Goal: Task Accomplishment & Management: Manage account settings

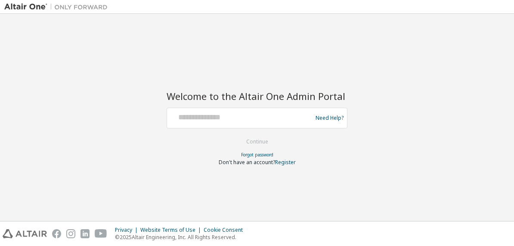
click at [115, 37] on div "Welcome to the Altair One Admin Portal Need Help? Please make sure that you pro…" at bounding box center [256, 117] width 505 height 198
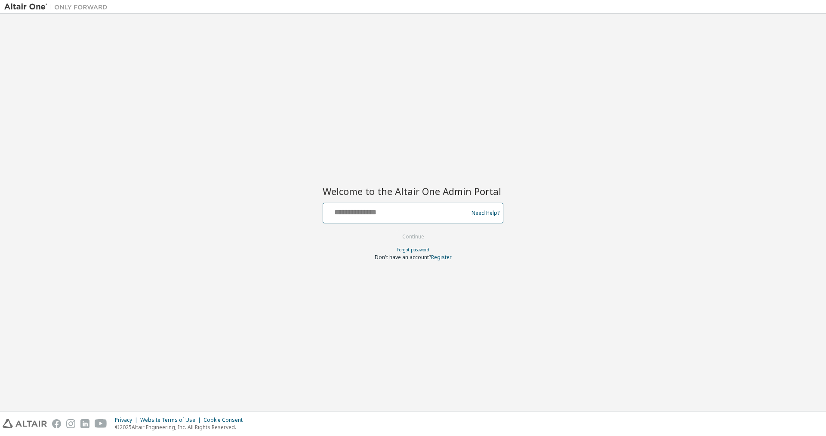
click at [359, 211] on input "text" at bounding box center [396, 211] width 141 height 12
click at [379, 206] on input "text" at bounding box center [396, 211] width 141 height 12
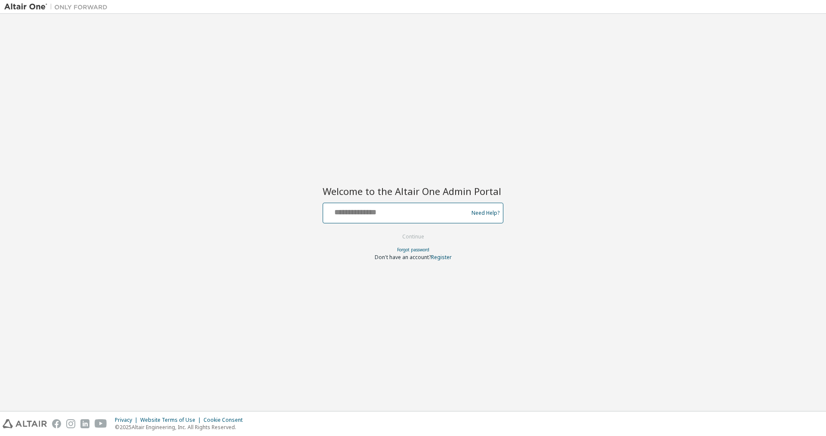
paste input "**********"
click at [335, 212] on input "**********" at bounding box center [396, 211] width 141 height 12
type input "**********"
click at [415, 235] on button "Continue" at bounding box center [413, 236] width 40 height 13
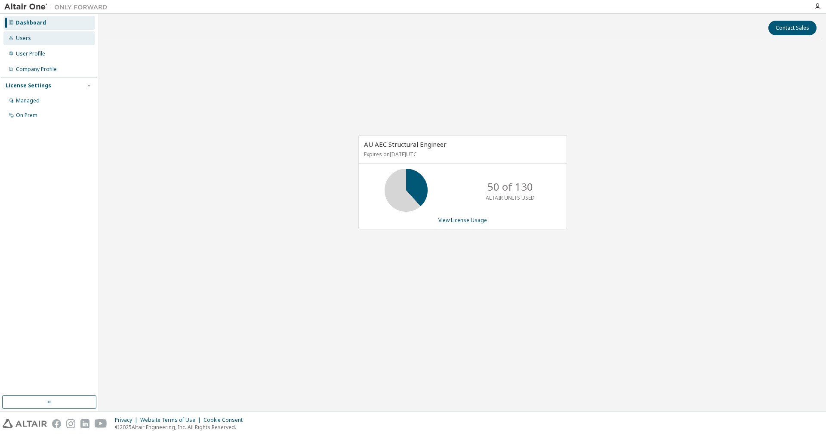
click at [24, 35] on div "Users" at bounding box center [23, 38] width 15 height 7
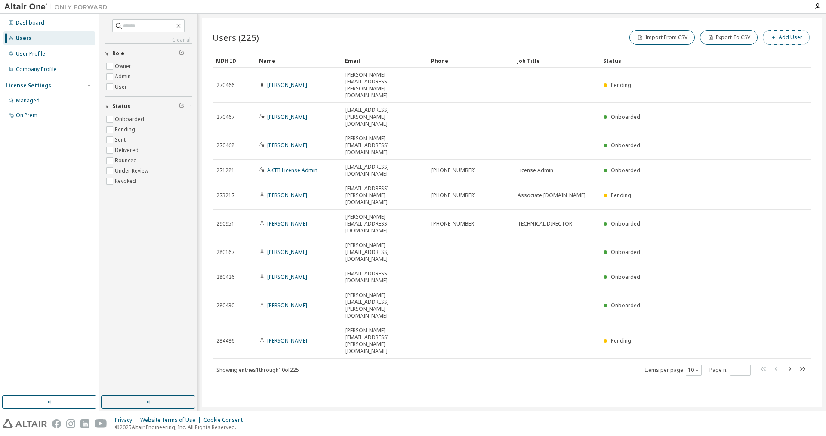
click at [788, 39] on button "Add User" at bounding box center [786, 37] width 47 height 15
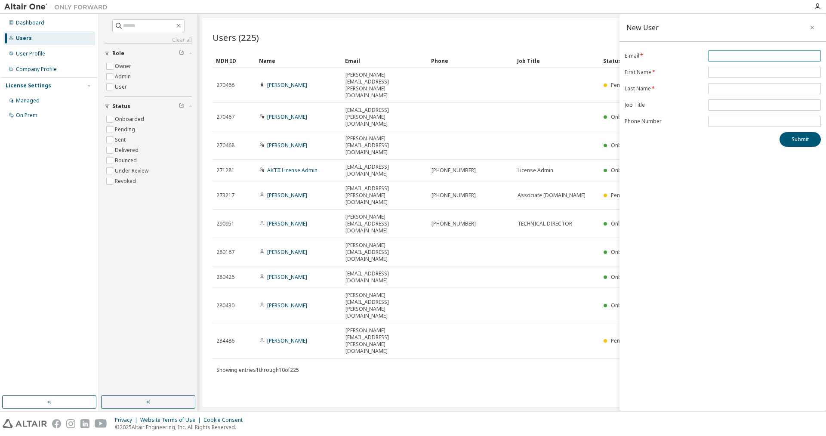
click at [740, 52] on input "email" at bounding box center [764, 55] width 108 height 7
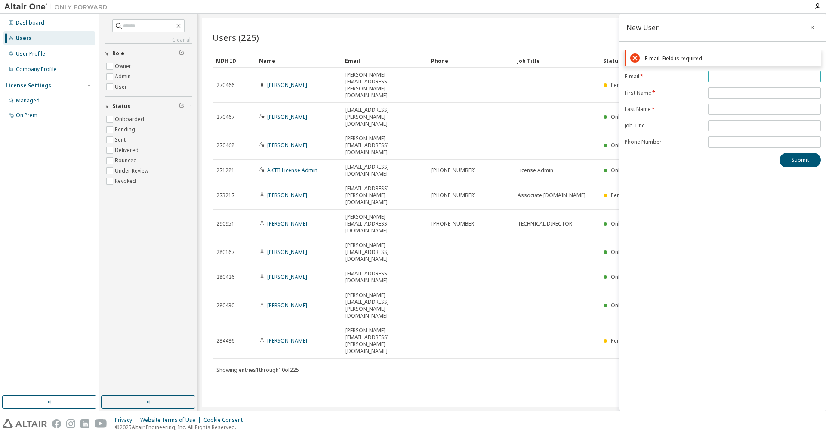
paste input "**********"
click at [745, 80] on input "**********" at bounding box center [764, 76] width 108 height 7
type input "**********"
click at [738, 76] on input "text" at bounding box center [764, 72] width 108 height 7
paste input "**********"
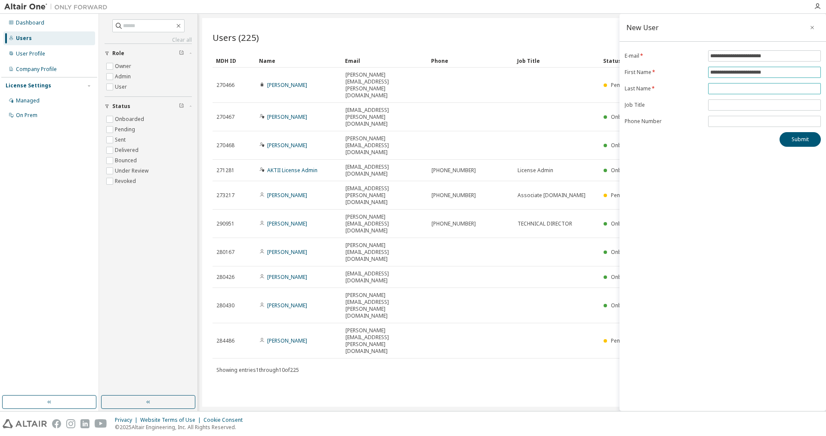
type input "**********"
click at [732, 90] on input "text" at bounding box center [764, 88] width 108 height 7
paste input "**********"
type input "**********"
drag, startPoint x: 727, startPoint y: 75, endPoint x: 1000, endPoint y: 77, distance: 272.7
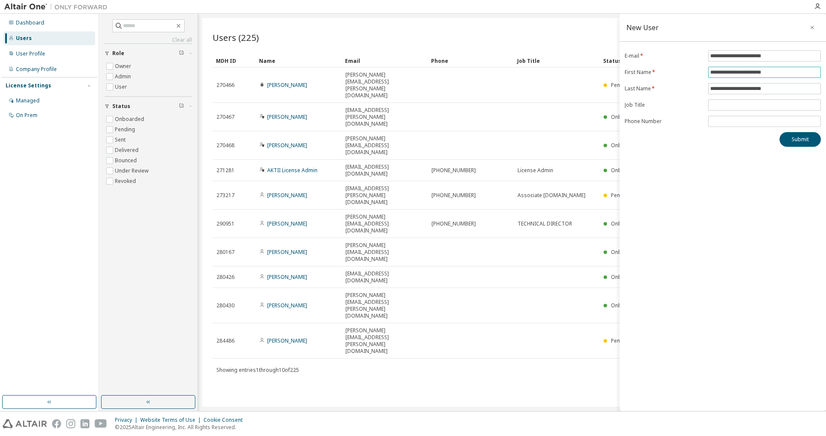
click at [818, 76] on input "**********" at bounding box center [764, 72] width 108 height 7
type input "*******"
drag, startPoint x: 782, startPoint y: 87, endPoint x: 730, endPoint y: 88, distance: 52.1
click at [730, 88] on input "**********" at bounding box center [764, 88] width 108 height 7
type input "*******"
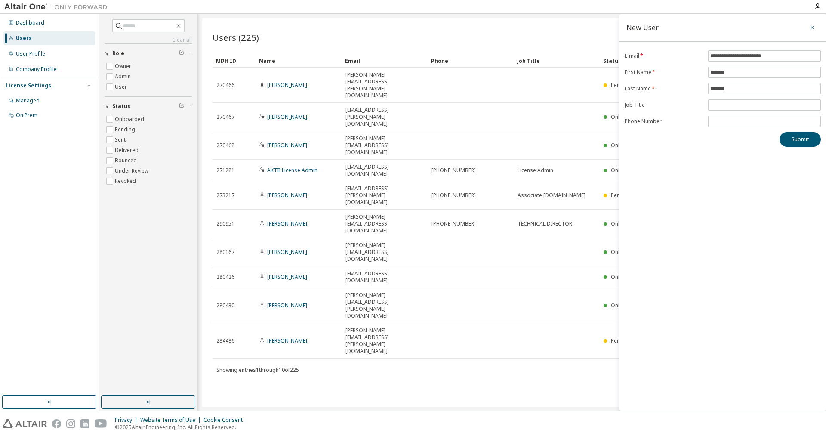
click at [813, 26] on icon "button" at bounding box center [812, 27] width 6 height 7
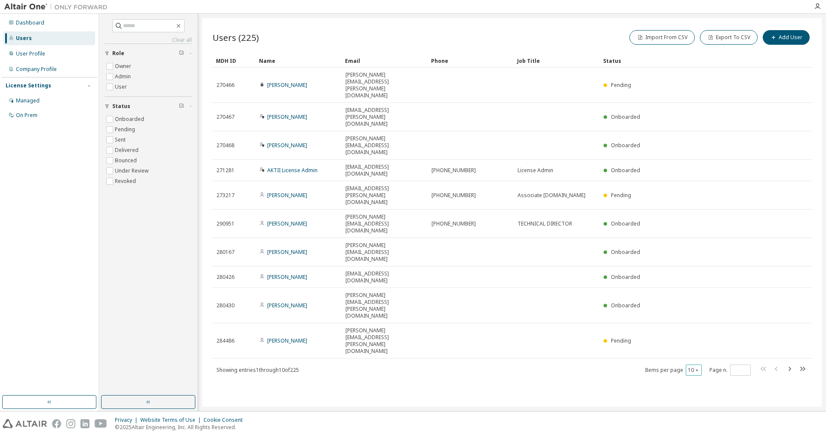
click at [701, 364] on div "10" at bounding box center [694, 369] width 16 height 11
click at [691, 364] on div "10" at bounding box center [694, 369] width 16 height 11
click at [693, 366] on button "10" at bounding box center [694, 369] width 12 height 7
click at [693, 283] on div "100" at bounding box center [720, 285] width 69 height 10
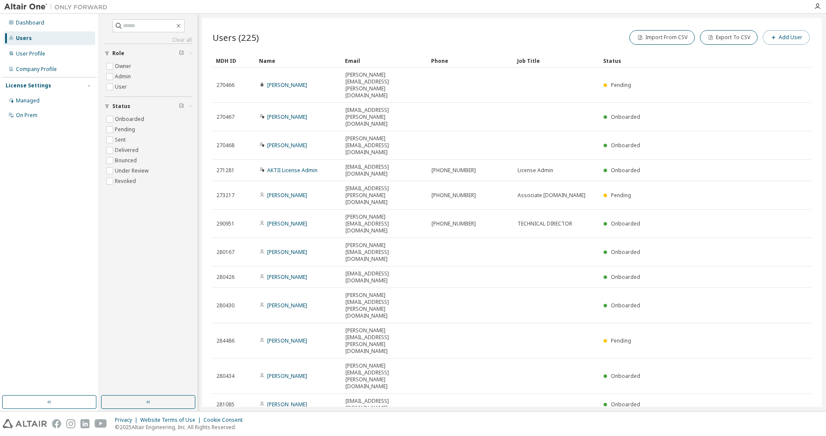
click at [788, 39] on button "Add User" at bounding box center [786, 37] width 47 height 15
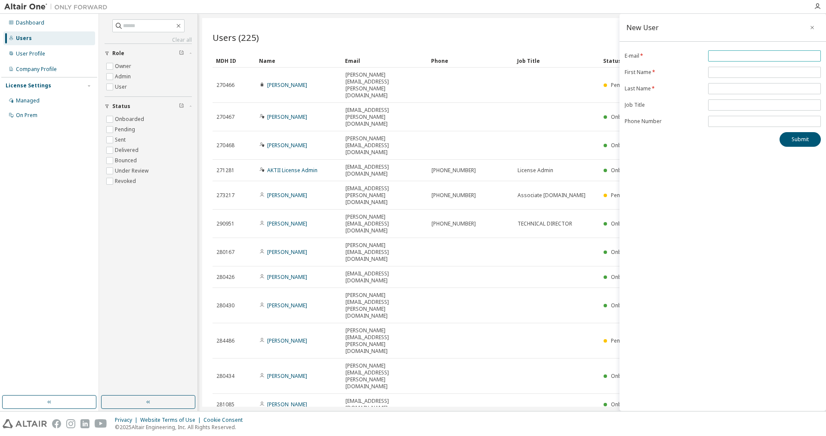
click at [731, 56] on input "email" at bounding box center [764, 55] width 108 height 7
type input "**********"
click at [736, 73] on input "text" at bounding box center [764, 72] width 108 height 7
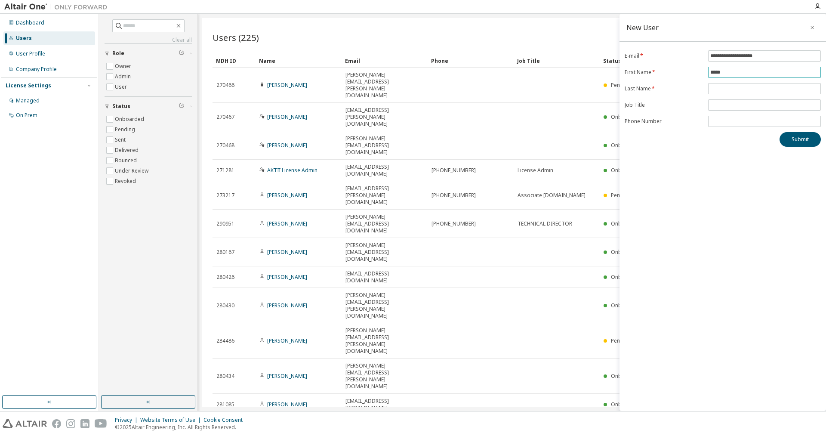
type input "*****"
click at [793, 142] on button "Submit" at bounding box center [799, 139] width 41 height 15
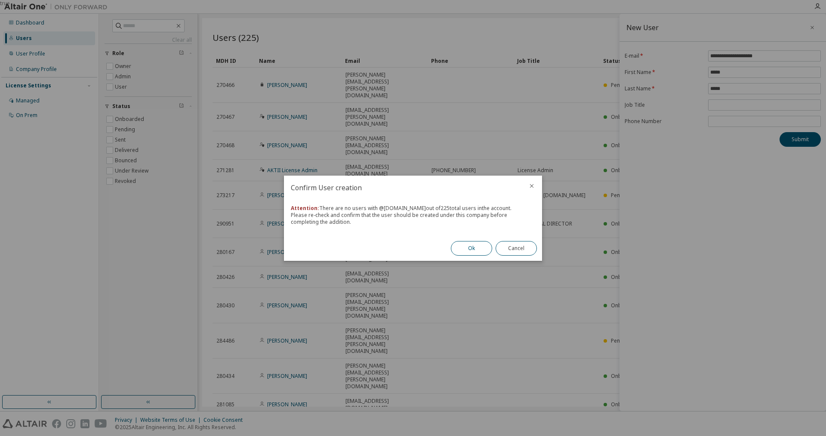
click at [470, 251] on button "Ok" at bounding box center [471, 248] width 41 height 15
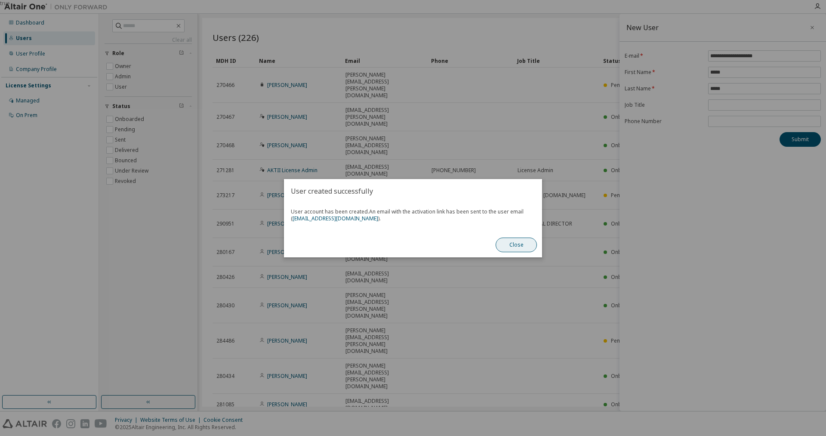
click at [530, 245] on button "Close" at bounding box center [515, 244] width 41 height 15
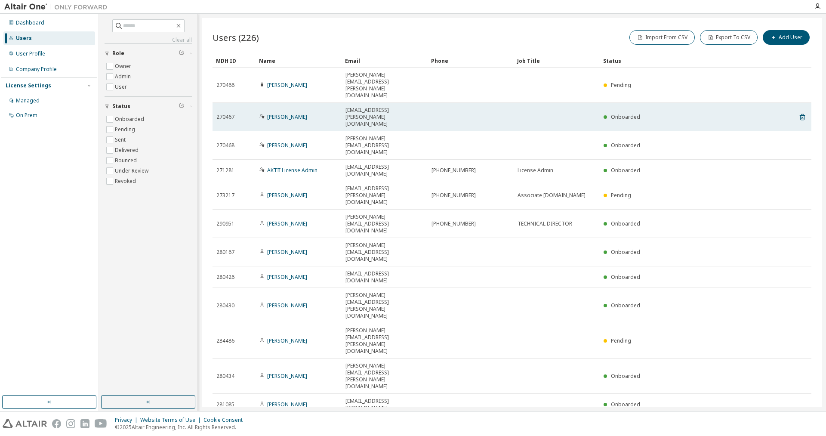
click at [422, 107] on div "[EMAIL_ADDRESS][PERSON_NAME][DOMAIN_NAME]" at bounding box center [384, 117] width 78 height 21
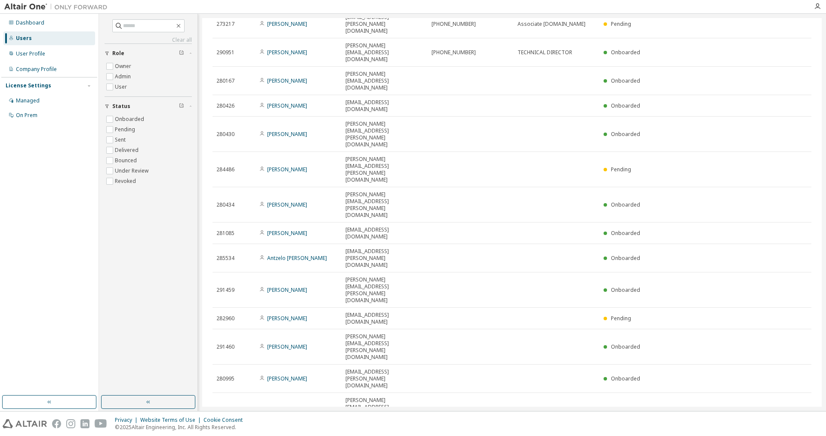
scroll to position [175, 0]
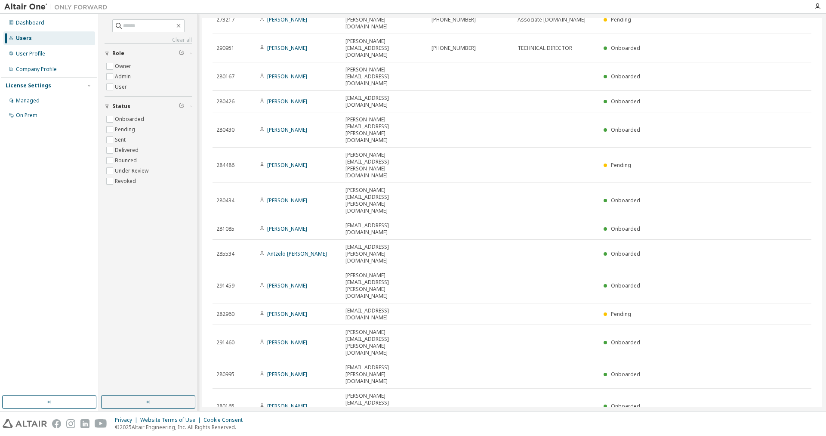
click at [19, 37] on div "Users" at bounding box center [24, 38] width 16 height 7
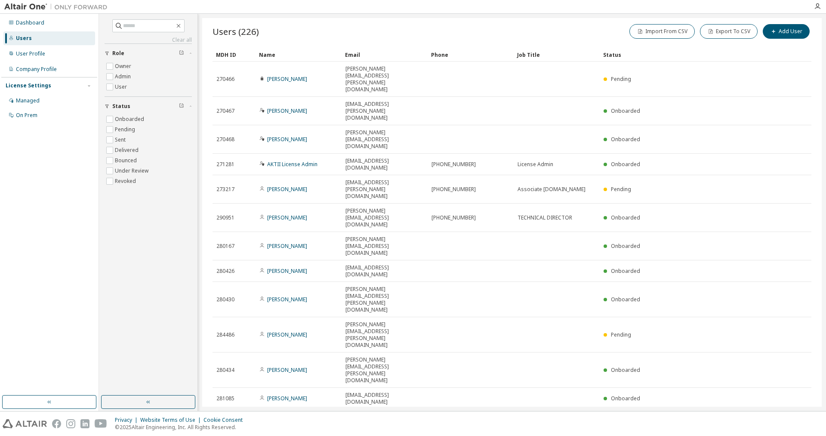
scroll to position [0, 0]
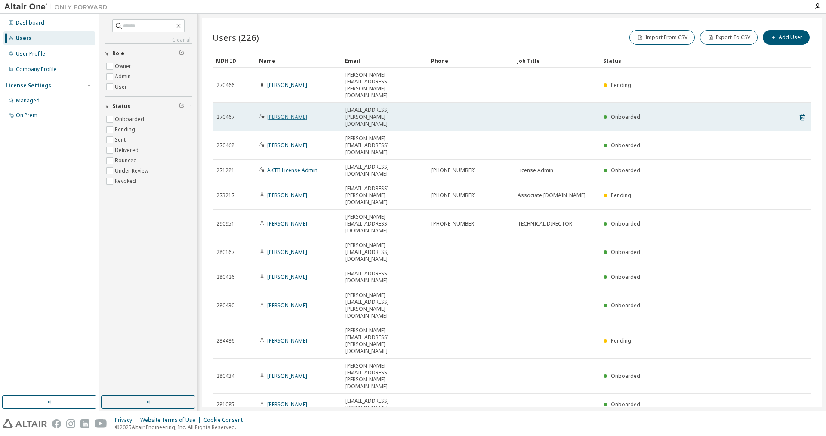
click at [281, 113] on link "[PERSON_NAME]" at bounding box center [287, 116] width 40 height 7
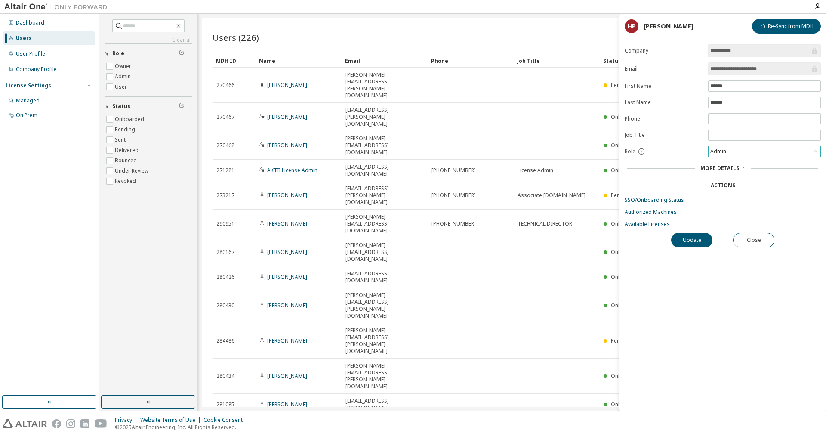
click at [737, 153] on div "Admin" at bounding box center [764, 151] width 112 height 10
click at [660, 172] on div "More Details" at bounding box center [722, 168] width 191 height 7
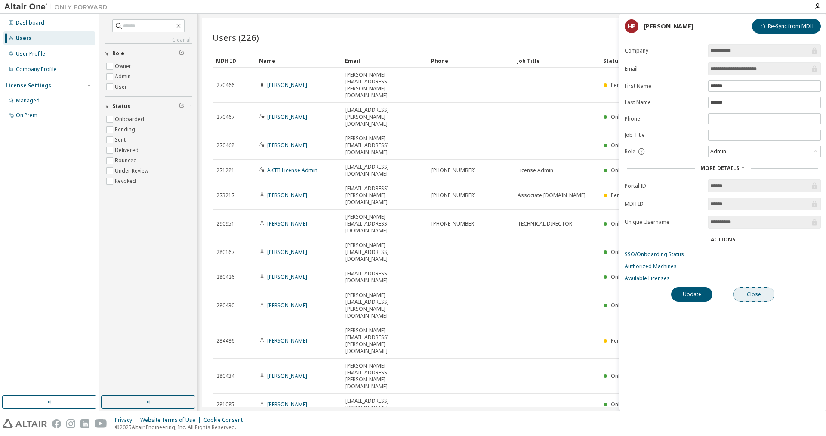
click at [751, 298] on button "Close" at bounding box center [753, 294] width 41 height 15
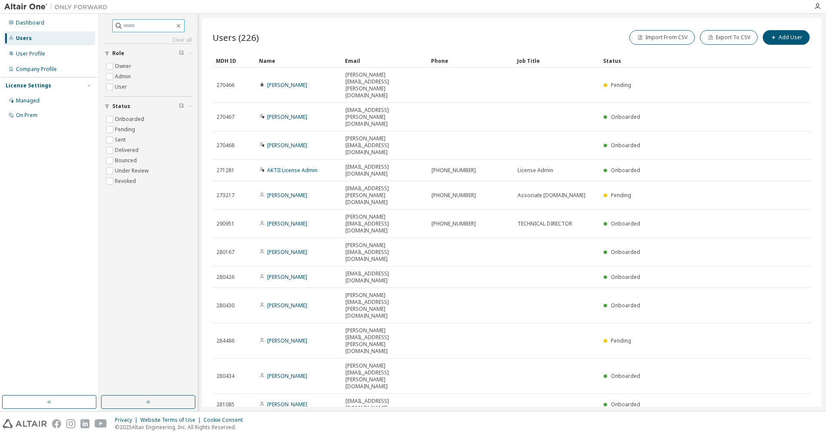
click at [156, 23] on input "text" at bounding box center [149, 26] width 52 height 9
type input "*****"
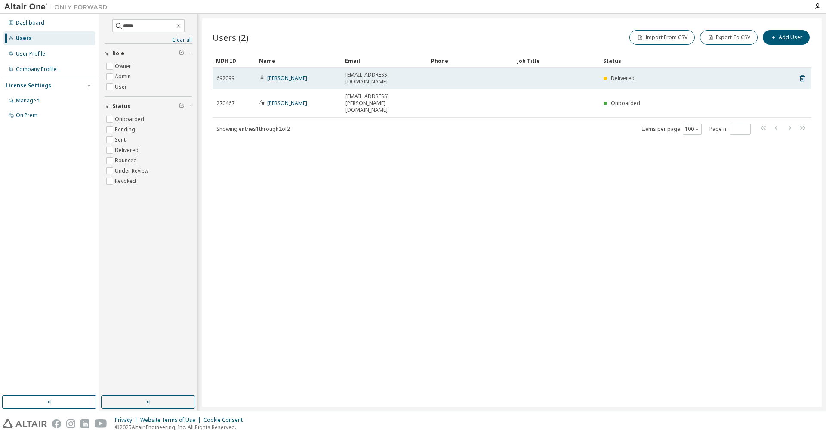
click at [373, 76] on span "[EMAIL_ADDRESS][DOMAIN_NAME]" at bounding box center [384, 78] width 78 height 14
click at [277, 75] on link "[PERSON_NAME]" at bounding box center [287, 77] width 40 height 7
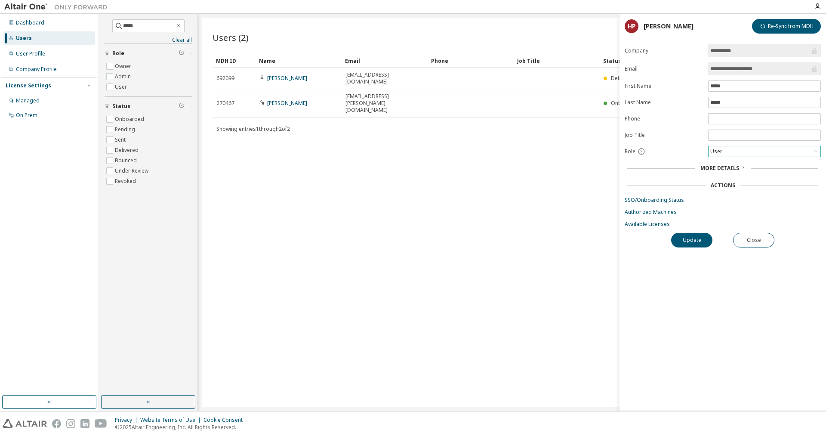
click at [731, 154] on div "User" at bounding box center [764, 151] width 112 height 10
click at [730, 188] on li "User" at bounding box center [764, 186] width 110 height 11
click at [732, 171] on span "More Details" at bounding box center [719, 167] width 39 height 7
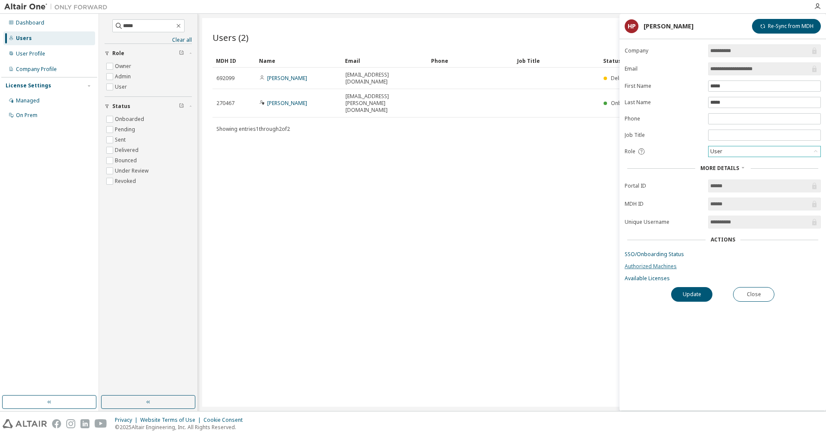
click at [640, 268] on link "Authorized Machines" at bounding box center [723, 266] width 196 height 7
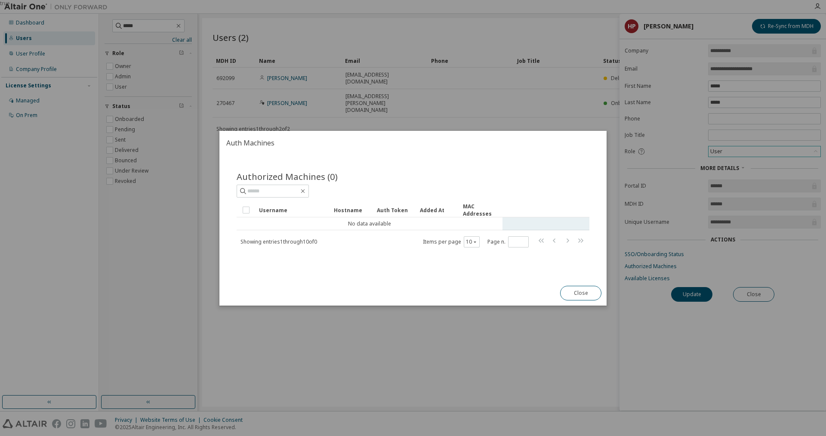
click at [296, 224] on td "No data available" at bounding box center [370, 223] width 266 height 13
click at [250, 222] on td "No data available" at bounding box center [370, 223] width 266 height 13
click at [250, 223] on td "No data available" at bounding box center [370, 223] width 266 height 13
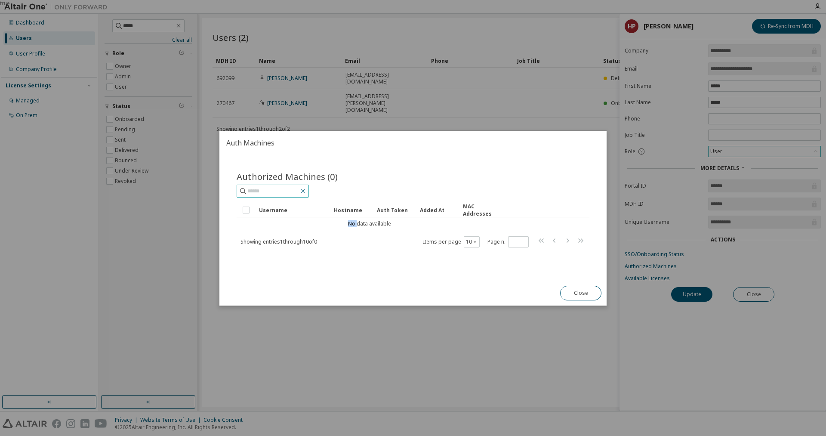
click at [306, 190] on icon "button" at bounding box center [302, 191] width 7 height 7
click at [582, 291] on button "Close" at bounding box center [580, 293] width 41 height 15
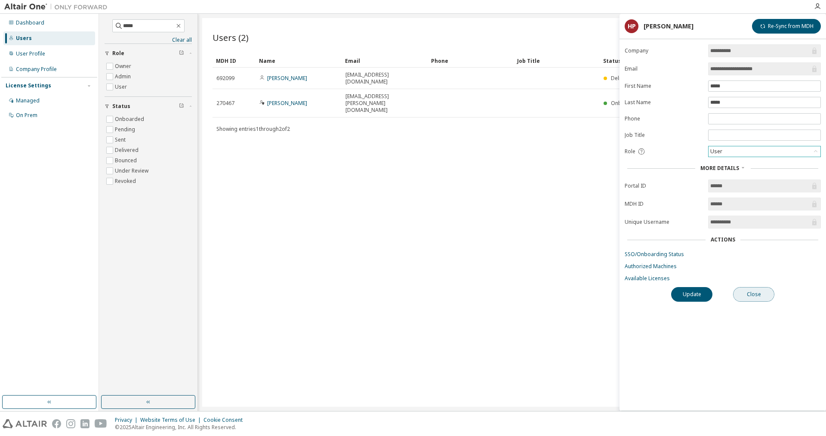
click at [760, 299] on button "Close" at bounding box center [753, 294] width 41 height 15
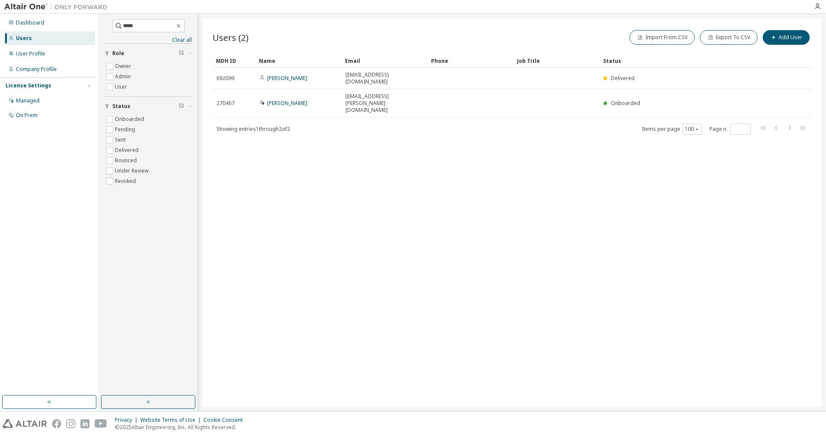
click at [549, 255] on div "Users (2) Import From CSV Export To CSV Add User Clear Load Save Save As Field …" at bounding box center [511, 212] width 619 height 388
click at [182, 26] on icon "button" at bounding box center [178, 25] width 7 height 7
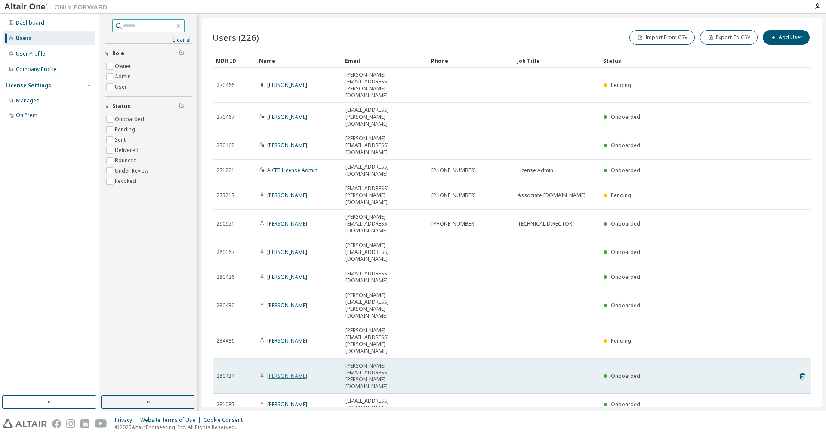
click at [288, 372] on link "Alexandra Toivonen" at bounding box center [287, 375] width 40 height 7
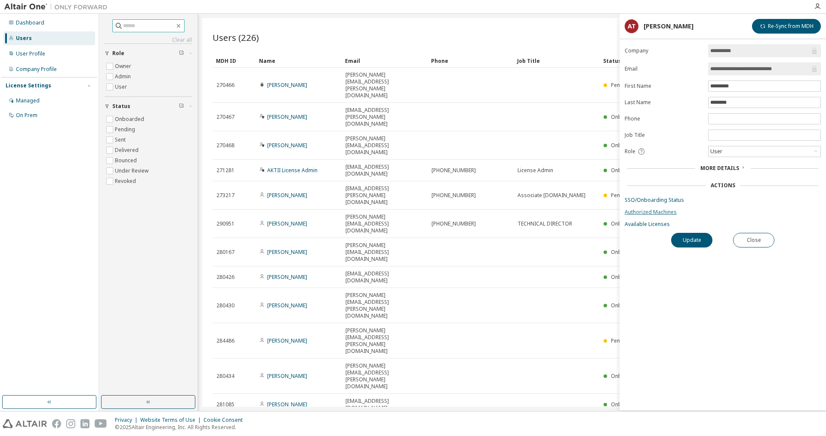
click at [646, 212] on link "Authorized Machines" at bounding box center [723, 212] width 196 height 7
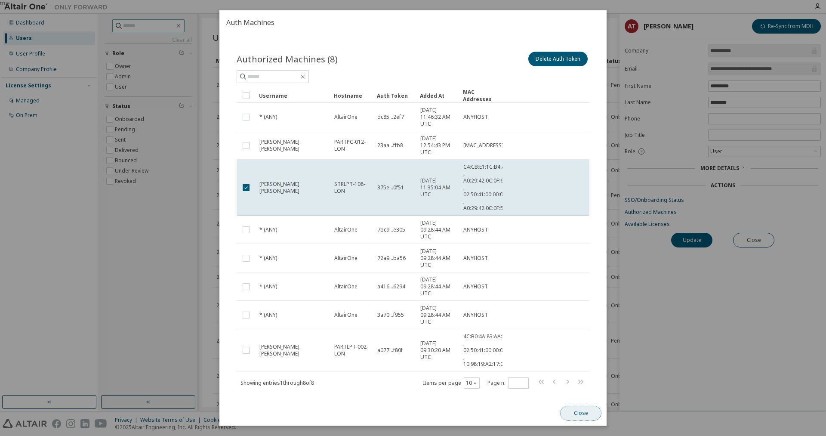
click at [584, 414] on button "Close" at bounding box center [580, 413] width 41 height 15
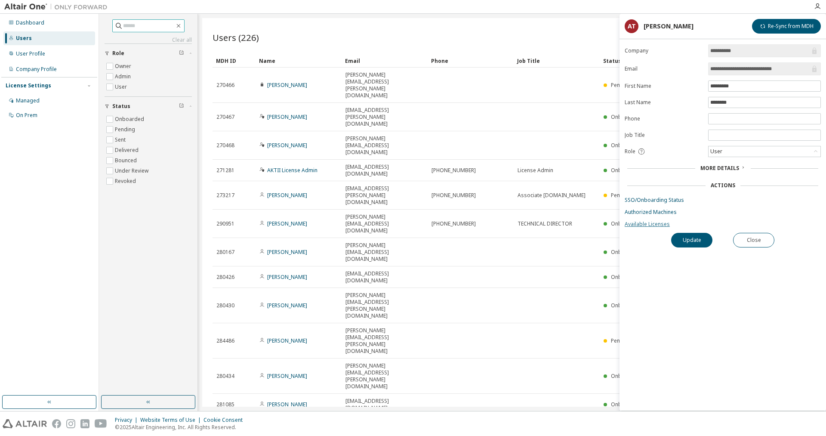
click at [650, 225] on link "Available Licenses" at bounding box center [723, 224] width 196 height 7
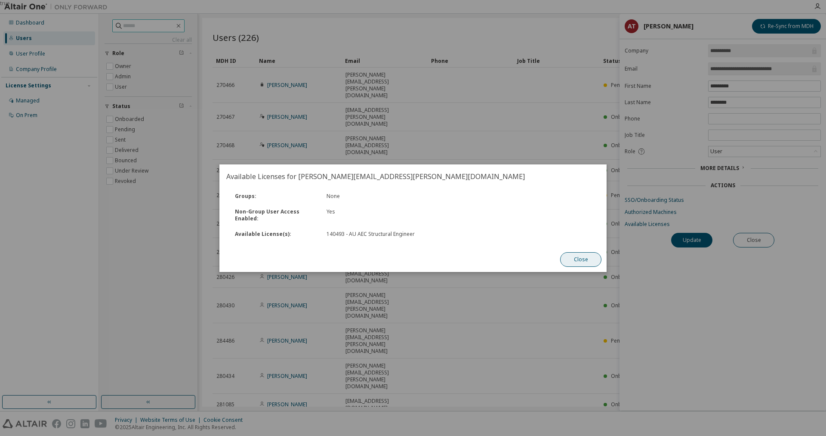
click at [578, 260] on button "Close" at bounding box center [580, 259] width 41 height 15
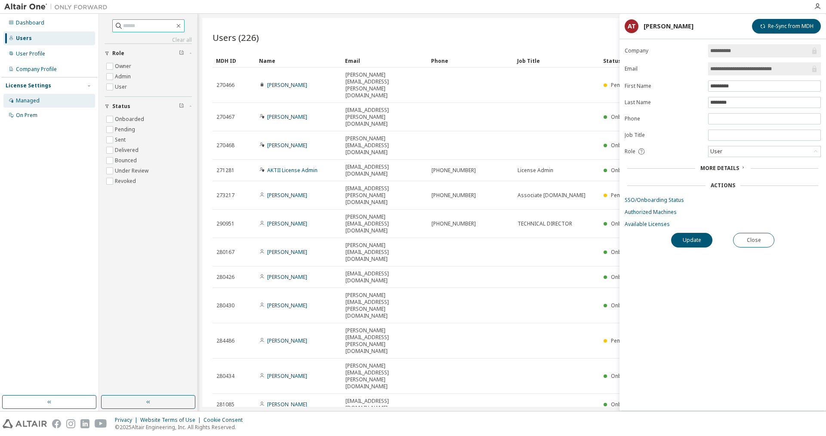
click at [22, 101] on div "Managed" at bounding box center [28, 100] width 24 height 7
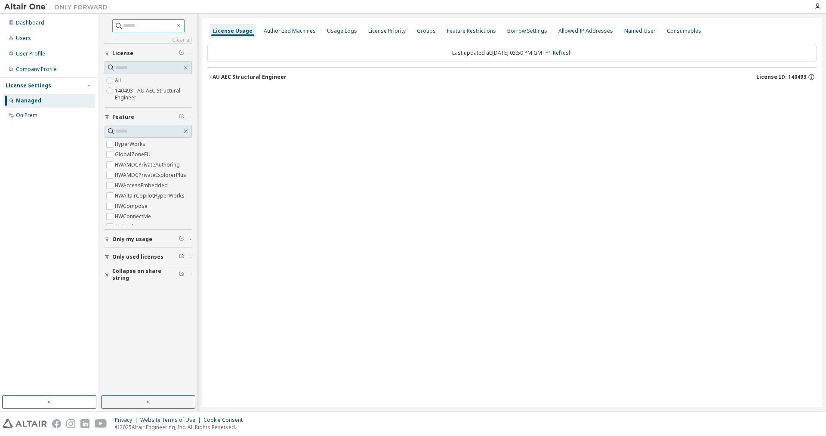
click at [141, 97] on label "140493 - AU AEC Structural Engineer" at bounding box center [153, 94] width 77 height 17
click at [280, 32] on div "Authorized Machines" at bounding box center [290, 31] width 52 height 7
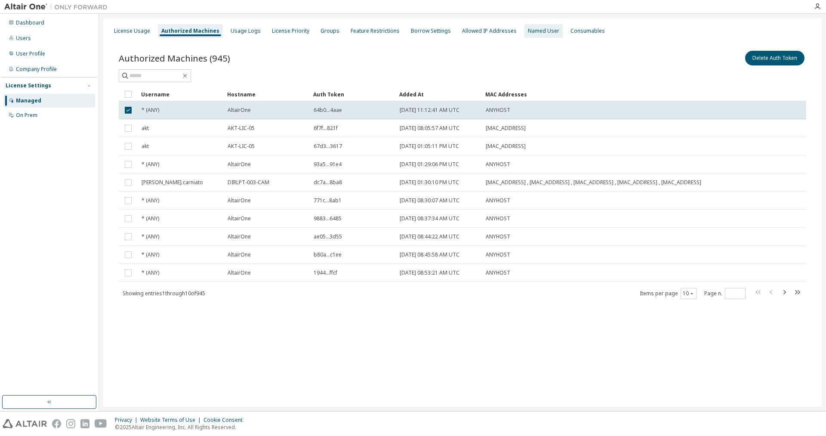
click at [532, 34] on div "Named User" at bounding box center [543, 31] width 31 height 7
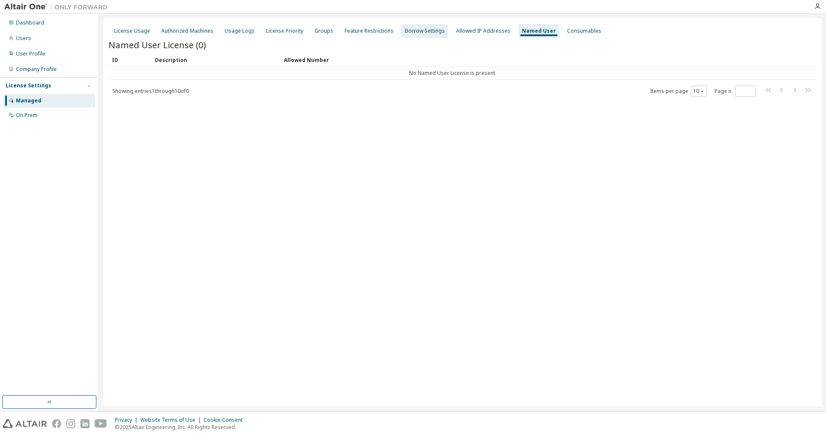
click at [422, 33] on div "Borrow Settings" at bounding box center [425, 31] width 40 height 7
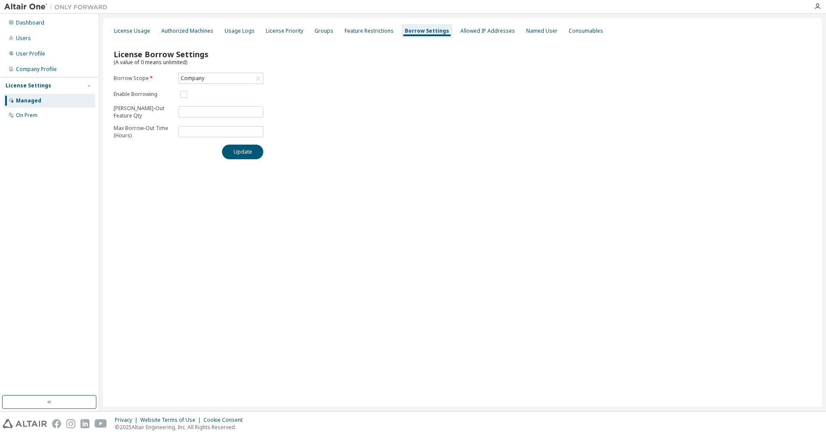
click at [240, 159] on div "License Borrow Settings (A value of 0 means unlimited) Borrow Scope * Company E…" at bounding box center [462, 102] width 708 height 126
click at [240, 154] on button "Update" at bounding box center [242, 152] width 41 height 15
click at [365, 30] on div "Feature Restrictions" at bounding box center [369, 31] width 49 height 7
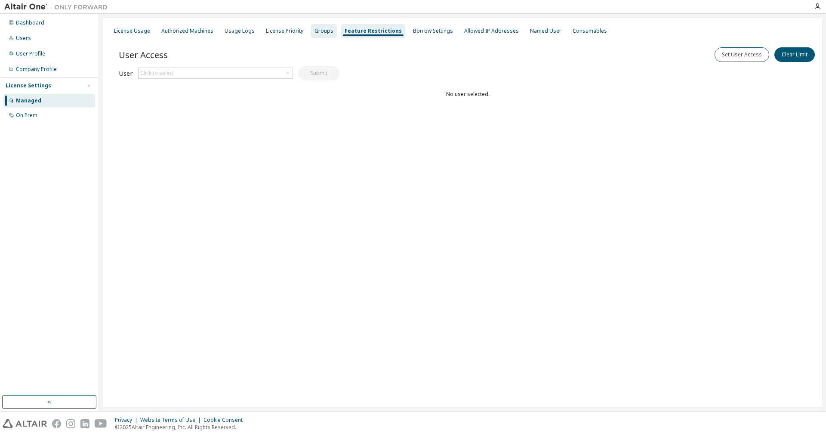
click at [320, 34] on div "Groups" at bounding box center [323, 31] width 19 height 7
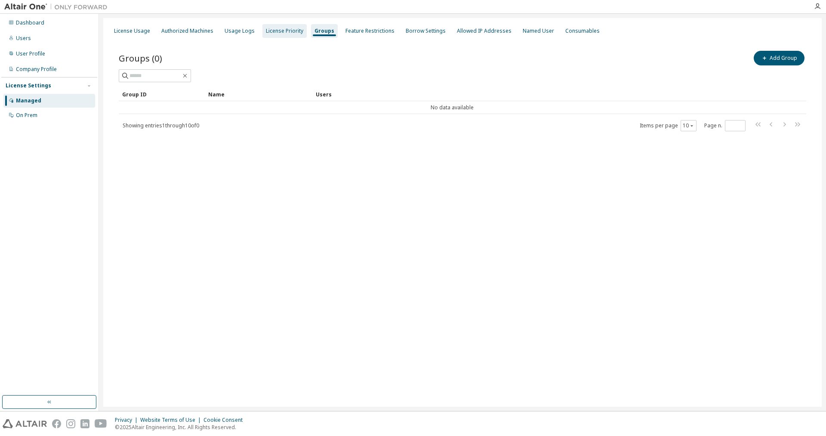
click at [286, 33] on div "License Priority" at bounding box center [284, 31] width 37 height 7
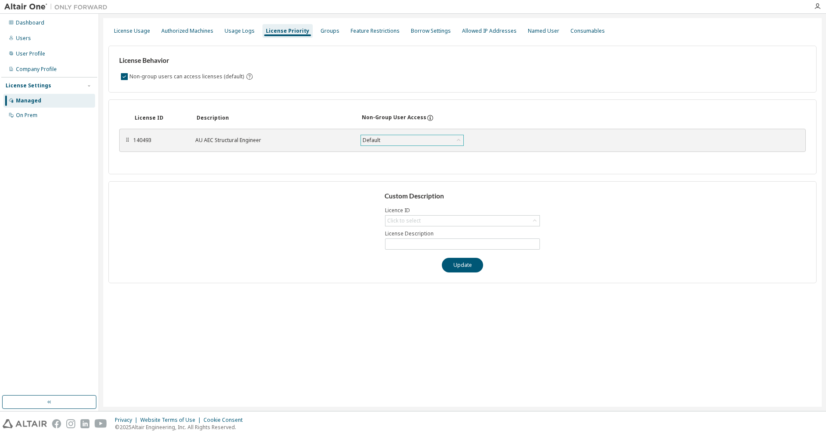
click at [376, 138] on div "Default" at bounding box center [371, 139] width 20 height 9
click at [292, 126] on div "License ID Description Non-Group User Access ⠿ 140493 AU AEC Structural Enginee…" at bounding box center [462, 136] width 708 height 75
click at [231, 30] on div "Usage Logs" at bounding box center [240, 31] width 30 height 7
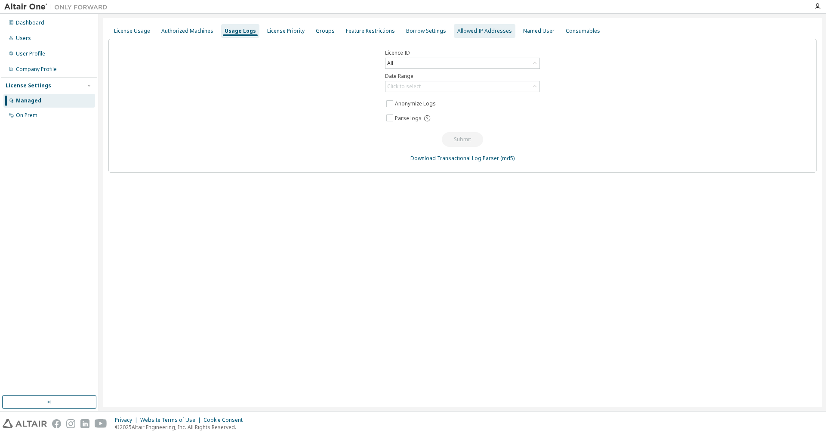
click at [461, 34] on div "Allowed IP Addresses" at bounding box center [484, 31] width 55 height 7
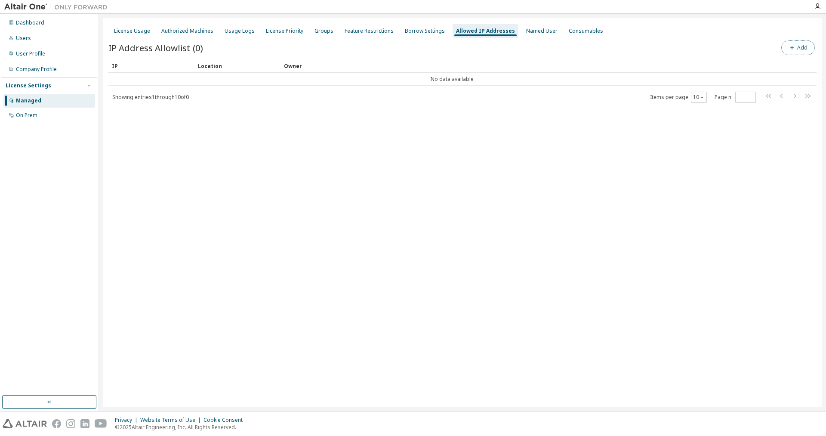
click at [804, 49] on button "Add" at bounding box center [798, 47] width 34 height 15
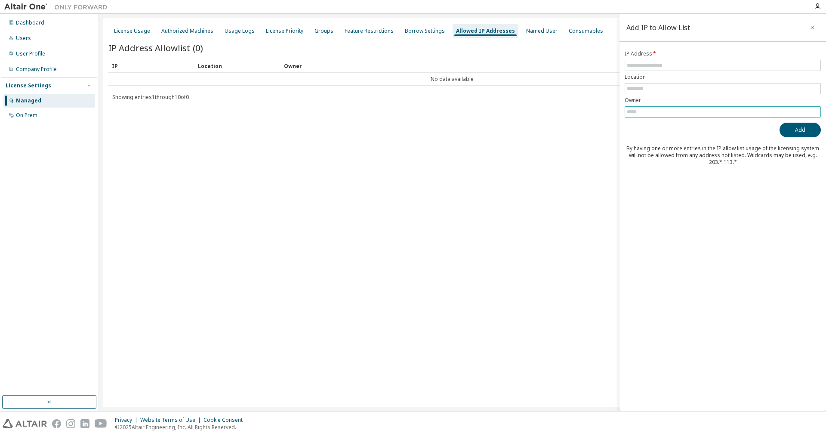
click at [656, 114] on input "text" at bounding box center [723, 111] width 192 height 7
click at [651, 64] on input "text" at bounding box center [723, 65] width 192 height 7
type input "**"
click at [646, 88] on input "text" at bounding box center [723, 88] width 192 height 7
type input "****"
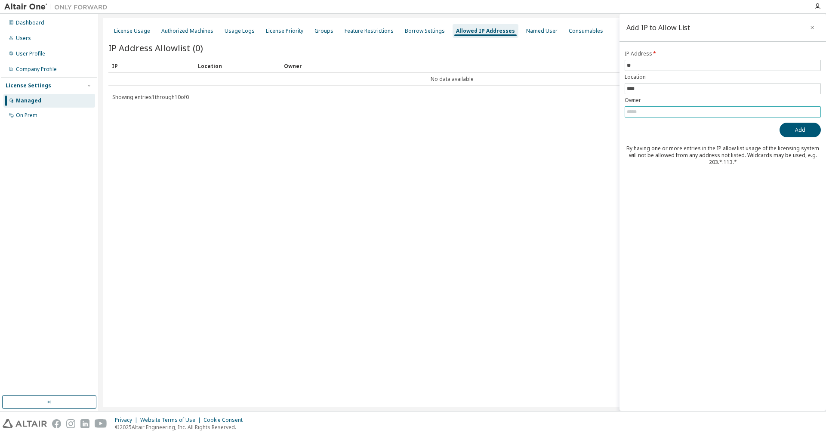
drag, startPoint x: 647, startPoint y: 106, endPoint x: 648, endPoint y: 115, distance: 8.6
click at [647, 107] on form "IP Address * ** Location **** Owner" at bounding box center [723, 83] width 196 height 67
click at [648, 115] on input "text" at bounding box center [723, 111] width 192 height 7
type input "**"
click at [812, 26] on icon "button" at bounding box center [812, 27] width 6 height 7
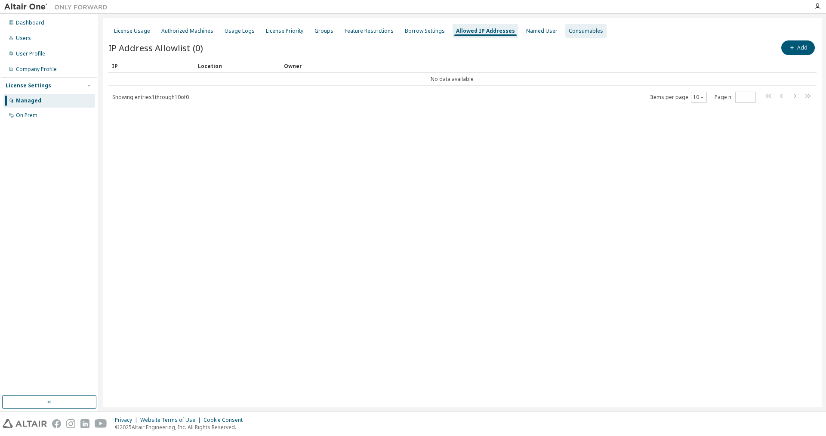
click at [577, 31] on div "Consumables" at bounding box center [586, 31] width 34 height 7
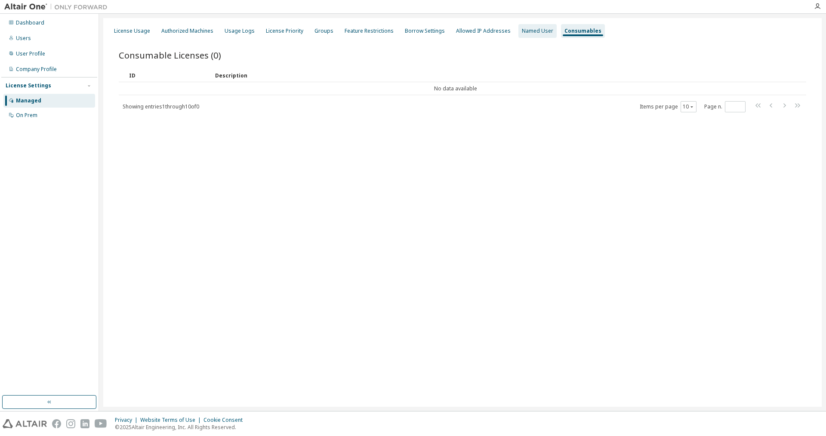
click at [529, 35] on div "Named User" at bounding box center [537, 31] width 38 height 14
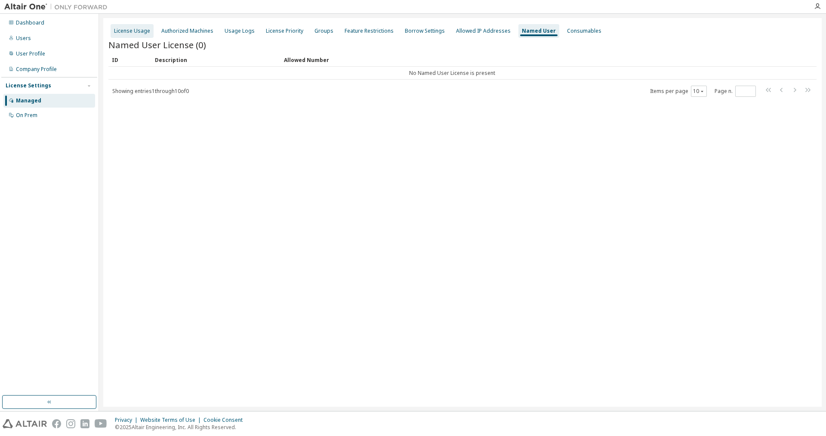
click at [142, 33] on div "License Usage" at bounding box center [132, 31] width 36 height 7
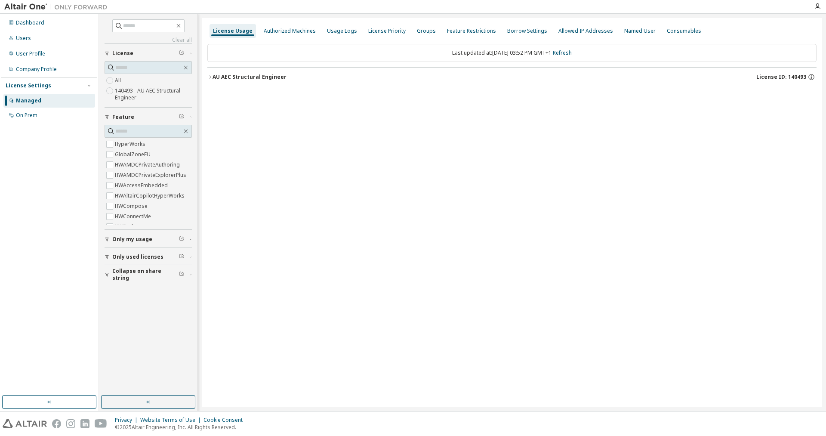
click at [140, 257] on span "Only used licenses" at bounding box center [137, 256] width 51 height 7
click at [24, 110] on div "On Prem" at bounding box center [49, 115] width 92 height 14
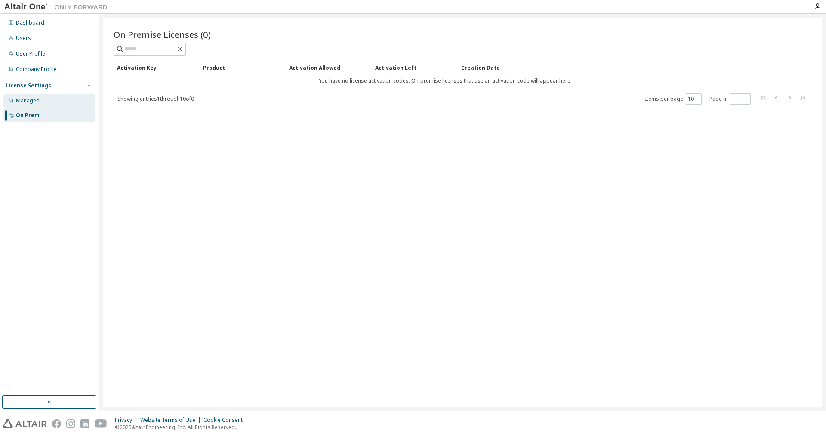
click at [25, 95] on div "Managed" at bounding box center [49, 101] width 92 height 14
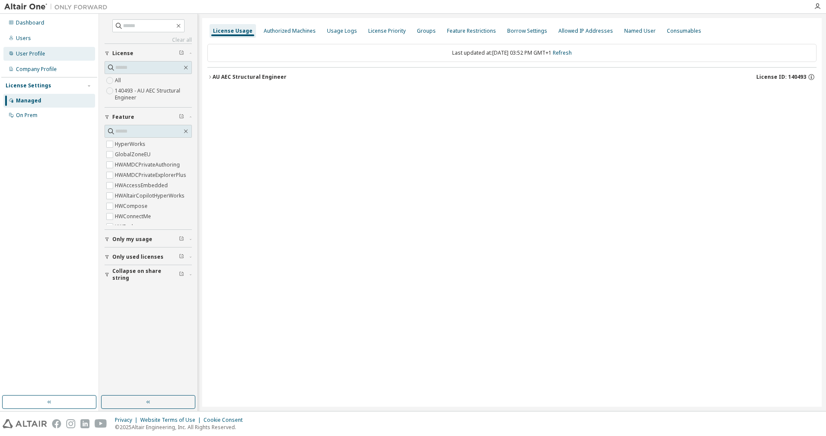
click at [30, 54] on div "User Profile" at bounding box center [30, 53] width 29 height 7
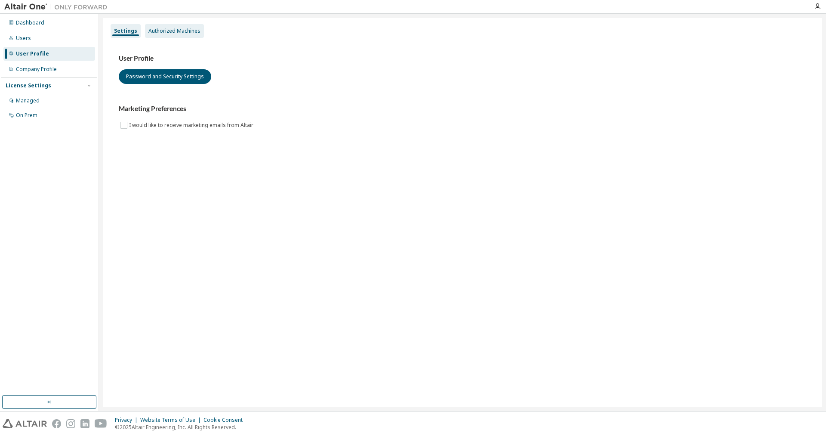
click at [168, 29] on div "Authorized Machines" at bounding box center [174, 31] width 52 height 7
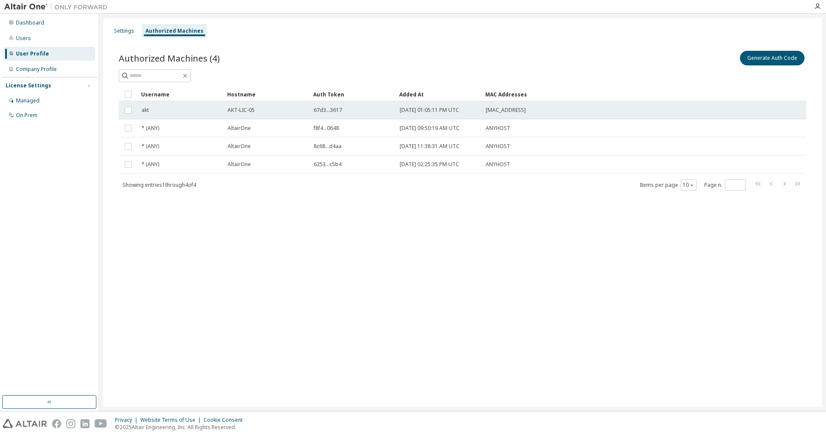
click at [147, 114] on span "akt" at bounding box center [145, 110] width 7 height 7
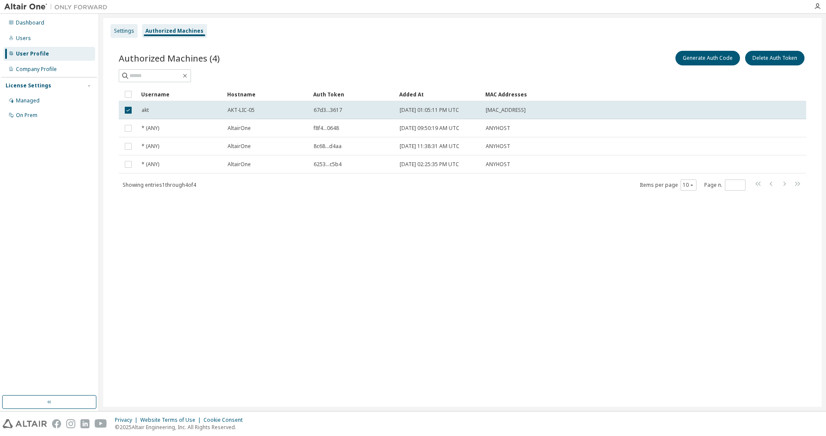
click at [123, 32] on div "Settings" at bounding box center [124, 31] width 20 height 7
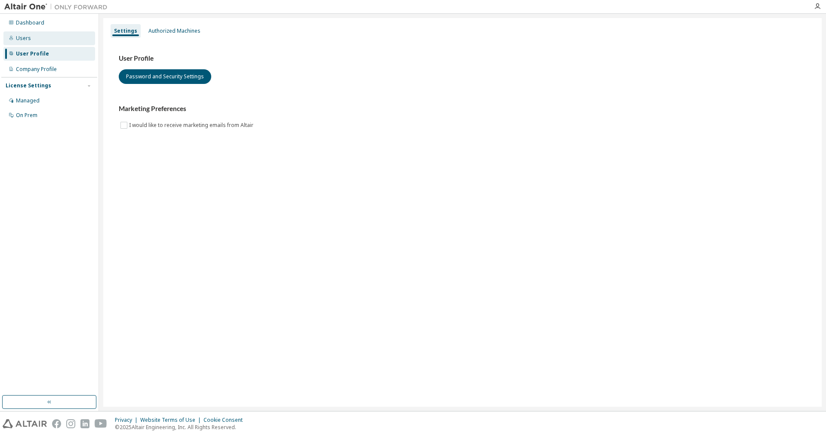
click at [34, 43] on div "Users" at bounding box center [49, 38] width 92 height 14
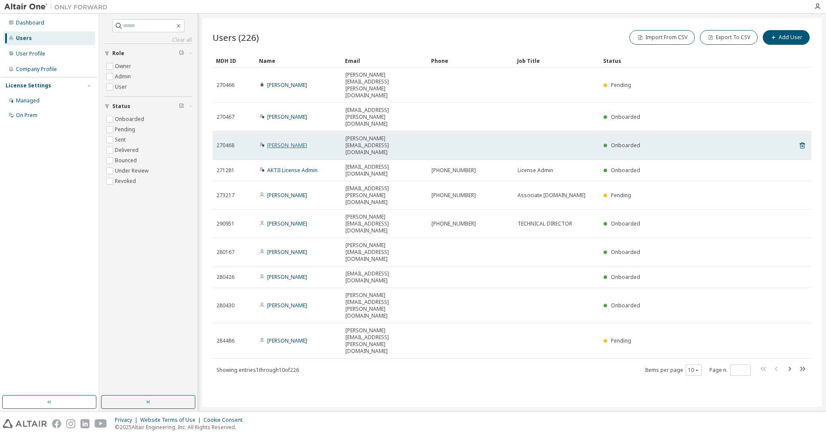
click at [277, 142] on link "[PERSON_NAME]" at bounding box center [287, 145] width 40 height 7
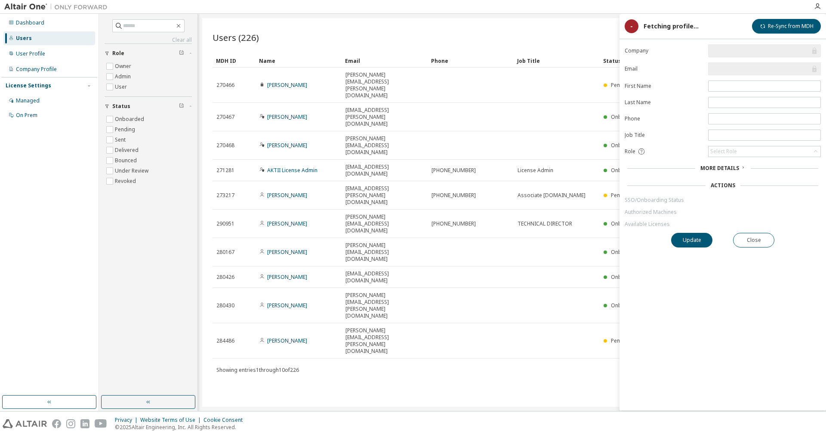
click at [642, 212] on link "Authorized Machines" at bounding box center [723, 212] width 196 height 7
click at [649, 214] on link "Authorized Machines" at bounding box center [723, 212] width 196 height 7
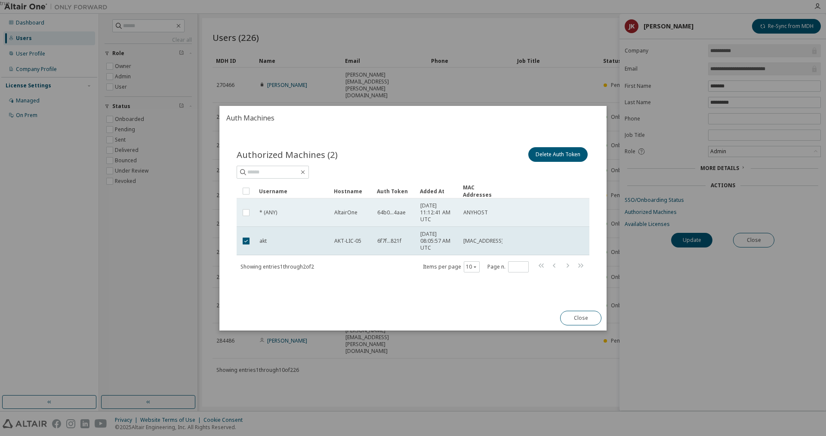
click at [355, 209] on span "AltairOne" at bounding box center [345, 212] width 23 height 7
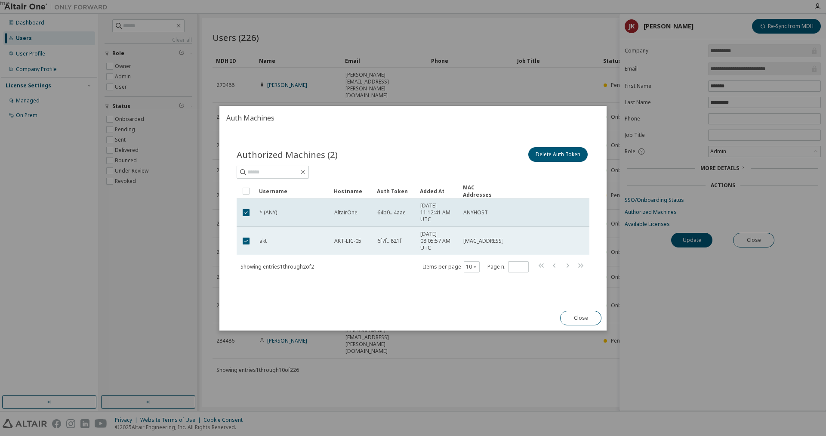
click at [281, 247] on td "akt" at bounding box center [292, 241] width 75 height 28
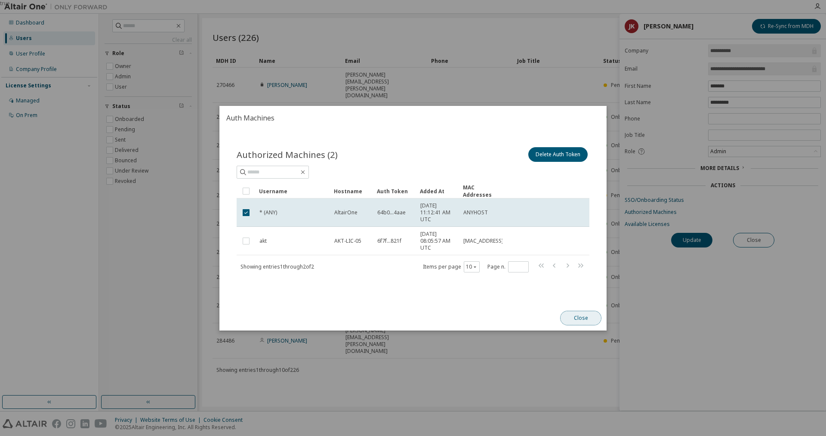
click at [590, 320] on button "Close" at bounding box center [580, 318] width 41 height 15
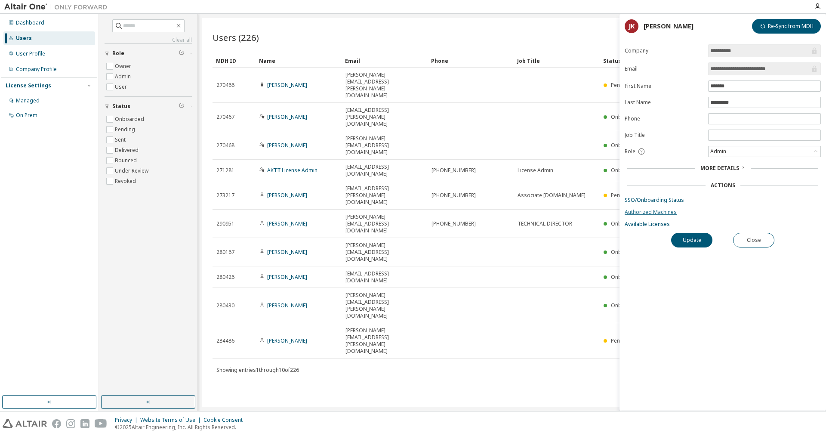
click at [661, 213] on link "Authorized Machines" at bounding box center [723, 212] width 196 height 7
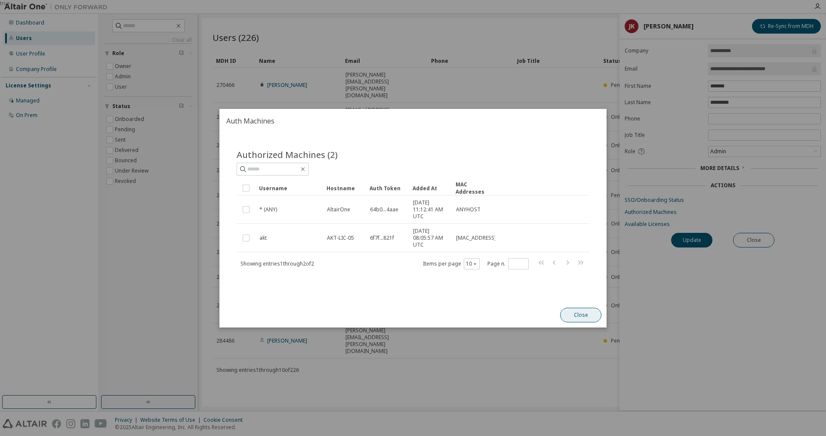
click at [595, 318] on button "Close" at bounding box center [580, 315] width 41 height 15
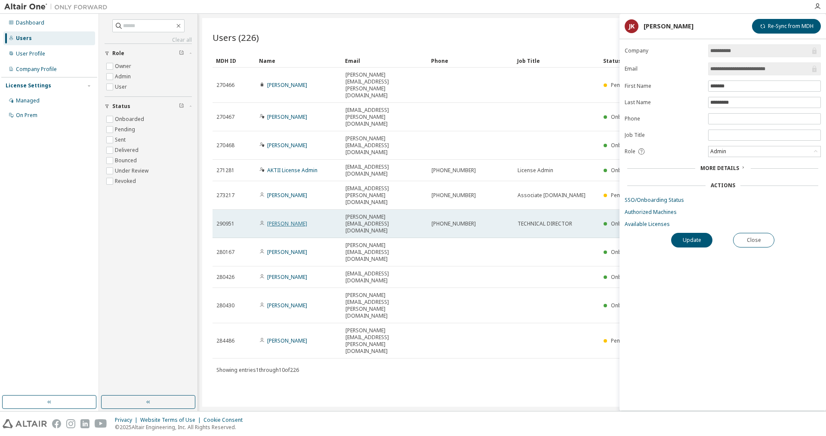
click at [287, 220] on link "[PERSON_NAME]" at bounding box center [287, 223] width 40 height 7
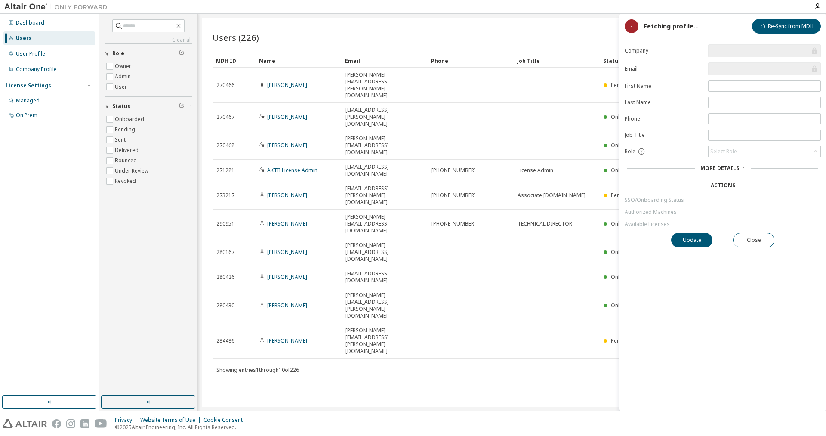
click at [646, 228] on link "Available Licenses" at bounding box center [723, 224] width 196 height 7
click at [645, 227] on link "Available Licenses" at bounding box center [723, 224] width 196 height 7
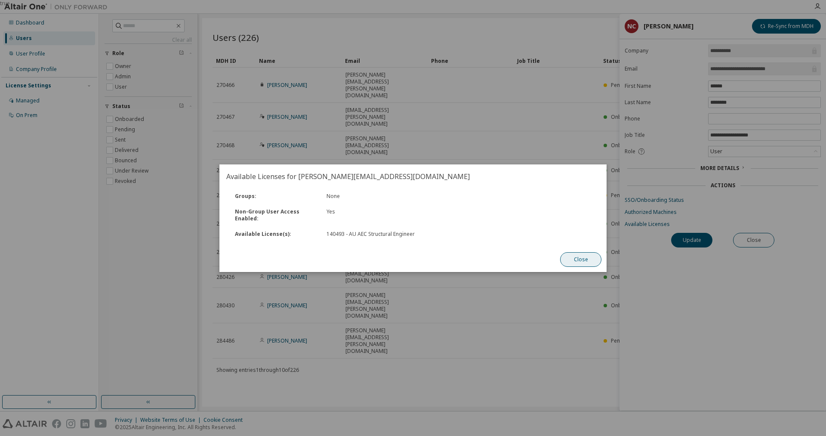
click at [591, 261] on button "Close" at bounding box center [580, 259] width 41 height 15
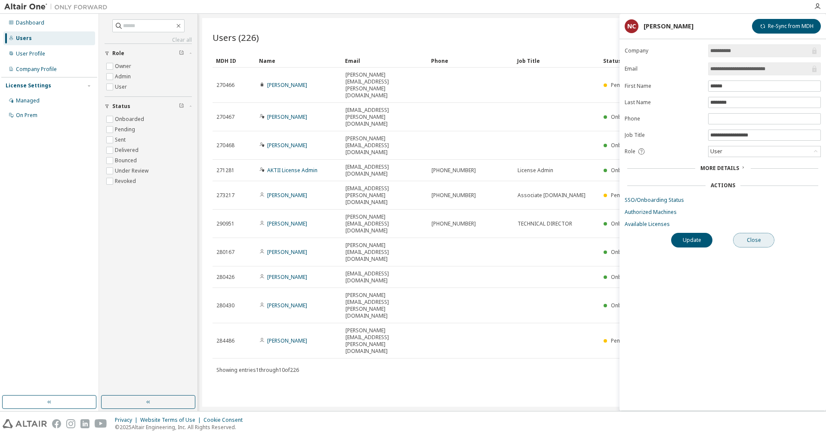
click at [763, 244] on button "Close" at bounding box center [753, 240] width 41 height 15
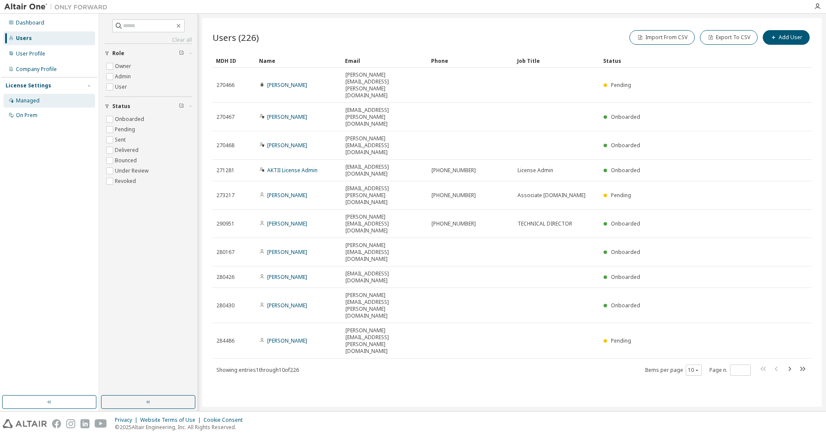
click at [22, 100] on div "Managed" at bounding box center [28, 100] width 24 height 7
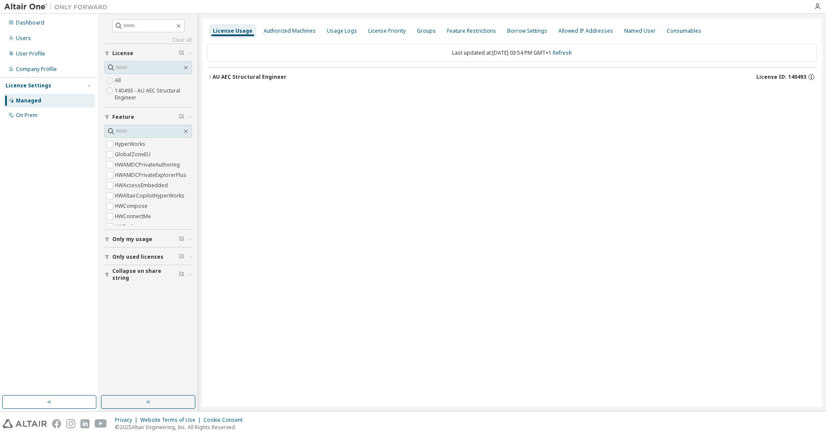
click at [130, 95] on label "140493 - AU AEC Structural Engineer" at bounding box center [153, 94] width 77 height 17
click at [419, 32] on div "Groups" at bounding box center [426, 31] width 19 height 7
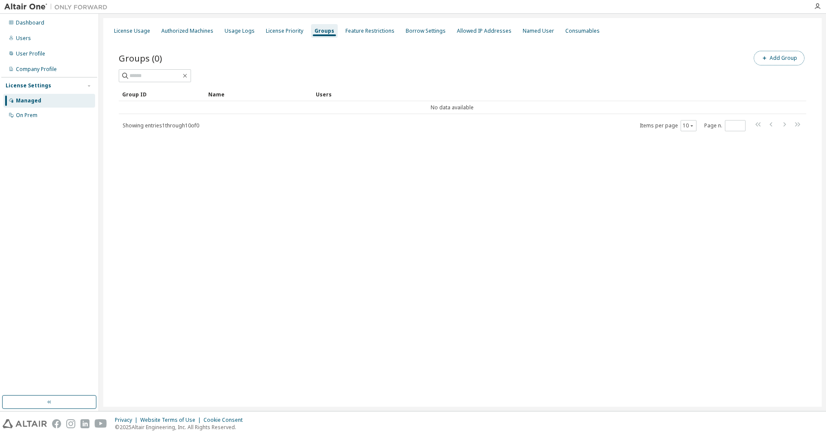
click at [781, 59] on button "Add Group" at bounding box center [779, 58] width 51 height 15
click at [757, 67] on input "text" at bounding box center [723, 65] width 192 height 7
type input "******"
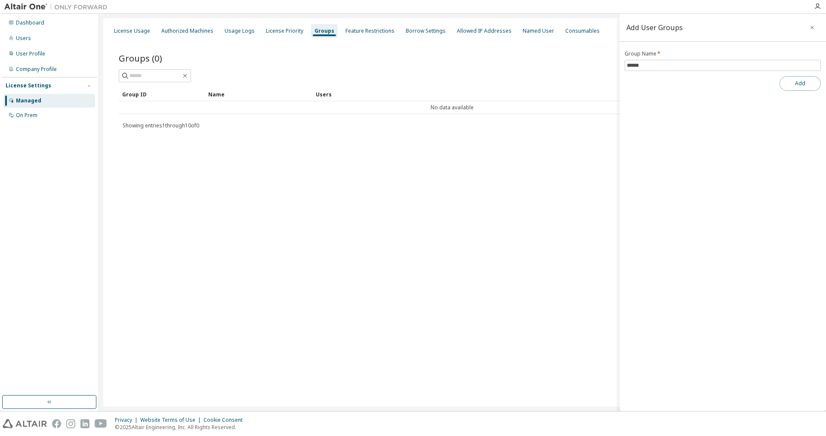
click at [808, 86] on button "Add" at bounding box center [799, 83] width 41 height 15
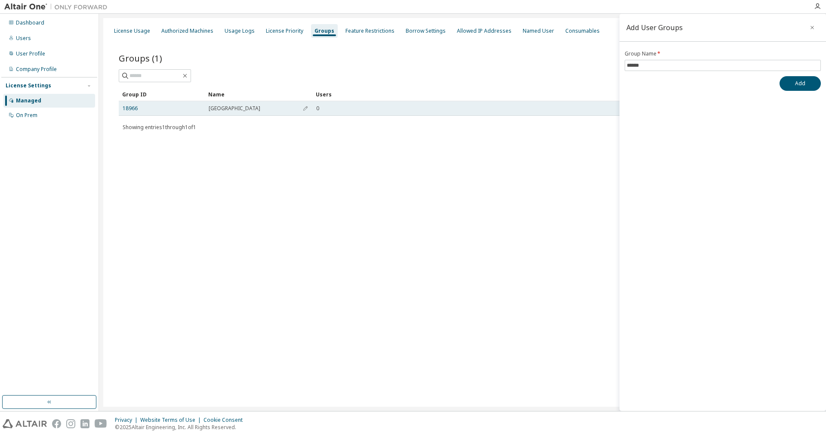
click at [320, 108] on div "0" at bounding box center [548, 108] width 465 height 7
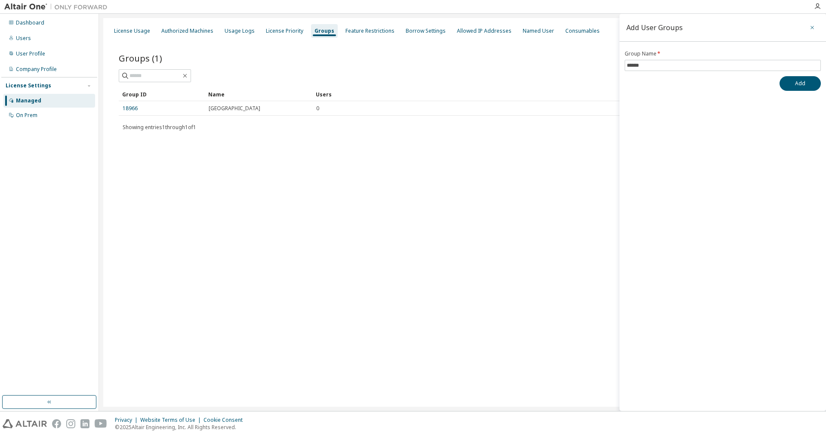
drag, startPoint x: 812, startPoint y: 26, endPoint x: 661, endPoint y: 26, distance: 151.0
click at [812, 26] on icon "button" at bounding box center [812, 27] width 6 height 7
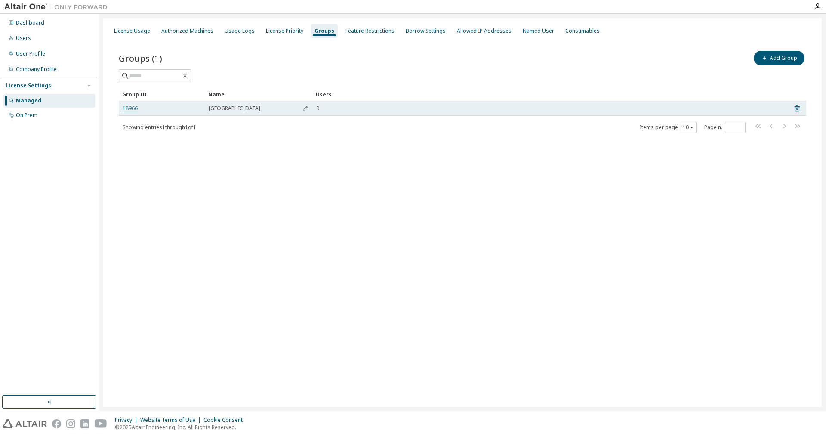
click at [130, 109] on link "18966" at bounding box center [130, 108] width 15 height 7
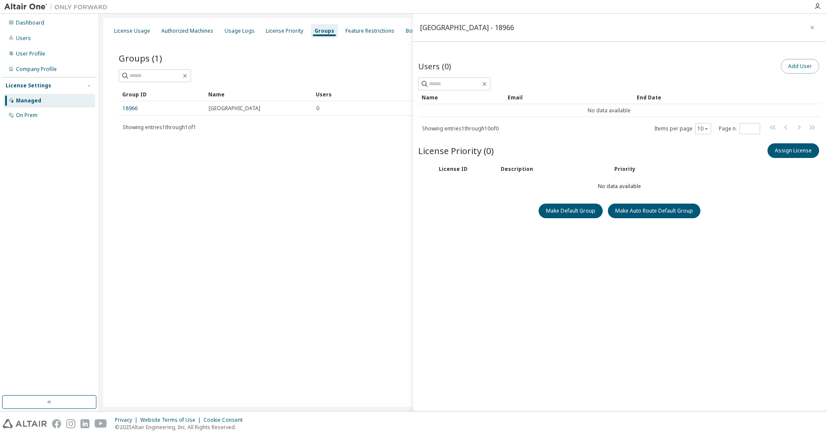
click at [804, 65] on button "Add User" at bounding box center [800, 66] width 38 height 15
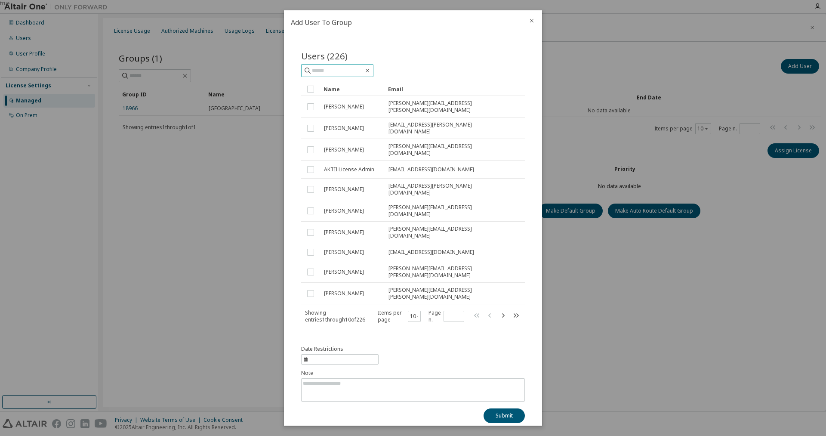
click at [351, 75] on input "text" at bounding box center [338, 70] width 52 height 9
type input "*****"
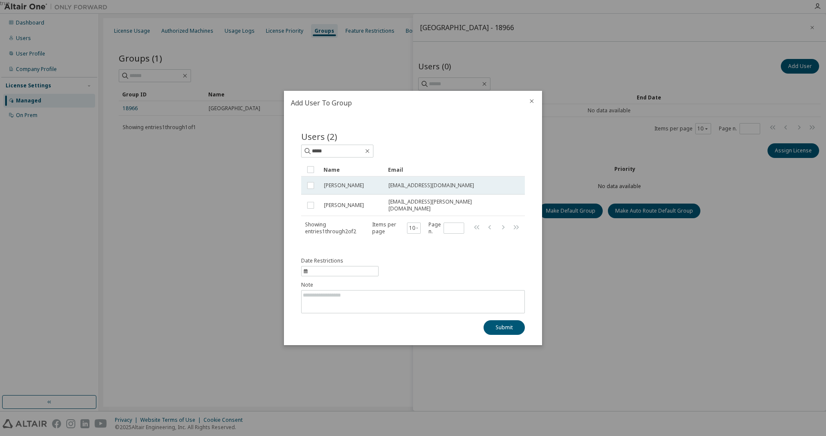
click at [361, 188] on div "[PERSON_NAME]" at bounding box center [352, 185] width 57 height 7
click at [328, 271] on span "information" at bounding box center [339, 271] width 77 height 10
select select "*"
select select "****"
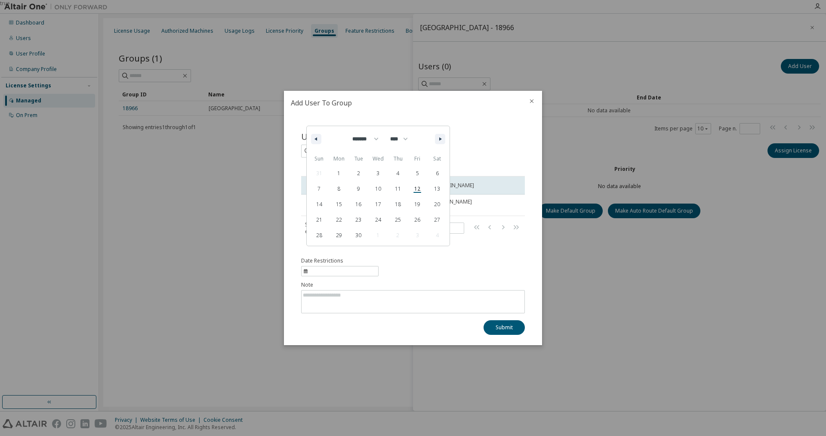
click at [328, 271] on span "information" at bounding box center [339, 271] width 77 height 10
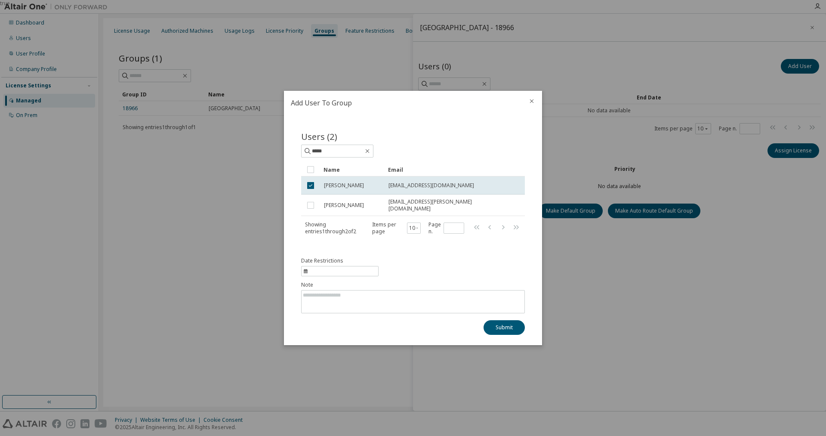
click at [307, 268] on icon "information" at bounding box center [305, 270] width 5 height 5
select select "*"
select select "****"
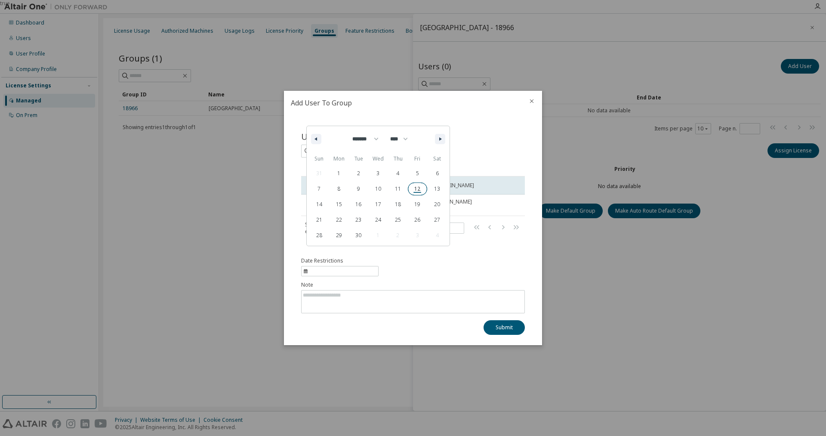
click at [415, 194] on span "12" at bounding box center [418, 188] width 20 height 11
click at [418, 222] on span "26" at bounding box center [418, 219] width 20 height 11
click at [435, 219] on span "27" at bounding box center [437, 219] width 20 height 11
click at [436, 273] on div "Date Restrictions 2025-09-27 ******* ******** ***** ***** *** **** **** ****** …" at bounding box center [413, 295] width 224 height 77
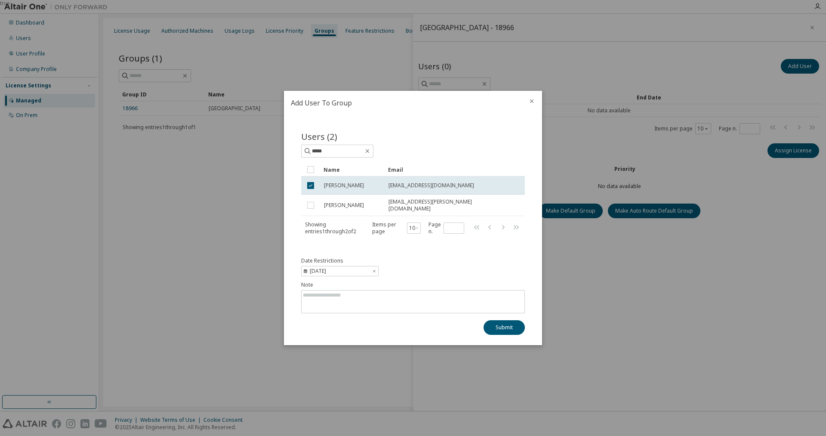
click at [353, 270] on span "2025-09-27" at bounding box center [341, 271] width 62 height 7
select select "*"
select select "****"
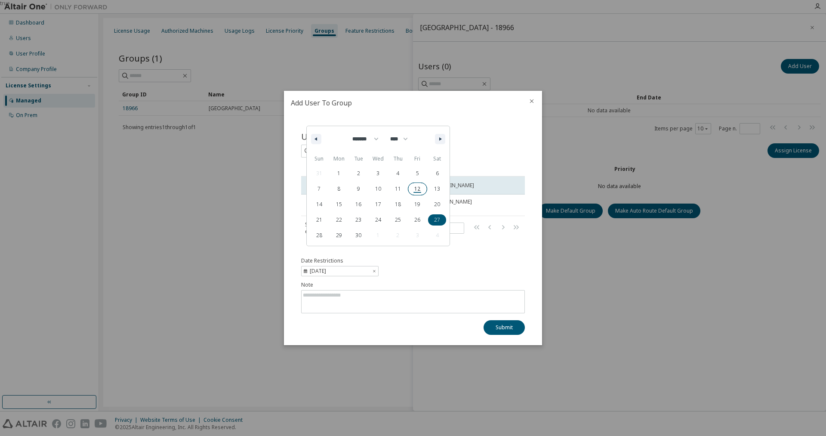
click at [417, 192] on span "12" at bounding box center [418, 188] width 20 height 11
click at [396, 263] on div "Date Restrictions 2025-09-12 ******* ******** ***** ***** *** **** **** ****** …" at bounding box center [413, 295] width 224 height 77
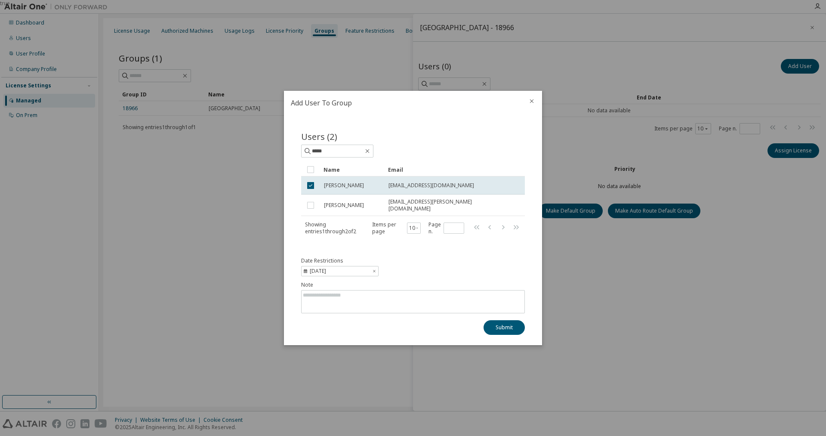
click at [374, 269] on icon "information" at bounding box center [374, 270] width 4 height 5
click at [415, 228] on button "10" at bounding box center [414, 228] width 10 height 7
click at [424, 277] on div "100" at bounding box center [442, 279] width 69 height 10
click at [457, 230] on input "*" at bounding box center [454, 228] width 16 height 7
type input "*"
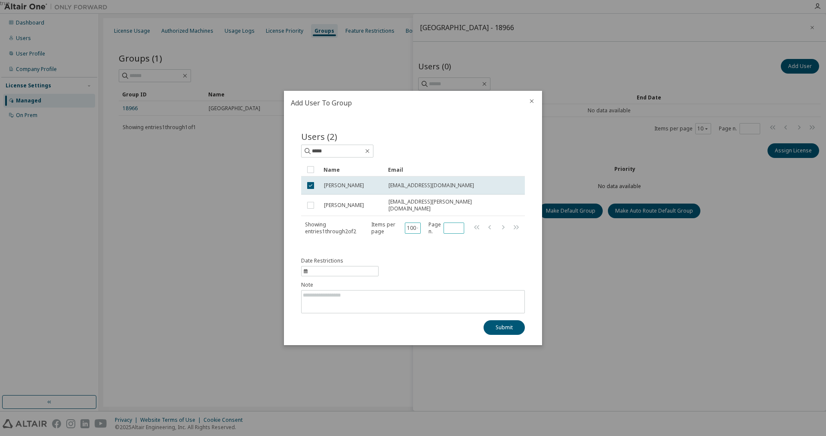
click at [457, 225] on input "*" at bounding box center [454, 228] width 16 height 7
click at [508, 326] on button "Submit" at bounding box center [503, 327] width 41 height 15
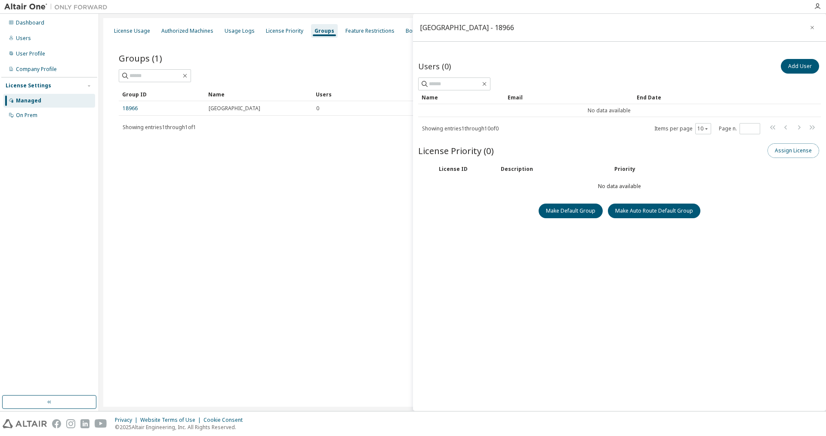
click at [793, 153] on button "Assign License" at bounding box center [793, 150] width 52 height 15
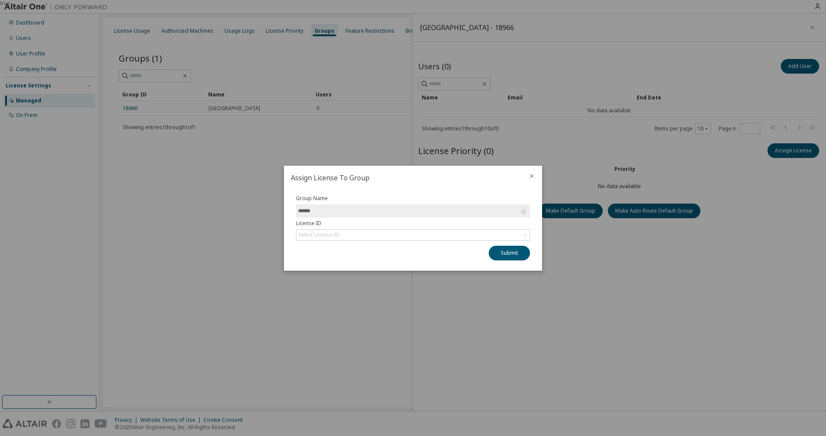
drag, startPoint x: 385, startPoint y: 220, endPoint x: 383, endPoint y: 213, distance: 7.5
click at [385, 220] on label "License ID" at bounding box center [413, 223] width 234 height 7
click at [383, 206] on span "******" at bounding box center [413, 210] width 234 height 13
click at [380, 239] on div "Select License ID" at bounding box center [412, 235] width 233 height 10
click at [369, 259] on li "140493 - AU AEC Structural Engineer" at bounding box center [412, 258] width 231 height 11
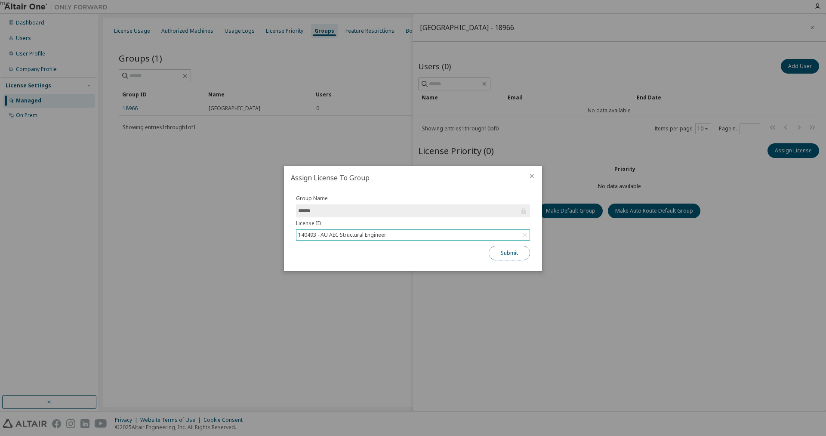
click at [511, 254] on button "Submit" at bounding box center [509, 253] width 41 height 15
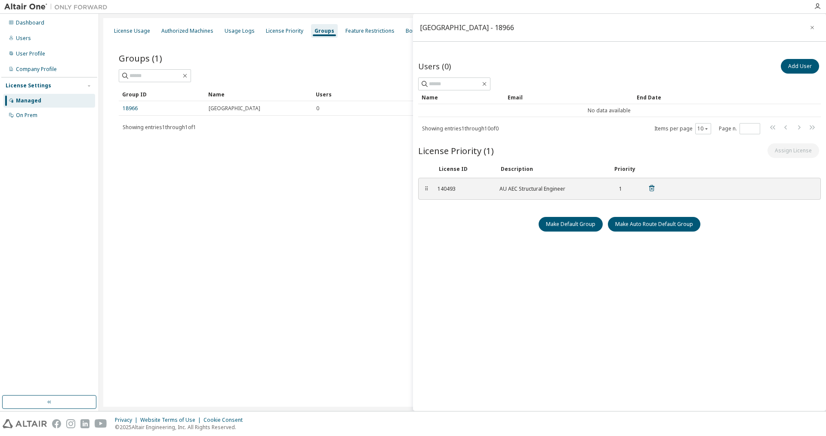
click at [517, 187] on div "AU AEC Structural Engineer" at bounding box center [550, 188] width 103 height 7
click at [800, 67] on button "Add User" at bounding box center [800, 66] width 38 height 15
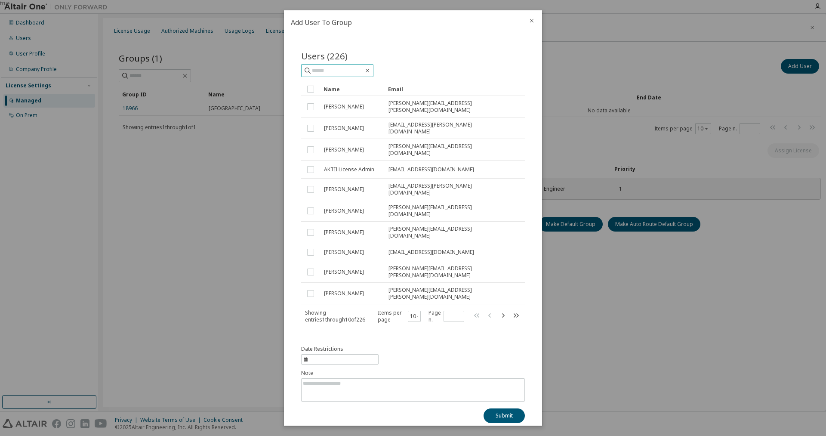
click at [335, 75] on input "text" at bounding box center [338, 70] width 52 height 9
type input "***"
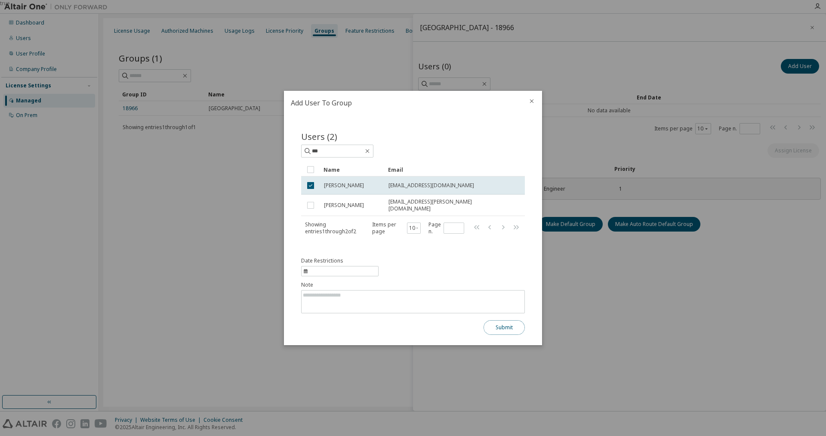
click at [510, 329] on button "Submit" at bounding box center [503, 327] width 41 height 15
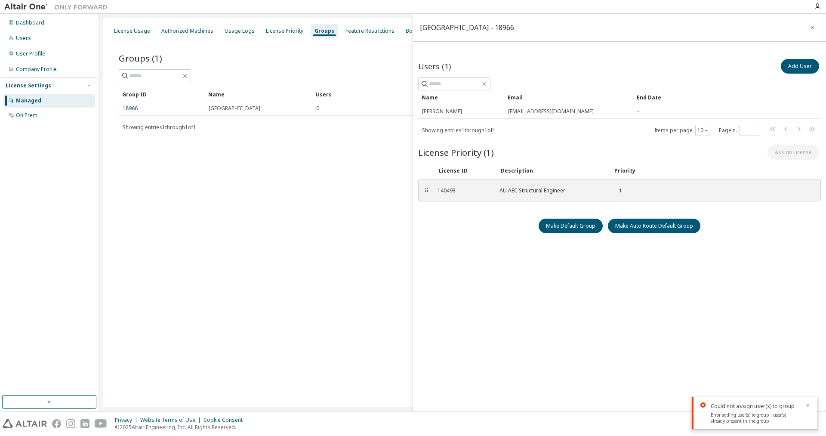
click at [811, 29] on icon "button" at bounding box center [812, 27] width 6 height 7
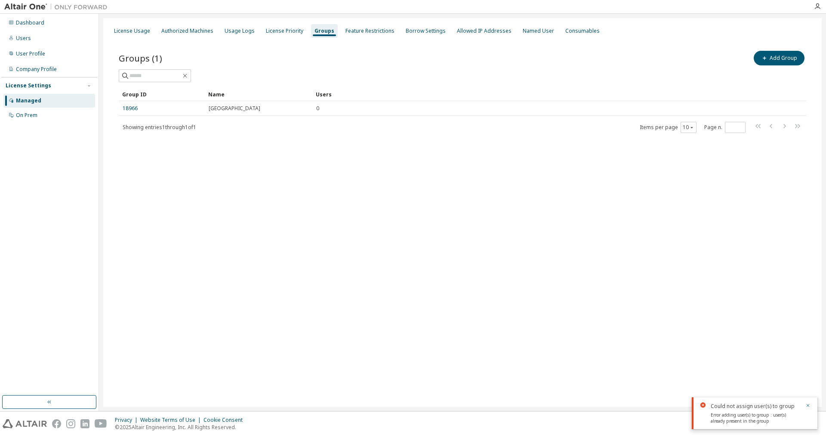
click at [458, 204] on div "License Usage Authorized Machines Usage Logs License Priority Groups Feature Re…" at bounding box center [462, 212] width 718 height 388
click at [363, 29] on div "Feature Restrictions" at bounding box center [369, 31] width 49 height 7
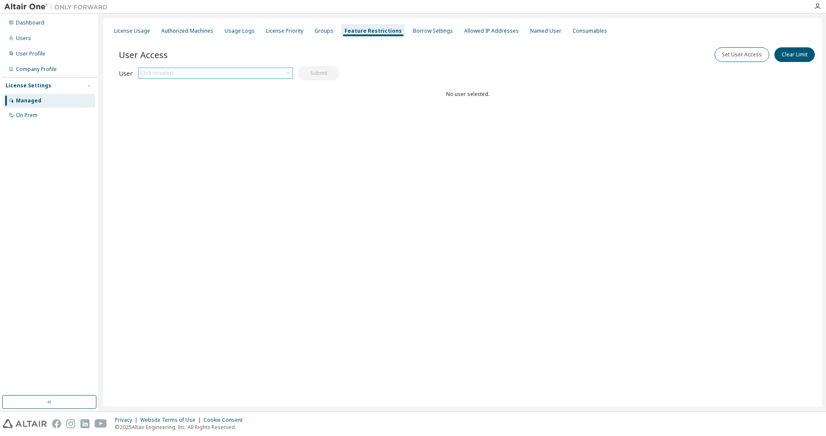
click at [268, 70] on div "Click to select" at bounding box center [215, 73] width 154 height 10
click at [244, 75] on div "Click to select" at bounding box center [215, 73] width 154 height 10
click at [146, 75] on div "Click to select" at bounding box center [157, 73] width 34 height 7
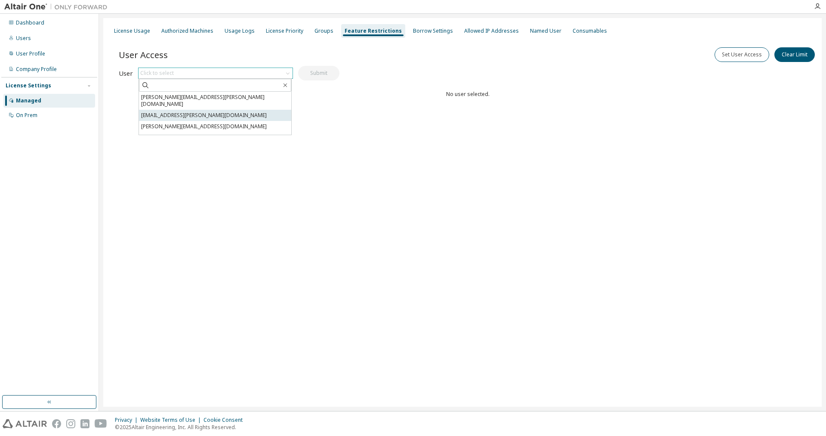
click at [215, 110] on li "[EMAIL_ADDRESS][PERSON_NAME][DOMAIN_NAME]" at bounding box center [215, 115] width 152 height 11
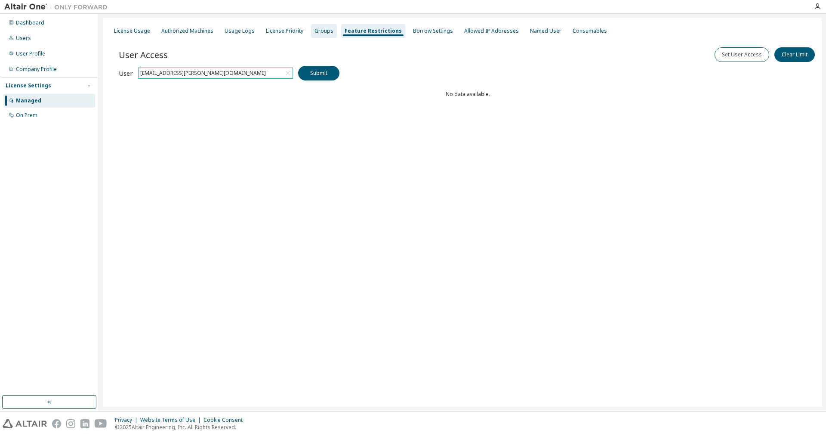
click at [325, 32] on div "Groups" at bounding box center [323, 31] width 19 height 7
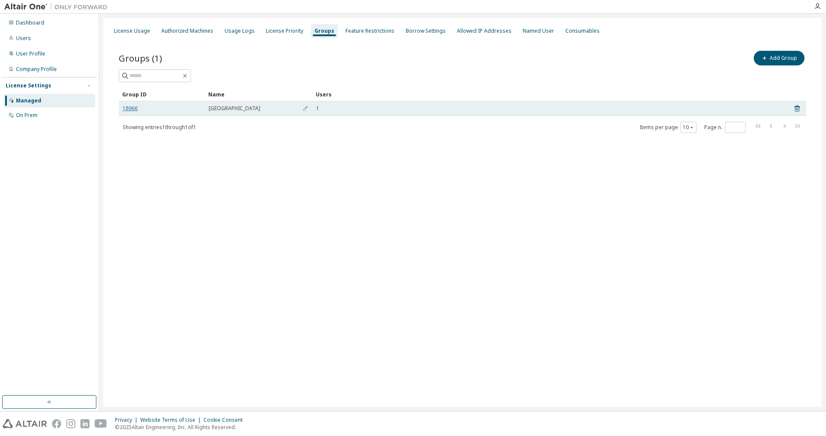
click at [130, 107] on link "18966" at bounding box center [130, 108] width 15 height 7
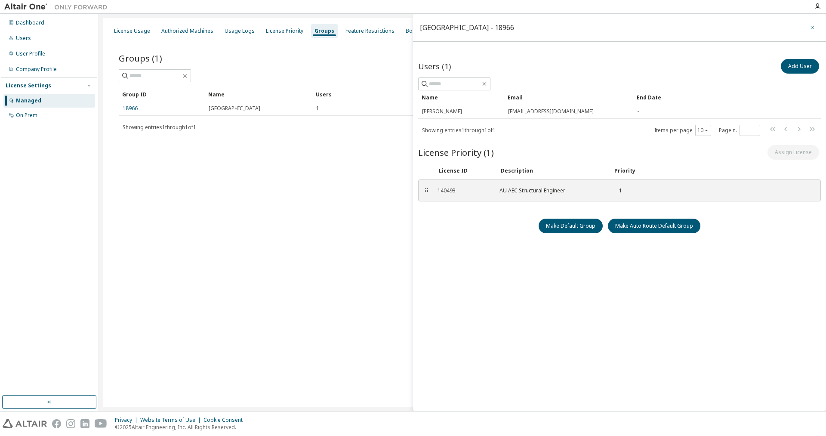
click at [812, 26] on icon "button" at bounding box center [812, 27] width 6 height 7
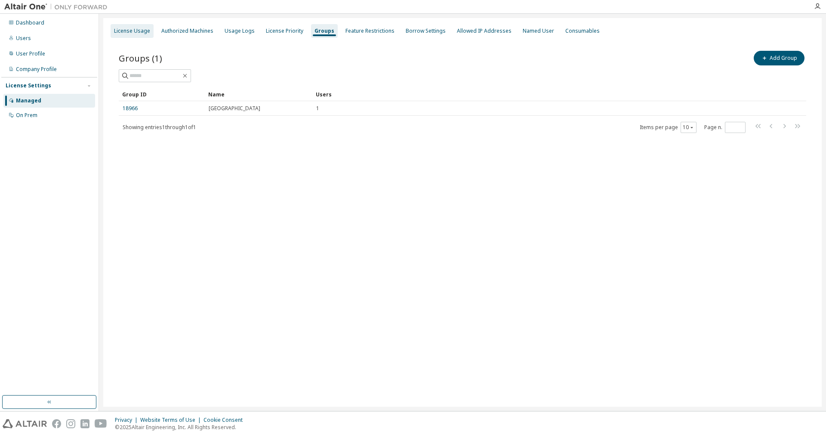
click at [142, 35] on div "License Usage" at bounding box center [132, 31] width 43 height 14
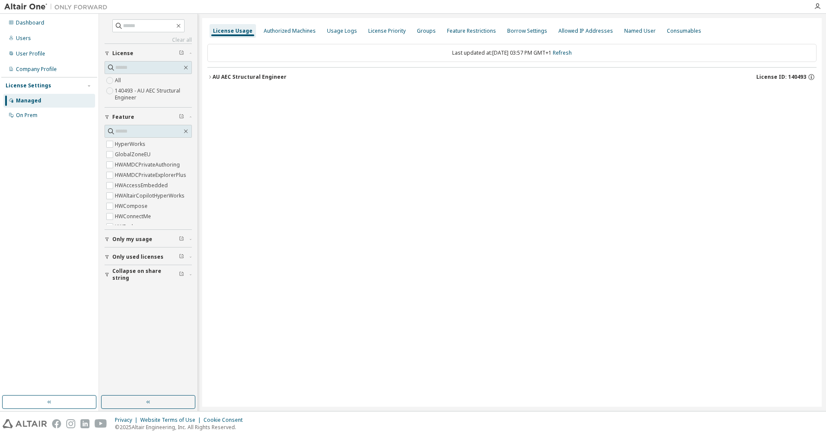
click at [130, 95] on label "140493 - AU AEC Structural Engineer" at bounding box center [153, 94] width 77 height 17
click at [231, 77] on div "AU AEC Structural Engineer" at bounding box center [249, 77] width 74 height 7
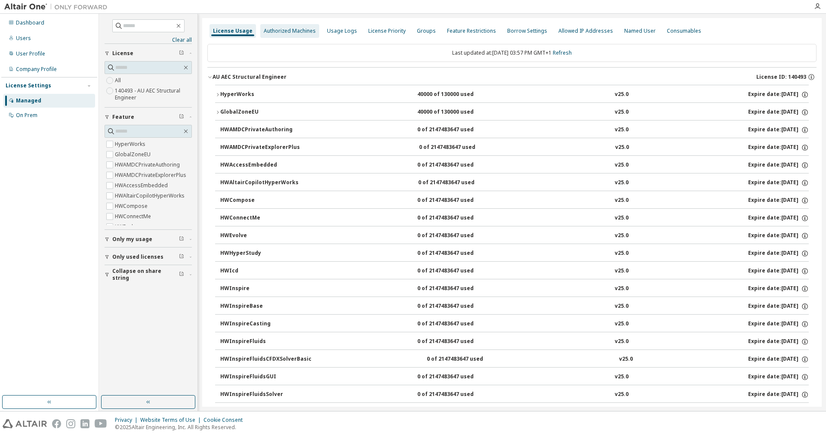
click at [284, 33] on div "Authorized Machines" at bounding box center [290, 31] width 52 height 7
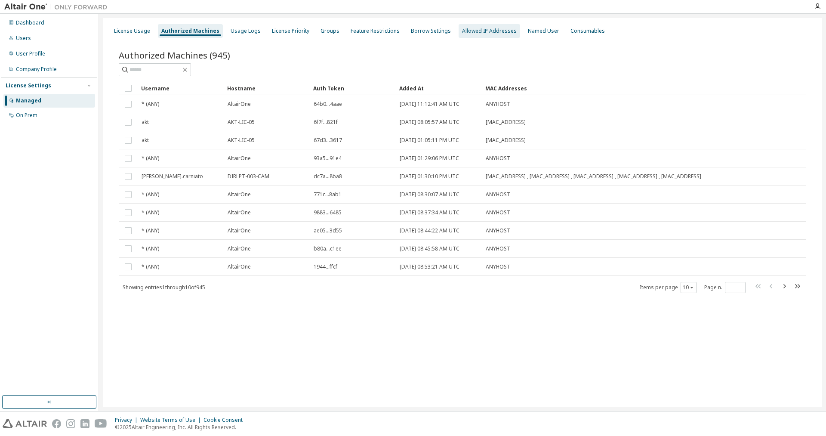
click at [493, 31] on div "Allowed IP Addresses" at bounding box center [489, 31] width 55 height 7
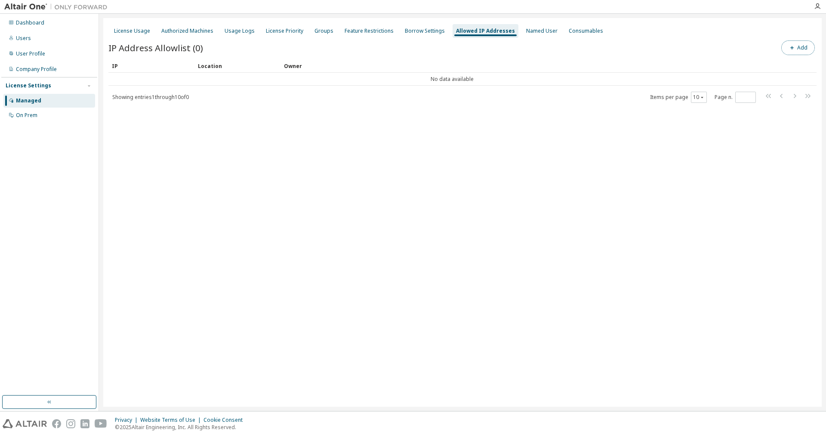
click at [799, 49] on button "Add" at bounding box center [798, 47] width 34 height 15
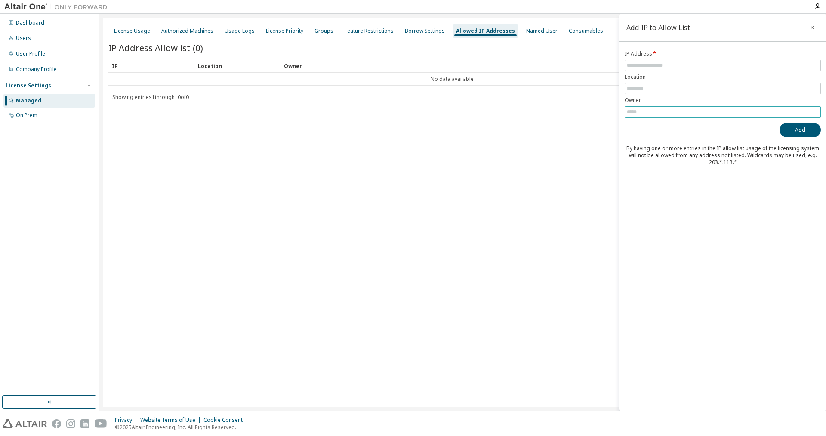
click at [630, 117] on span at bounding box center [723, 111] width 196 height 11
click at [634, 114] on input "text" at bounding box center [723, 111] width 192 height 7
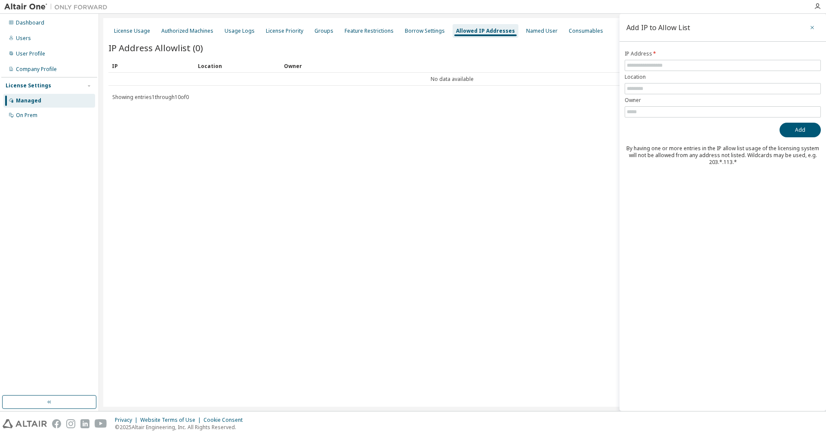
click at [813, 26] on icon "button" at bounding box center [811, 27] width 3 height 3
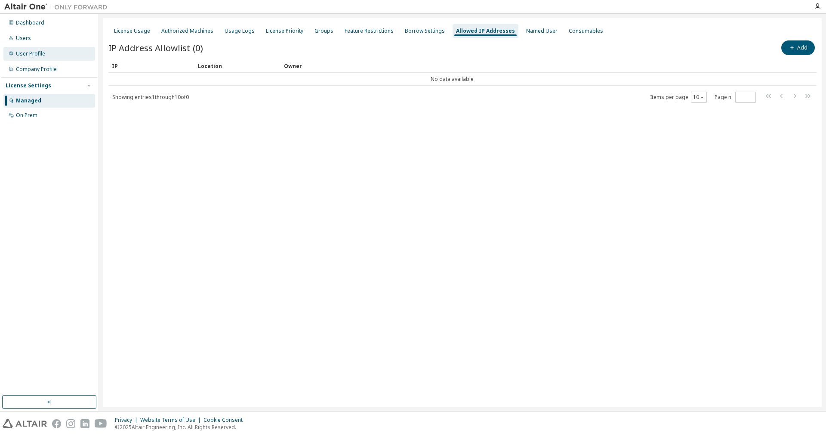
click at [31, 52] on div "User Profile" at bounding box center [30, 53] width 29 height 7
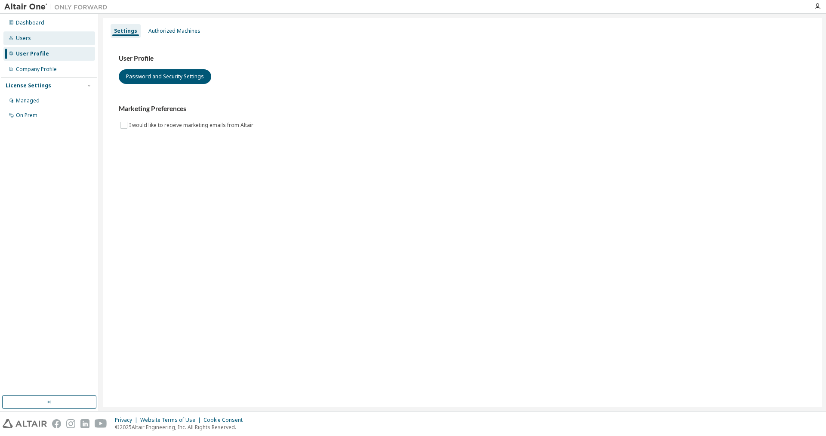
click at [28, 39] on div "Users" at bounding box center [23, 38] width 15 height 7
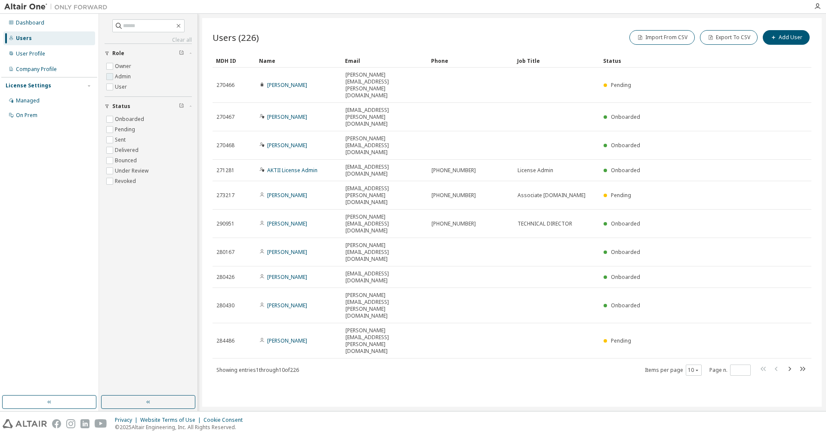
click at [126, 77] on label "Admin" at bounding box center [124, 76] width 18 height 10
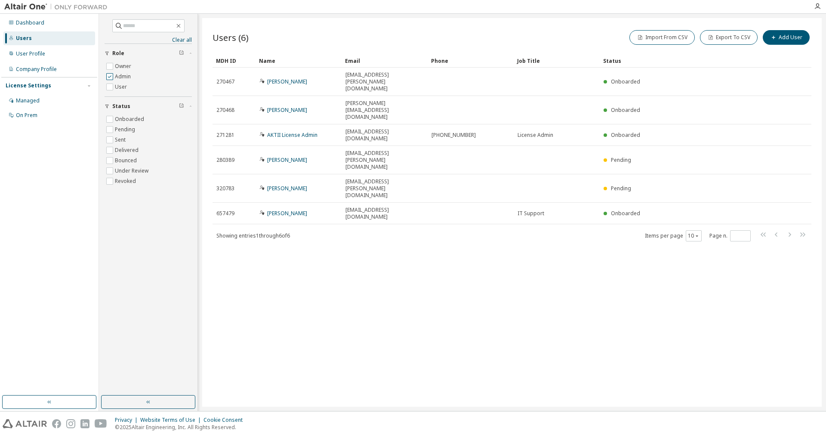
click at [126, 77] on label "Admin" at bounding box center [124, 76] width 18 height 10
click at [118, 87] on label "User" at bounding box center [122, 87] width 14 height 10
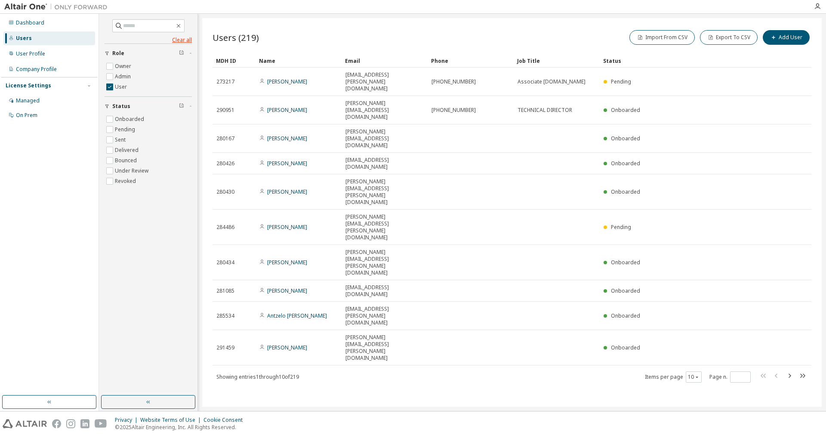
click at [185, 40] on link "Clear all" at bounding box center [148, 40] width 87 height 7
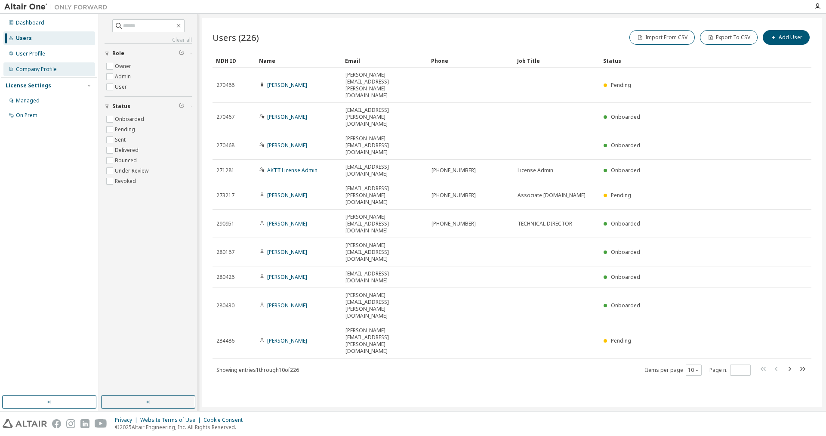
click at [29, 73] on div "Company Profile" at bounding box center [36, 69] width 41 height 7
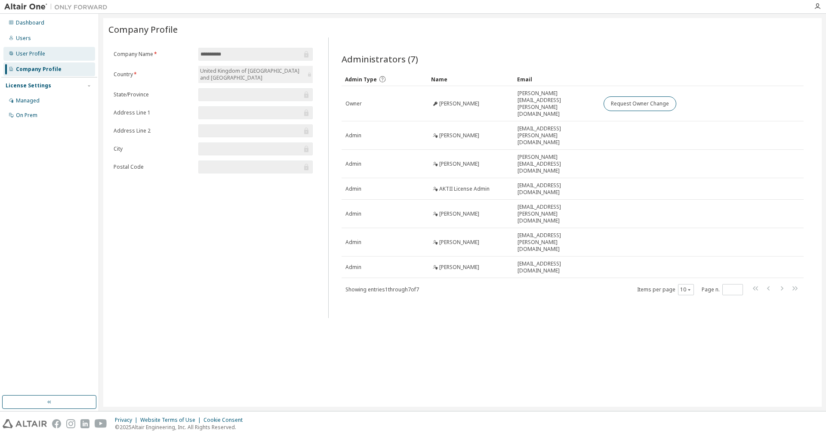
click at [32, 53] on div "User Profile" at bounding box center [30, 53] width 29 height 7
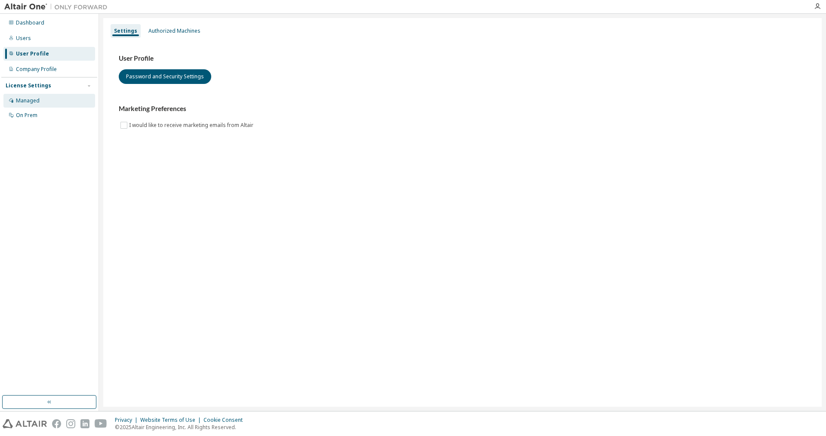
click at [34, 105] on div "Managed" at bounding box center [49, 101] width 92 height 14
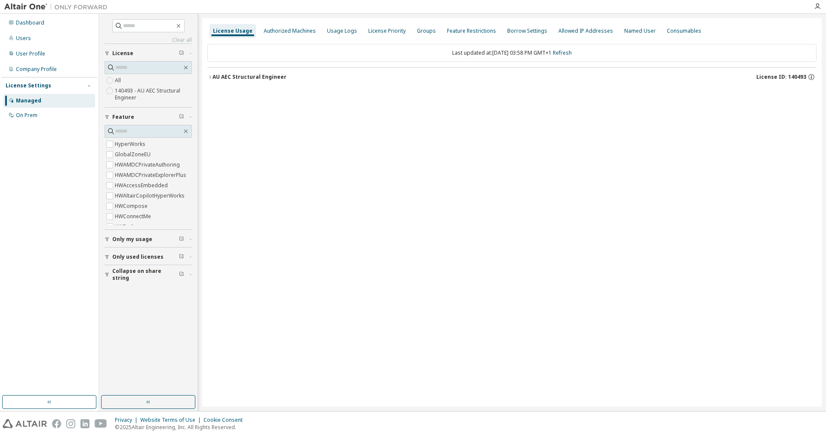
click at [125, 94] on label "140493 - AU AEC Structural Engineer" at bounding box center [153, 94] width 77 height 17
click at [119, 79] on label "All" at bounding box center [119, 80] width 8 height 10
click at [212, 79] on div "AU AEC Structural Engineer" at bounding box center [249, 77] width 74 height 7
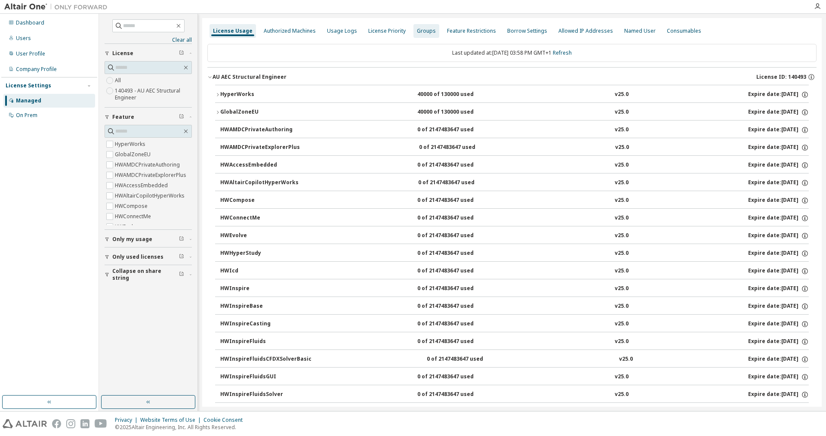
click at [425, 34] on div "Groups" at bounding box center [426, 31] width 19 height 7
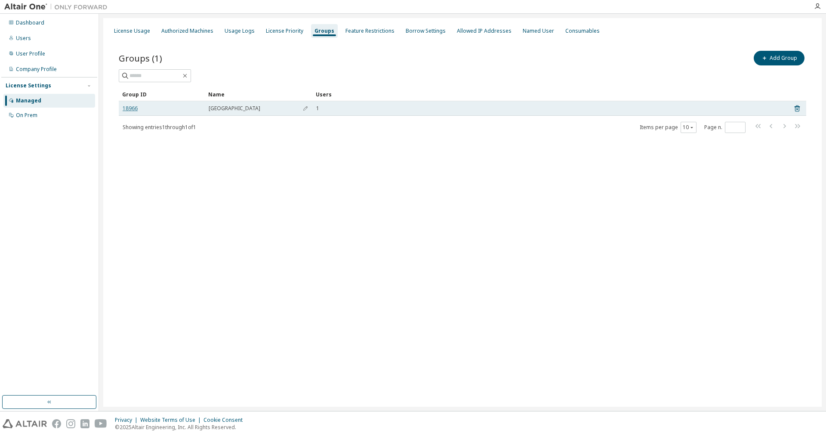
click at [134, 108] on link "18966" at bounding box center [130, 108] width 15 height 7
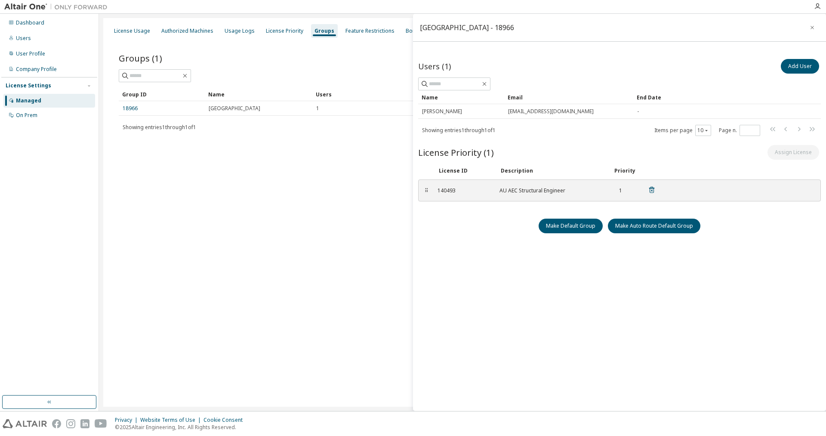
click at [618, 191] on div "1" at bounding box center [617, 190] width 9 height 7
click at [495, 184] on div "140493 AU AEC Structural Engineer 1" at bounding box center [546, 190] width 228 height 14
click at [447, 189] on div "140493" at bounding box center [463, 190] width 52 height 7
click at [427, 192] on div "⠿" at bounding box center [426, 190] width 5 height 7
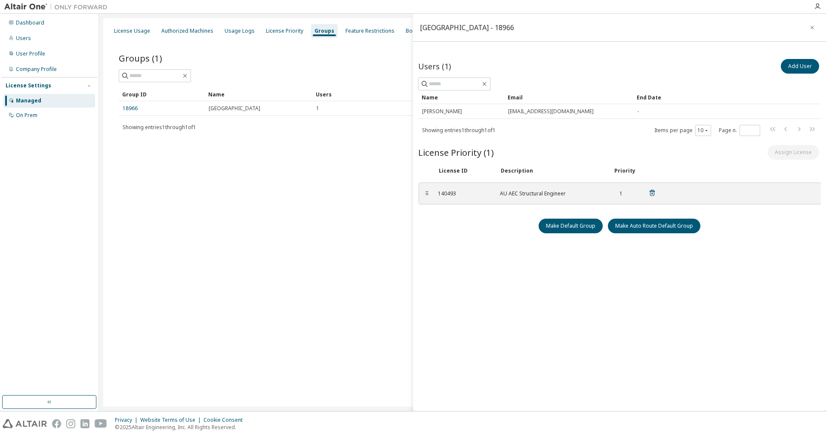
click at [428, 195] on div "⠿" at bounding box center [426, 193] width 5 height 7
click at [811, 28] on icon "button" at bounding box center [812, 27] width 6 height 7
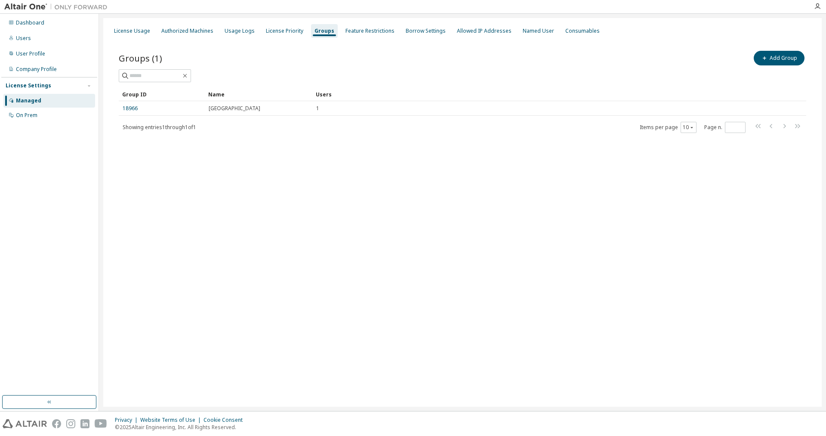
click at [306, 161] on div "License Usage Authorized Machines Usage Logs License Priority Groups Feature Re…" at bounding box center [462, 212] width 718 height 388
click at [20, 36] on div "Users" at bounding box center [23, 38] width 15 height 7
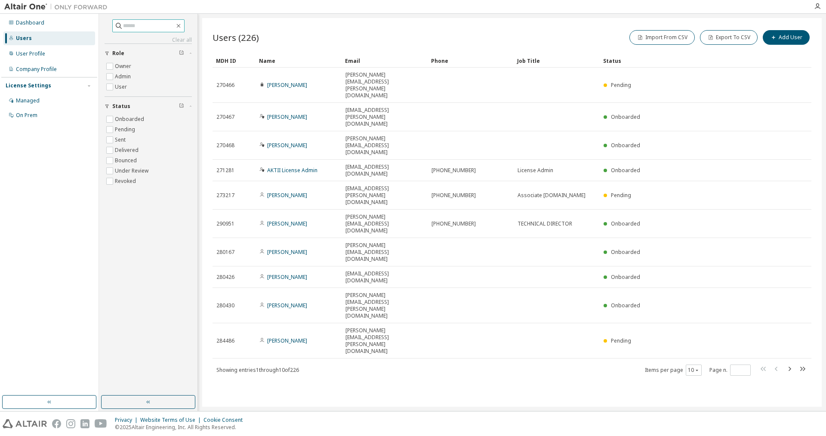
click at [161, 27] on input "text" at bounding box center [149, 26] width 52 height 9
type input "*****"
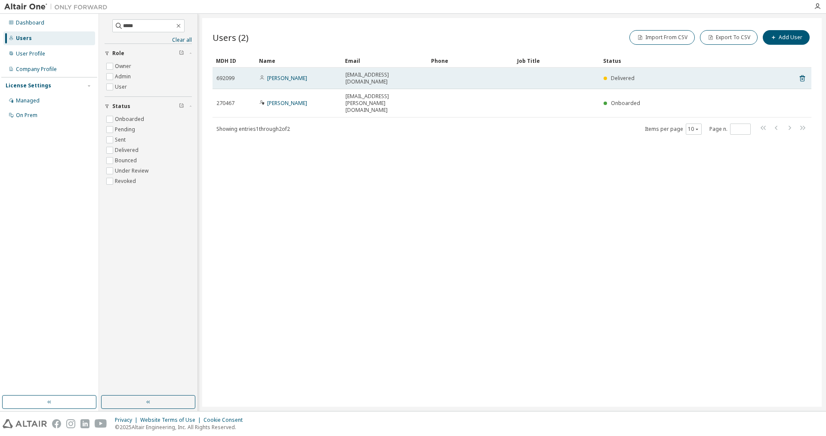
click at [315, 77] on div "[PERSON_NAME]" at bounding box center [298, 78] width 78 height 7
click at [275, 75] on link "[PERSON_NAME]" at bounding box center [287, 77] width 40 height 7
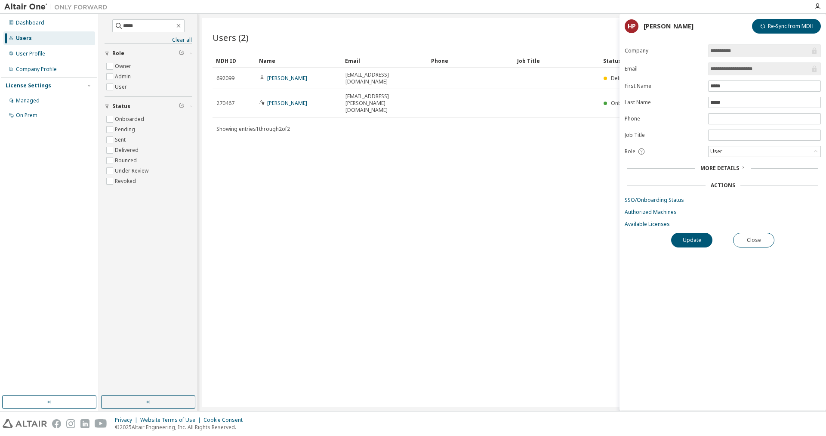
click at [729, 172] on span "More Details" at bounding box center [719, 167] width 39 height 7
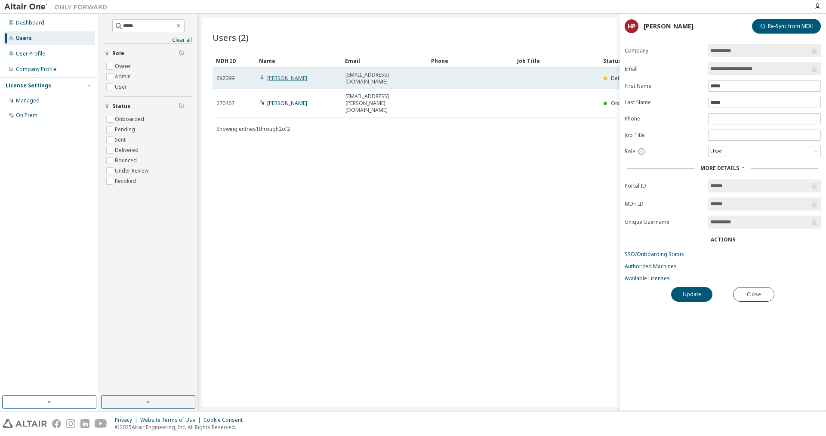
click at [279, 76] on link "[PERSON_NAME]" at bounding box center [287, 77] width 40 height 7
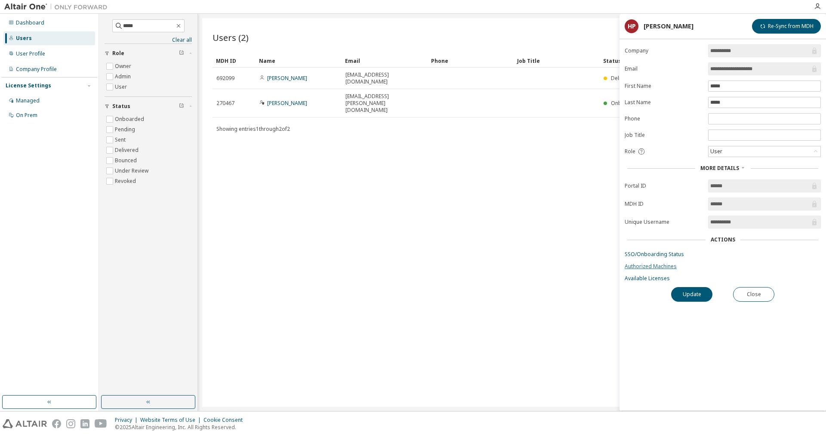
click at [643, 269] on link "Authorized Machines" at bounding box center [723, 266] width 196 height 7
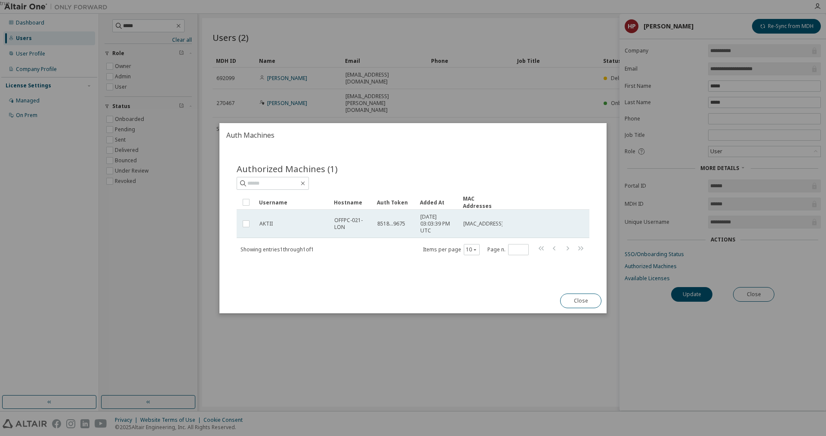
click at [285, 227] on td "AKTII" at bounding box center [292, 223] width 75 height 28
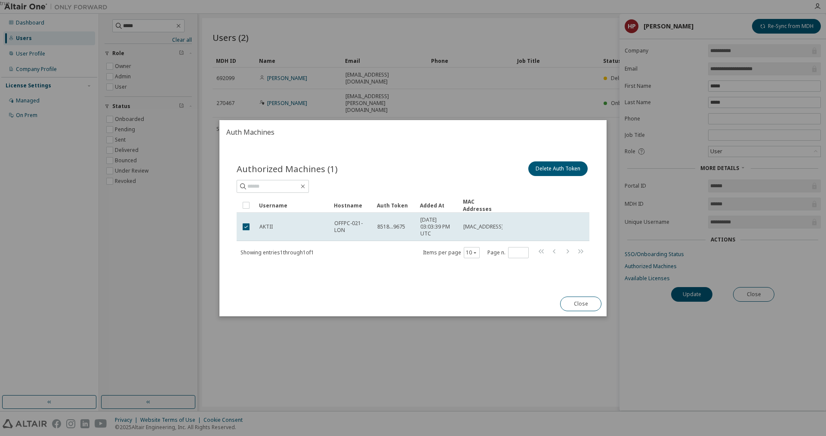
click at [429, 122] on h2 "Auth Machines" at bounding box center [412, 132] width 387 height 24
drag, startPoint x: 432, startPoint y: 128, endPoint x: 220, endPoint y: 57, distance: 223.6
click at [220, 0] on div "true Auth Machines Authorized Machines (1) Delete Auth Token Clear Load Save Sa…" at bounding box center [413, 0] width 826 height 0
click at [490, 226] on span "[MAC_ADDRESS]" at bounding box center [483, 226] width 40 height 7
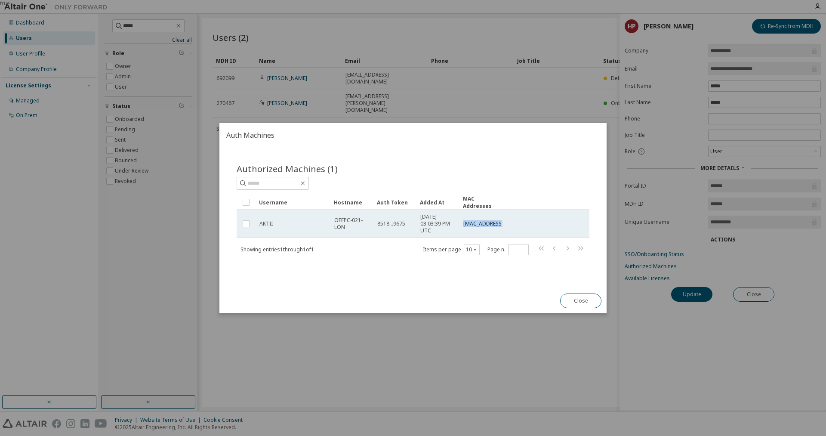
drag, startPoint x: 464, startPoint y: 225, endPoint x: 495, endPoint y: 222, distance: 31.1
click at [495, 222] on span "[MAC_ADDRESS]" at bounding box center [483, 223] width 40 height 7
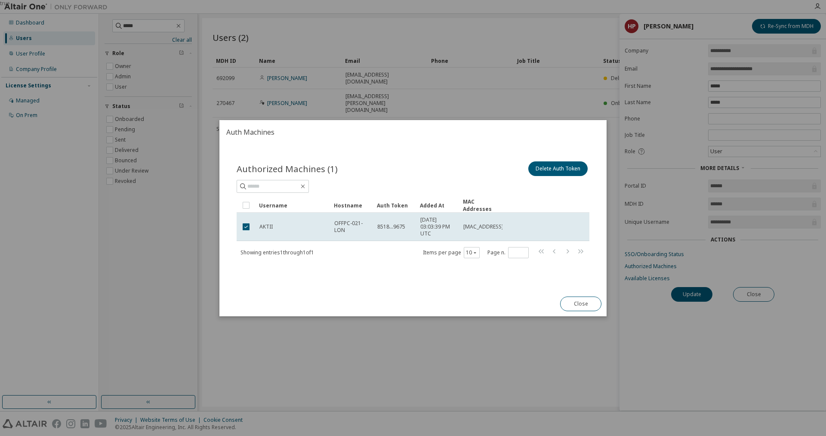
click at [495, 222] on td "[MAC_ADDRESS]" at bounding box center [480, 226] width 43 height 28
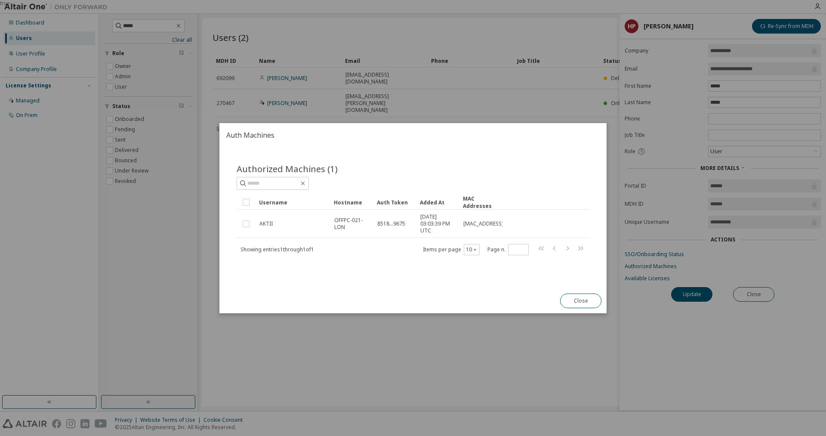
click at [495, 222] on span "[MAC_ADDRESS]" at bounding box center [483, 223] width 40 height 7
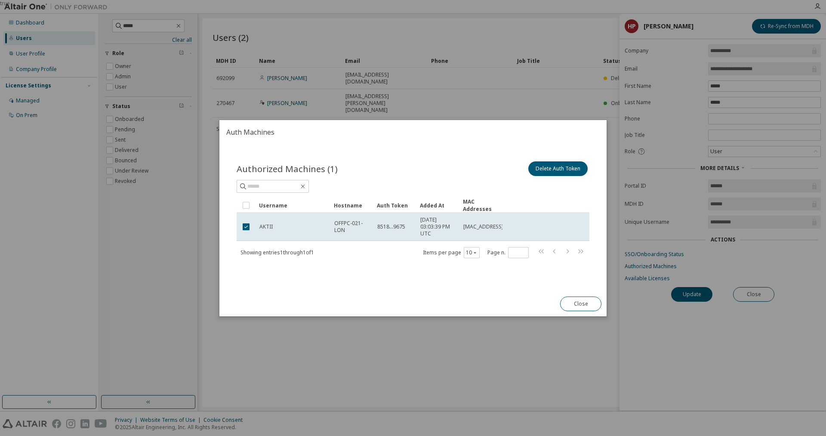
click at [495, 222] on td "[MAC_ADDRESS]" at bounding box center [480, 226] width 43 height 28
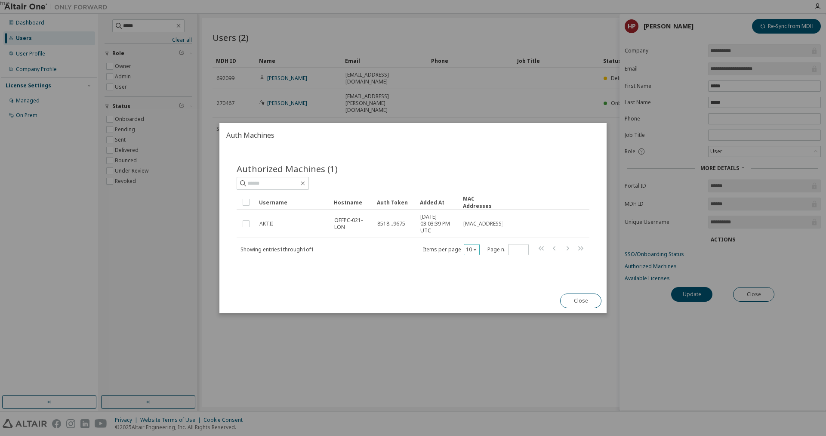
click at [471, 249] on button "10" at bounding box center [472, 249] width 12 height 7
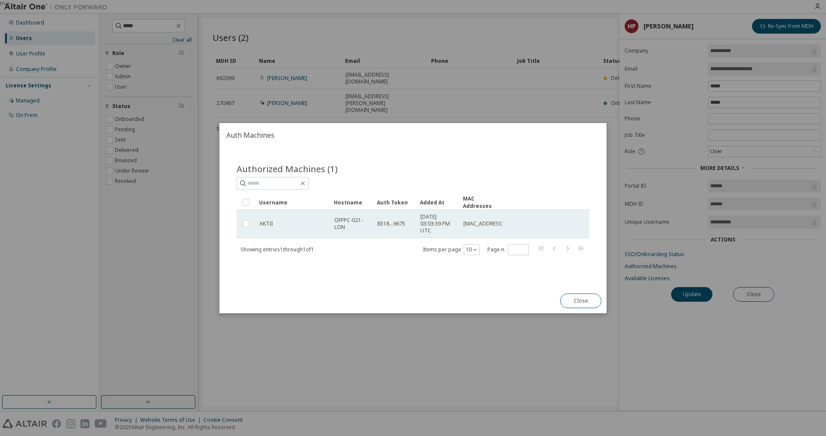
click at [263, 222] on span "AKTII" at bounding box center [265, 223] width 13 height 7
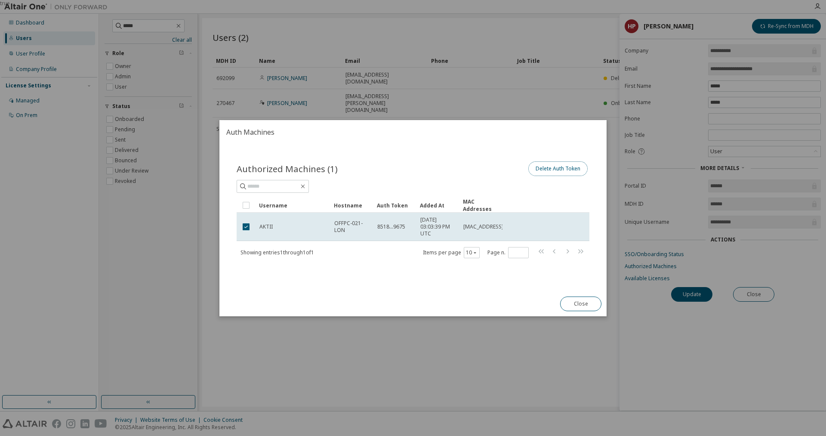
click at [563, 169] on button "Delete Auth Token" at bounding box center [557, 168] width 59 height 15
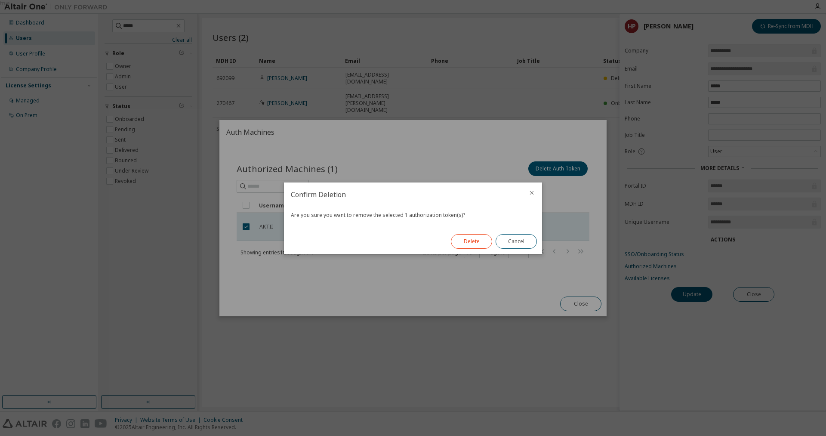
click at [471, 237] on button "Delete" at bounding box center [471, 241] width 41 height 15
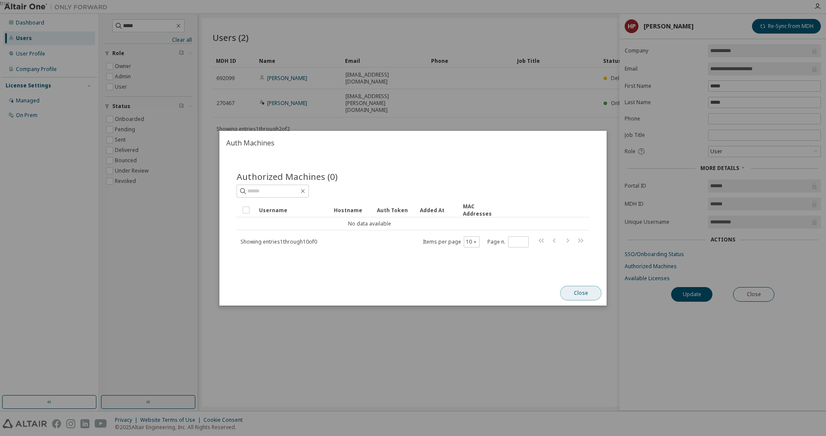
click at [583, 293] on button "Close" at bounding box center [580, 293] width 41 height 15
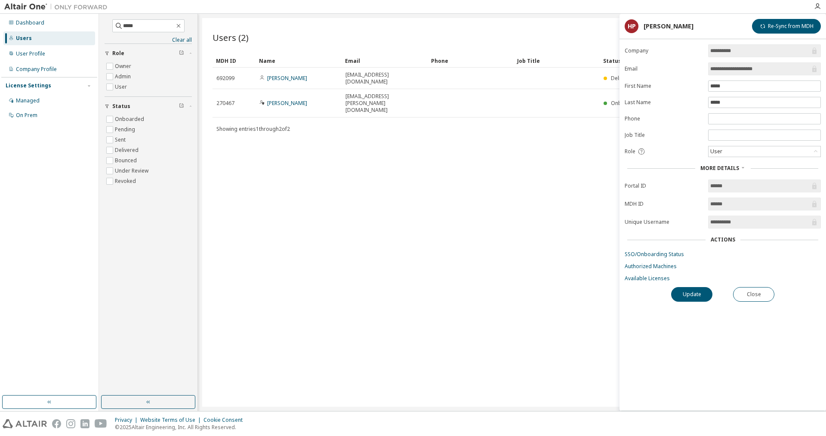
click at [523, 223] on div "Users (2) Import From CSV Export To CSV Add User Clear Load Save Save As Field …" at bounding box center [511, 212] width 619 height 388
click at [640, 268] on link "Authorized Machines" at bounding box center [723, 266] width 196 height 7
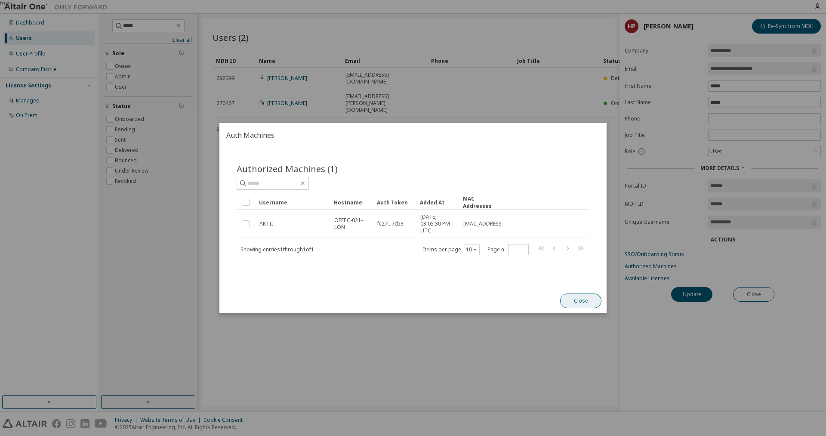
click at [578, 295] on button "Close" at bounding box center [580, 300] width 41 height 15
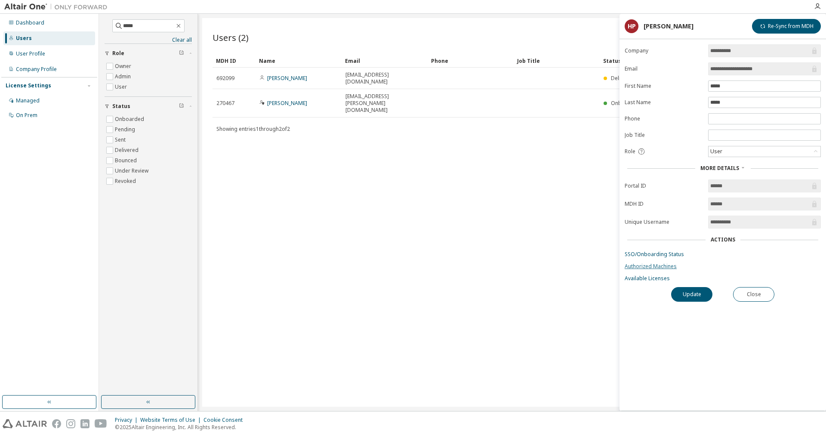
click at [668, 270] on link "Authorized Machines" at bounding box center [723, 266] width 196 height 7
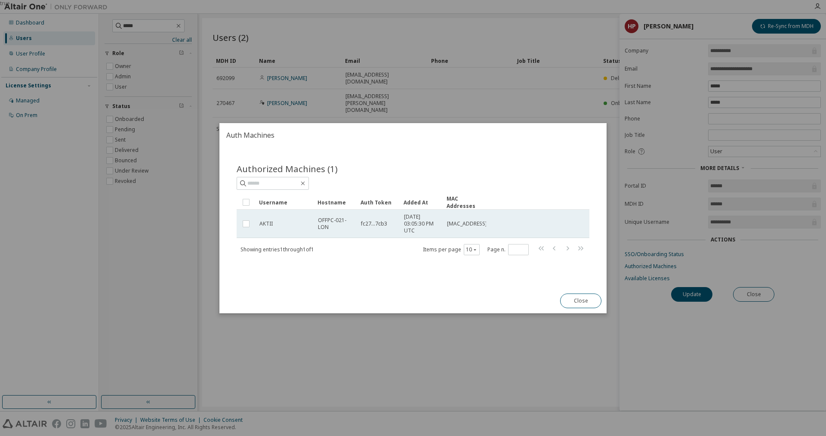
click at [372, 224] on span "fc27...7cb3" at bounding box center [374, 223] width 26 height 7
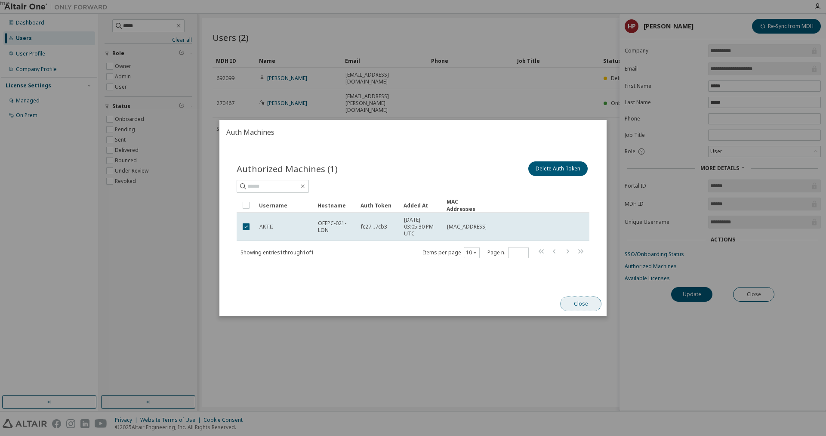
click at [586, 304] on button "Close" at bounding box center [580, 303] width 41 height 15
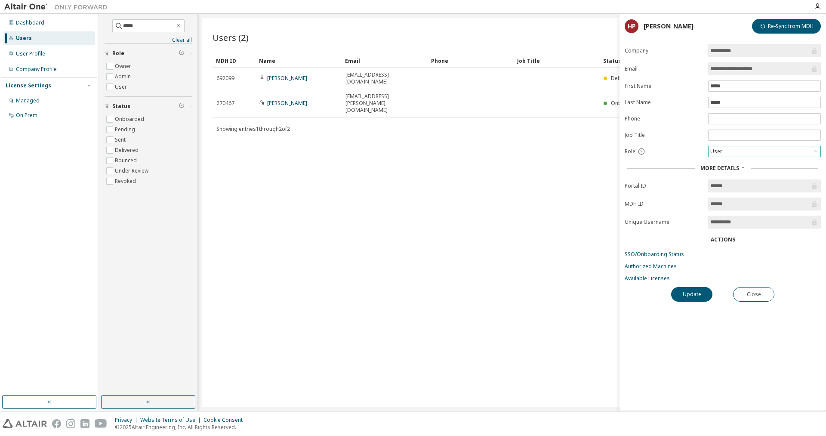
click at [754, 154] on div "User" at bounding box center [764, 151] width 112 height 10
drag, startPoint x: 760, startPoint y: 297, endPoint x: 673, endPoint y: 255, distance: 96.8
click at [673, 255] on div "**********" at bounding box center [722, 227] width 206 height 366
click at [673, 255] on link "SSO/Onboarding Status" at bounding box center [723, 254] width 196 height 7
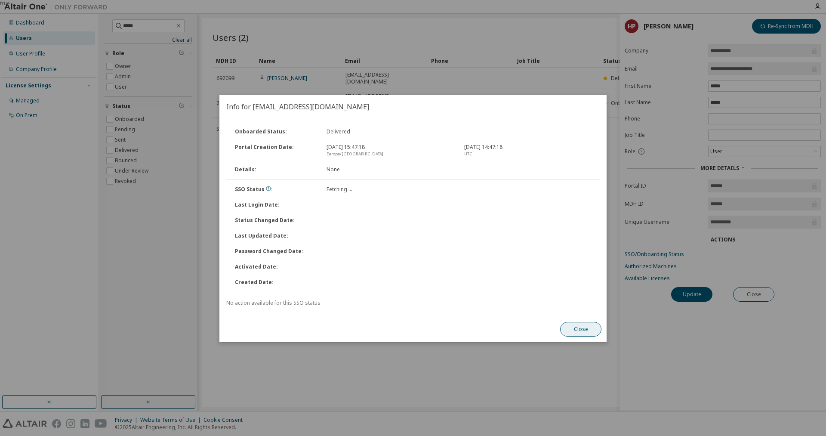
click at [579, 329] on button "Close" at bounding box center [580, 329] width 41 height 15
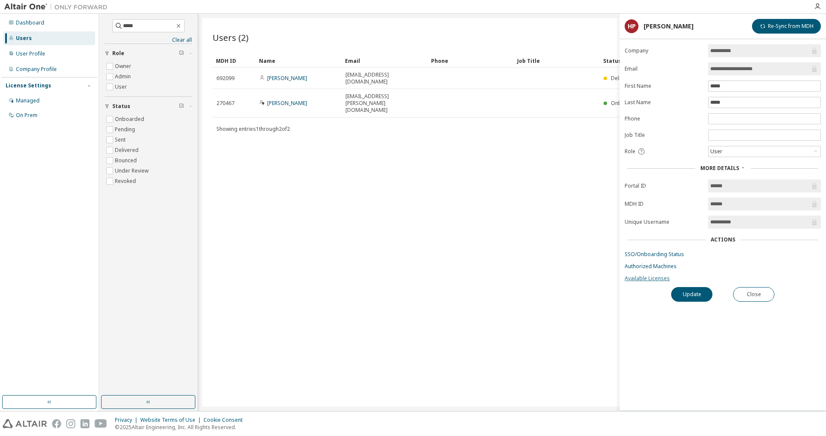
click at [653, 280] on link "Available Licenses" at bounding box center [723, 278] width 196 height 7
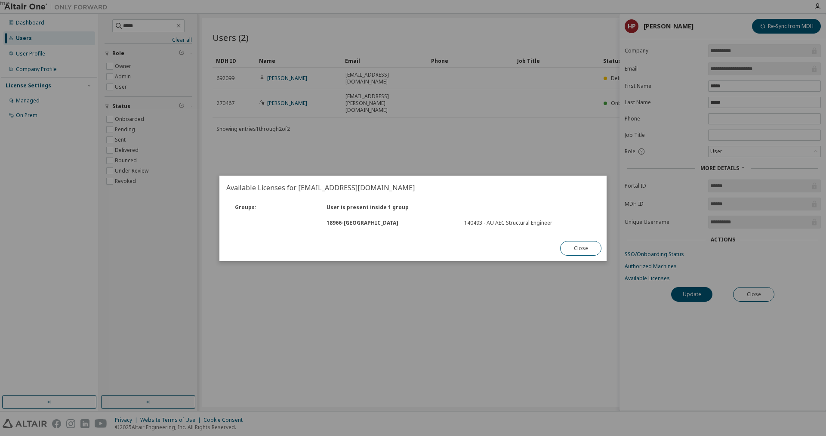
click at [311, 227] on div "18966 - Cyprus 140493 - AU AEC Structural Engineer" at bounding box center [412, 222] width 375 height 15
click at [243, 209] on div "Groups :" at bounding box center [276, 207] width 92 height 7
click at [578, 248] on button "Close" at bounding box center [580, 248] width 41 height 15
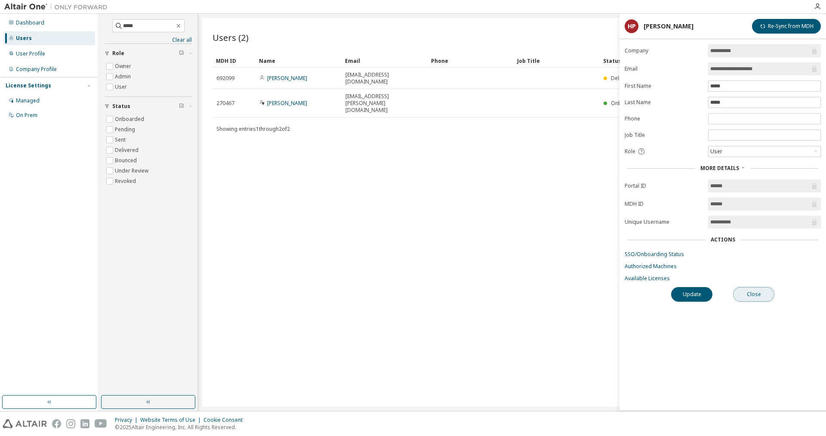
click at [763, 298] on button "Close" at bounding box center [753, 294] width 41 height 15
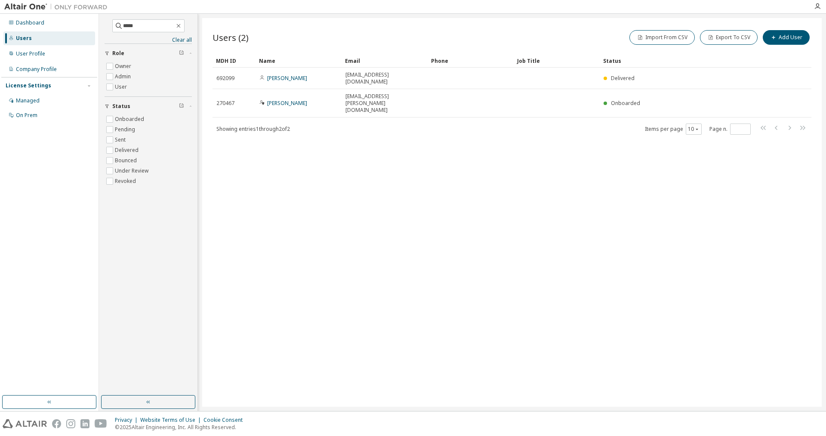
click at [634, 291] on div "Users (2) Import From CSV Export To CSV Add User Clear Load Save Save As Field …" at bounding box center [511, 212] width 619 height 388
click at [26, 22] on div "Dashboard" at bounding box center [30, 22] width 28 height 7
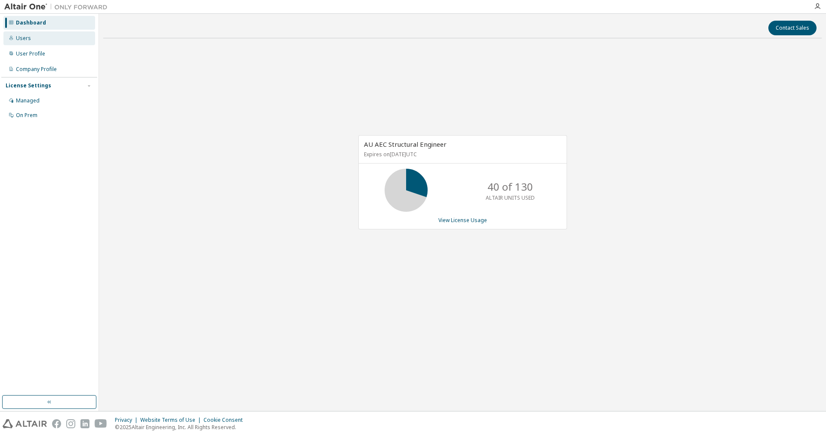
click at [25, 43] on div "Users" at bounding box center [49, 38] width 92 height 14
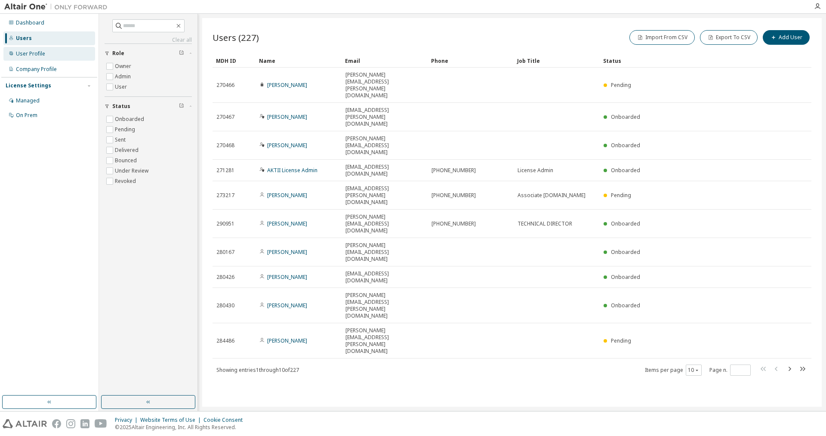
click at [25, 54] on div "User Profile" at bounding box center [30, 53] width 29 height 7
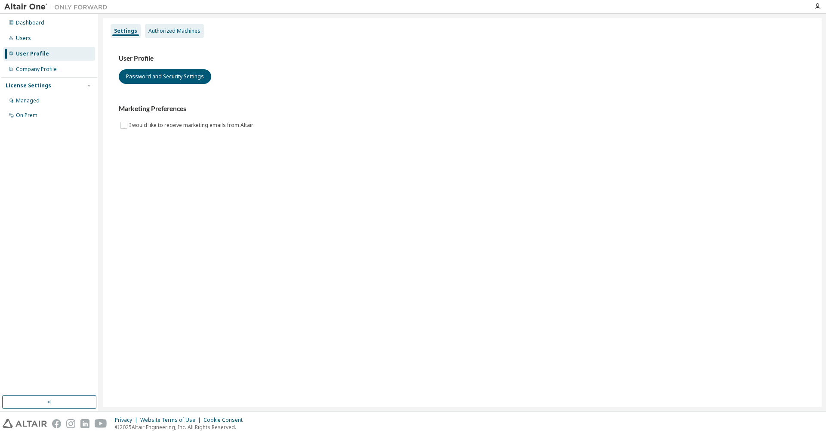
click at [178, 29] on div "Authorized Machines" at bounding box center [174, 31] width 52 height 7
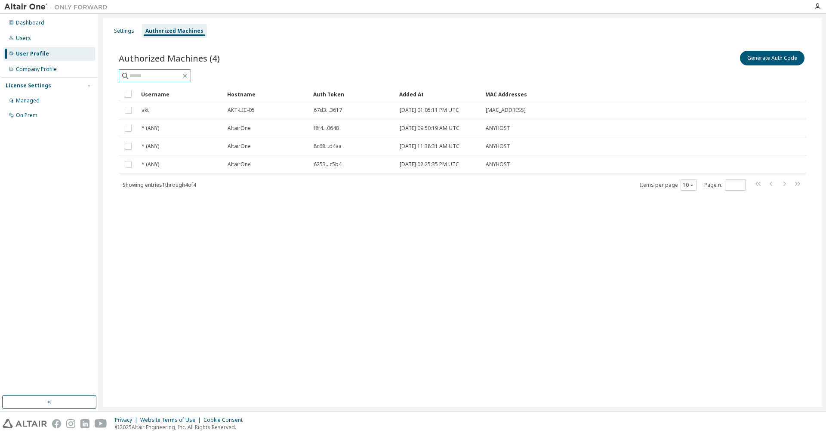
click at [175, 73] on input "text" at bounding box center [155, 75] width 52 height 9
type input "*****"
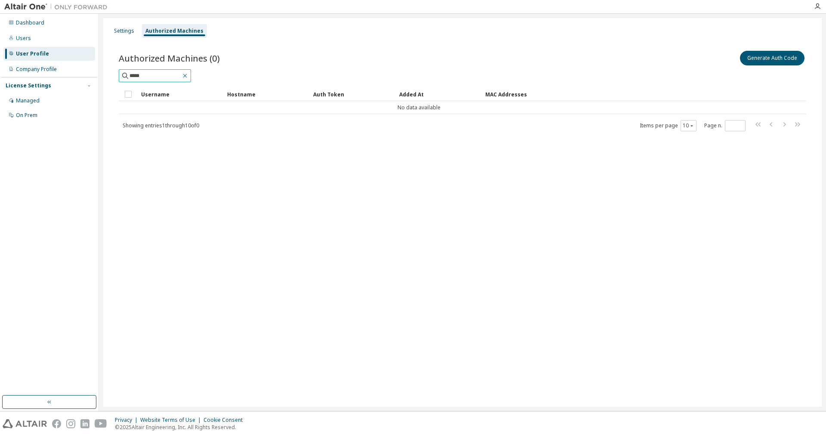
click at [188, 74] on icon "button" at bounding box center [185, 75] width 7 height 7
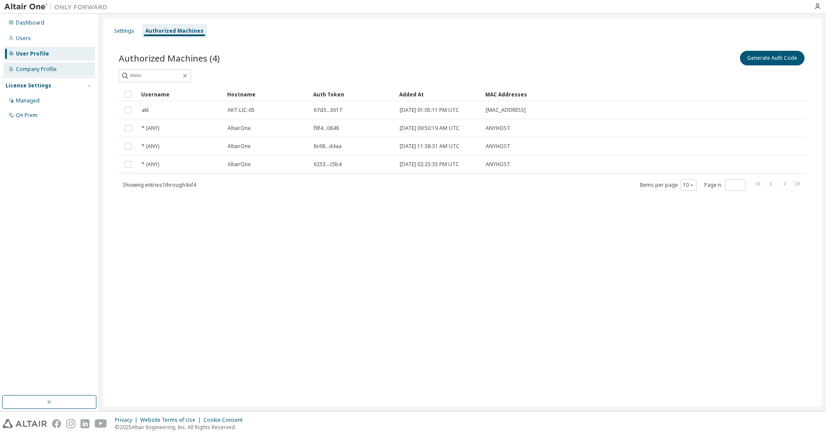
click at [28, 67] on div "Company Profile" at bounding box center [36, 69] width 41 height 7
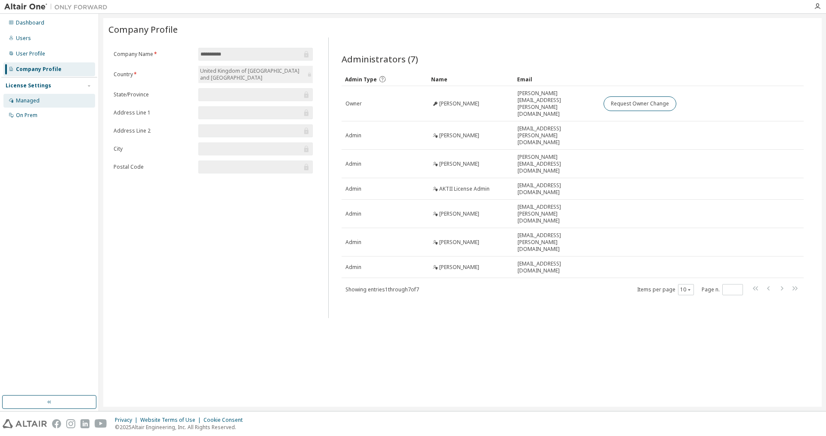
click at [25, 102] on div "Managed" at bounding box center [28, 100] width 24 height 7
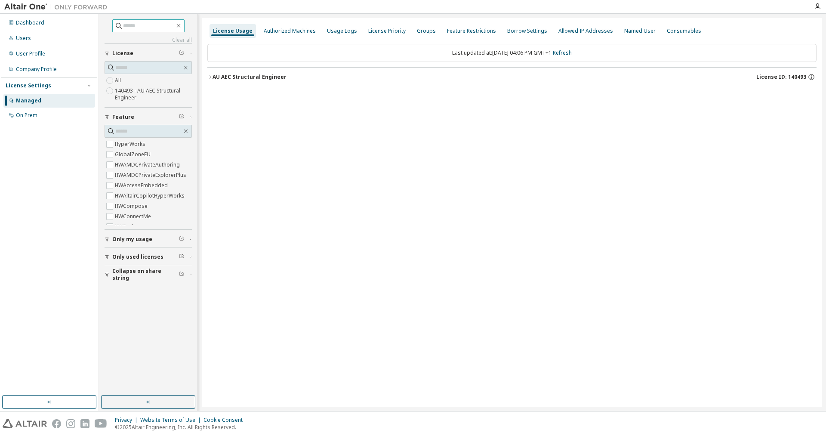
click at [123, 29] on input "text" at bounding box center [149, 26] width 52 height 9
click at [417, 33] on div "Groups" at bounding box center [426, 31] width 19 height 7
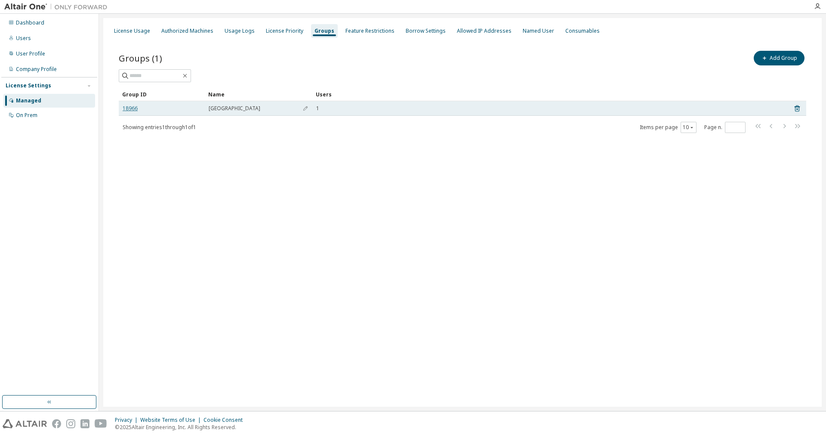
click at [131, 105] on link "18966" at bounding box center [130, 108] width 15 height 7
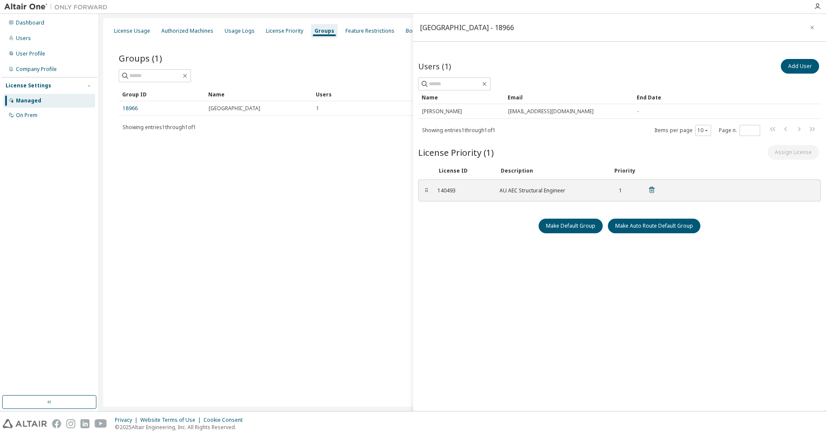
click at [425, 191] on div "⠿" at bounding box center [426, 190] width 5 height 7
click at [449, 191] on div "140493" at bounding box center [463, 190] width 52 height 7
click at [605, 61] on div "Users (1) Add User" at bounding box center [619, 66] width 403 height 18
click at [447, 191] on div "140493" at bounding box center [463, 190] width 52 height 7
drag, startPoint x: 651, startPoint y: 188, endPoint x: 612, endPoint y: 153, distance: 52.7
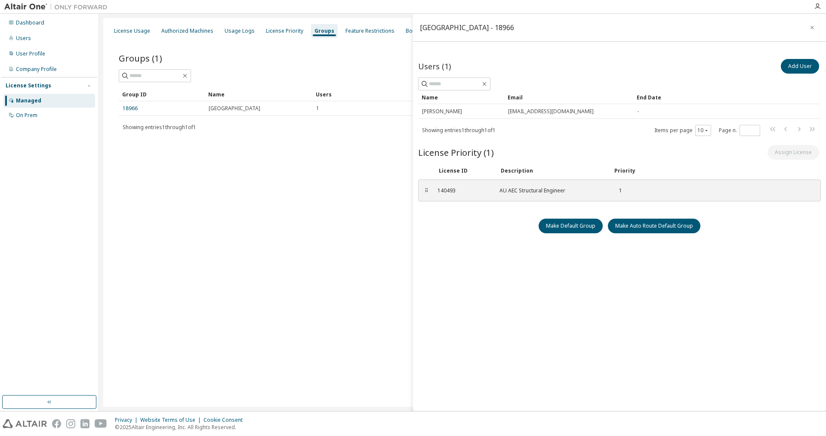
click at [612, 153] on div "Users (1) Add User Clear Load Save Save As Field Operator Value Select filter S…" at bounding box center [619, 231] width 403 height 348
click at [151, 337] on div "License Usage Authorized Machines Usage Logs License Priority Groups Feature Re…" at bounding box center [462, 212] width 718 height 388
click at [812, 28] on icon "button" at bounding box center [812, 27] width 6 height 7
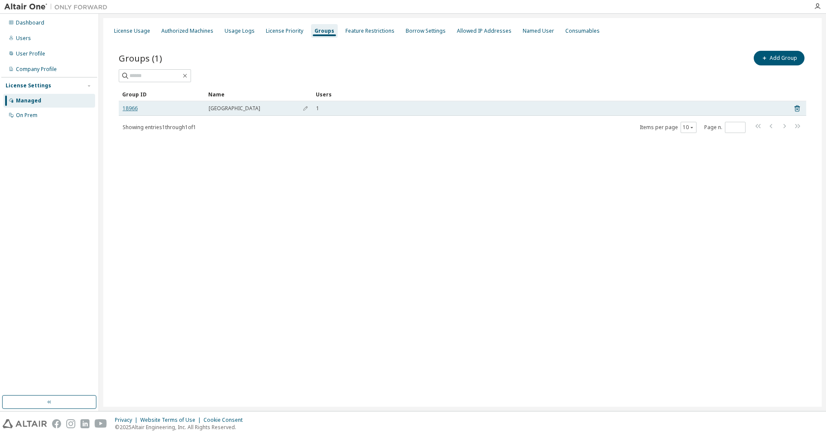
click at [135, 108] on link "18966" at bounding box center [130, 108] width 15 height 7
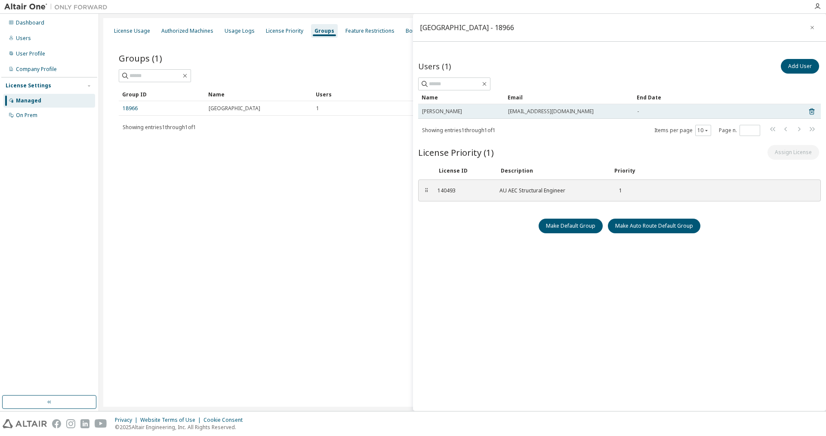
click at [540, 113] on span "[EMAIL_ADDRESS][DOMAIN_NAME]" at bounding box center [551, 111] width 86 height 7
click at [428, 111] on span "[PERSON_NAME]" at bounding box center [442, 111] width 40 height 7
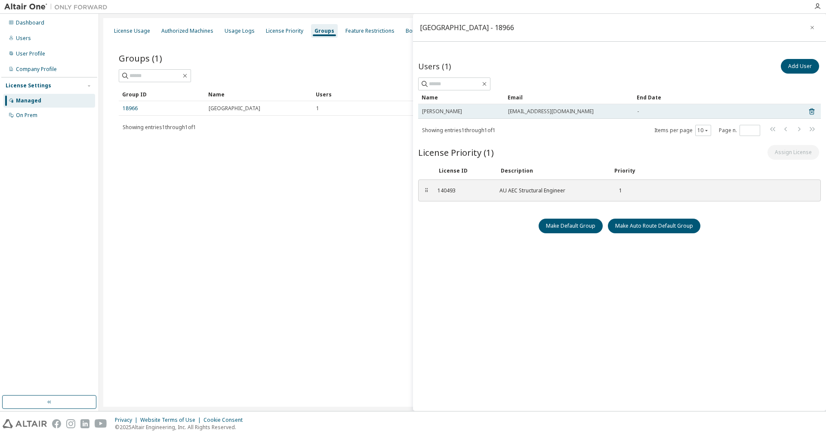
click at [428, 111] on span "[PERSON_NAME]" at bounding box center [442, 111] width 40 height 7
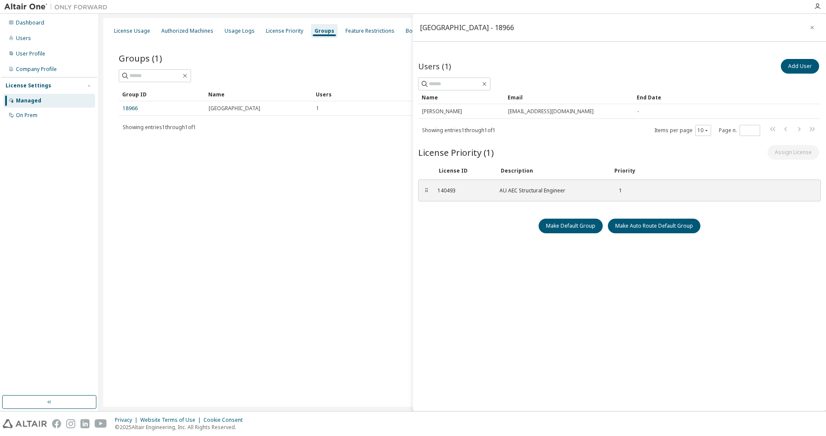
click at [265, 186] on div "License Usage Authorized Machines Usage Logs License Priority Groups Feature Re…" at bounding box center [462, 212] width 718 height 388
click at [10, 37] on icon at bounding box center [10, 38] width 3 height 4
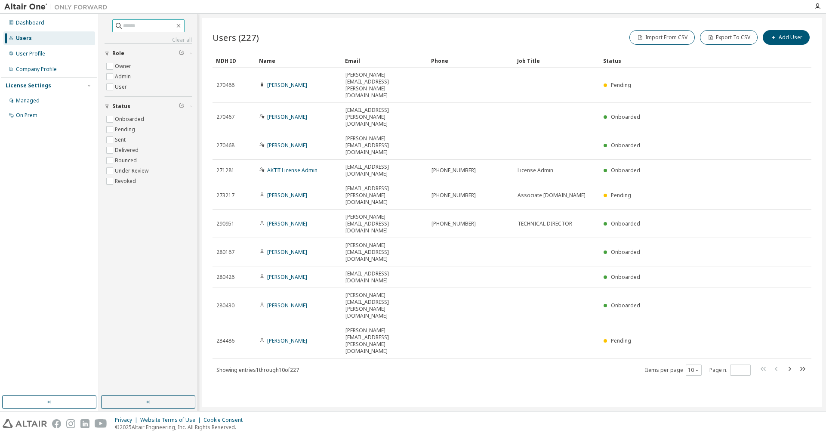
click at [129, 28] on input "text" at bounding box center [149, 26] width 52 height 9
type input "*****"
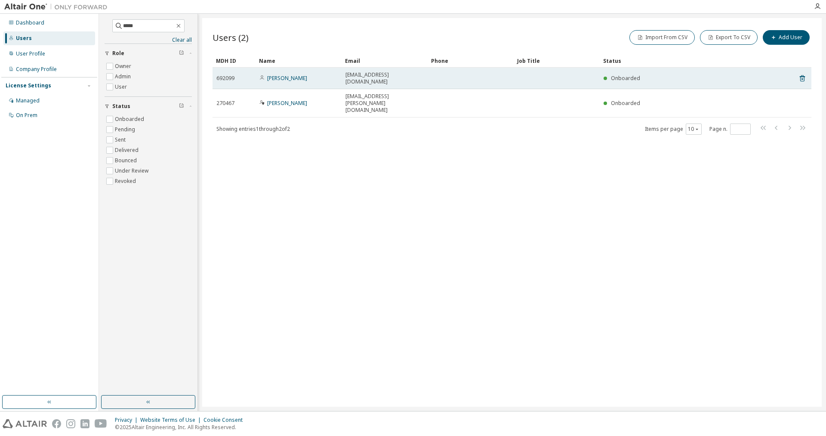
click at [354, 74] on span "[EMAIL_ADDRESS][DOMAIN_NAME]" at bounding box center [384, 78] width 78 height 14
click at [276, 74] on link "Hirji Patel" at bounding box center [287, 77] width 40 height 7
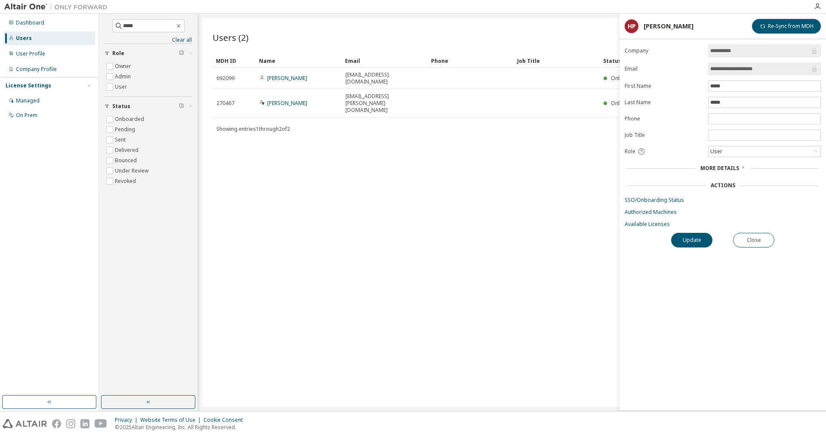
click at [648, 222] on form "**********" at bounding box center [723, 135] width 196 height 183
click at [649, 225] on link "Available Licenses" at bounding box center [723, 224] width 196 height 7
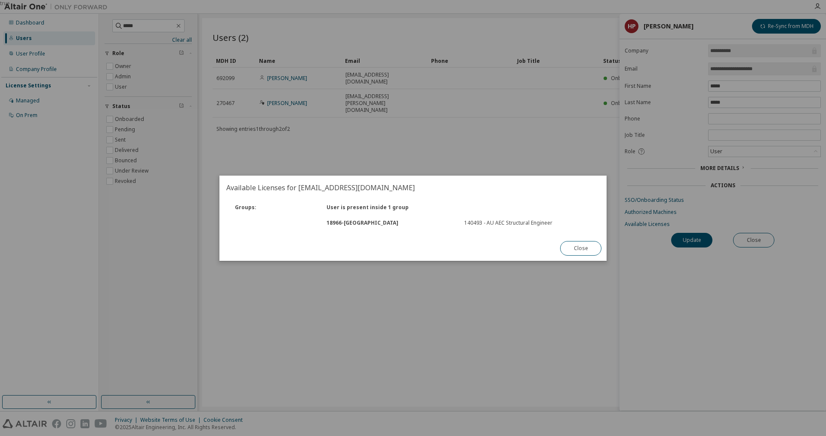
click at [479, 224] on div "140493 - AU AEC Structural Engineer" at bounding box center [527, 222] width 127 height 7
click at [572, 246] on button "Close" at bounding box center [580, 248] width 41 height 15
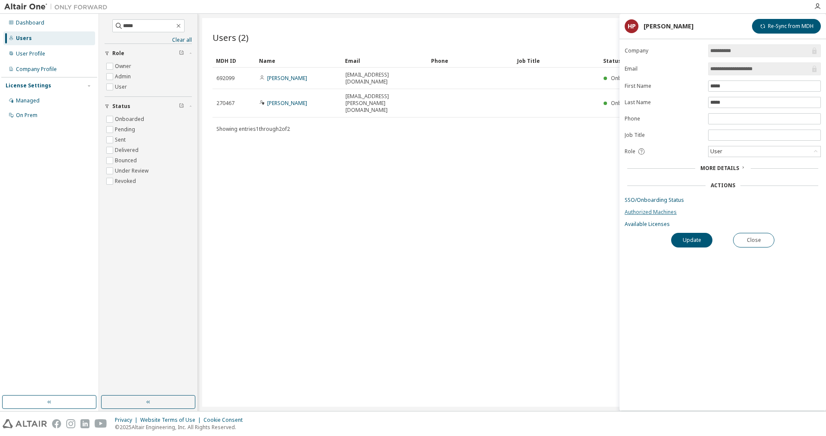
click at [640, 215] on link "Authorized Machines" at bounding box center [723, 212] width 196 height 7
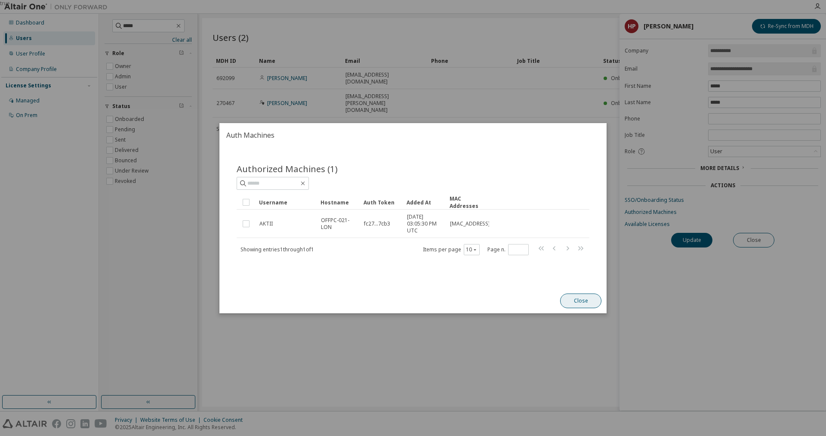
click at [581, 302] on button "Close" at bounding box center [580, 300] width 41 height 15
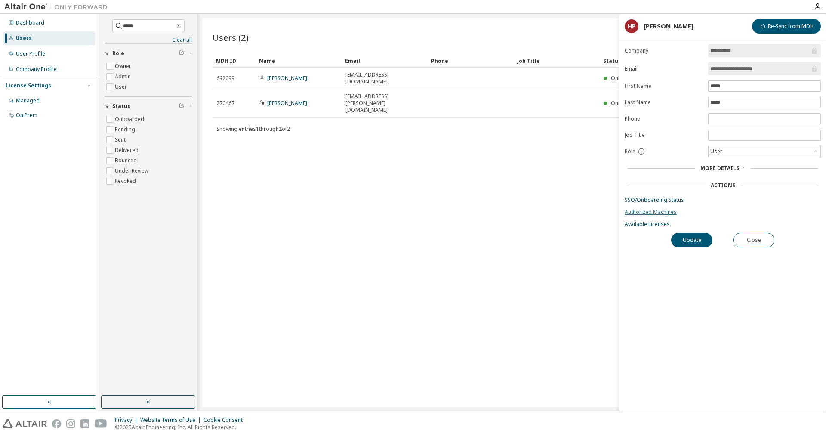
click at [643, 212] on link "Authorized Machines" at bounding box center [723, 212] width 196 height 7
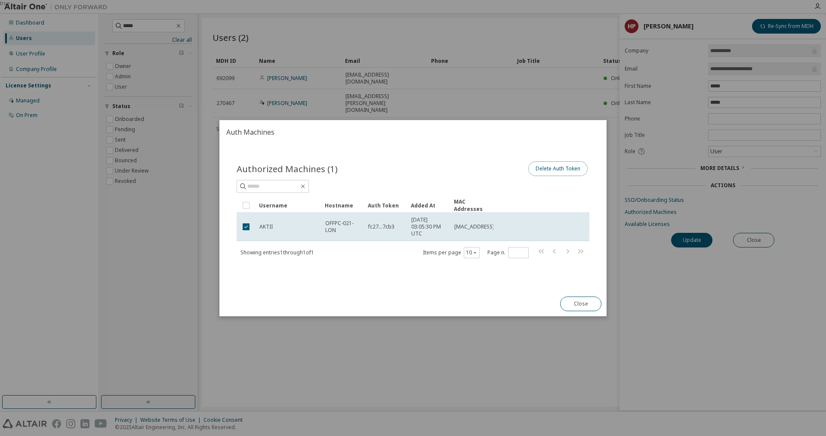
click at [561, 166] on button "Delete Auth Token" at bounding box center [557, 168] width 59 height 15
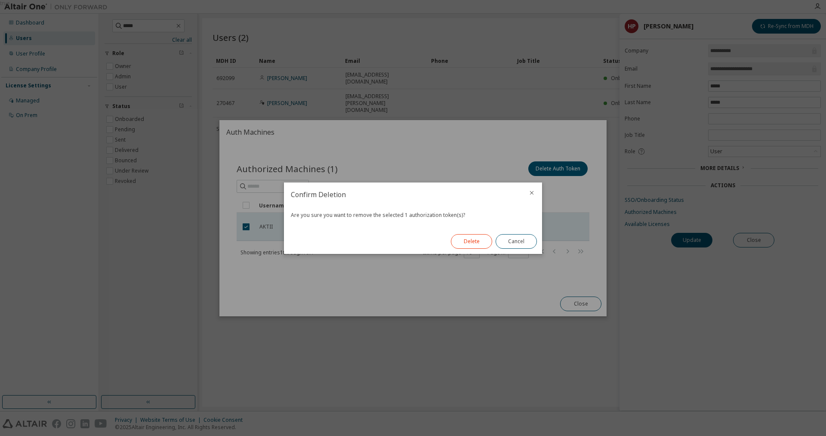
click at [480, 242] on button "Delete" at bounding box center [471, 241] width 41 height 15
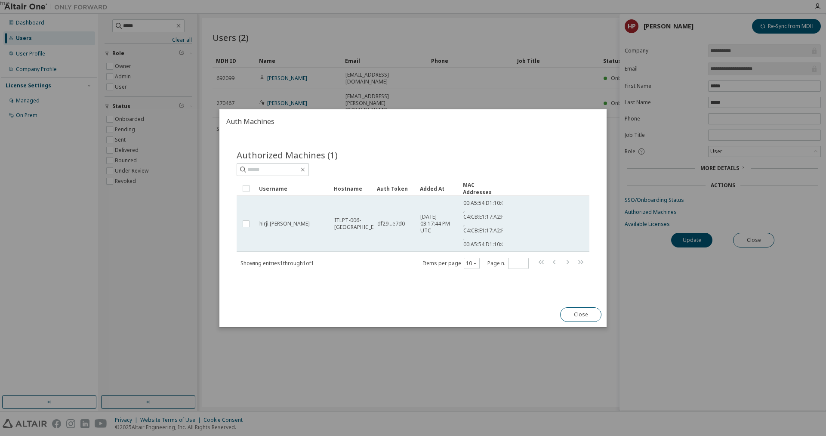
click at [353, 220] on span "ITLPT-006-LON" at bounding box center [360, 224] width 52 height 14
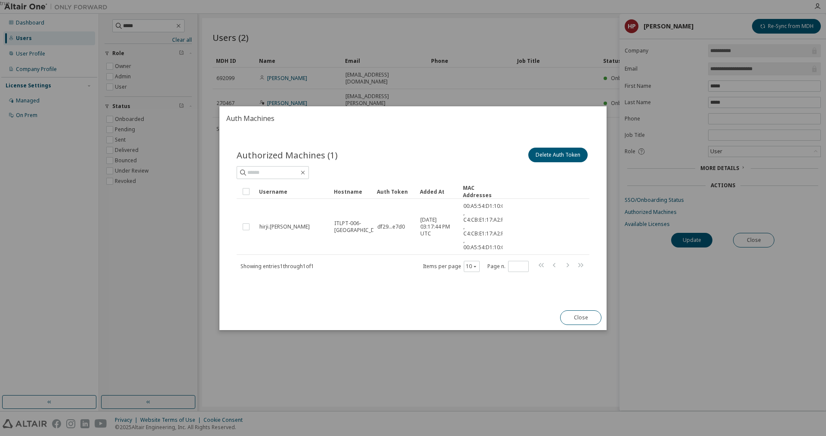
click at [353, 220] on span "ITLPT-006-LON" at bounding box center [360, 227] width 52 height 14
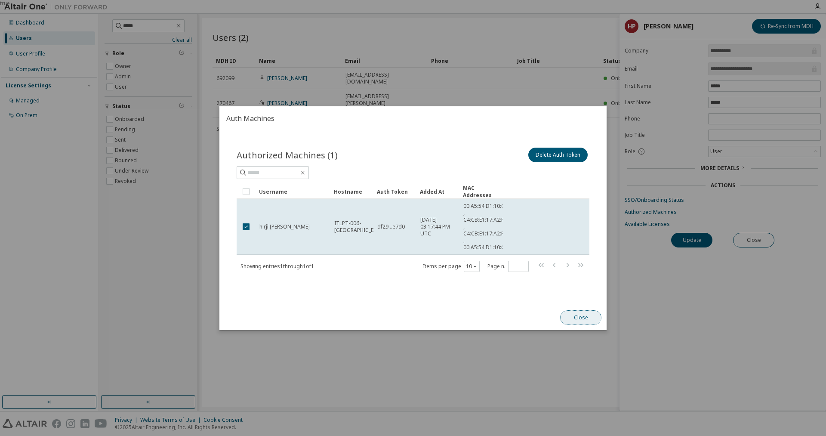
click at [584, 317] on button "Close" at bounding box center [580, 317] width 41 height 15
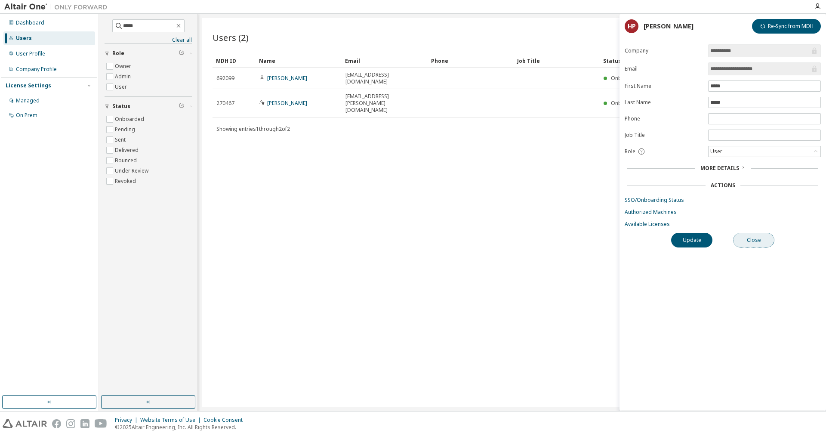
click at [763, 244] on button "Close" at bounding box center [753, 240] width 41 height 15
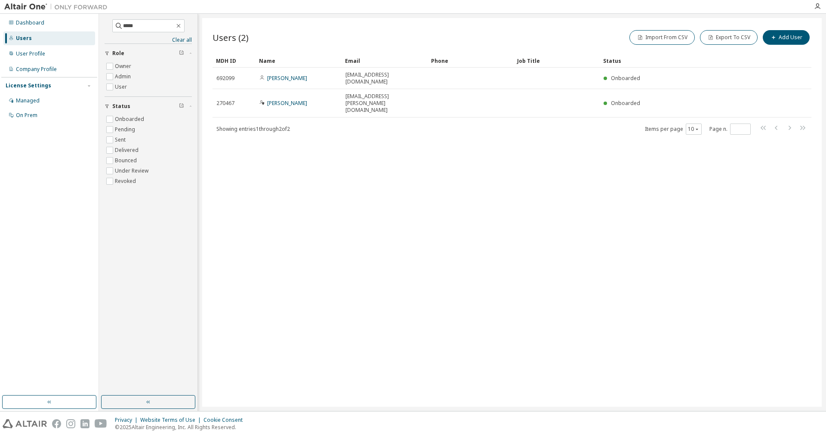
click at [618, 271] on div "Users (2) Import From CSV Export To CSV Add User Clear Load Save Save As Field …" at bounding box center [511, 212] width 619 height 388
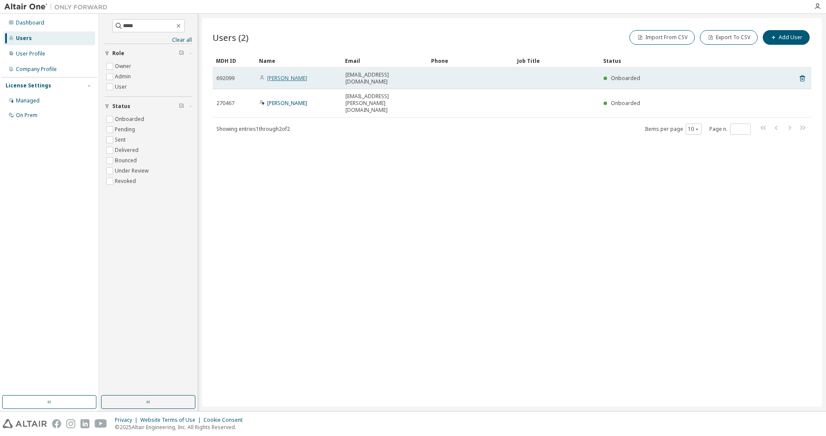
click at [284, 74] on link "Hirji Patel" at bounding box center [287, 77] width 40 height 7
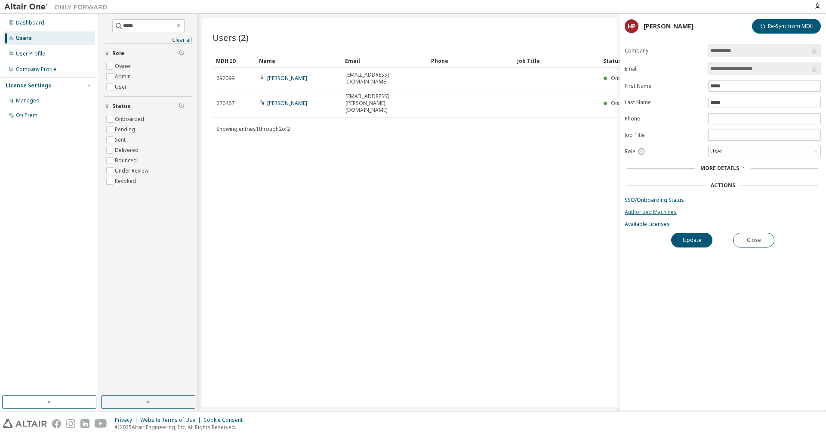
click at [644, 215] on link "Authorized Machines" at bounding box center [723, 212] width 196 height 7
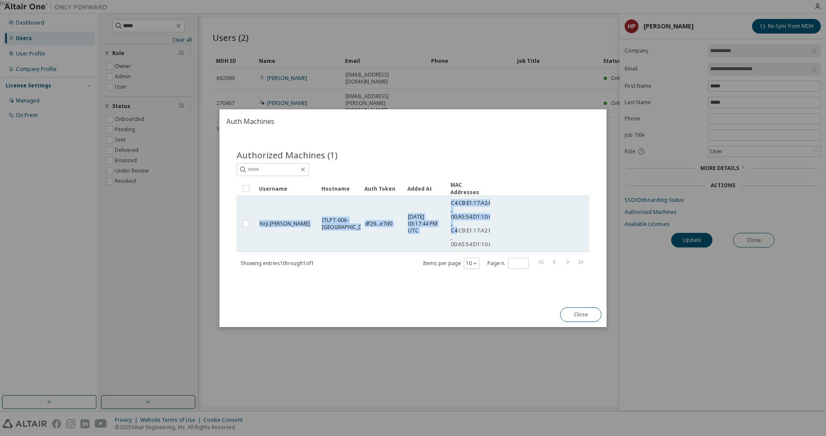
drag, startPoint x: 457, startPoint y: 231, endPoint x: 529, endPoint y: 231, distance: 71.4
click at [529, 231] on tr "hirji.patel ITLPT-006-LON df29...e7d0 2025-09-12 03:17:44 PM UTC C4:CB:E1:17:A2…" at bounding box center [413, 224] width 353 height 56
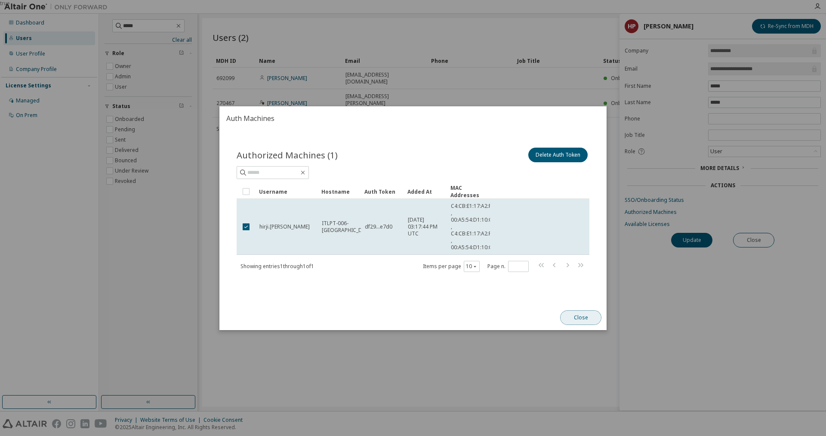
click at [582, 315] on button "Close" at bounding box center [580, 317] width 41 height 15
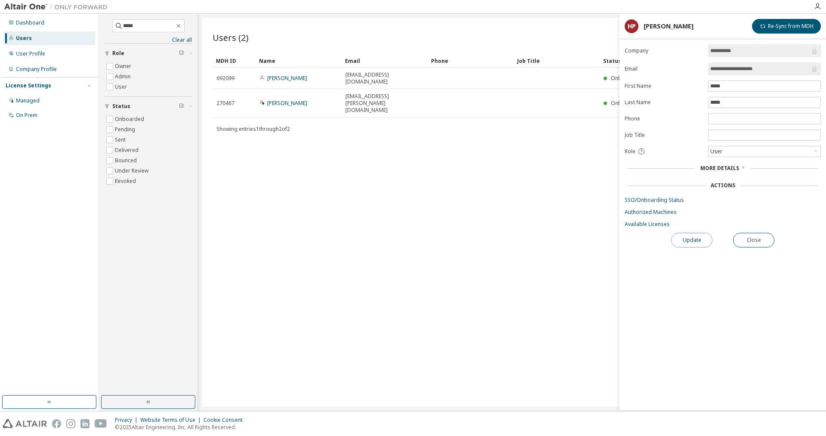
click at [689, 241] on button "Update" at bounding box center [691, 240] width 41 height 15
click at [646, 226] on link "Available Licenses" at bounding box center [723, 224] width 196 height 7
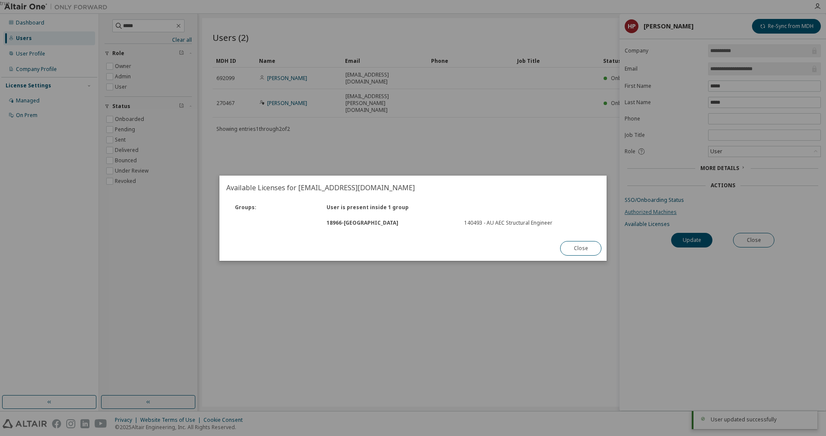
drag, startPoint x: 578, startPoint y: 249, endPoint x: 633, endPoint y: 214, distance: 64.4
click at [577, 249] on button "Close" at bounding box center [580, 248] width 41 height 15
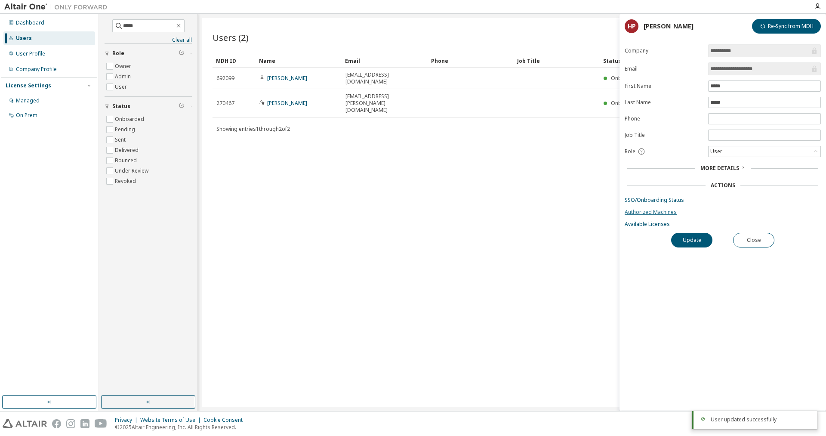
click at [646, 211] on link "Authorized Machines" at bounding box center [723, 212] width 196 height 7
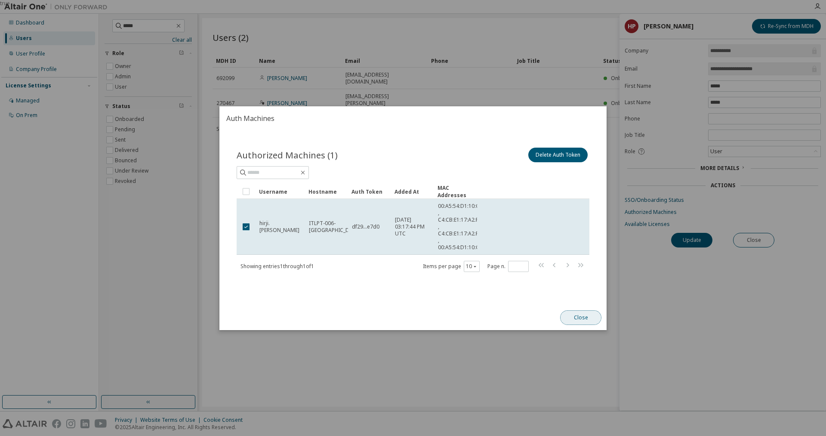
click at [587, 317] on button "Close" at bounding box center [580, 317] width 41 height 15
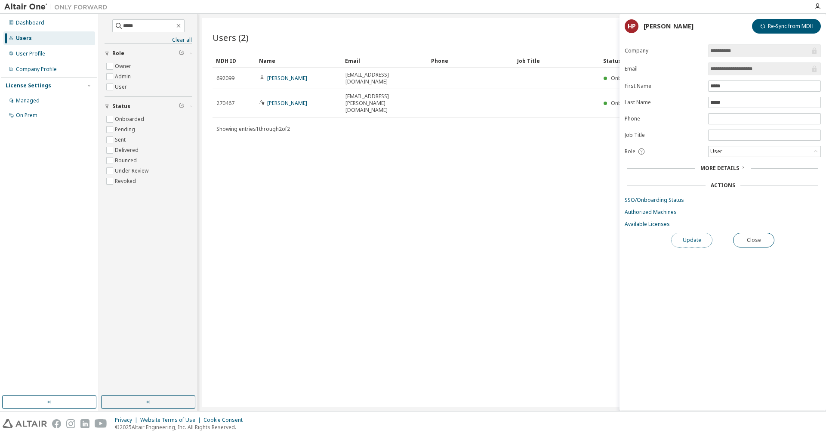
click at [693, 241] on button "Update" at bounding box center [691, 240] width 41 height 15
click at [665, 215] on link "Authorized Machines" at bounding box center [723, 212] width 196 height 7
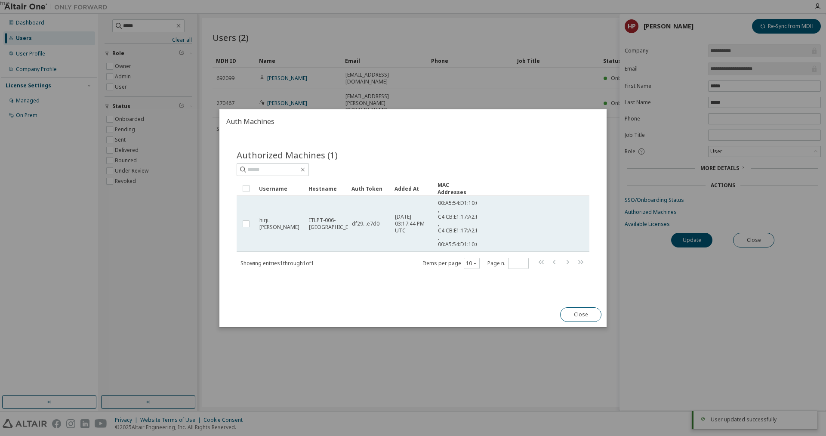
click at [306, 225] on td "ITLPT-006-LON" at bounding box center [326, 224] width 43 height 56
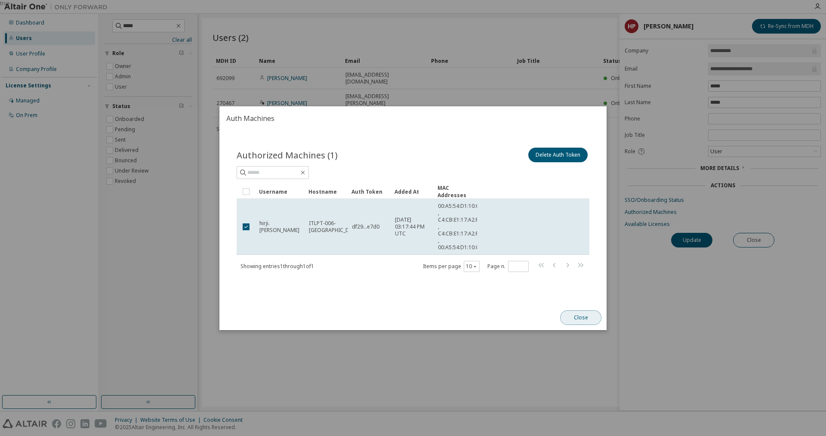
click at [577, 316] on button "Close" at bounding box center [580, 317] width 41 height 15
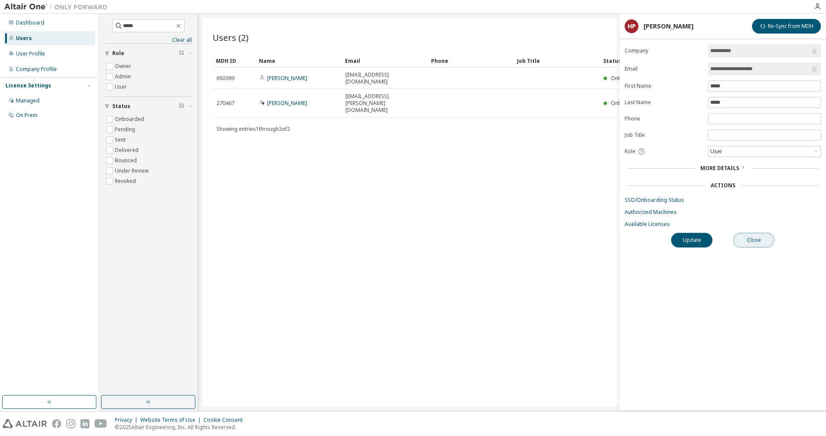
click at [756, 243] on button "Close" at bounding box center [753, 240] width 41 height 15
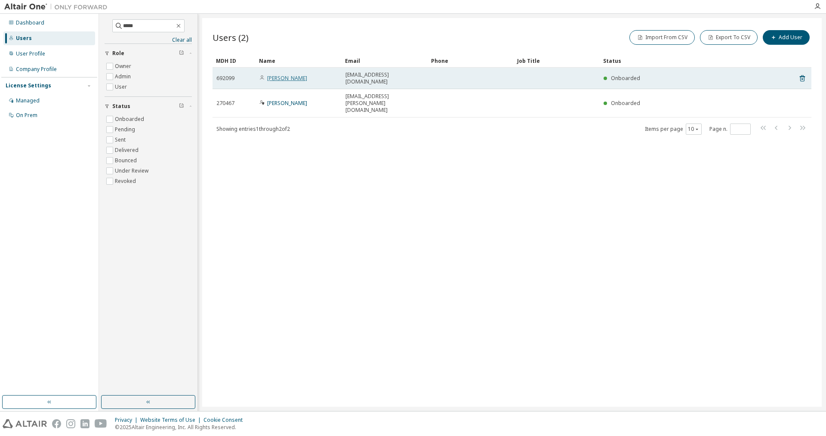
click at [288, 75] on link "Hirji Patel" at bounding box center [287, 77] width 40 height 7
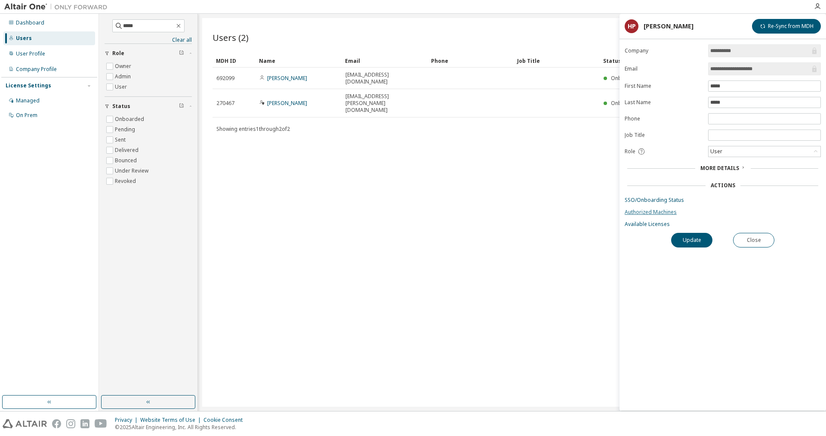
click at [659, 215] on link "Authorized Machines" at bounding box center [723, 212] width 196 height 7
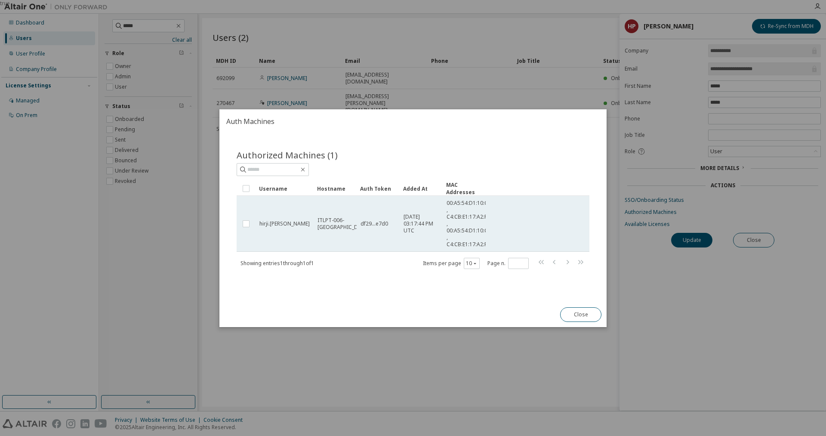
click at [365, 231] on td "df29...e7d0" at bounding box center [378, 224] width 43 height 56
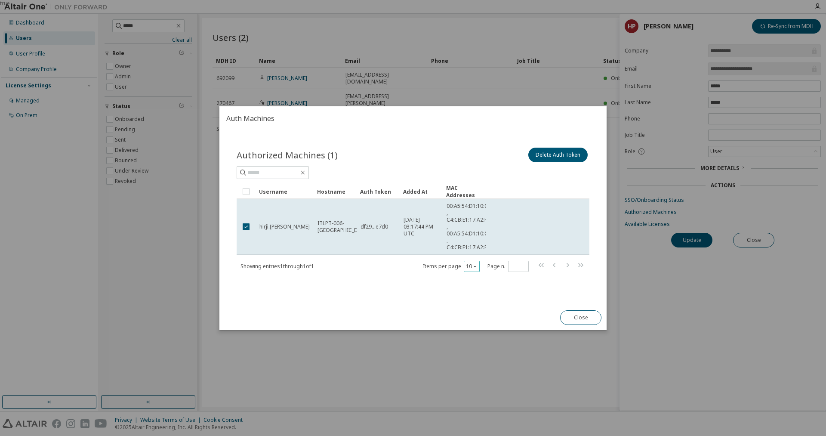
click at [473, 266] on icon "button" at bounding box center [474, 265] width 5 height 5
click at [477, 317] on div "100" at bounding box center [498, 319] width 69 height 10
click at [372, 108] on h2 "Auth Machines" at bounding box center [412, 118] width 387 height 24
drag, startPoint x: 372, startPoint y: 108, endPoint x: 374, endPoint y: 76, distance: 32.3
click at [374, 0] on div "true Auth Machines Authorized Machines (1) Delete Auth Token Clear Load Save Sa…" at bounding box center [413, 0] width 826 height 0
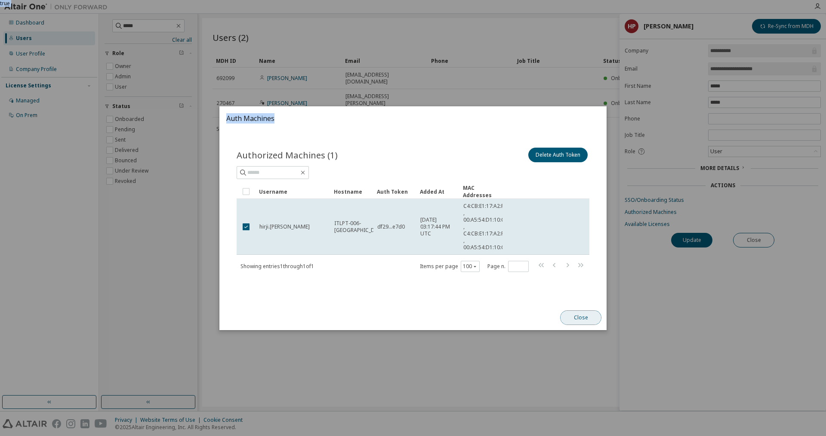
click at [576, 315] on button "Close" at bounding box center [580, 317] width 41 height 15
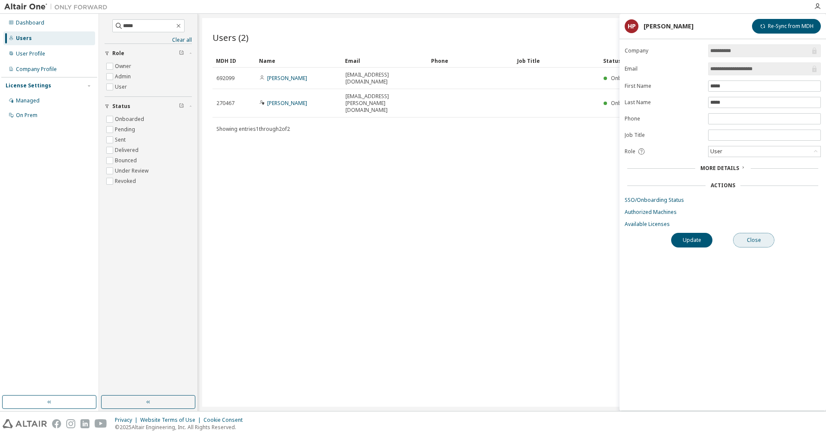
click at [750, 247] on button "Close" at bounding box center [753, 240] width 41 height 15
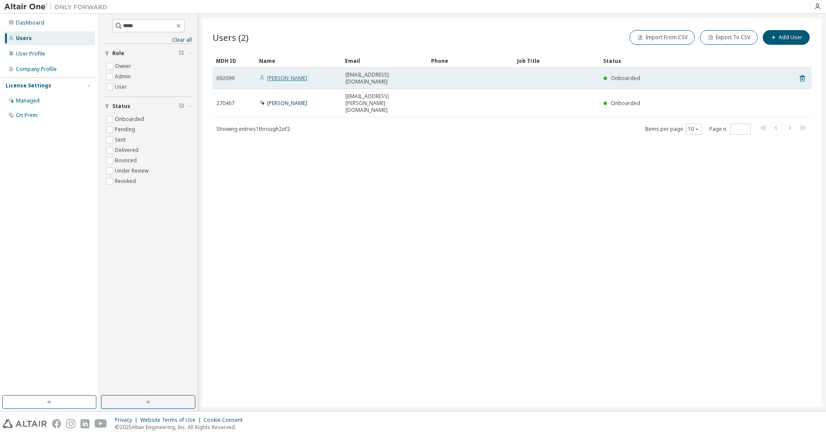
click at [276, 74] on link "[PERSON_NAME]" at bounding box center [287, 77] width 40 height 7
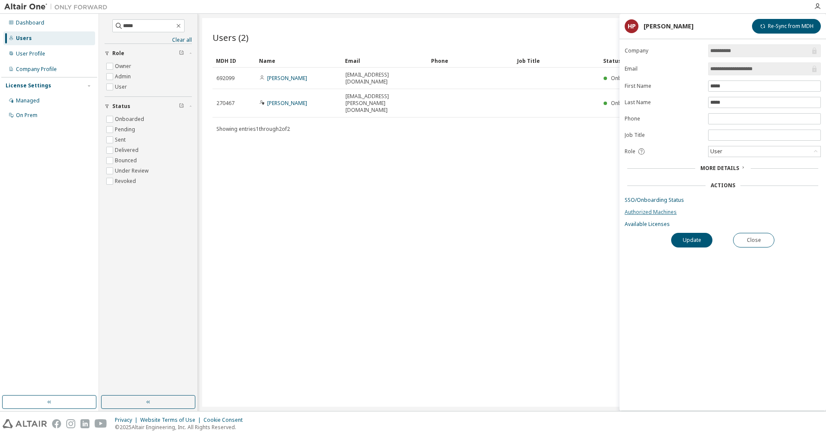
drag, startPoint x: 660, startPoint y: 219, endPoint x: 658, endPoint y: 210, distance: 9.2
click at [659, 219] on form "**********" at bounding box center [723, 135] width 196 height 183
click at [658, 210] on link "Authorized Machines" at bounding box center [723, 212] width 196 height 7
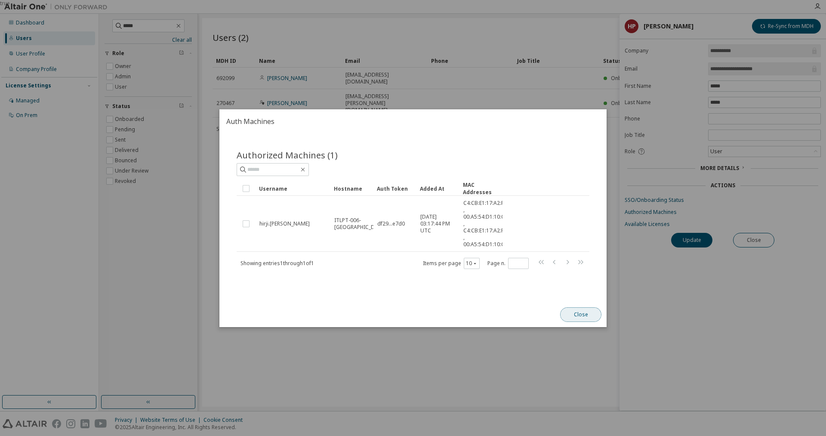
click at [580, 317] on button "Close" at bounding box center [580, 314] width 41 height 15
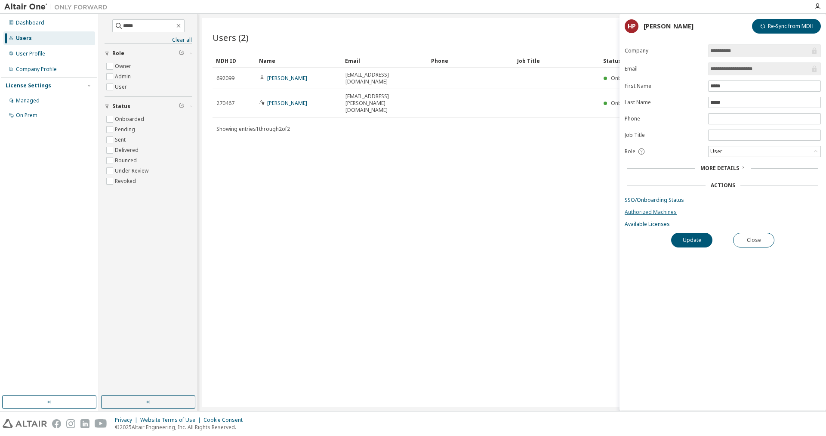
click at [649, 213] on link "Authorized Machines" at bounding box center [723, 212] width 196 height 7
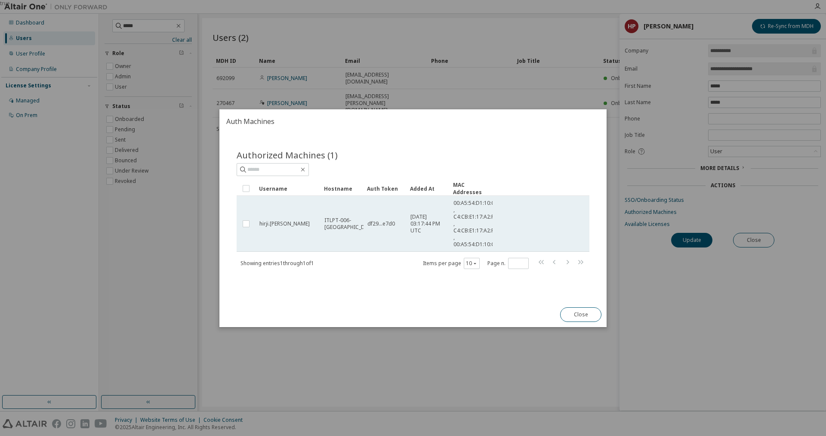
click at [320, 222] on td "ITLPT-006-[GEOGRAPHIC_DATA]" at bounding box center [341, 224] width 43 height 56
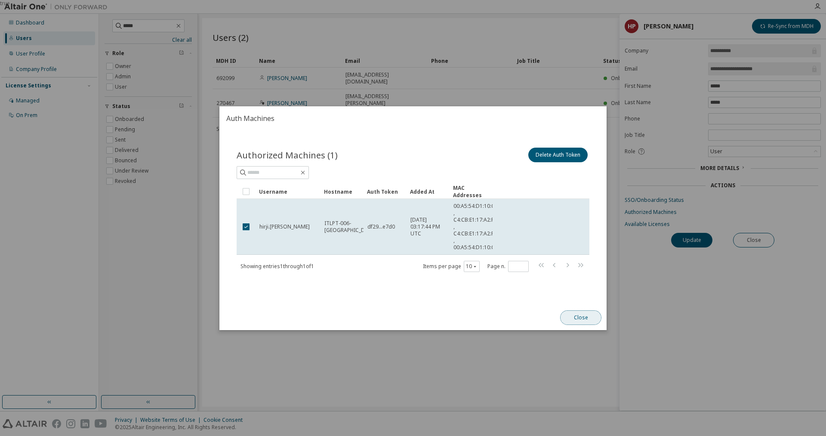
click at [578, 320] on button "Close" at bounding box center [580, 317] width 41 height 15
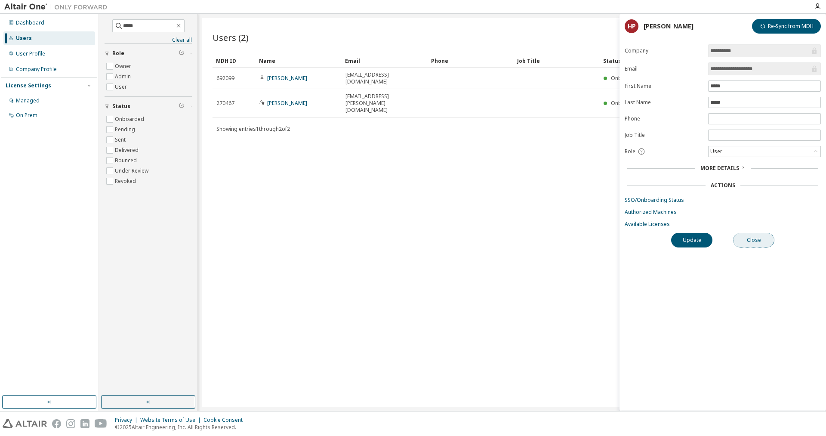
click at [757, 246] on button "Close" at bounding box center [753, 240] width 41 height 15
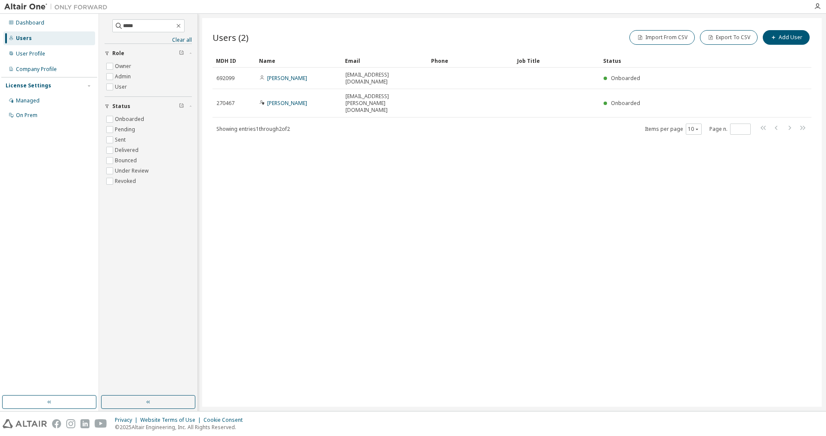
click at [25, 34] on div "Users" at bounding box center [49, 38] width 92 height 14
click at [25, 26] on div "Dashboard" at bounding box center [30, 22] width 28 height 7
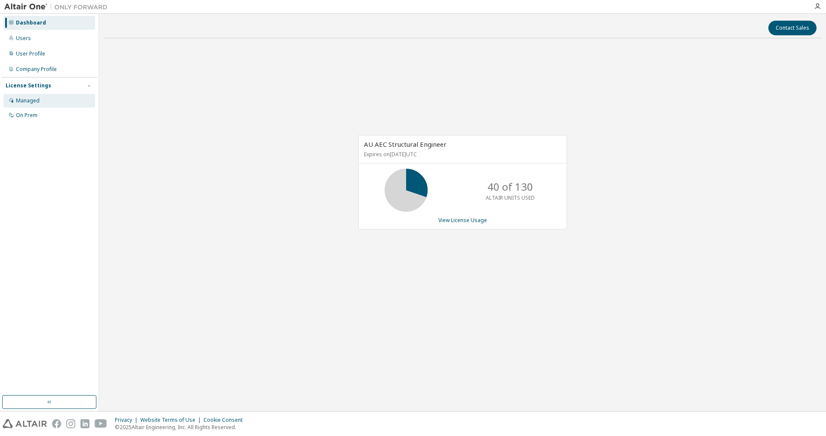
click at [31, 102] on div "Managed" at bounding box center [28, 100] width 24 height 7
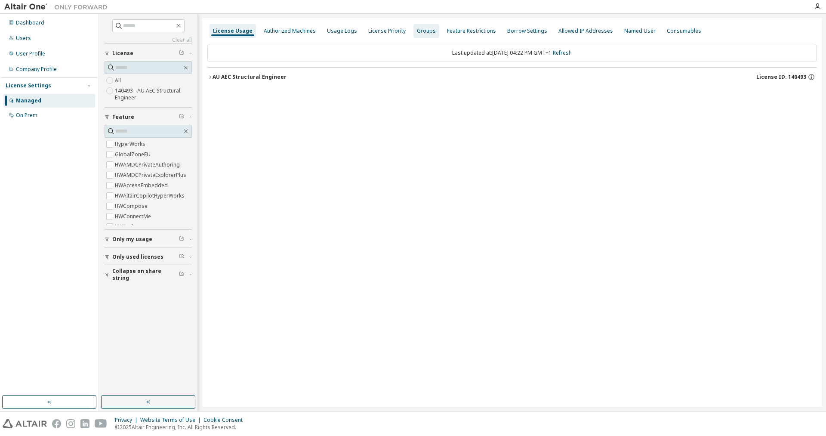
click at [420, 30] on div "Groups" at bounding box center [426, 31] width 19 height 7
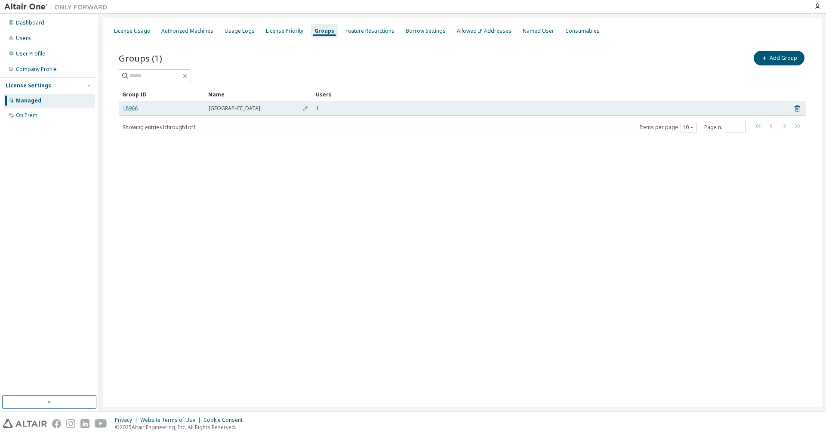
click at [127, 108] on link "18966" at bounding box center [130, 108] width 15 height 7
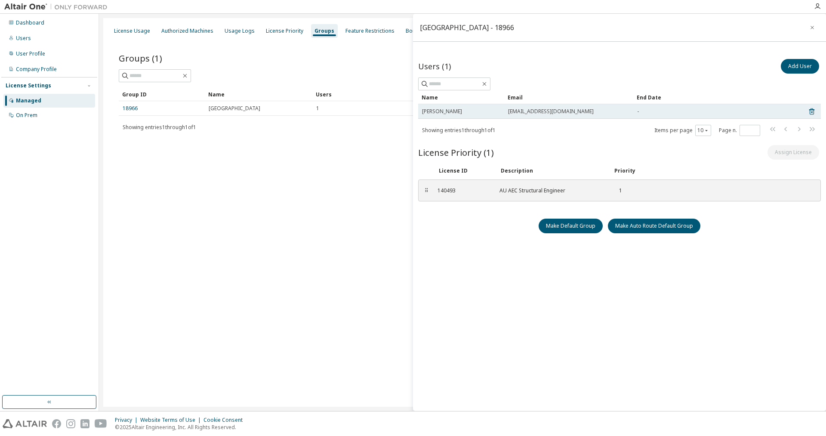
click at [477, 113] on div "[PERSON_NAME]" at bounding box center [461, 111] width 78 height 7
click at [433, 110] on span "[PERSON_NAME]" at bounding box center [442, 111] width 40 height 7
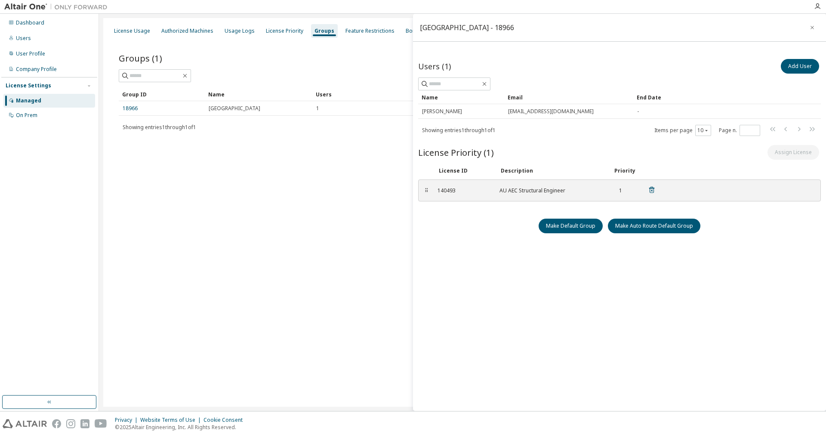
click at [440, 194] on div "140493" at bounding box center [463, 190] width 52 height 7
click at [565, 191] on div "AU AEC Structural Engineer" at bounding box center [550, 190] width 103 height 7
click at [651, 190] on icon at bounding box center [651, 190] width 2 height 2
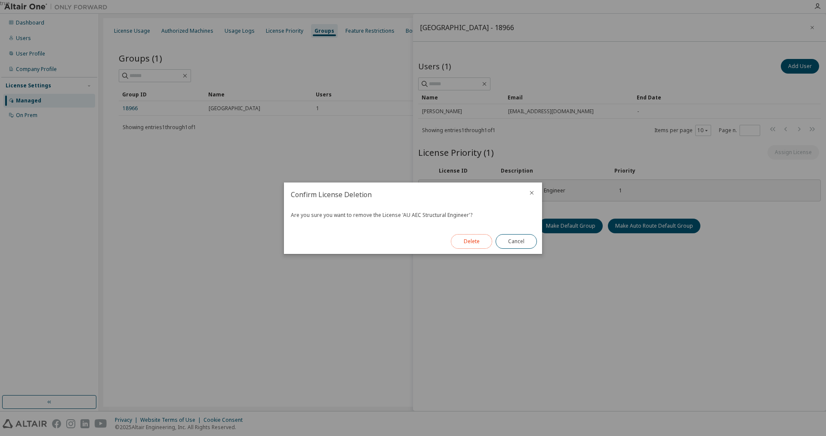
click at [474, 243] on button "Delete" at bounding box center [471, 241] width 41 height 15
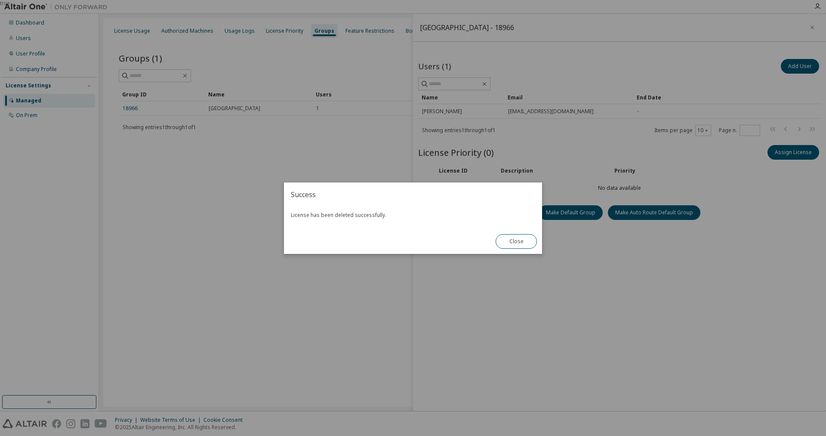
click at [817, 244] on div "true" at bounding box center [413, 218] width 826 height 436
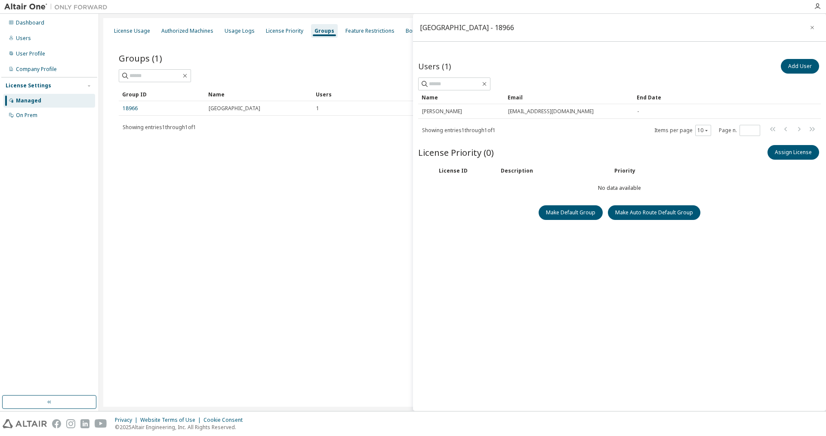
drag, startPoint x: 784, startPoint y: 315, endPoint x: 825, endPoint y: 289, distance: 48.3
click at [788, 308] on div "Users (1) Add User Clear Load Save Save As Field Operator Value Select filter S…" at bounding box center [619, 231] width 403 height 348
click at [794, 156] on button "Assign License" at bounding box center [793, 152] width 52 height 15
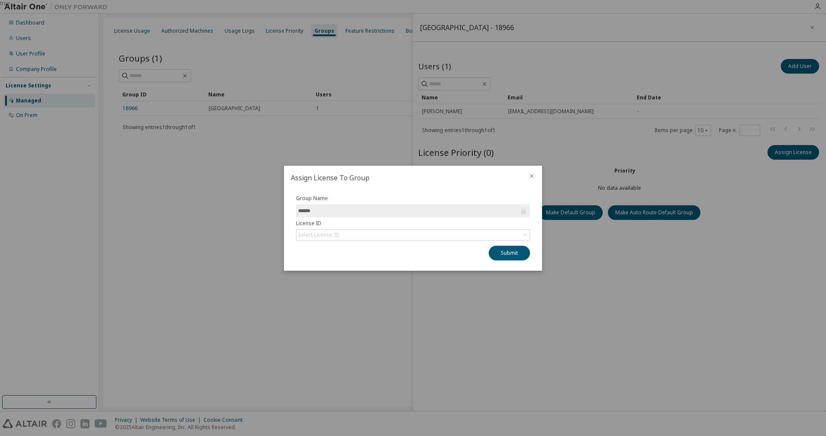
click at [328, 210] on input "******" at bounding box center [408, 210] width 221 height 9
click at [327, 230] on div "Select License ID" at bounding box center [319, 234] width 44 height 9
click at [323, 261] on li "140493 - AU AEC Structural Engineer" at bounding box center [412, 258] width 231 height 11
click at [324, 245] on div "Group Name ****** License ID 140493 - AU AEC Structural Engineer Submit" at bounding box center [413, 227] width 244 height 65
click at [535, 180] on div at bounding box center [531, 177] width 21 height 22
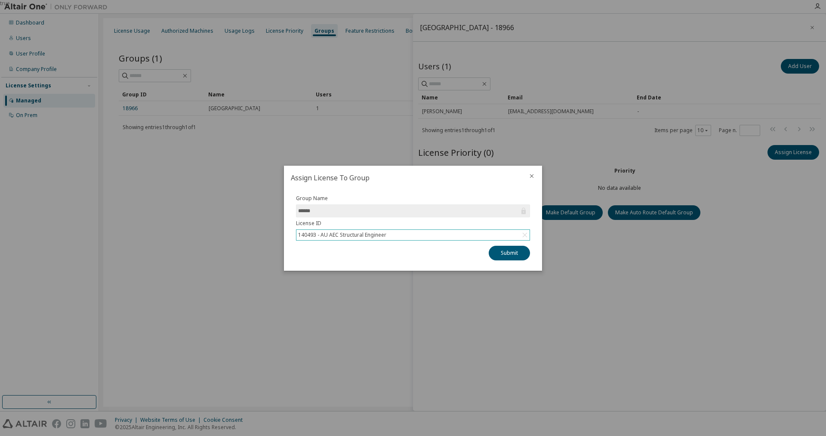
click at [535, 178] on icon "close" at bounding box center [531, 175] width 7 height 7
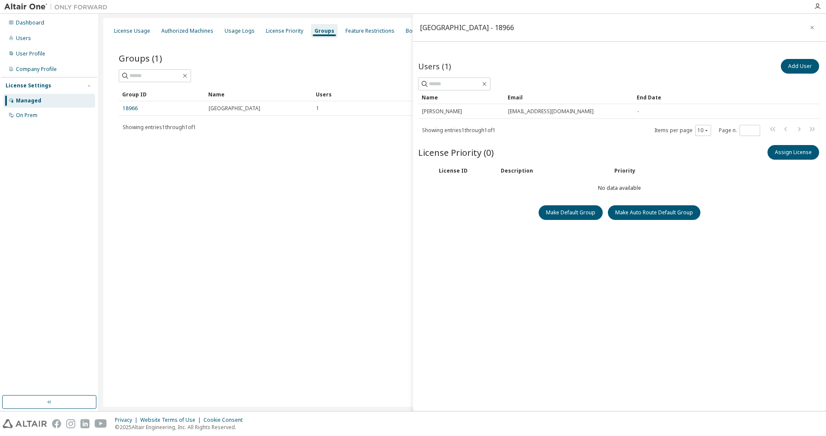
click at [37, 101] on div "Managed" at bounding box center [28, 100] width 25 height 7
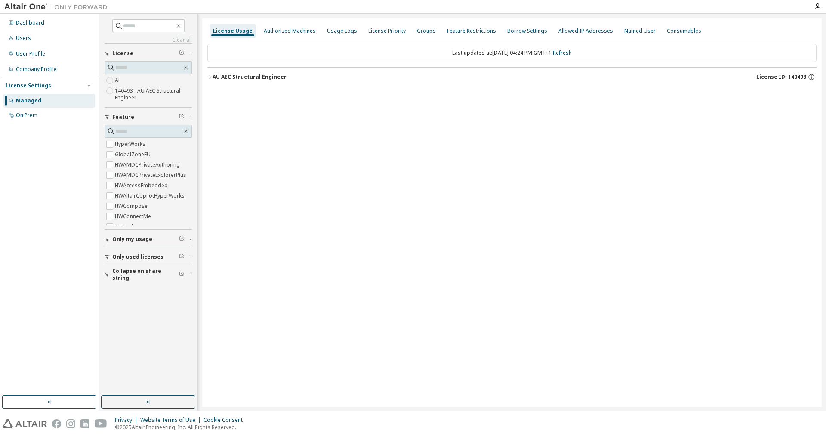
click at [236, 30] on div "License Usage" at bounding box center [233, 31] width 40 height 7
click at [211, 75] on icon "button" at bounding box center [209, 76] width 5 height 5
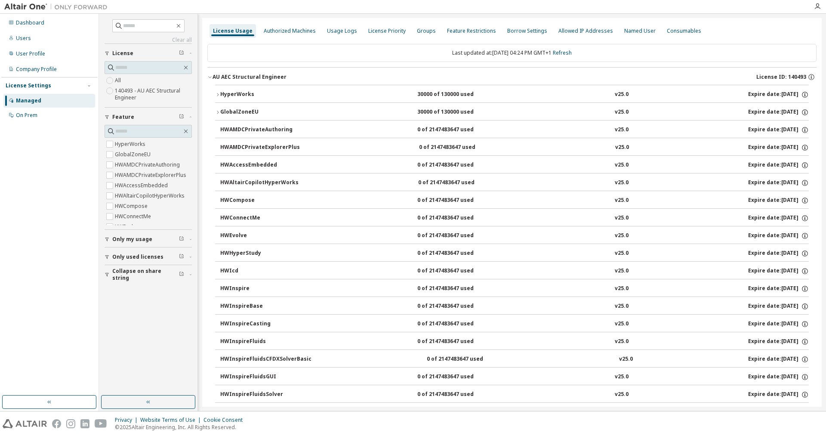
click at [232, 98] on div "HyperWorks" at bounding box center [258, 95] width 77 height 8
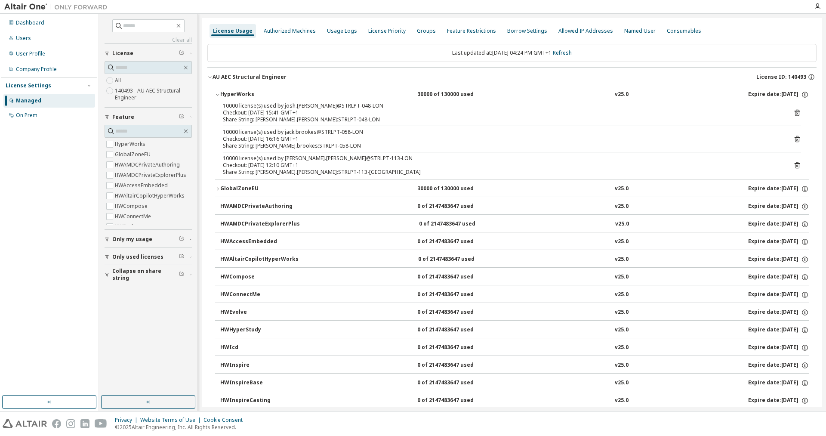
click at [268, 112] on div "Checkout: 2025-09-12 15:41 GMT+1" at bounding box center [501, 112] width 557 height 7
click at [284, 178] on div "10000 license(s) used by josh.perrin@STRLPT-048-LON Checkout: 2025-09-12 15:41 …" at bounding box center [512, 140] width 594 height 77
click at [311, 174] on div "Share String: sam.sommerville:STRLPT-113-LON" at bounding box center [501, 172] width 557 height 7
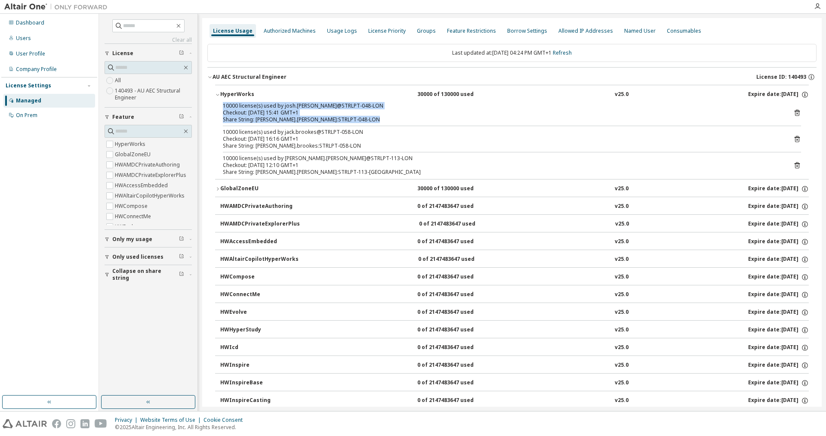
drag, startPoint x: 348, startPoint y: 174, endPoint x: 221, endPoint y: 104, distance: 145.0
click at [221, 104] on div "10000 license(s) used by josh.perrin@STRLPT-048-LON Checkout: 2025-09-12 15:41 …" at bounding box center [512, 140] width 594 height 77
click at [262, 110] on div "Checkout: 2025-09-12 15:41 GMT+1" at bounding box center [501, 112] width 557 height 7
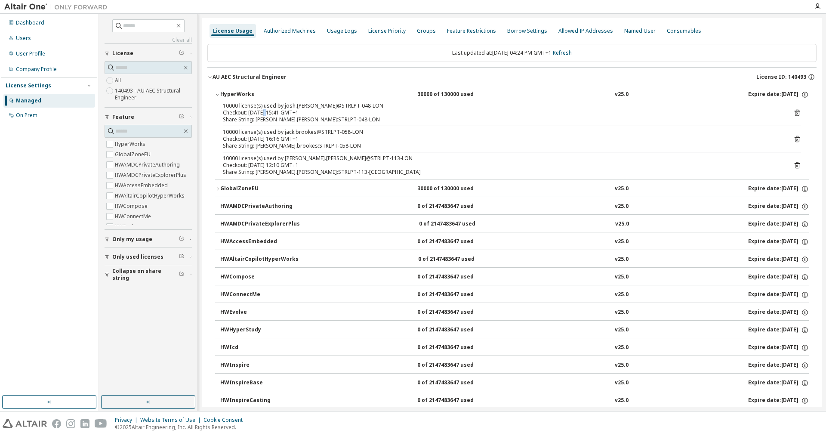
click at [262, 110] on div "Checkout: 2025-09-12 15:41 GMT+1" at bounding box center [501, 112] width 557 height 7
click at [224, 92] on div "HyperWorks" at bounding box center [258, 95] width 77 height 8
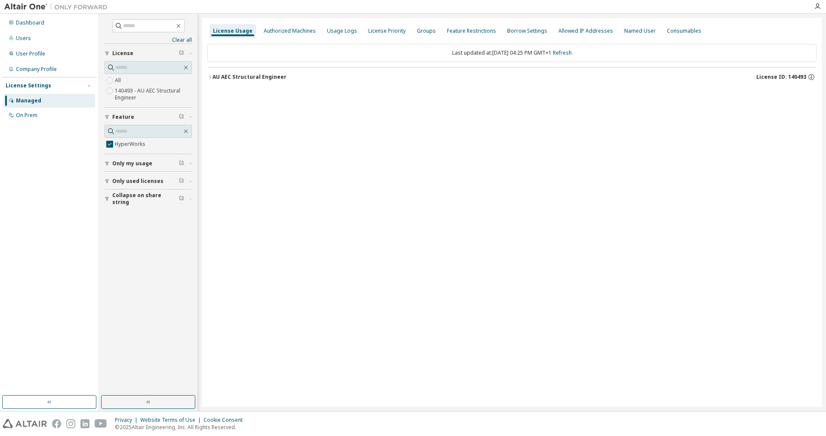
click at [108, 165] on icon "button" at bounding box center [107, 163] width 5 height 5
click at [117, 209] on span "Only used licenses" at bounding box center [137, 206] width 51 height 7
click at [117, 249] on span "Collapse on share string" at bounding box center [145, 249] width 67 height 14
click at [212, 77] on icon "button" at bounding box center [209, 76] width 5 height 5
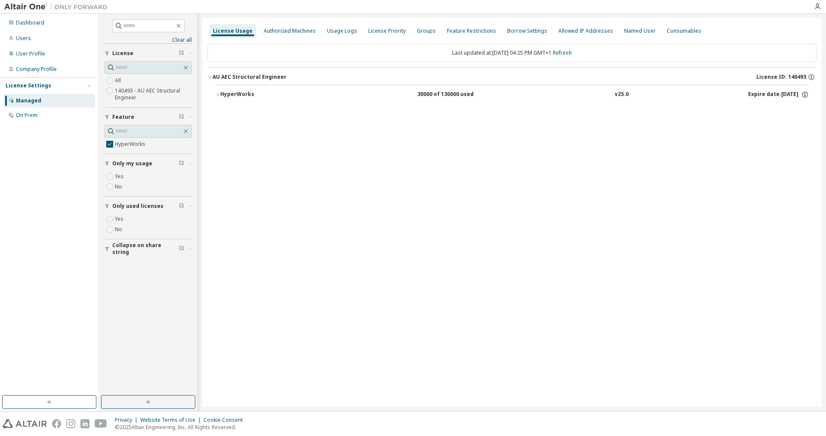
click at [224, 94] on div "HyperWorks" at bounding box center [258, 95] width 77 height 8
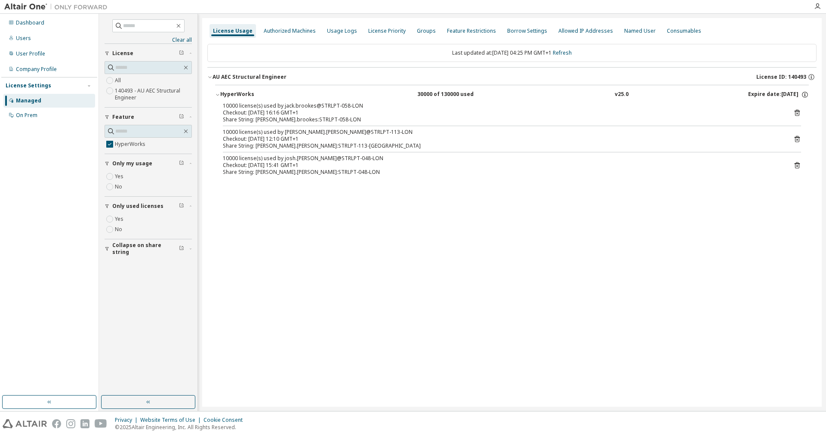
click at [249, 115] on div "Checkout: 2025-09-12 16:16 GMT+1" at bounding box center [501, 112] width 557 height 7
click at [805, 94] on icon "button" at bounding box center [804, 93] width 1 height 1
click at [431, 221] on div "License Usage Authorized Machines Usage Logs License Priority Groups Feature Re…" at bounding box center [511, 212] width 619 height 388
click at [516, 28] on div "Borrow Settings" at bounding box center [527, 31] width 40 height 7
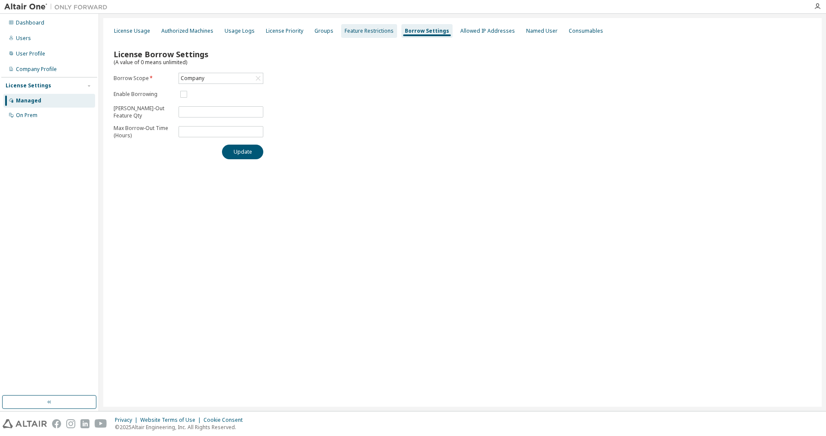
click at [349, 31] on div "Feature Restrictions" at bounding box center [369, 31] width 49 height 7
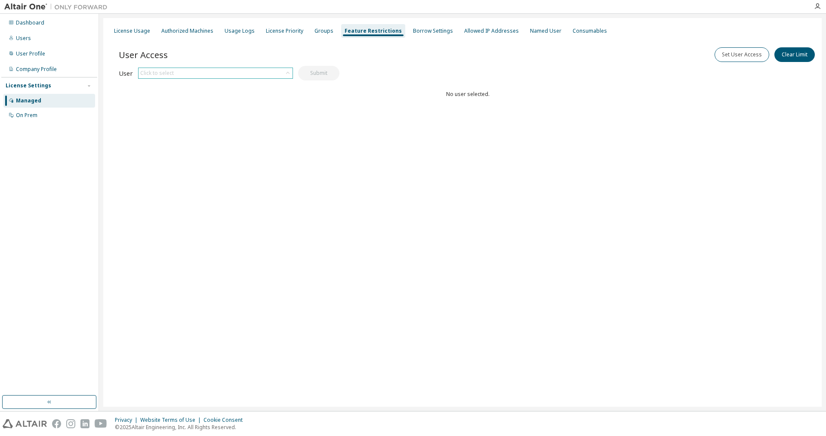
click at [207, 75] on div "Click to select" at bounding box center [215, 73] width 154 height 10
click at [149, 86] on icon at bounding box center [145, 85] width 9 height 9
click at [164, 87] on input "text" at bounding box center [216, 85] width 132 height 9
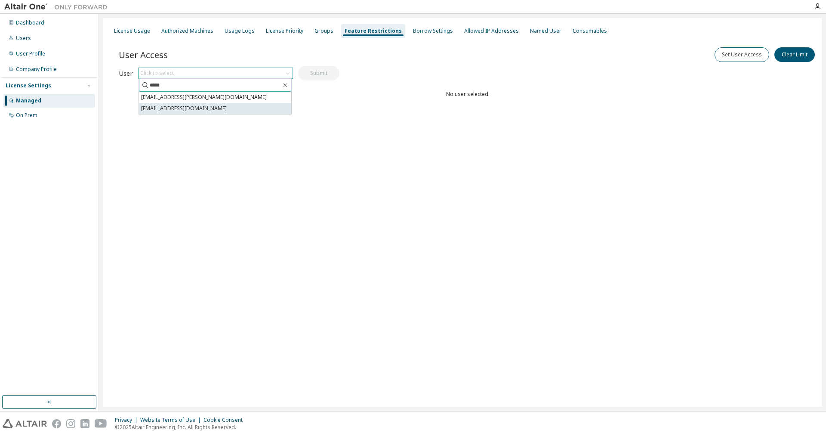
type input "*****"
click at [201, 112] on li "hirjipatel@gmail.com" at bounding box center [215, 108] width 152 height 11
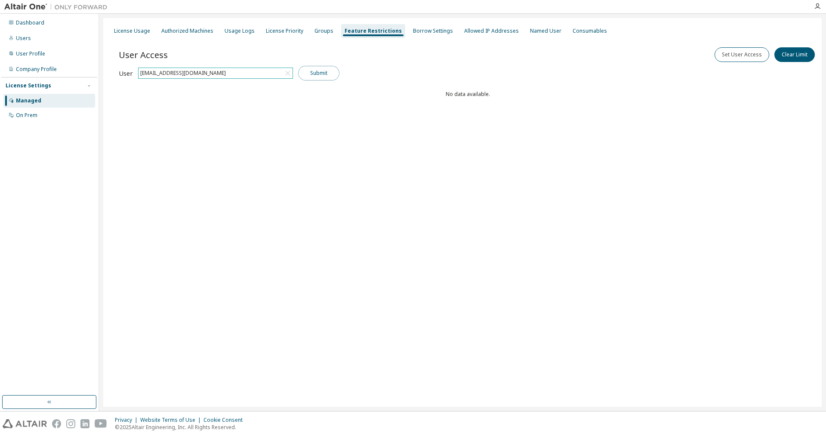
click at [316, 72] on button "Submit" at bounding box center [318, 73] width 41 height 15
click at [328, 71] on button "Submit" at bounding box center [318, 73] width 41 height 15
click at [315, 76] on button "Submit" at bounding box center [318, 73] width 41 height 15
click at [319, 75] on button "Submit" at bounding box center [318, 73] width 41 height 15
click at [749, 55] on button "Set User Access" at bounding box center [741, 54] width 55 height 15
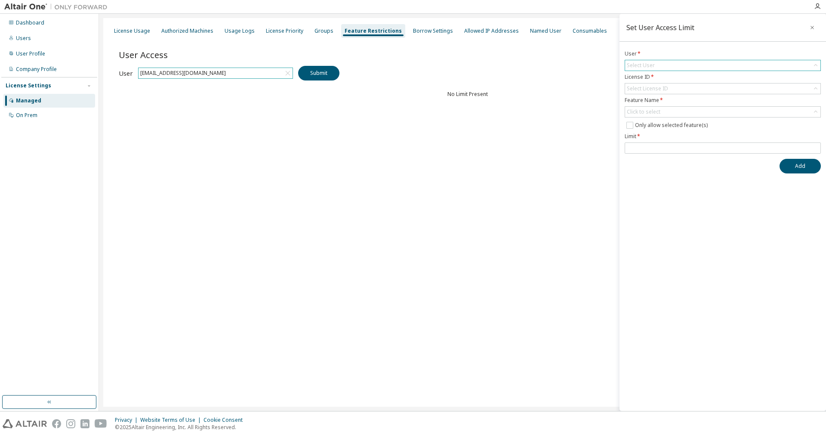
click at [665, 64] on div "Select User" at bounding box center [722, 65] width 195 height 10
click at [659, 63] on div "Select User" at bounding box center [722, 65] width 195 height 10
click at [639, 68] on div "Select User" at bounding box center [641, 65] width 28 height 7
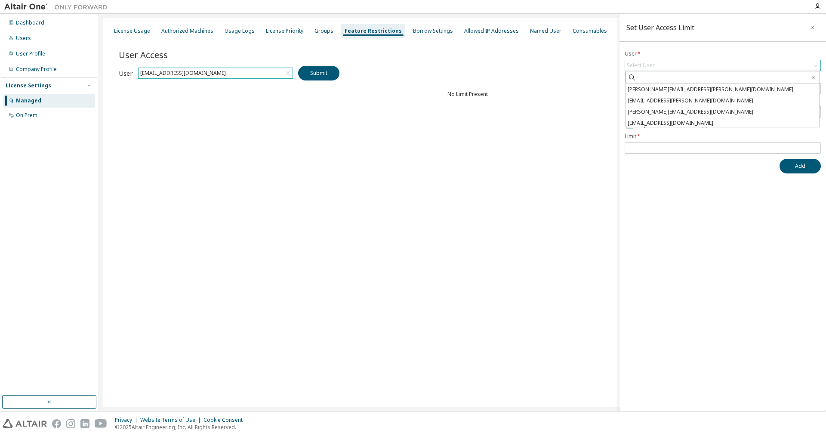
click at [637, 66] on div "Select User" at bounding box center [641, 65] width 28 height 7
click at [643, 77] on input "text" at bounding box center [722, 77] width 173 height 9
type input "*****"
click at [660, 102] on li "hirjipatel@gmail.com" at bounding box center [722, 100] width 194 height 11
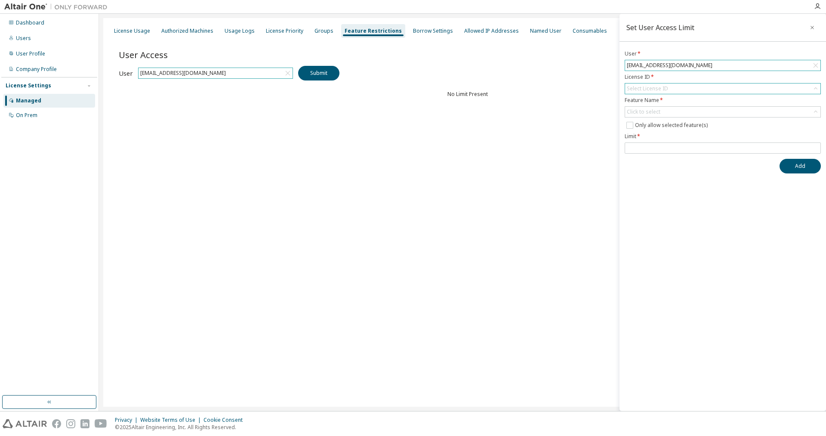
click at [645, 92] on div "Select License ID" at bounding box center [647, 88] width 41 height 7
click at [646, 114] on li "140493 - AU AEC Structural Engineer" at bounding box center [722, 112] width 194 height 11
click at [648, 113] on div "Click to select" at bounding box center [644, 111] width 34 height 7
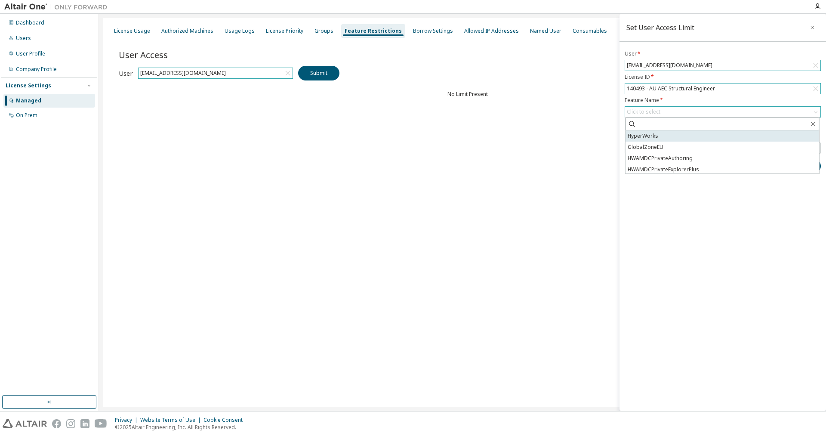
click at [651, 136] on li "HyperWorks" at bounding box center [722, 135] width 194 height 11
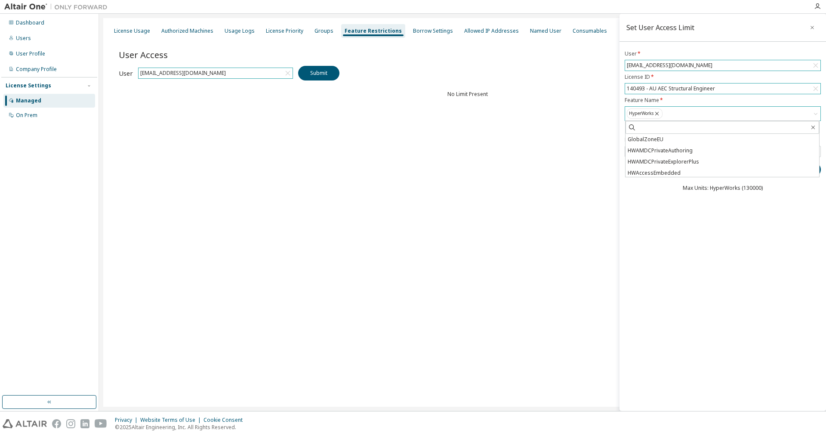
click at [676, 217] on div "Set User Access Limit User * hirjipatel@gmail.com License ID * 140493 - AU AEC …" at bounding box center [722, 212] width 206 height 397
click at [668, 128] on label "Only allow selected feature(s)" at bounding box center [672, 128] width 74 height 10
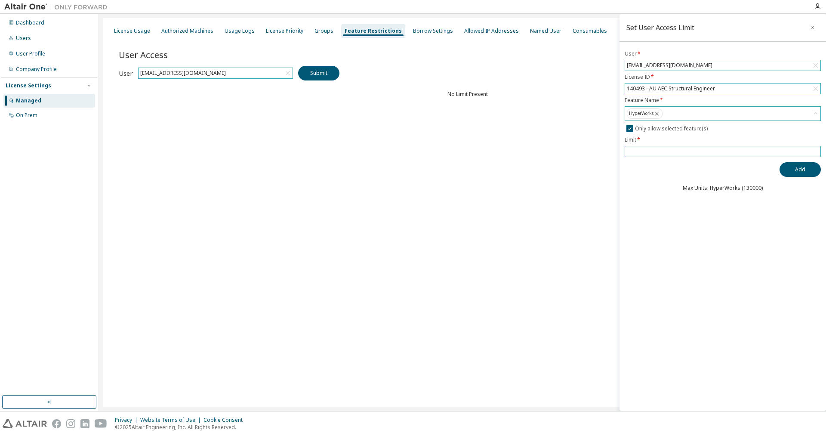
click at [665, 154] on input "number" at bounding box center [723, 151] width 192 height 7
type input "*"
click at [794, 176] on button "Add" at bounding box center [799, 169] width 41 height 15
click at [315, 26] on div "Groups" at bounding box center [324, 31] width 26 height 14
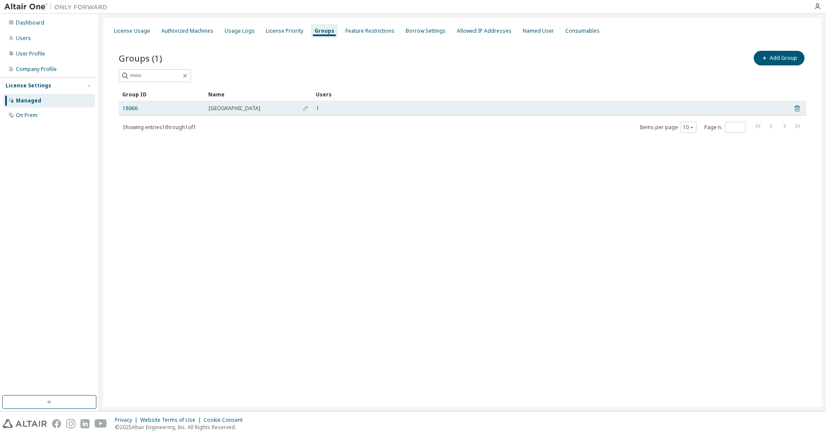
click at [797, 109] on icon at bounding box center [797, 109] width 2 height 2
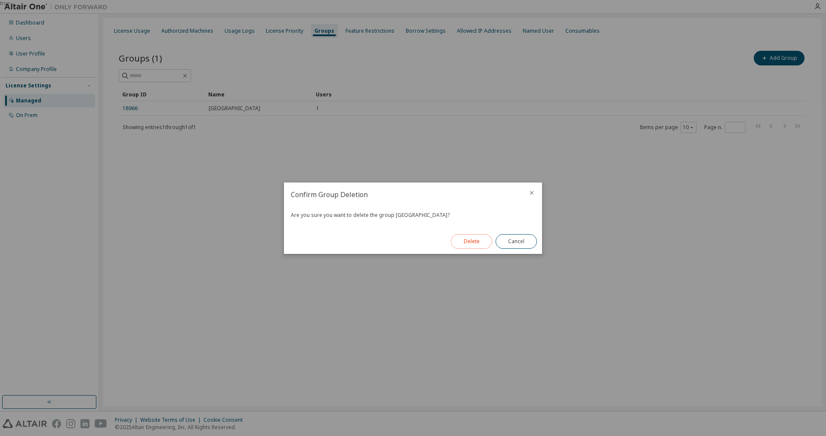
click at [471, 241] on button "Delete" at bounding box center [471, 241] width 41 height 15
click at [523, 243] on button "Close" at bounding box center [515, 241] width 41 height 15
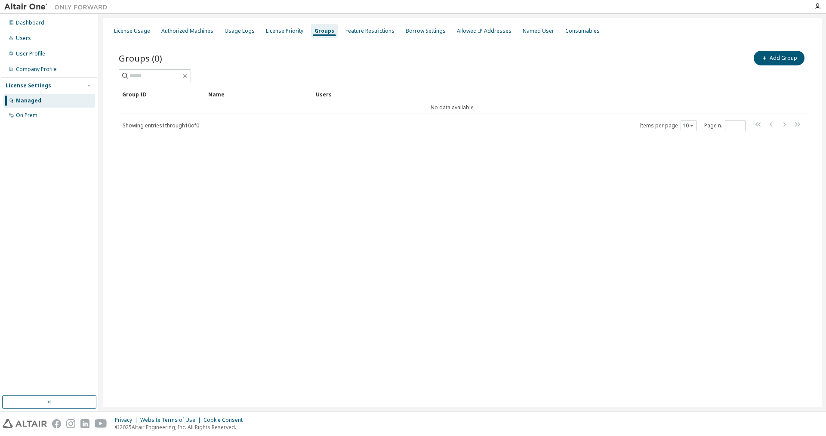
click at [562, 228] on div "License Usage Authorized Machines Usage Logs License Priority Groups Feature Re…" at bounding box center [462, 212] width 718 height 388
click at [20, 40] on div "Users" at bounding box center [23, 38] width 15 height 7
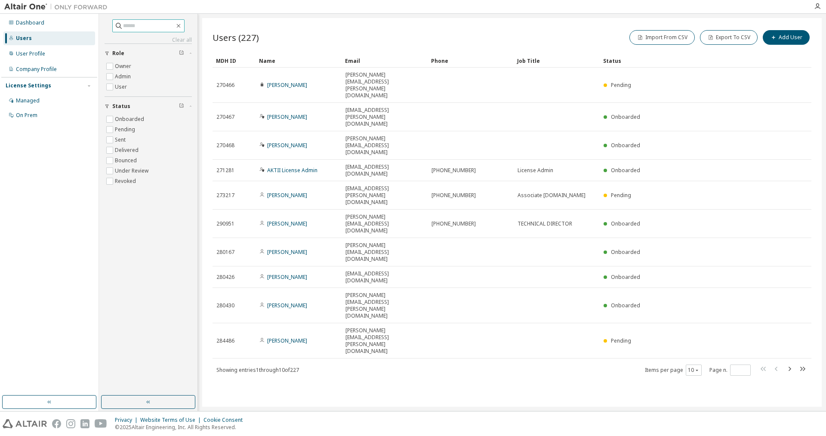
click at [139, 26] on input "text" at bounding box center [149, 26] width 52 height 9
type input "*****"
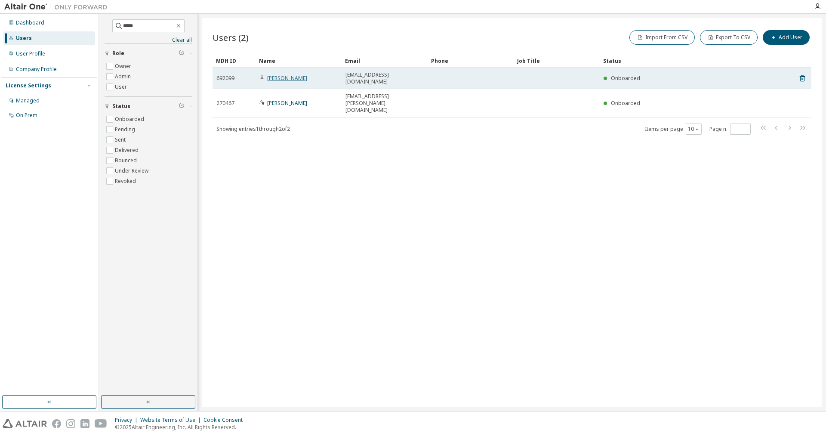
click at [275, 74] on link "Hirji Patel" at bounding box center [287, 77] width 40 height 7
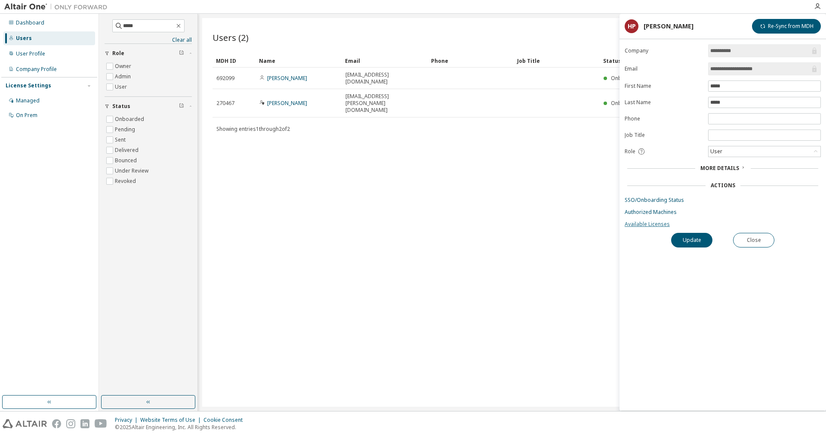
click at [639, 228] on link "Available Licenses" at bounding box center [723, 224] width 196 height 7
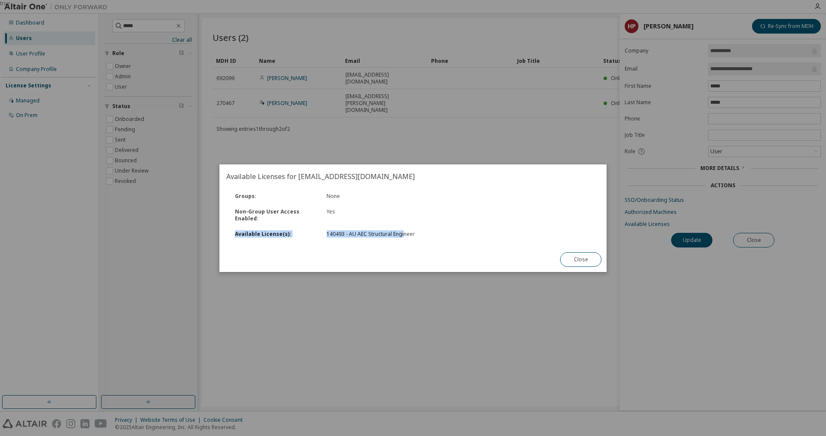
drag, startPoint x: 231, startPoint y: 234, endPoint x: 404, endPoint y: 234, distance: 173.3
click at [404, 234] on div "Available License(s) : 140493 - AU AEC Structural Engineer" at bounding box center [412, 233] width 375 height 15
click at [404, 234] on div "140493 - AU AEC Structural Engineer" at bounding box center [389, 234] width 127 height 7
click at [405, 234] on div "140493 - AU AEC Structural Engineer" at bounding box center [389, 234] width 127 height 7
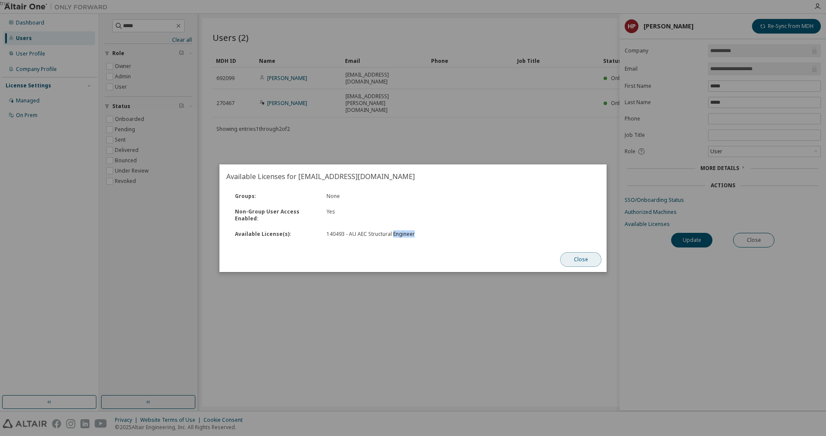
click at [584, 260] on button "Close" at bounding box center [580, 259] width 41 height 15
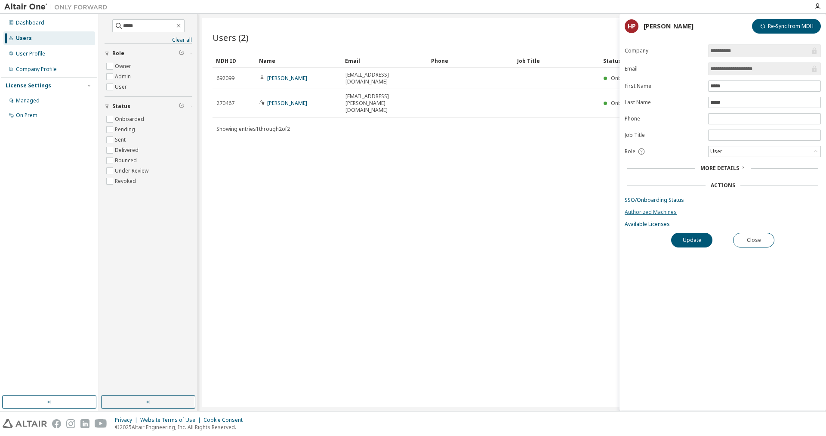
click at [662, 212] on link "Authorized Machines" at bounding box center [723, 212] width 196 height 7
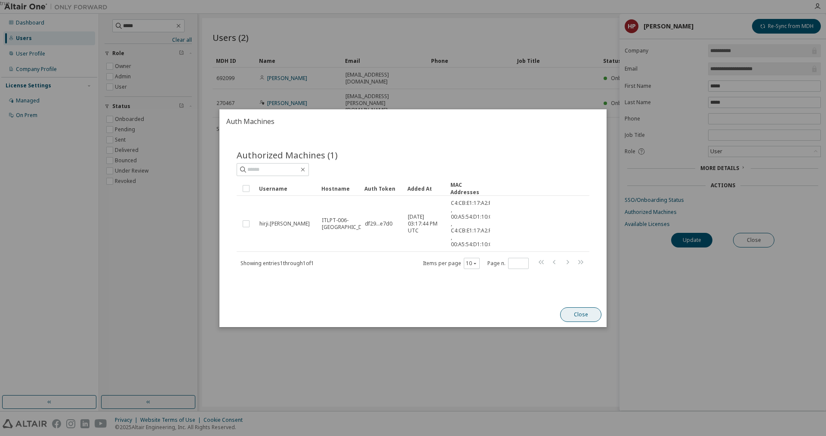
click at [569, 310] on button "Close" at bounding box center [580, 314] width 41 height 15
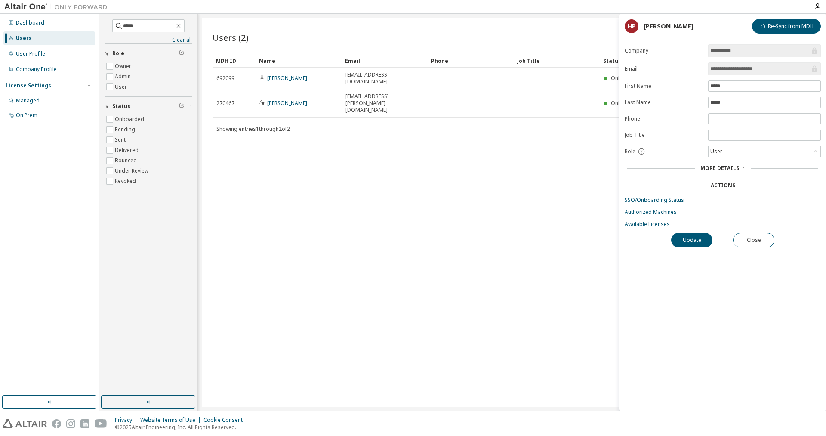
click at [738, 168] on div "More Details" at bounding box center [722, 168] width 45 height 7
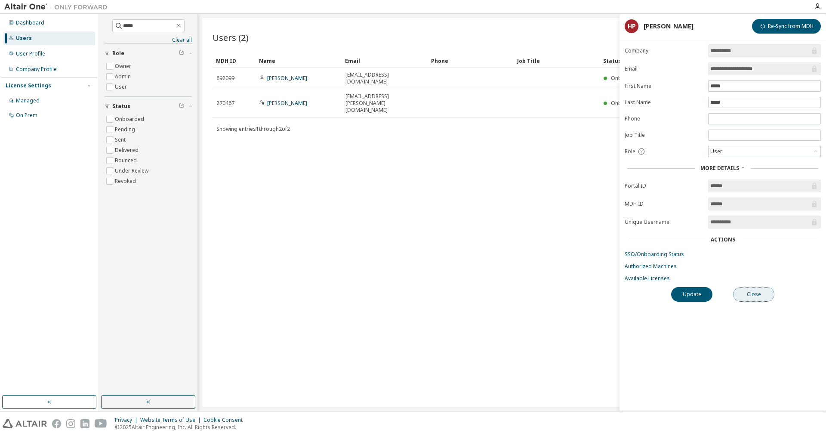
click at [754, 294] on button "Close" at bounding box center [753, 294] width 41 height 15
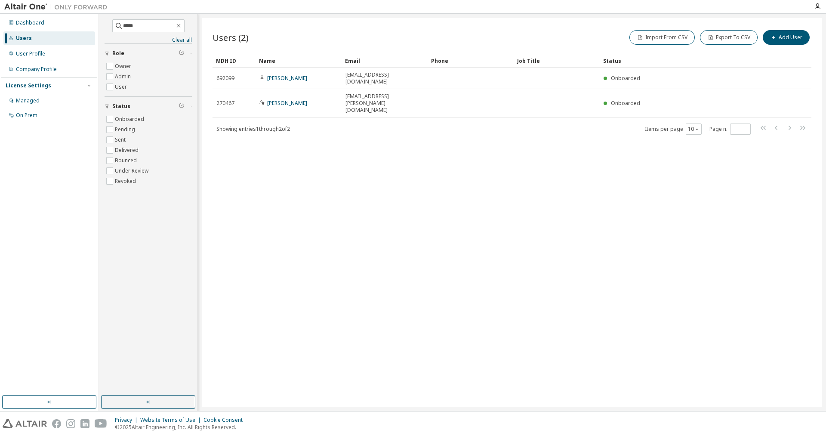
click at [604, 213] on div "Users (2) Import From CSV Export To CSV Add User Clear Load Save Save As Field …" at bounding box center [511, 212] width 619 height 388
click at [31, 104] on div "Managed" at bounding box center [28, 100] width 24 height 7
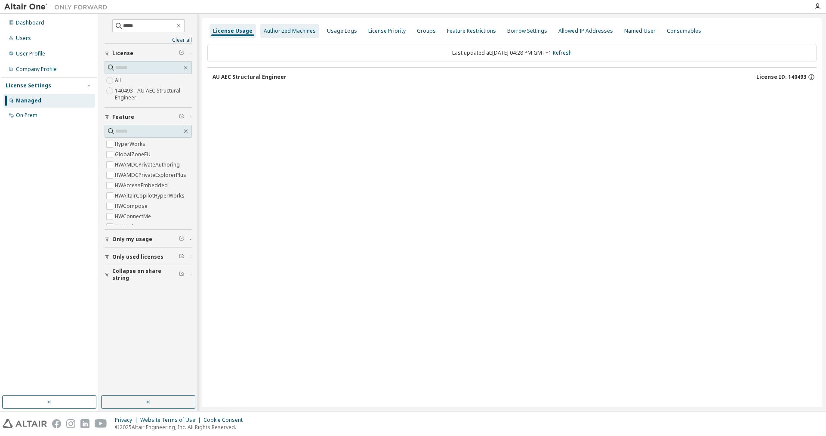
click at [287, 28] on div "Authorized Machines" at bounding box center [290, 31] width 52 height 7
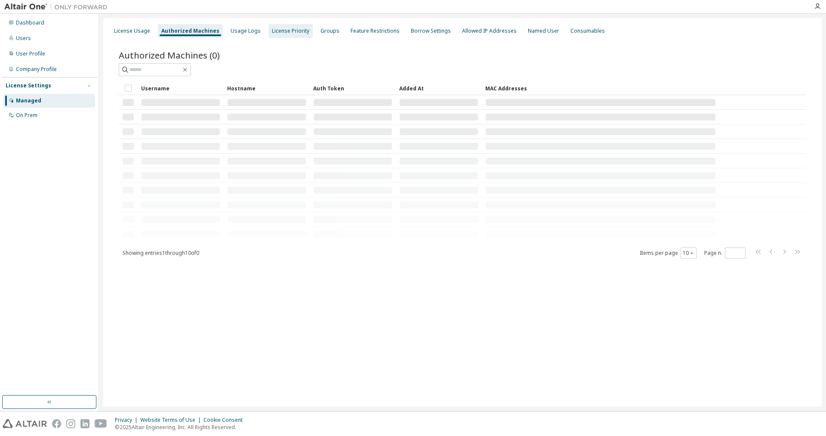
click at [281, 32] on div "License Priority" at bounding box center [290, 31] width 37 height 7
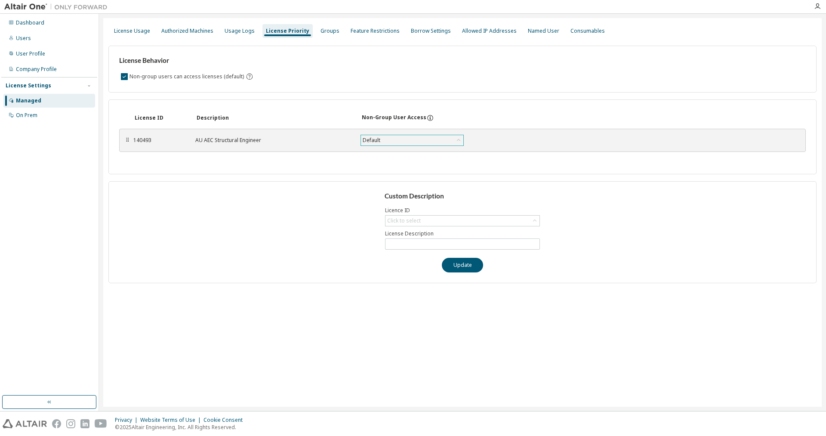
click at [422, 145] on div "Default" at bounding box center [412, 140] width 102 height 10
click at [421, 140] on div "Default" at bounding box center [412, 140] width 102 height 10
click at [428, 224] on div "Click to select" at bounding box center [462, 220] width 154 height 10
click at [567, 173] on div "License ID Description Non-Group User Access ⠿ 140493 AU AEC Structural Enginee…" at bounding box center [462, 136] width 708 height 75
click at [324, 30] on div "Groups" at bounding box center [329, 31] width 19 height 7
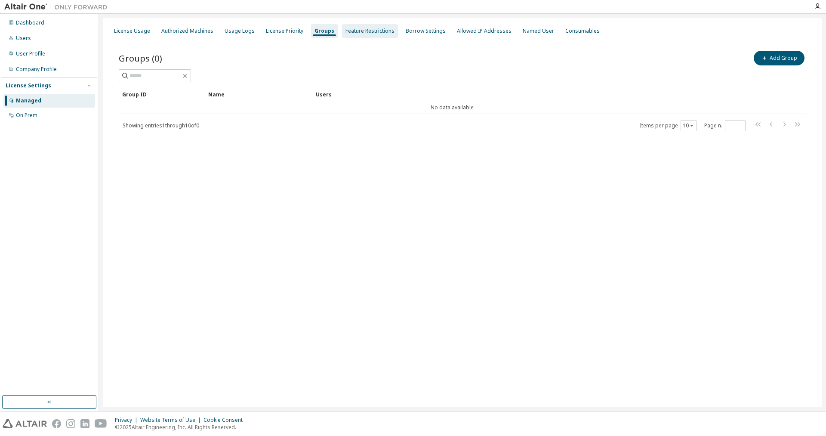
click at [357, 35] on div "Feature Restrictions" at bounding box center [370, 31] width 56 height 14
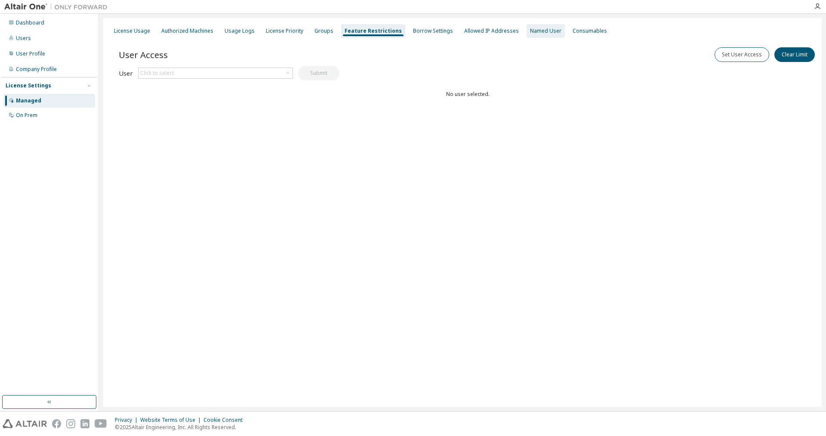
click at [543, 34] on div "Named User" at bounding box center [545, 31] width 31 height 7
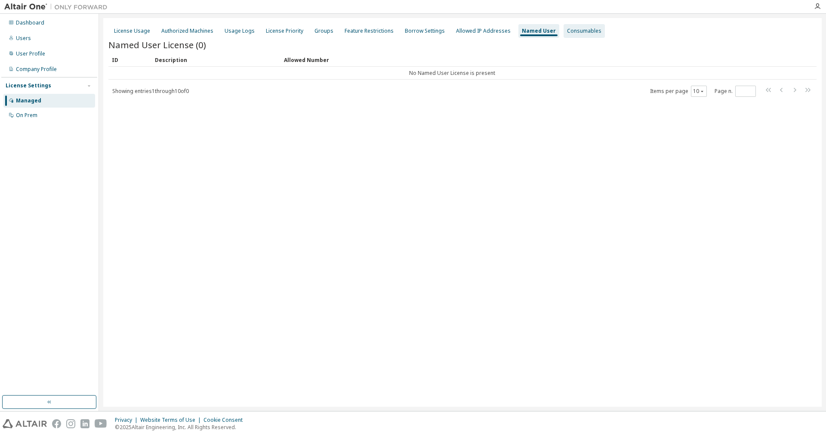
click at [583, 33] on div "Consumables" at bounding box center [584, 31] width 34 height 7
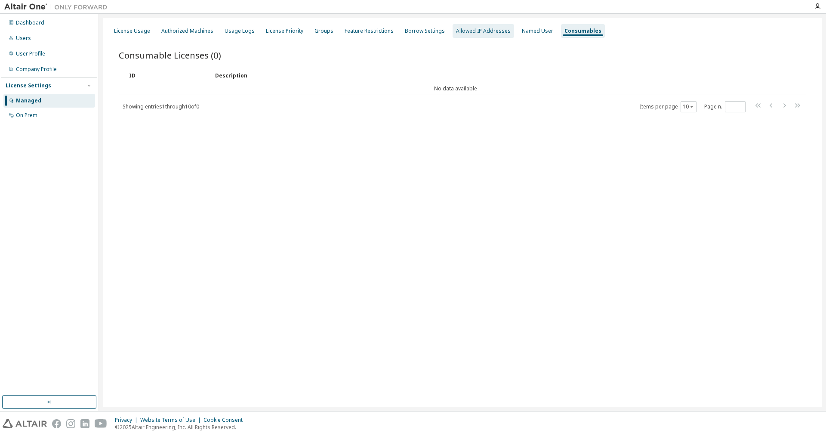
click at [463, 33] on div "Allowed IP Addresses" at bounding box center [483, 31] width 55 height 7
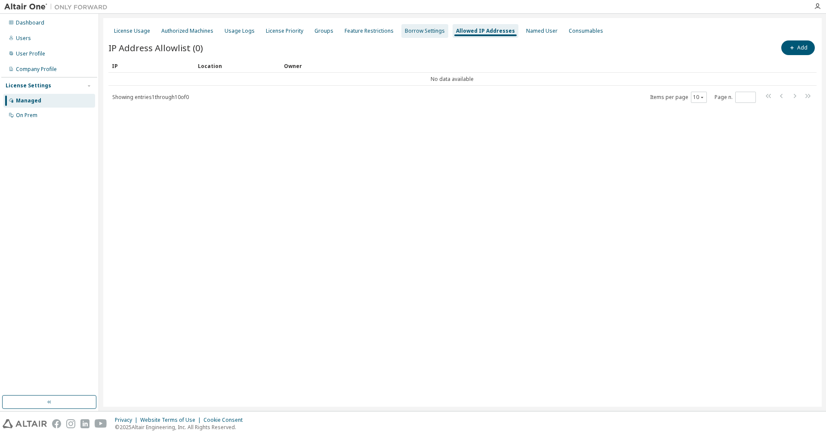
click at [428, 32] on div "Borrow Settings" at bounding box center [425, 31] width 40 height 7
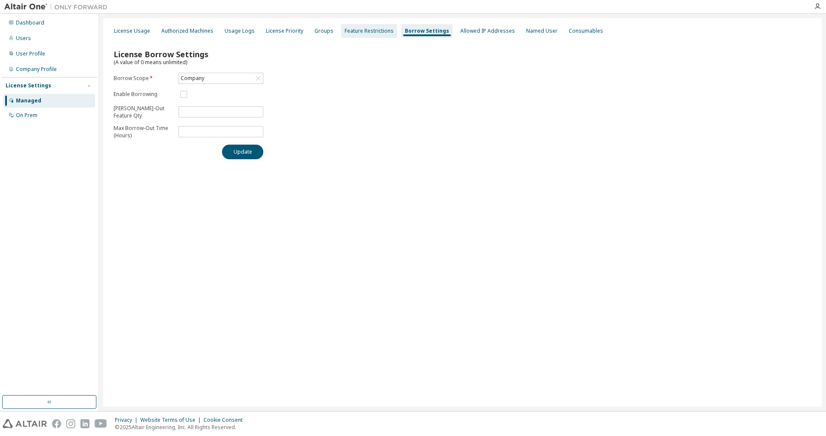
click at [367, 32] on div "Feature Restrictions" at bounding box center [369, 31] width 49 height 7
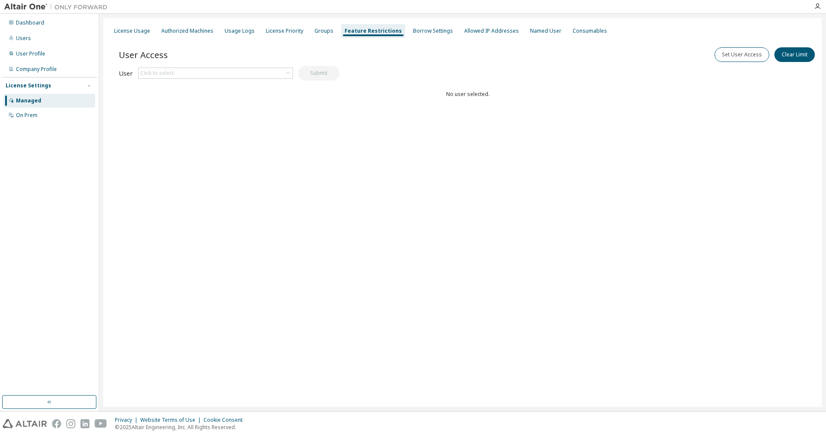
click at [523, 182] on div "License Usage Authorized Machines Usage Logs License Priority Groups Feature Re…" at bounding box center [462, 212] width 718 height 388
click at [113, 29] on div "License Usage" at bounding box center [132, 31] width 43 height 14
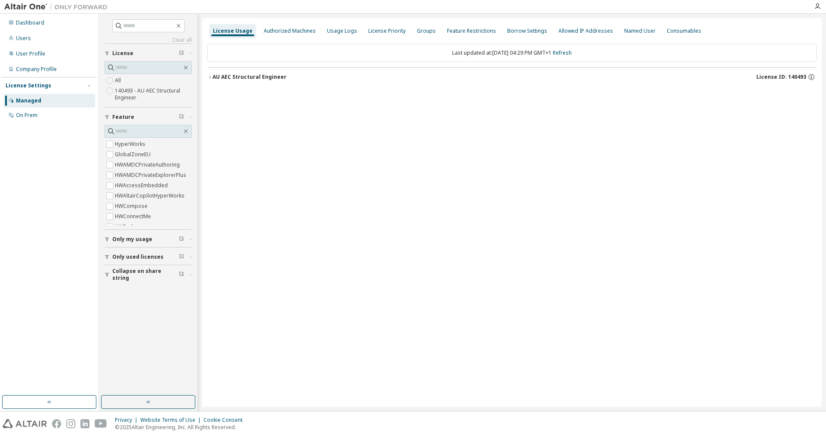
click at [123, 97] on label "140493 - AU AEC Structural Engineer" at bounding box center [153, 94] width 77 height 17
click at [216, 80] on div "AU AEC Structural Engineer" at bounding box center [249, 77] width 74 height 7
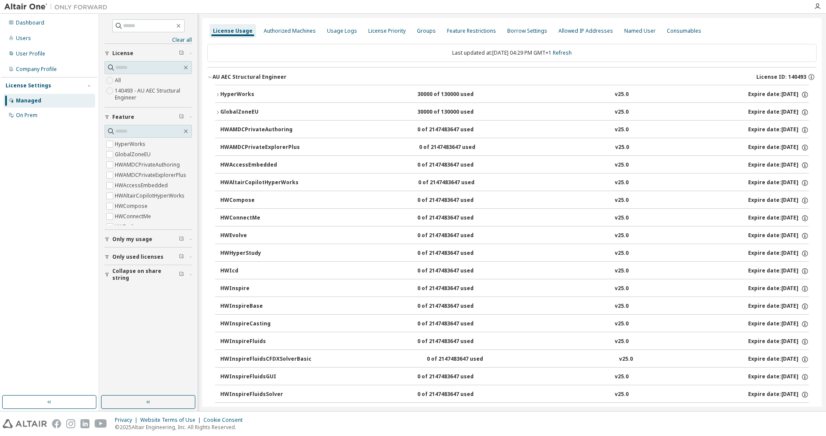
click at [219, 98] on button "HyperWorks 30000 of 130000 used v25.0 Expire date: [DATE]" at bounding box center [512, 94] width 594 height 19
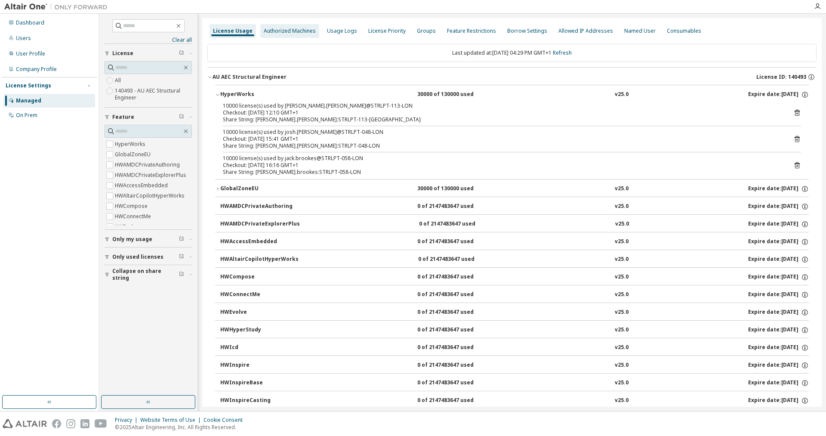
click at [284, 28] on div "Authorized Machines" at bounding box center [290, 31] width 52 height 7
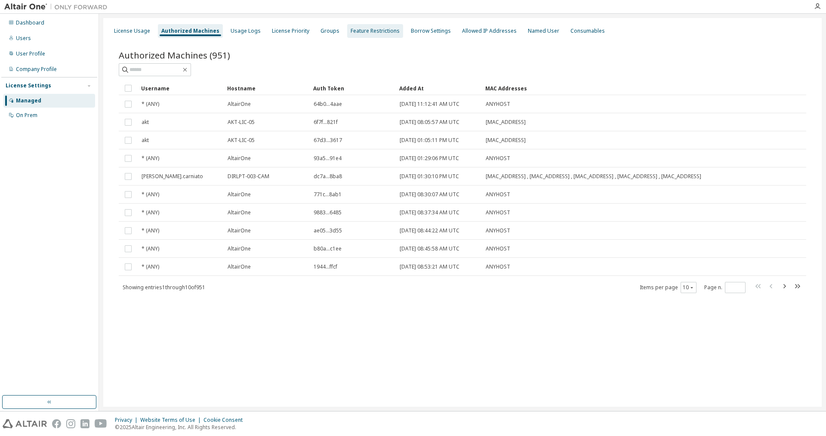
click at [367, 31] on div "Feature Restrictions" at bounding box center [375, 31] width 49 height 7
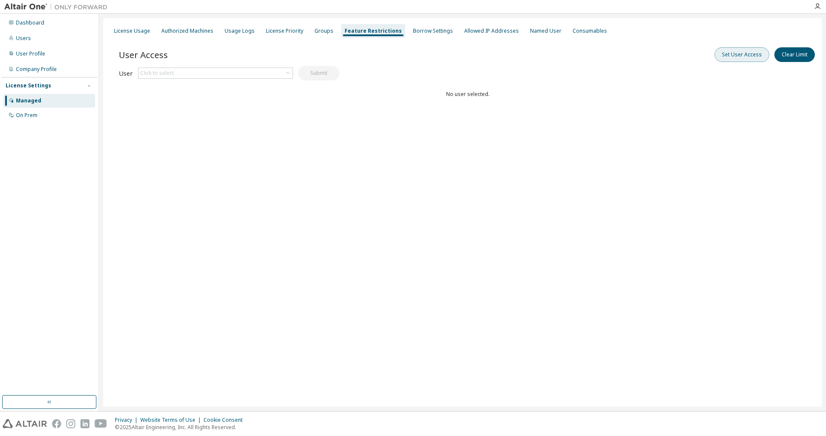
click at [735, 57] on button "Set User Access" at bounding box center [741, 54] width 55 height 15
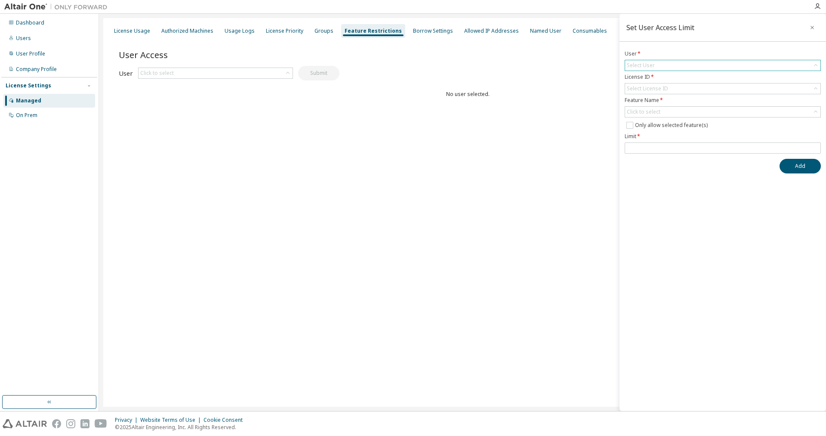
click at [675, 62] on div "Select User" at bounding box center [722, 65] width 195 height 10
click at [663, 76] on input "text" at bounding box center [722, 77] width 173 height 9
type input "*****"
click at [648, 89] on li "No result found" at bounding box center [722, 89] width 194 height 11
click at [658, 77] on input "*****" at bounding box center [722, 77] width 173 height 9
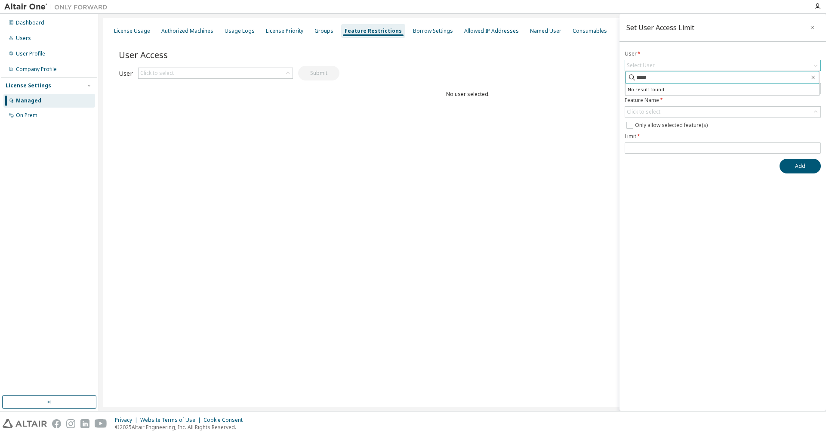
click at [779, 159] on button "Add" at bounding box center [799, 166] width 41 height 15
click at [813, 30] on icon "button" at bounding box center [812, 27] width 6 height 7
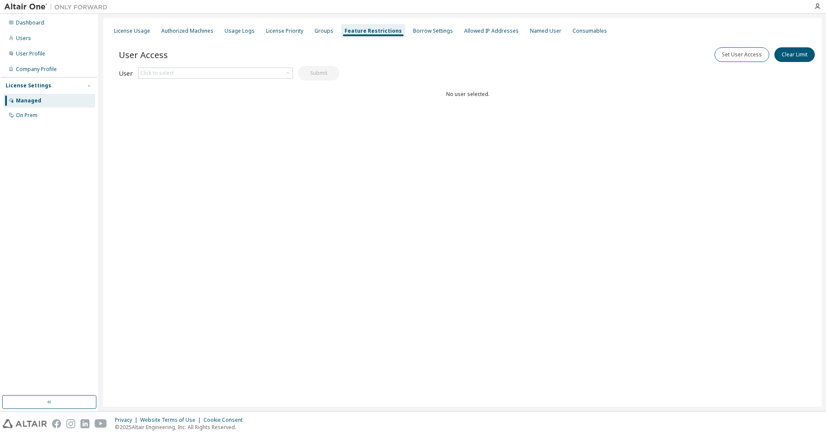
click at [510, 204] on div "License Usage Authorized Machines Usage Logs License Priority Groups Feature Re…" at bounding box center [462, 212] width 718 height 388
click at [26, 113] on div "On Prem" at bounding box center [27, 115] width 22 height 7
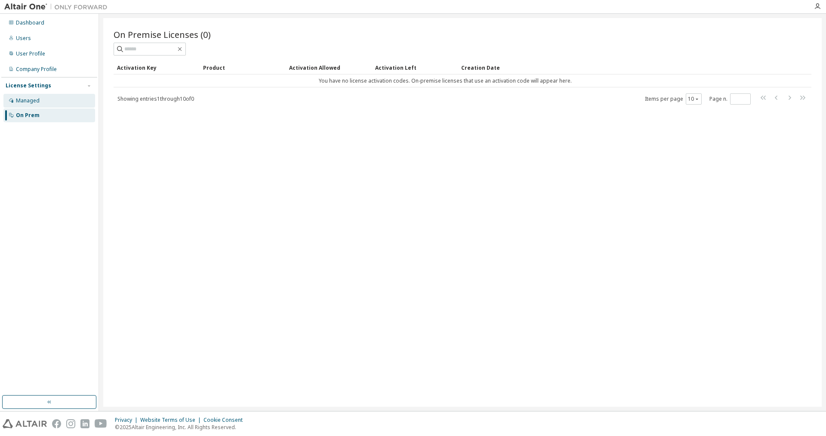
click at [27, 102] on div "Managed" at bounding box center [28, 100] width 24 height 7
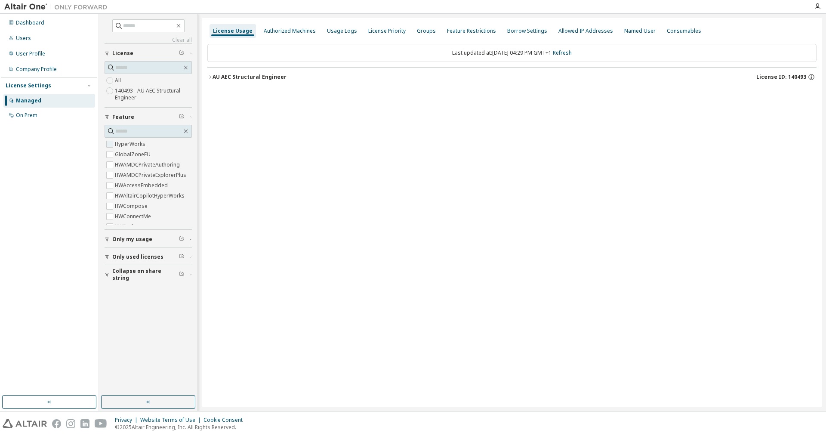
click at [131, 145] on label "HyperWorks" at bounding box center [131, 144] width 32 height 10
click at [209, 75] on icon "button" at bounding box center [209, 76] width 5 height 5
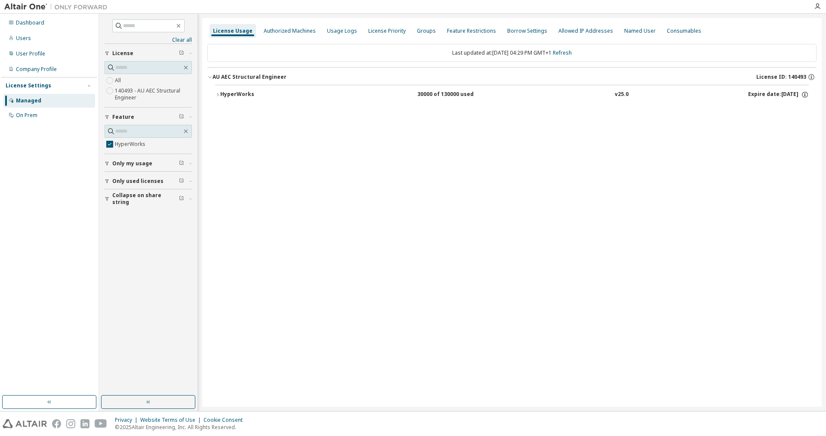
click at [225, 97] on div "HyperWorks" at bounding box center [258, 95] width 77 height 8
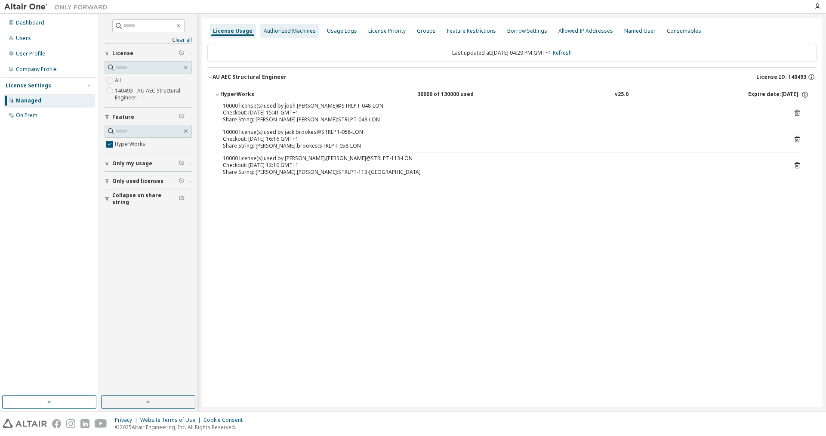
click at [281, 29] on div "Authorized Machines" at bounding box center [290, 31] width 52 height 7
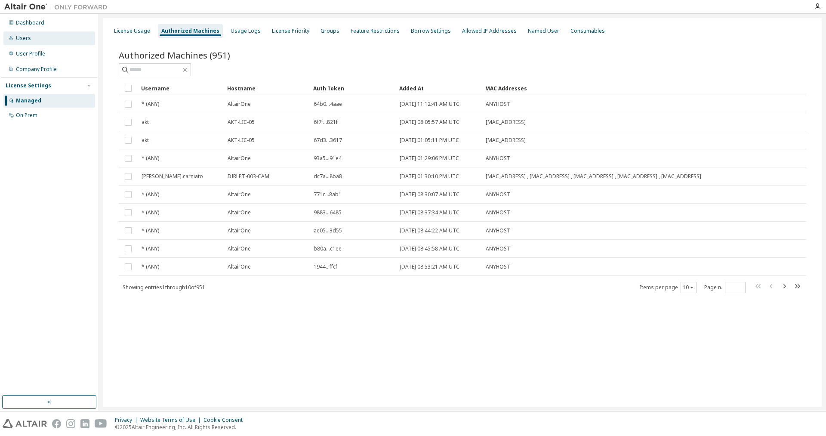
click at [21, 38] on div "Users" at bounding box center [23, 38] width 15 height 7
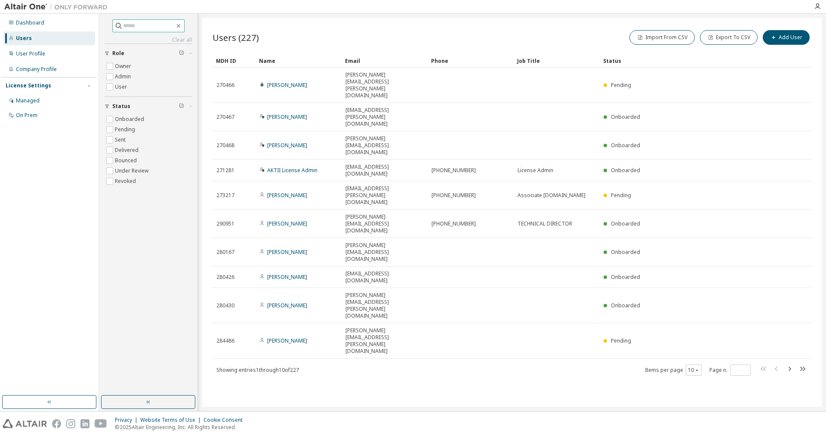
click at [125, 29] on input "text" at bounding box center [149, 26] width 52 height 9
type input "*****"
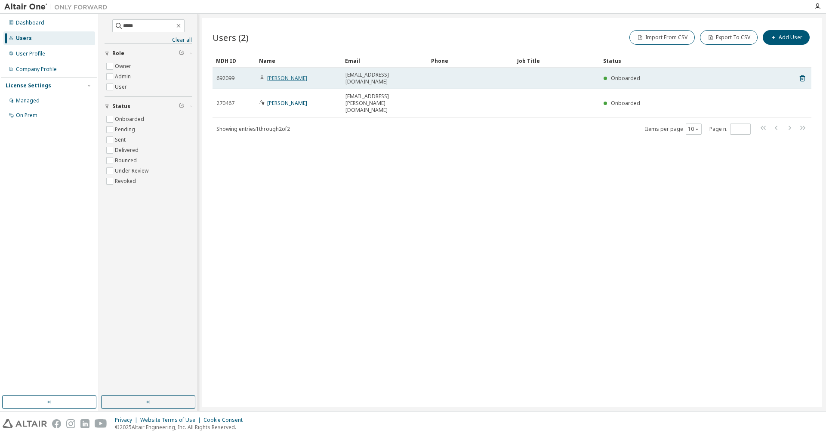
click at [274, 76] on link "[PERSON_NAME]" at bounding box center [287, 77] width 40 height 7
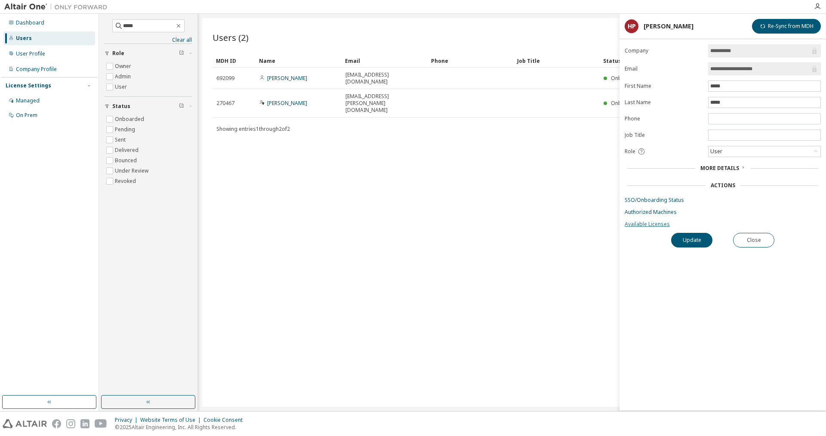
click at [646, 228] on link "Available Licenses" at bounding box center [723, 224] width 196 height 7
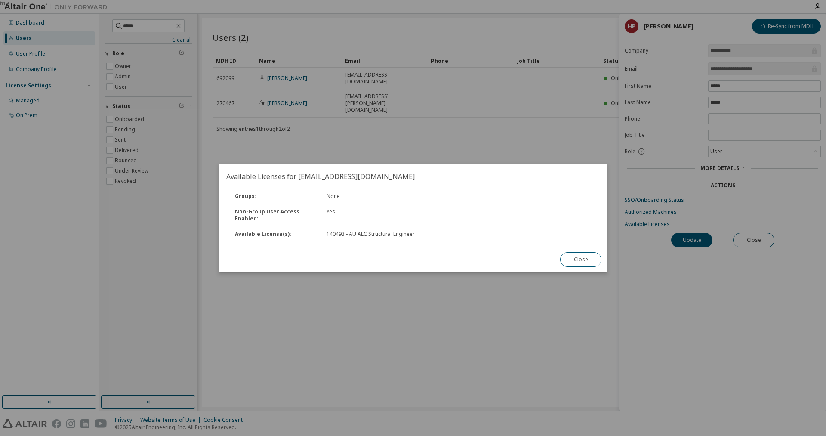
drag, startPoint x: 586, startPoint y: 262, endPoint x: 640, endPoint y: 237, distance: 59.9
click at [587, 259] on button "Close" at bounding box center [580, 259] width 41 height 15
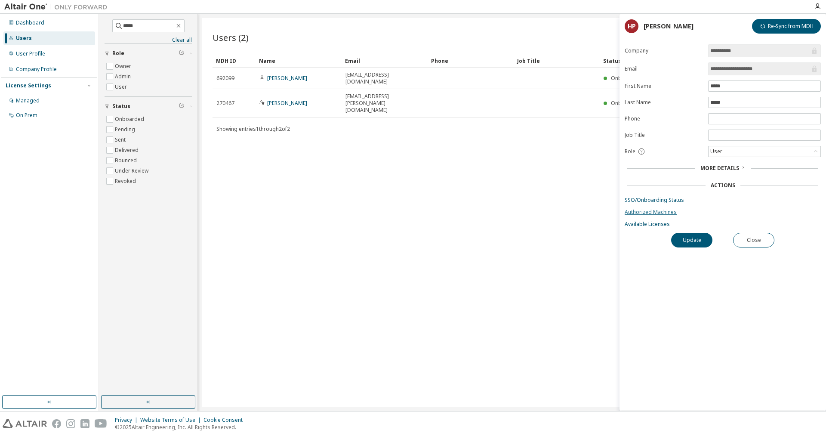
click at [658, 215] on link "Authorized Machines" at bounding box center [723, 212] width 196 height 7
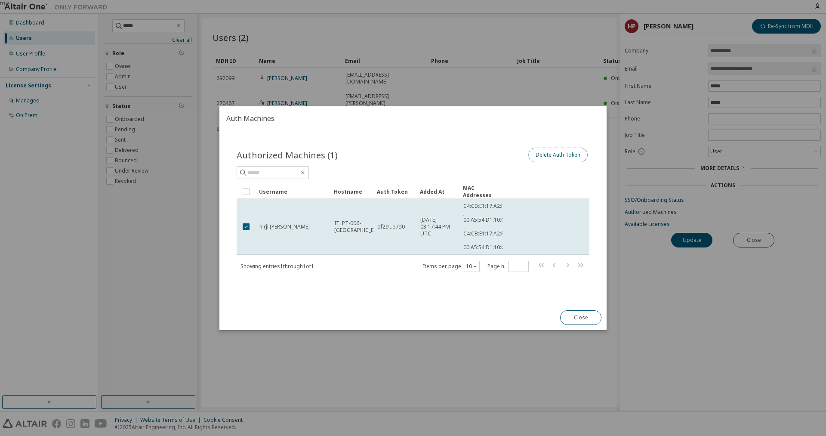
click at [545, 157] on button "Delete Auth Token" at bounding box center [557, 155] width 59 height 15
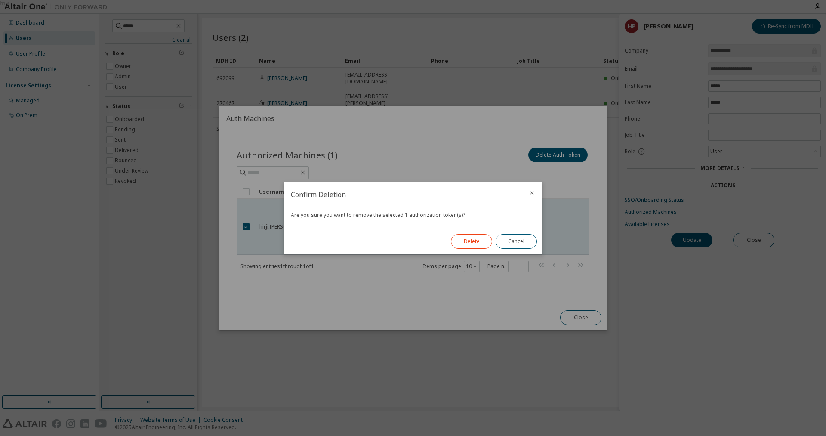
click at [473, 244] on button "Delete" at bounding box center [471, 241] width 41 height 15
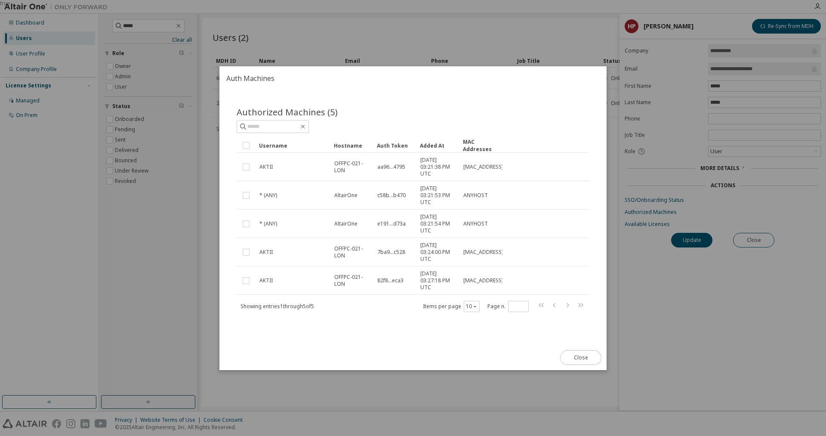
drag, startPoint x: 588, startPoint y: 357, endPoint x: 578, endPoint y: 360, distance: 10.3
click at [588, 357] on button "Close" at bounding box center [580, 357] width 41 height 15
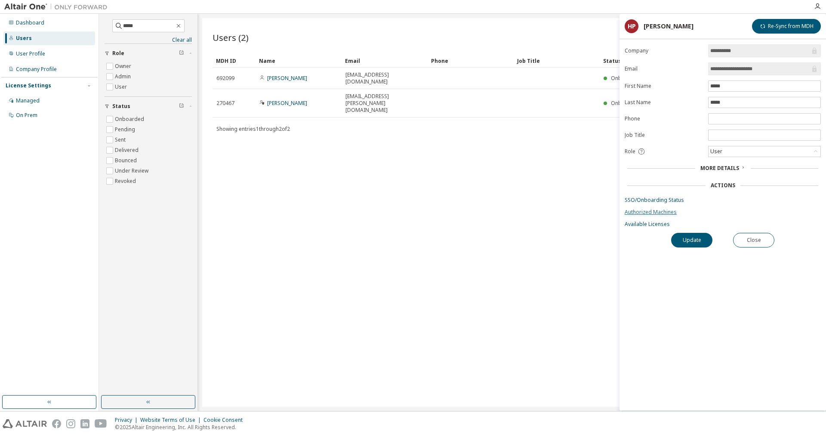
click at [669, 212] on link "Authorized Machines" at bounding box center [723, 212] width 196 height 7
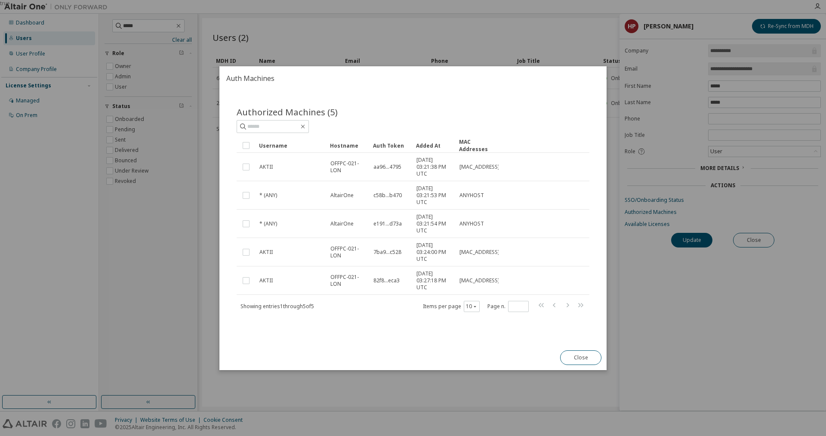
click at [668, 202] on div "true" at bounding box center [413, 218] width 826 height 436
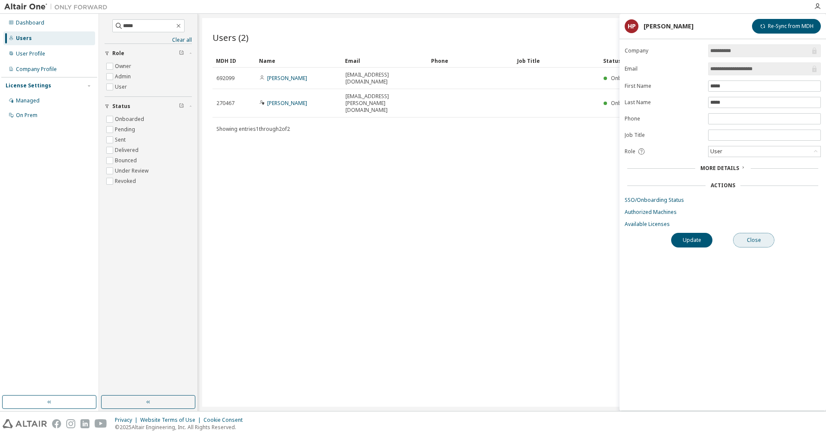
click at [758, 242] on button "Close" at bounding box center [753, 240] width 41 height 15
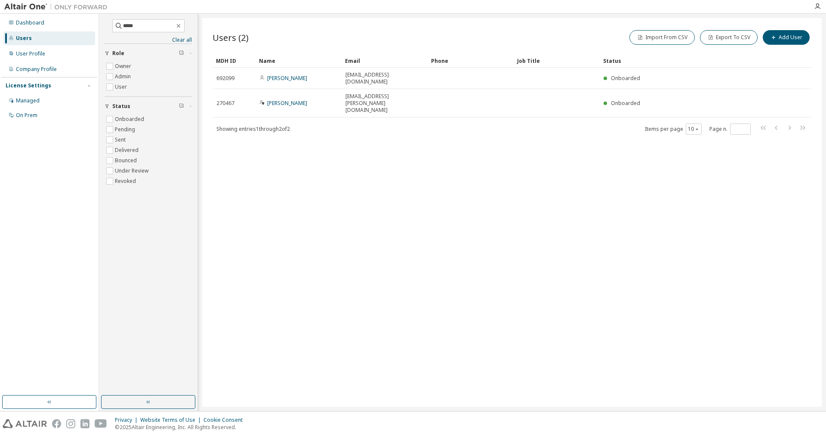
click at [313, 224] on div "Users (2) Import From CSV Export To CSV Add User Clear Load Save Save As Field …" at bounding box center [511, 212] width 619 height 388
click at [23, 100] on div "Managed" at bounding box center [28, 100] width 24 height 7
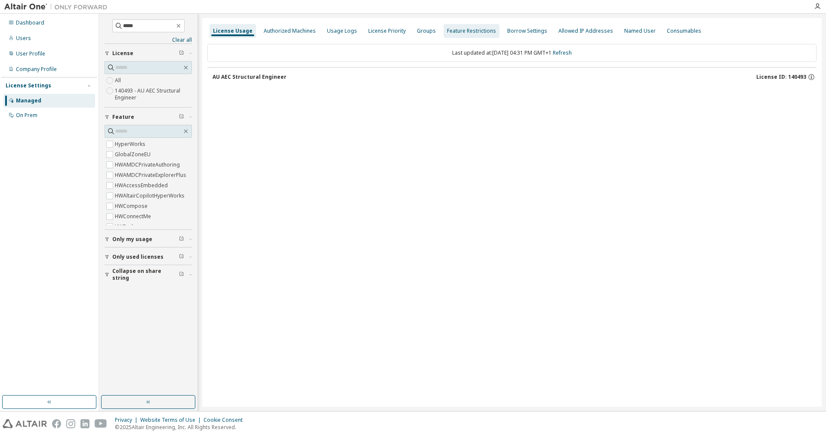
click at [454, 34] on div "Feature Restrictions" at bounding box center [471, 31] width 49 height 7
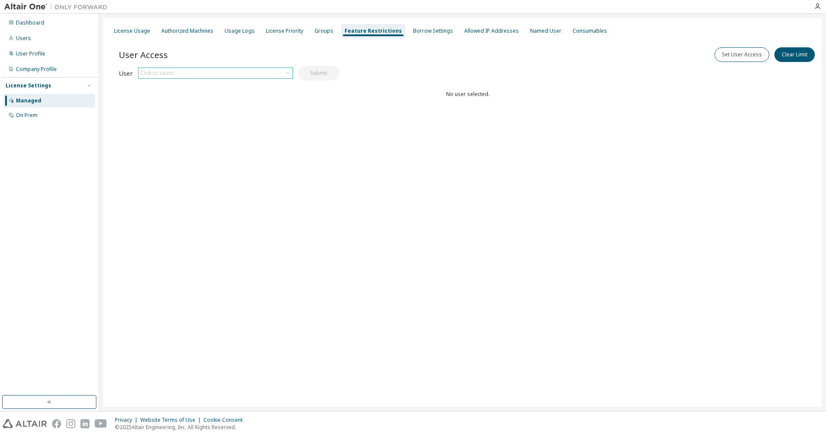
click at [265, 74] on div "Click to select" at bounding box center [215, 73] width 154 height 10
click at [202, 86] on input "text" at bounding box center [216, 85] width 132 height 9
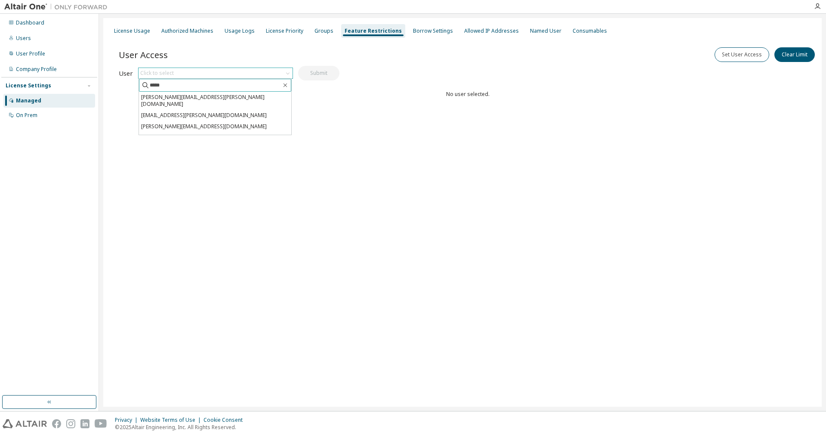
click at [146, 86] on icon at bounding box center [145, 85] width 9 height 9
click at [169, 86] on input "*****" at bounding box center [216, 85] width 132 height 9
type input "*"
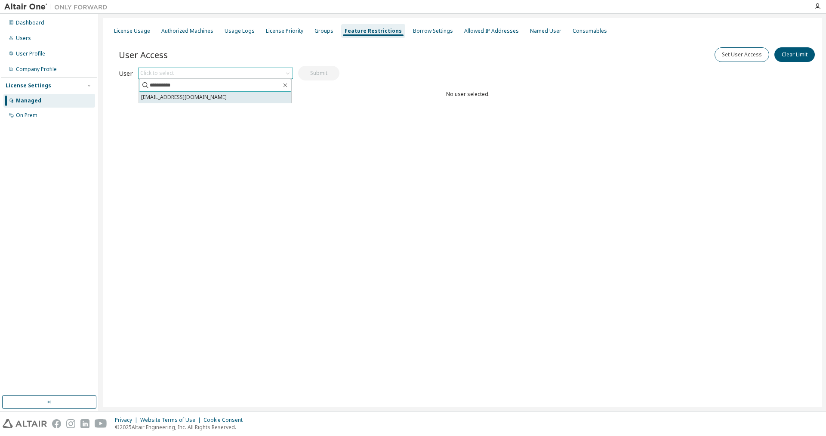
type input "**********"
click at [162, 99] on li "[EMAIL_ADDRESS][DOMAIN_NAME]" at bounding box center [215, 97] width 152 height 11
click at [318, 74] on button "Submit" at bounding box center [318, 73] width 41 height 15
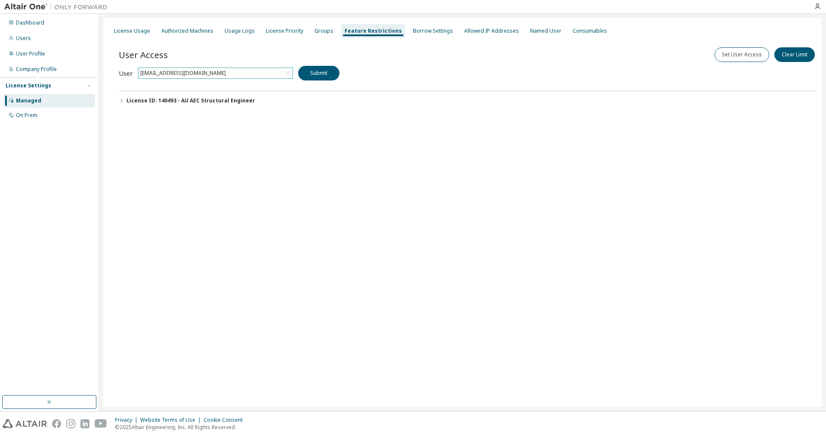
click at [183, 101] on div "License ID: 140493 - AU AEC Structural Engineer" at bounding box center [190, 100] width 129 height 7
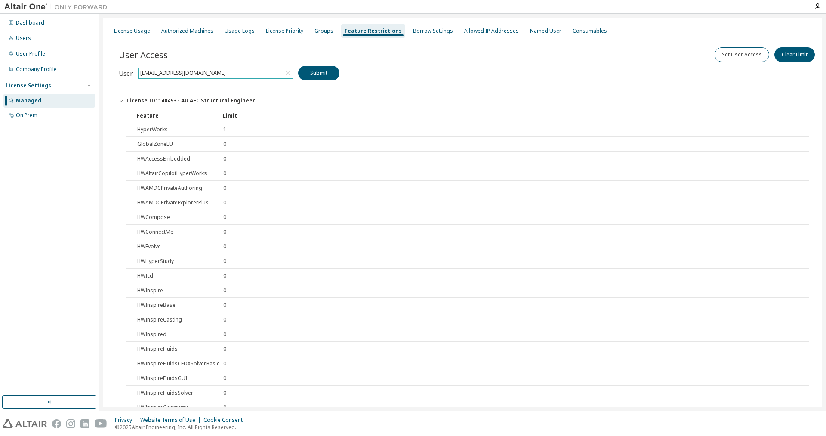
click at [123, 100] on icon "button" at bounding box center [121, 100] width 5 height 5
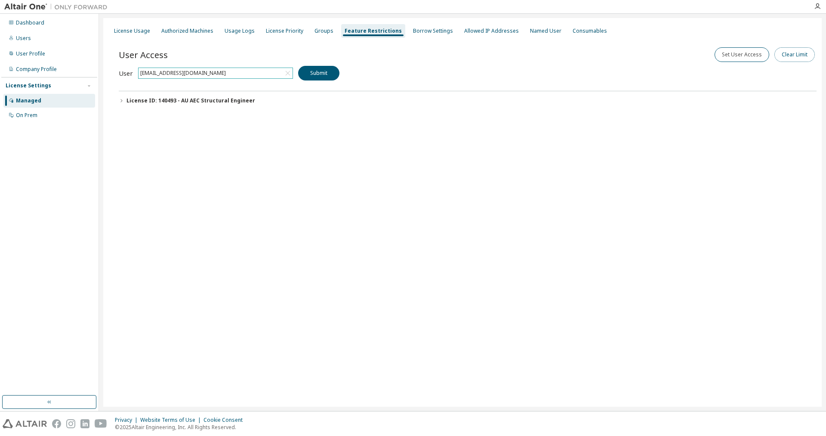
click at [800, 54] on button "Clear Limit" at bounding box center [794, 54] width 40 height 15
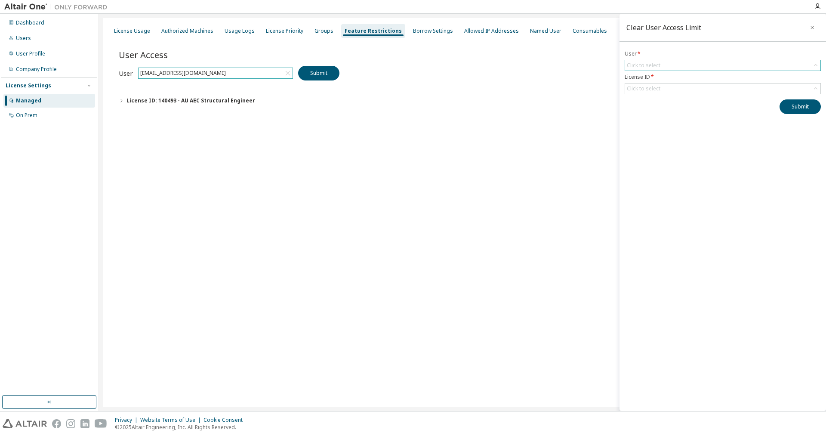
click at [683, 70] on div "Click to select" at bounding box center [722, 65] width 195 height 10
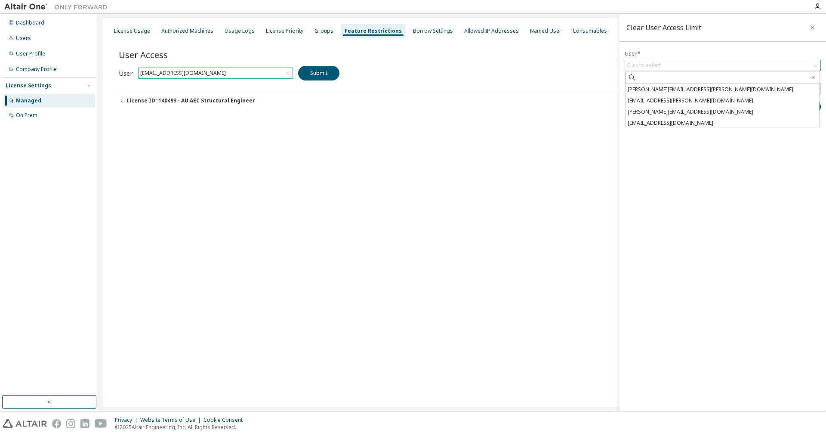
click at [657, 67] on div "Click to select" at bounding box center [644, 65] width 34 height 7
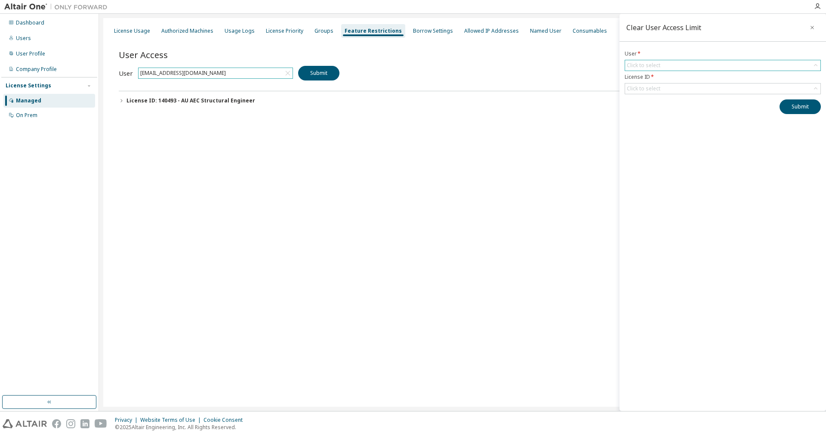
click at [651, 64] on div "Click to select" at bounding box center [644, 65] width 34 height 7
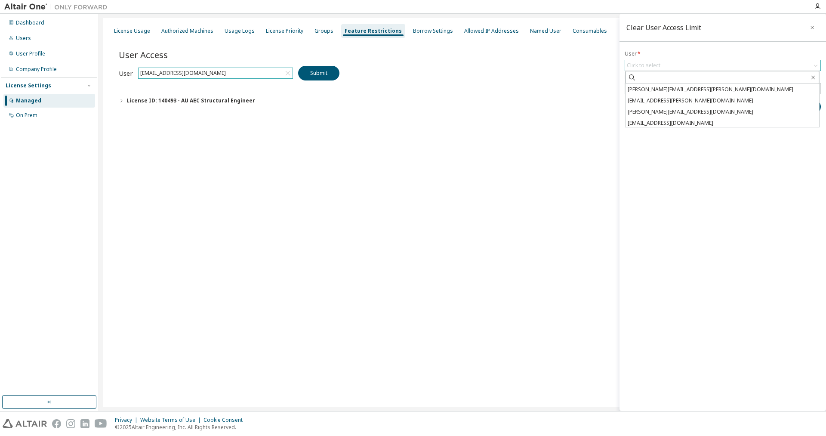
click at [651, 64] on div "Click to select" at bounding box center [644, 65] width 34 height 7
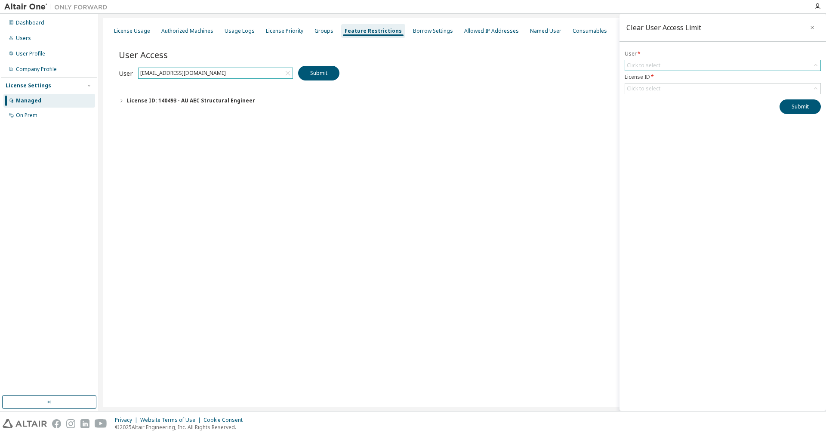
click at [639, 69] on div "Click to select" at bounding box center [644, 65] width 34 height 7
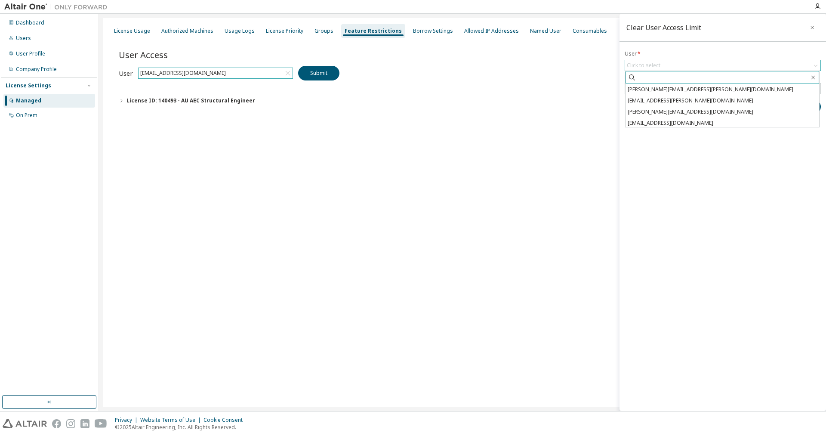
click at [649, 78] on input "text" at bounding box center [722, 77] width 173 height 9
type input "*****"
click at [645, 100] on li "[EMAIL_ADDRESS][DOMAIN_NAME]" at bounding box center [722, 100] width 194 height 11
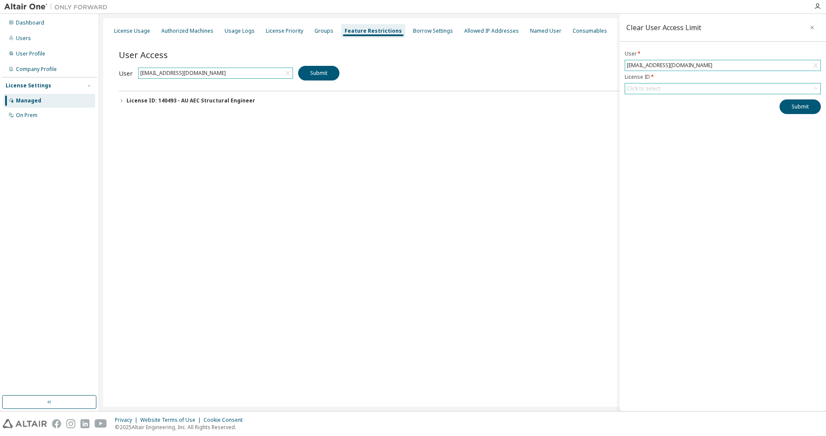
click at [657, 92] on div "Click to select" at bounding box center [644, 88] width 34 height 7
click at [663, 112] on li "140493 - AU AEC Structural Engineer" at bounding box center [722, 112] width 194 height 11
click at [668, 165] on div "Clear User Access Limit User * [EMAIL_ADDRESS][DOMAIN_NAME] License ID * 140493…" at bounding box center [722, 212] width 206 height 397
click at [795, 118] on button "Submit" at bounding box center [799, 116] width 41 height 15
click at [784, 96] on div "140493 - AU AEC Structural Engineer" at bounding box center [722, 93] width 195 height 20
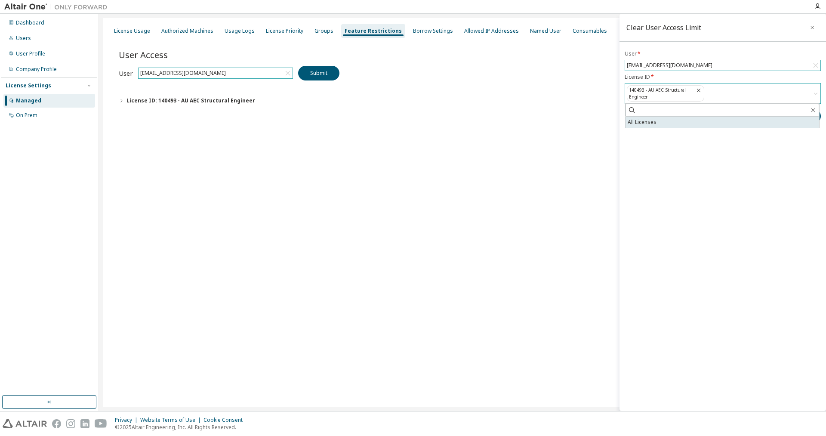
click at [676, 127] on li "All Licenses" at bounding box center [722, 122] width 194 height 11
click at [803, 120] on button "Submit" at bounding box center [799, 116] width 41 height 15
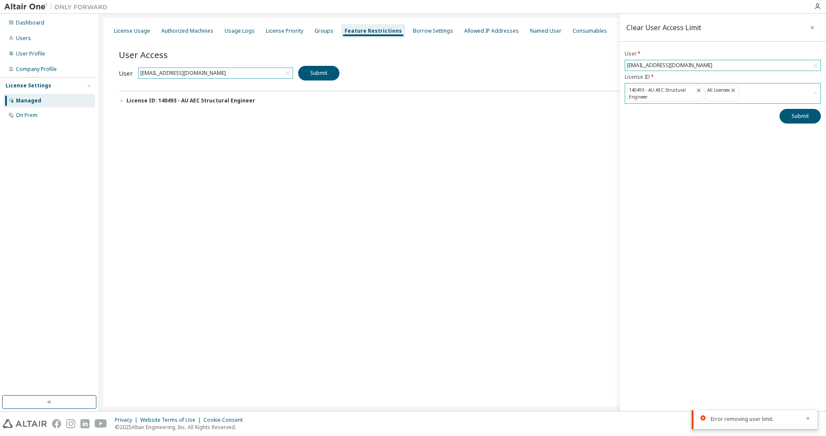
click at [812, 28] on icon "button" at bounding box center [812, 27] width 6 height 7
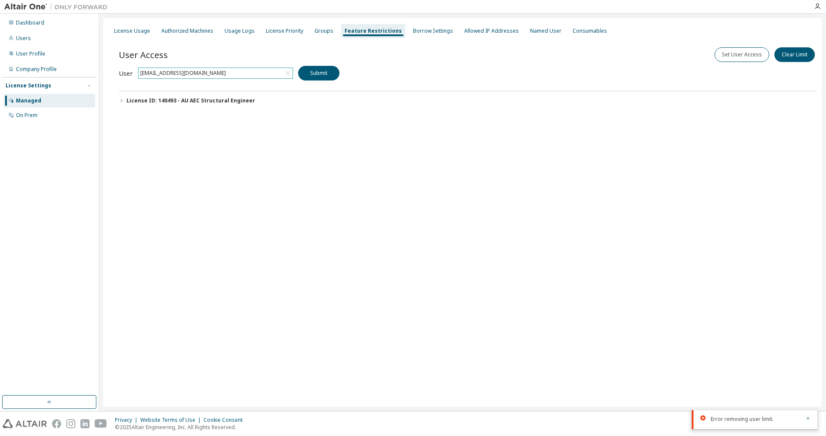
click at [735, 98] on button "License ID: 140493 - AU AEC Structural Engineer" at bounding box center [468, 100] width 698 height 19
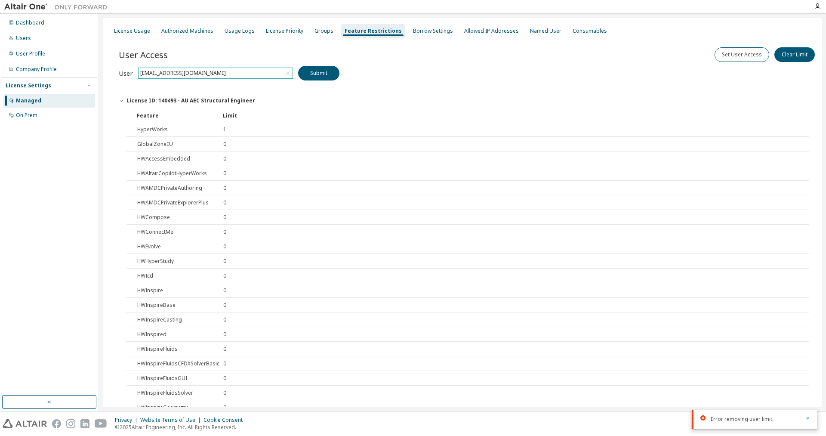
click at [121, 101] on icon "button" at bounding box center [121, 100] width 5 height 5
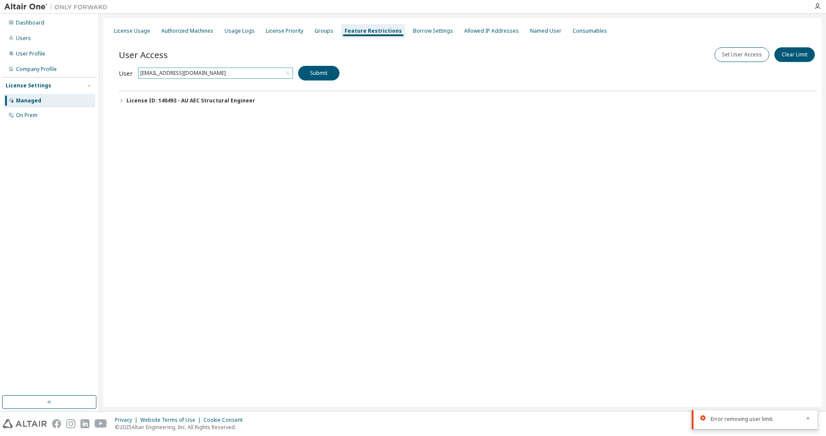
click at [406, 67] on div "User Access Set User Access Clear Limit Clear Load Save Save As Field Operator …" at bounding box center [468, 90] width 698 height 103
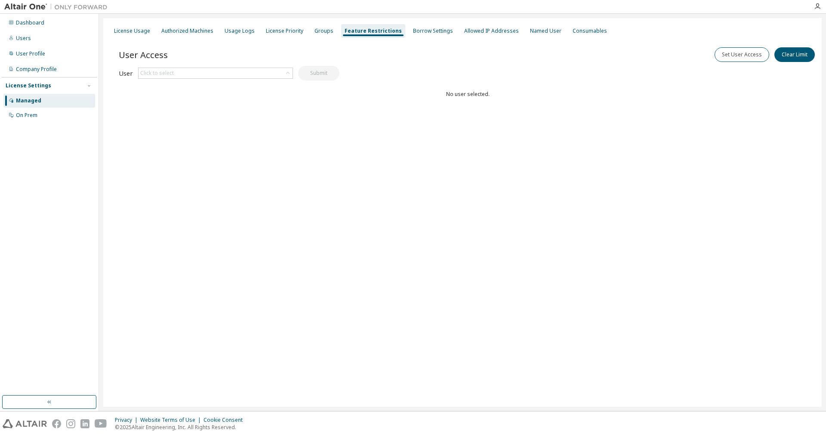
click at [372, 35] on div "Feature Restrictions" at bounding box center [373, 31] width 64 height 14
click at [425, 33] on div "Borrow Settings" at bounding box center [433, 31] width 40 height 7
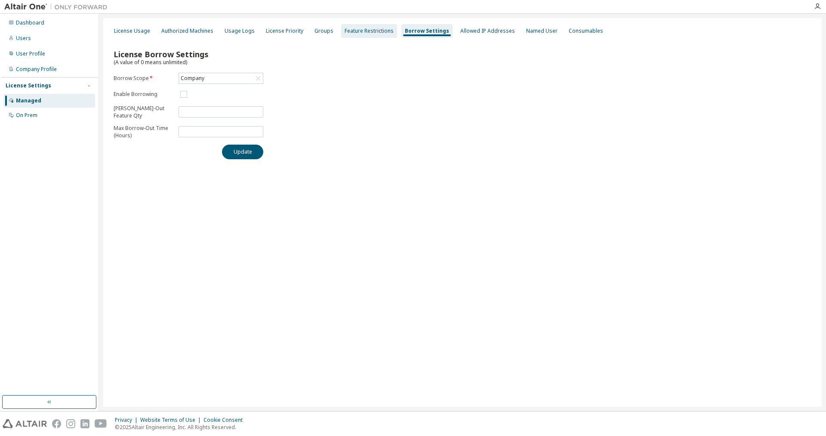
click at [371, 32] on div "Feature Restrictions" at bounding box center [369, 31] width 49 height 7
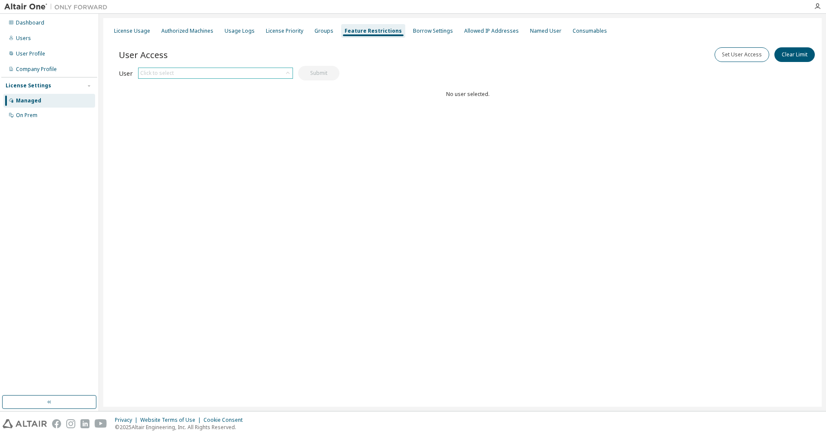
click at [209, 70] on div "Click to select" at bounding box center [215, 73] width 154 height 10
click at [257, 90] on span at bounding box center [215, 85] width 152 height 13
click at [265, 84] on input "text" at bounding box center [216, 85] width 132 height 9
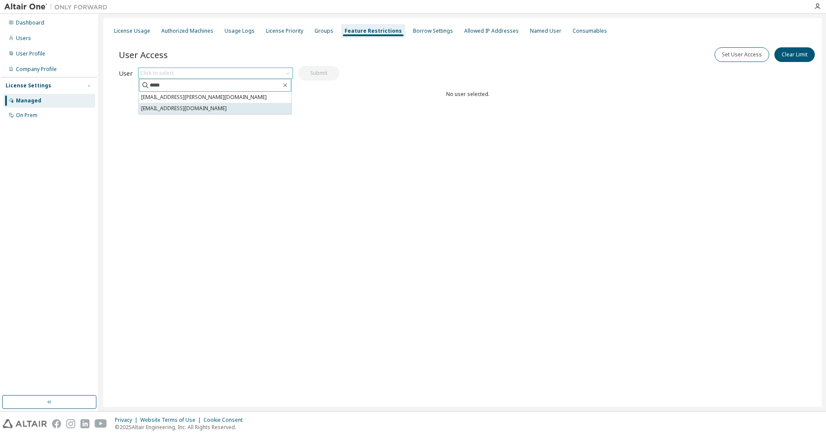
type input "*****"
click at [176, 110] on li "[EMAIL_ADDRESS][DOMAIN_NAME]" at bounding box center [215, 108] width 152 height 11
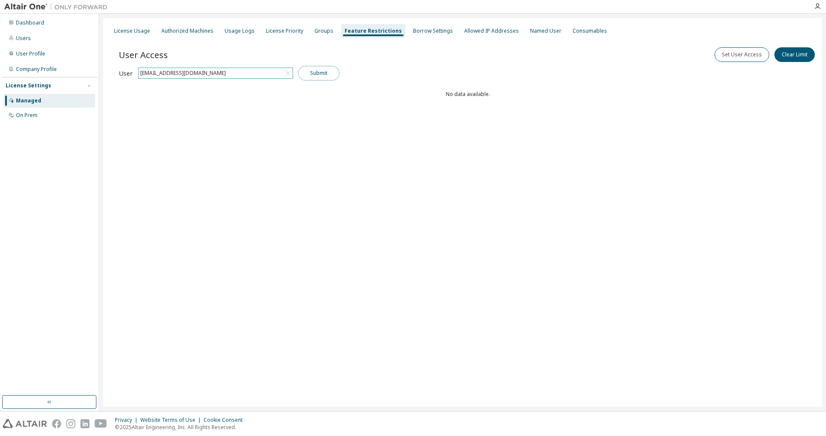
click at [321, 73] on button "Submit" at bounding box center [318, 73] width 41 height 15
click at [333, 74] on button "Submit" at bounding box center [318, 73] width 41 height 15
click at [327, 74] on button "Submit" at bounding box center [318, 73] width 41 height 15
click at [735, 54] on button "Set User Access" at bounding box center [741, 54] width 55 height 15
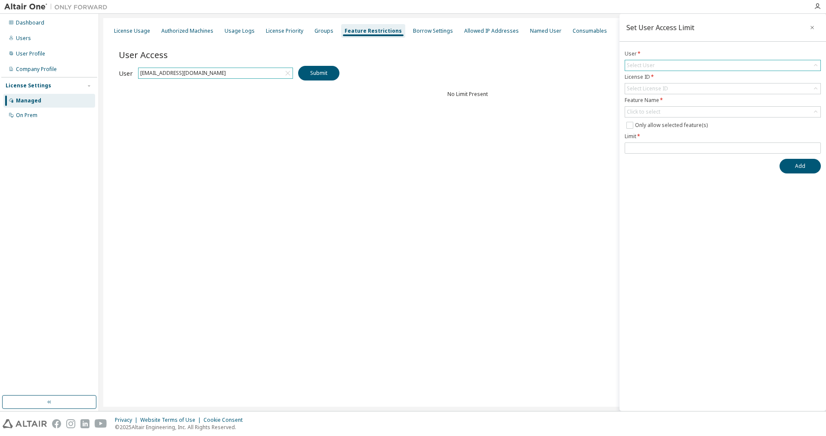
click at [684, 62] on div "Select User" at bounding box center [722, 65] width 195 height 10
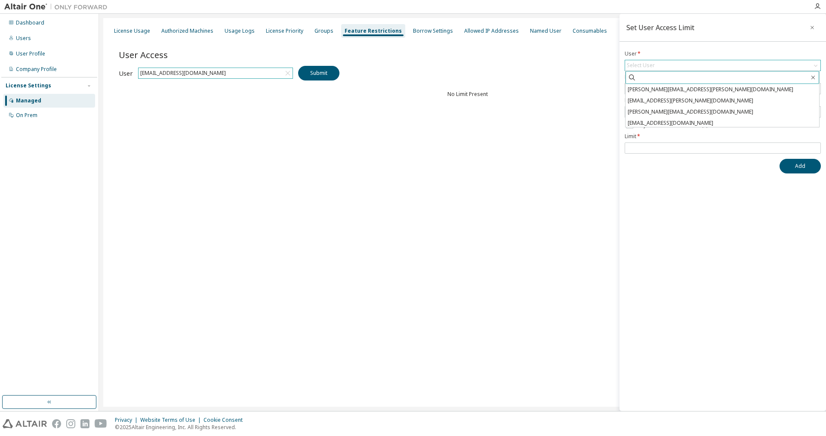
click at [672, 80] on input "text" at bounding box center [722, 77] width 173 height 9
type input "*****"
click at [670, 102] on li "[EMAIL_ADDRESS][DOMAIN_NAME]" at bounding box center [722, 100] width 194 height 11
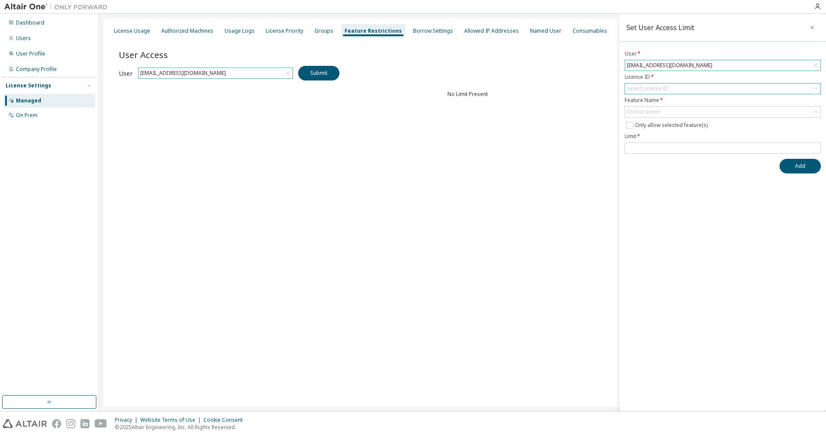
click at [679, 89] on div "Select License ID" at bounding box center [722, 88] width 195 height 10
click at [676, 120] on li "All Licenses" at bounding box center [722, 123] width 194 height 11
click at [706, 117] on form "User * hirjipatel@gmail.com License ID * All Licenses Feature Name * Click to s…" at bounding box center [723, 101] width 196 height 103
click at [705, 108] on div "Click to select" at bounding box center [722, 112] width 195 height 10
click at [705, 110] on div "Click to select" at bounding box center [722, 112] width 195 height 10
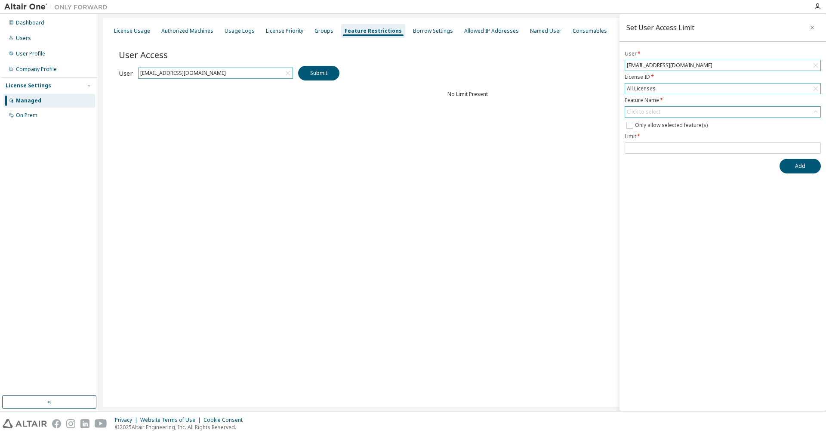
click at [674, 113] on div "Click to select" at bounding box center [722, 112] width 195 height 10
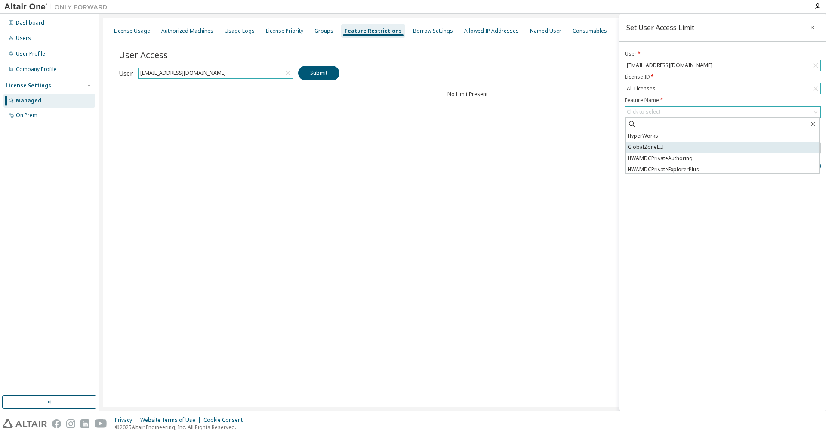
click at [673, 148] on li "GlobalZoneEU" at bounding box center [722, 147] width 194 height 11
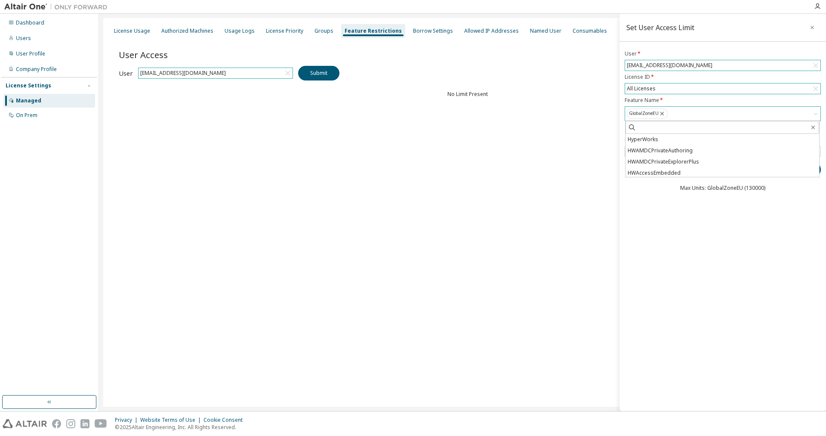
drag, startPoint x: 695, startPoint y: 231, endPoint x: 692, endPoint y: 202, distance: 29.4
click at [695, 231] on div "Set User Access Limit User * hirjipatel@gmail.com License ID * All Licenses Fea…" at bounding box center [722, 212] width 206 height 397
click at [677, 127] on label "Only allow selected feature(s)" at bounding box center [672, 128] width 74 height 10
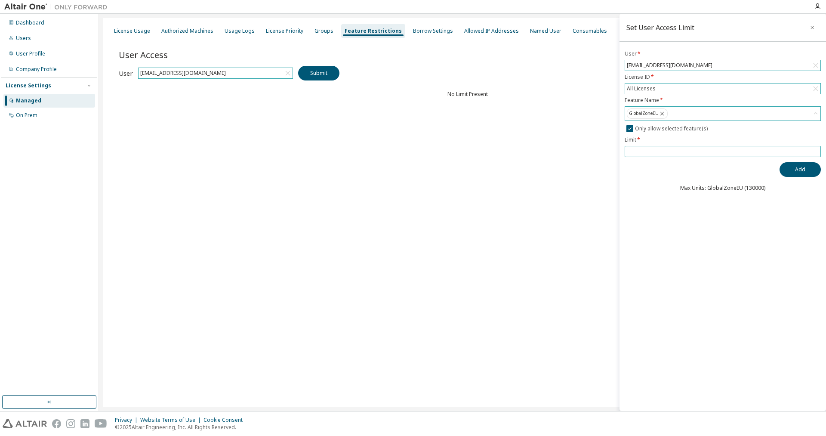
click at [680, 147] on span at bounding box center [723, 151] width 196 height 11
click at [815, 152] on input "**" at bounding box center [723, 151] width 192 height 7
click at [815, 148] on input "*" at bounding box center [723, 151] width 192 height 7
type input "*"
click at [815, 148] on input "*" at bounding box center [723, 151] width 192 height 7
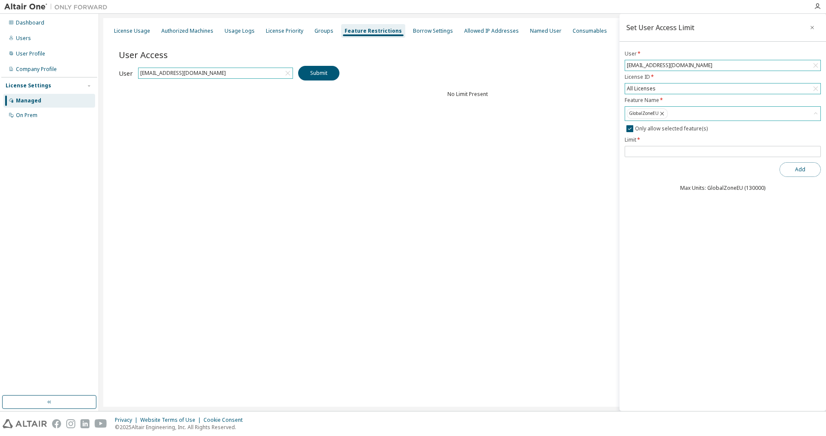
click at [811, 167] on button "Add" at bounding box center [799, 169] width 41 height 15
click at [814, 27] on icon "button" at bounding box center [812, 27] width 6 height 7
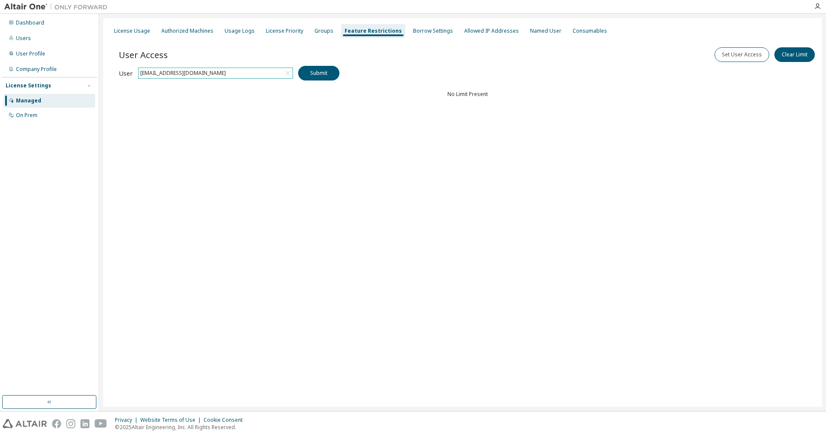
click at [772, 114] on div "User Access Set User Access Clear Limit Clear Load Save Save As Field Operator …" at bounding box center [468, 90] width 698 height 103
click at [369, 33] on div "Feature Restrictions" at bounding box center [373, 31] width 57 height 7
click at [798, 53] on button "Clear Limit" at bounding box center [794, 54] width 40 height 15
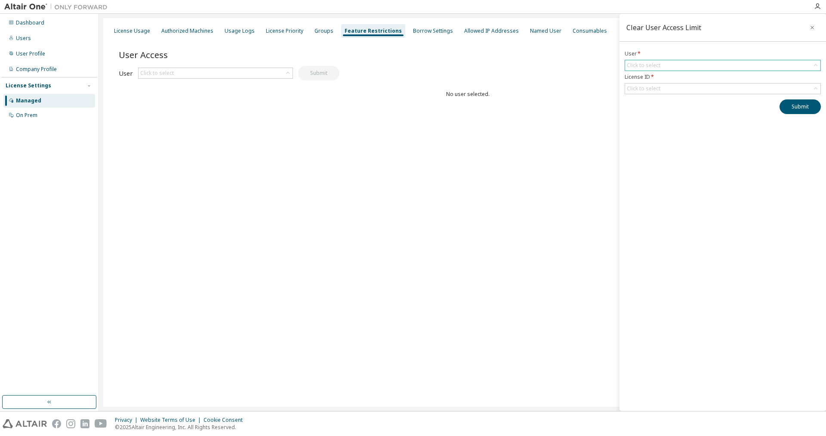
click at [689, 64] on div "Click to select" at bounding box center [722, 65] width 195 height 10
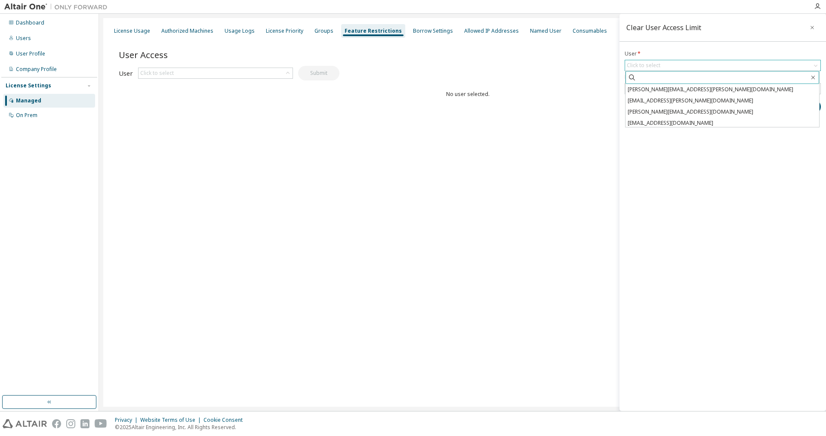
click at [671, 75] on input "text" at bounding box center [722, 77] width 173 height 9
type input "*****"
click at [664, 102] on li "[EMAIL_ADDRESS][DOMAIN_NAME]" at bounding box center [722, 100] width 194 height 11
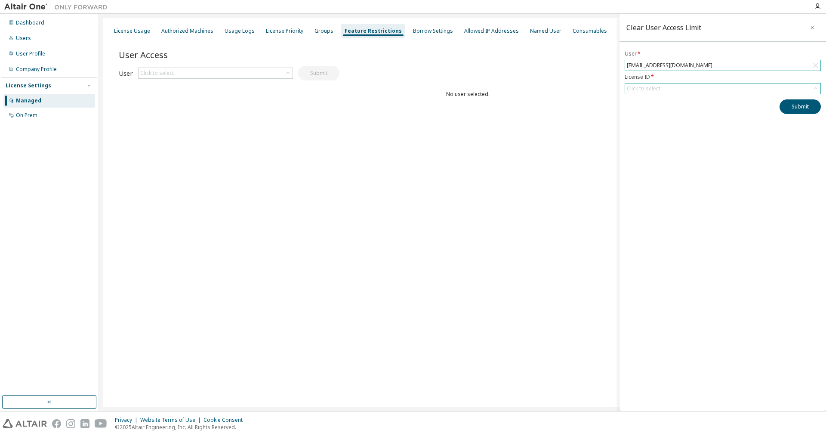
click at [679, 89] on div "Click to select" at bounding box center [722, 88] width 195 height 10
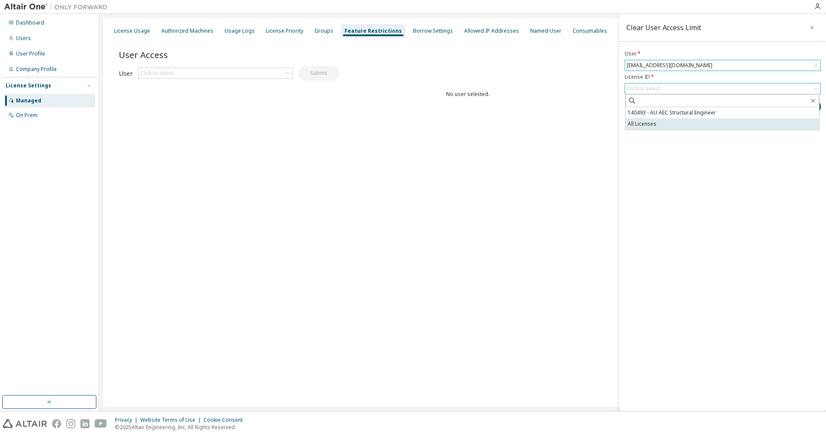
click at [674, 122] on li "All Licenses" at bounding box center [722, 123] width 194 height 11
click at [705, 153] on div "Clear User Access Limit User * [EMAIL_ADDRESS][DOMAIN_NAME] License ID * All Li…" at bounding box center [722, 212] width 206 height 397
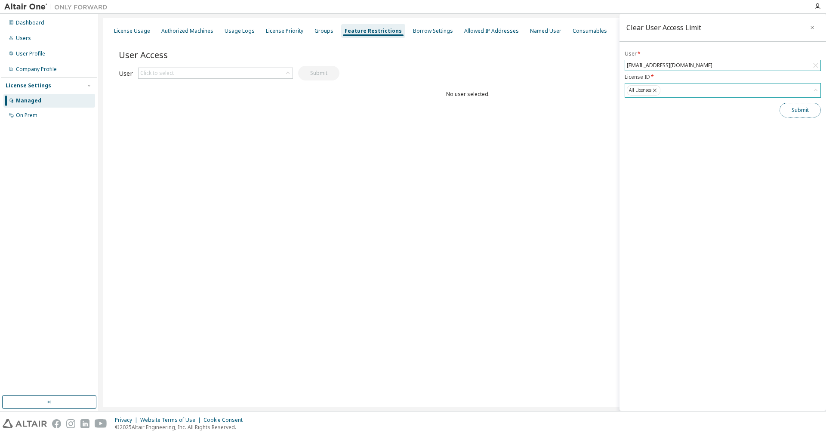
click at [803, 112] on button "Submit" at bounding box center [799, 110] width 41 height 15
click at [809, 27] on icon "button" at bounding box center [812, 27] width 6 height 7
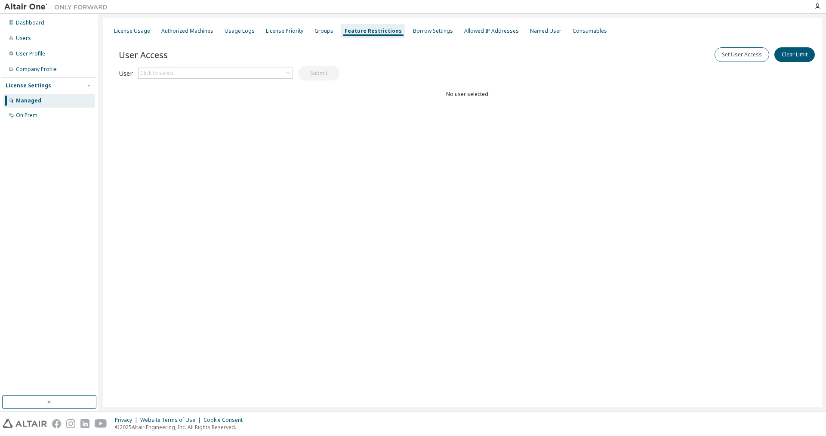
click at [650, 230] on div "License Usage Authorized Machines Usage Logs License Priority Groups Feature Re…" at bounding box center [462, 212] width 718 height 388
click at [317, 32] on div "Groups" at bounding box center [323, 31] width 19 height 7
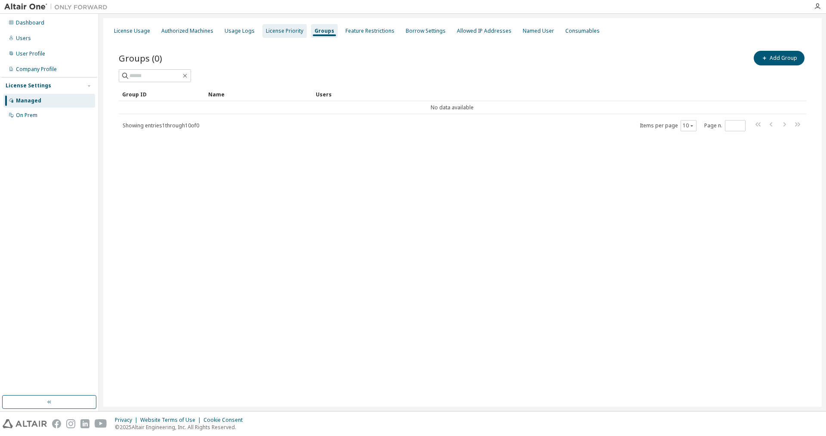
click at [290, 31] on div "License Priority" at bounding box center [284, 31] width 37 height 7
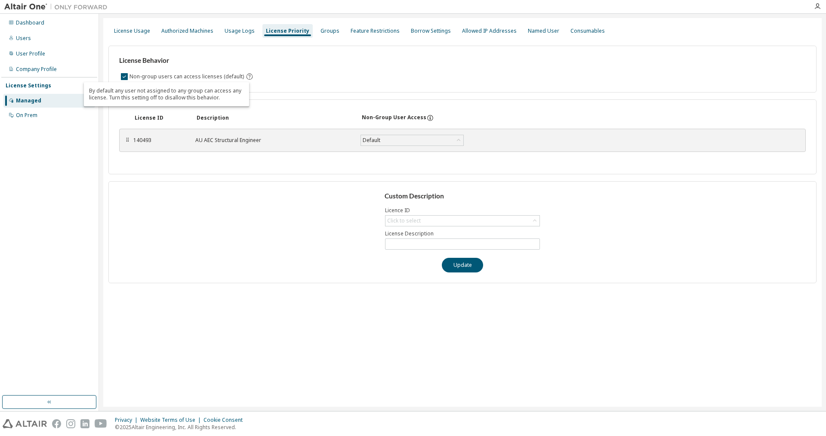
click at [246, 76] on icon "By default any user not assigned to any group can access any license. Turn this…" at bounding box center [250, 77] width 8 height 8
click at [418, 245] on input "text" at bounding box center [462, 243] width 151 height 7
click at [415, 224] on div "Click to select" at bounding box center [404, 220] width 34 height 7
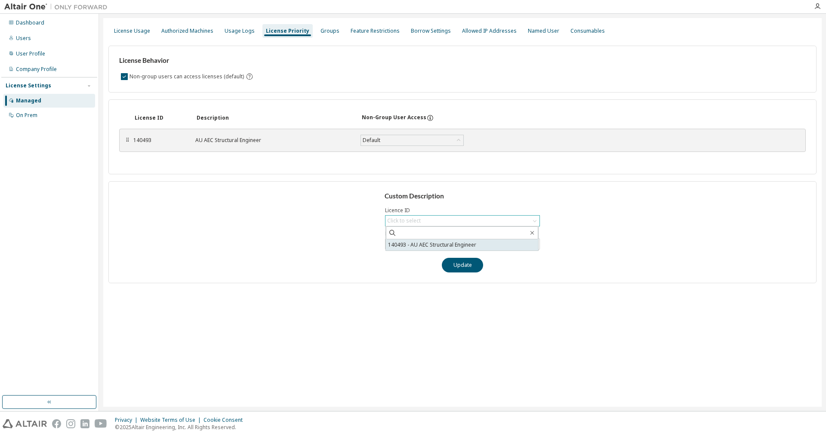
click at [411, 244] on li "140493 - AU AEC Structural Engineer" at bounding box center [462, 244] width 152 height 11
type input "**********"
click at [408, 242] on input "**********" at bounding box center [462, 243] width 151 height 7
click at [398, 145] on div "Default" at bounding box center [412, 140] width 102 height 10
click at [279, 219] on div "**********" at bounding box center [462, 232] width 708 height 102
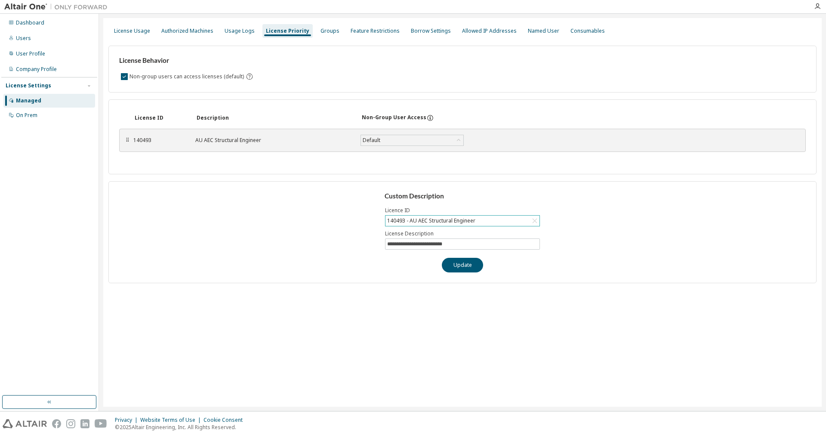
click at [591, 169] on div "License ID Description Non-Group User Access ⠿ 140493 AU AEC Structural Enginee…" at bounding box center [462, 136] width 708 height 75
click at [200, 30] on div "Authorized Machines" at bounding box center [187, 31] width 52 height 7
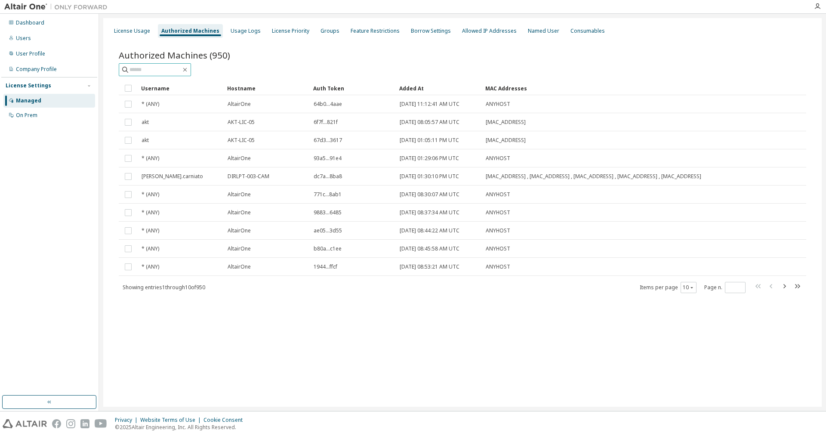
click at [171, 68] on input "text" at bounding box center [155, 69] width 52 height 9
type input "*****"
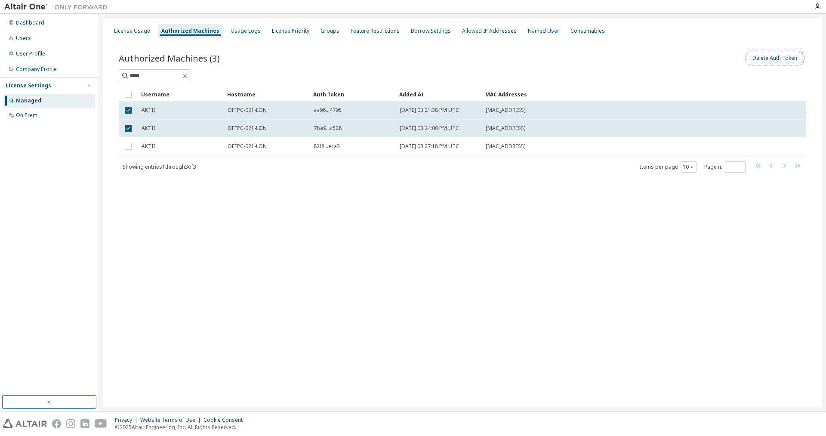
click at [775, 58] on button "Delete Auth Token" at bounding box center [774, 58] width 59 height 15
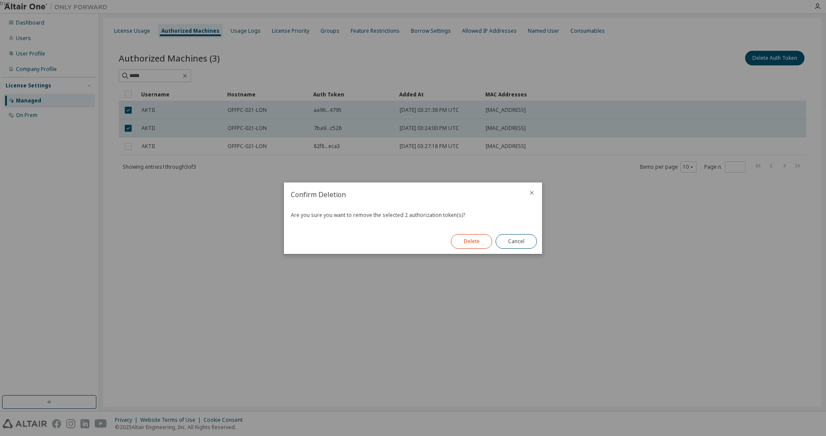
click at [478, 246] on button "Delete" at bounding box center [471, 241] width 41 height 15
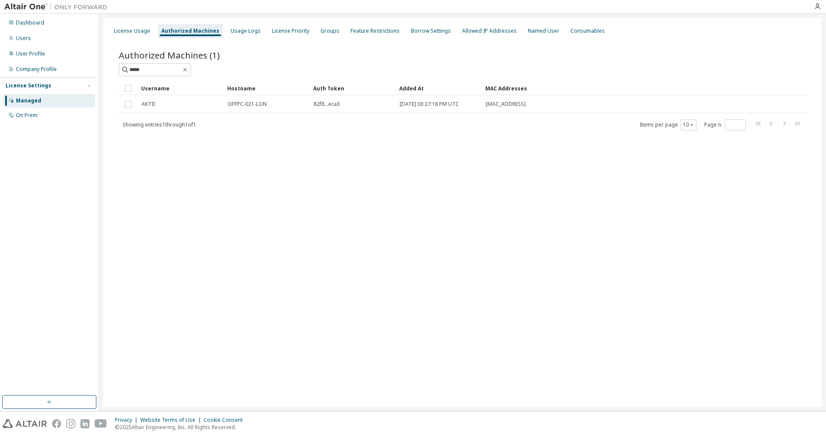
drag, startPoint x: 375, startPoint y: 207, endPoint x: 375, endPoint y: 212, distance: 5.2
click at [374, 207] on div "License Usage Authorized Machines Usage Logs License Priority Groups Feature Re…" at bounding box center [462, 212] width 718 height 388
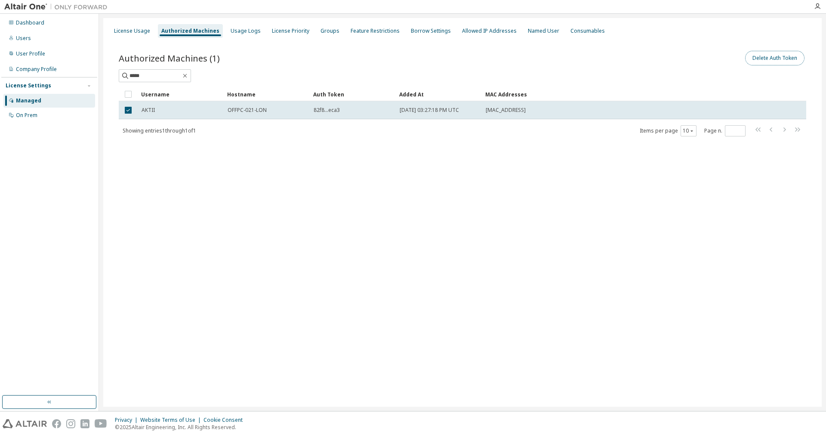
click at [780, 65] on button "Delete Auth Token" at bounding box center [774, 58] width 59 height 15
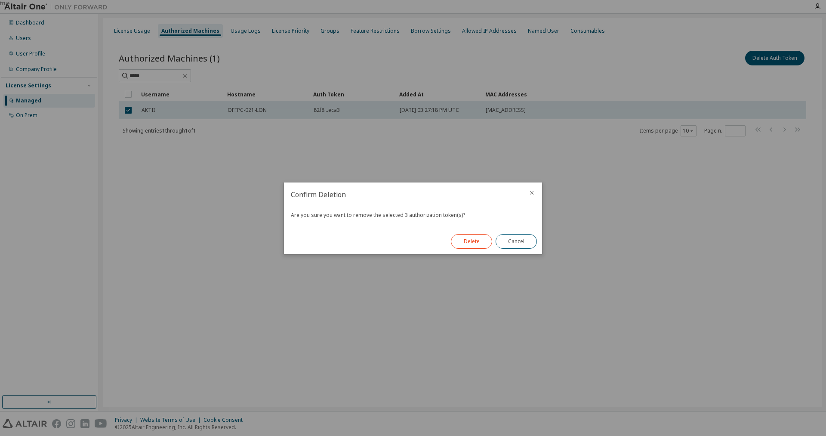
click at [482, 238] on button "Delete" at bounding box center [471, 241] width 41 height 15
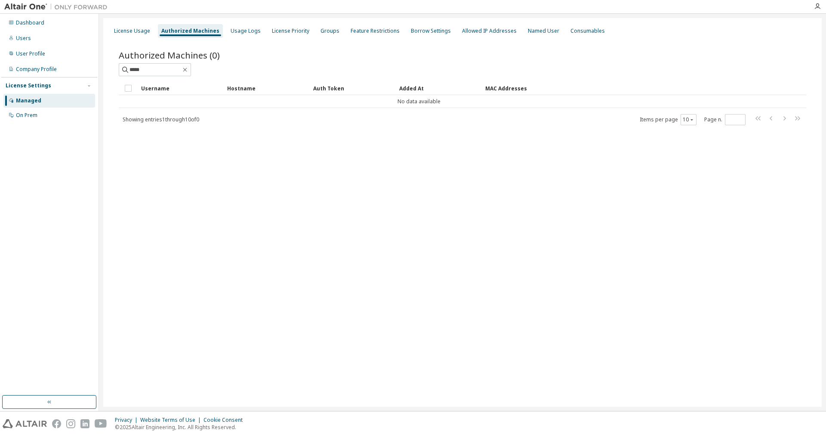
click at [372, 269] on div "License Usage Authorized Machines Usage Logs License Priority Groups Feature Re…" at bounding box center [462, 212] width 718 height 388
click at [41, 42] on div "Users" at bounding box center [49, 38] width 92 height 14
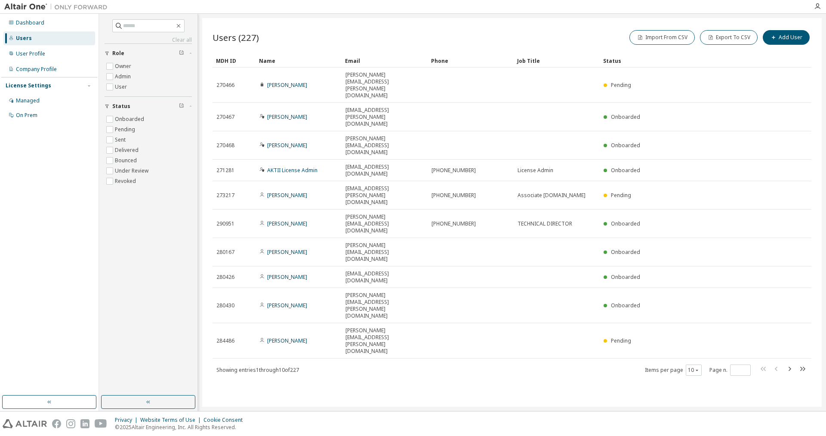
click at [135, 32] on div "Clear all Status Onboarded Pending Sent Delivered Bounced Under Review Revoked …" at bounding box center [148, 104] width 87 height 171
click at [141, 28] on input "text" at bounding box center [149, 26] width 52 height 9
type input "*****"
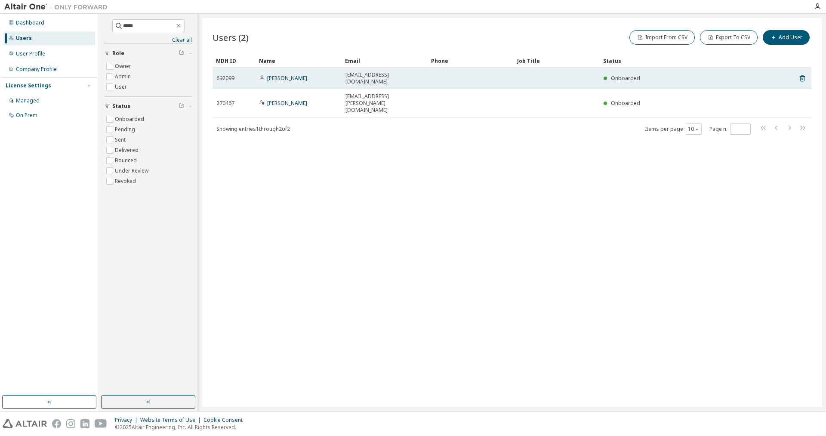
click at [302, 76] on div "Hirji Patel" at bounding box center [298, 78] width 78 height 7
click at [804, 75] on icon at bounding box center [802, 78] width 5 height 6
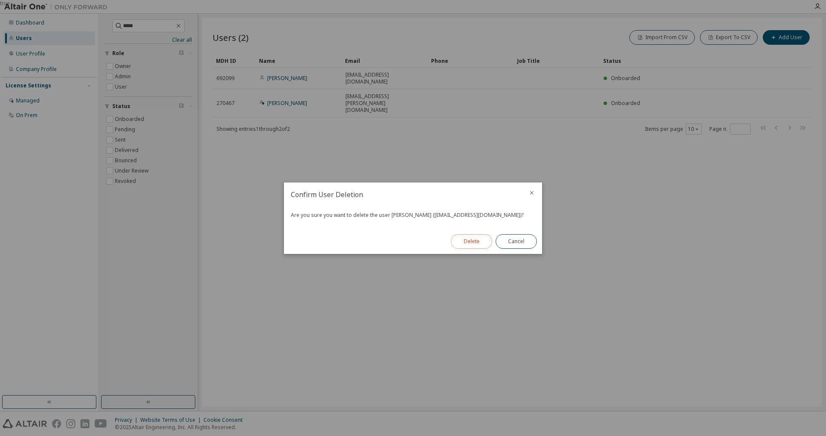
click at [470, 245] on button "Delete" at bounding box center [471, 241] width 41 height 15
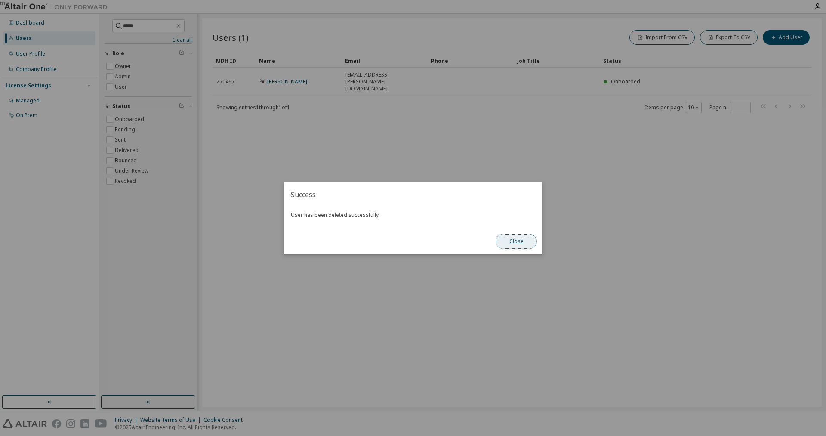
click at [514, 242] on button "Close" at bounding box center [515, 241] width 41 height 15
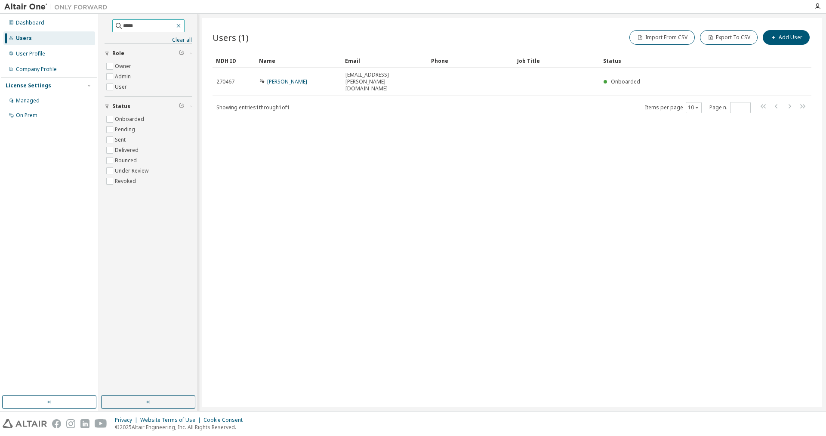
click at [182, 27] on icon "button" at bounding box center [178, 25] width 7 height 7
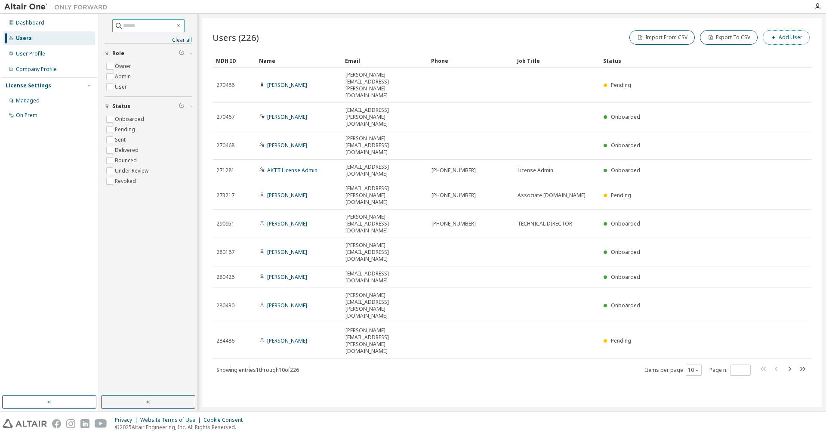
click at [785, 38] on button "Add User" at bounding box center [786, 37] width 47 height 15
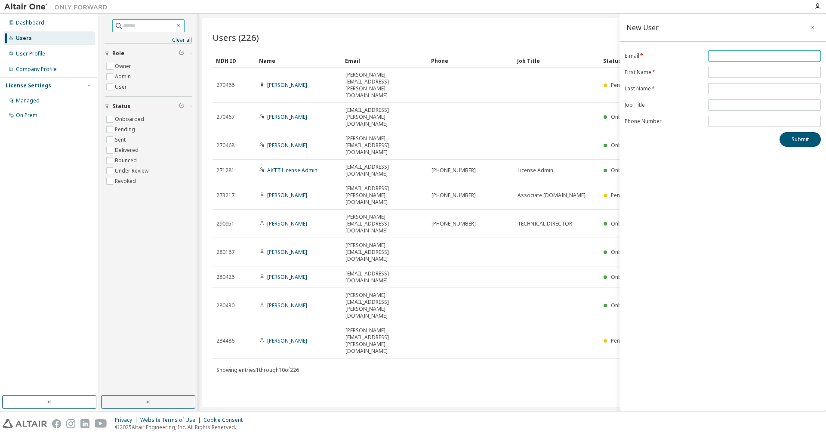
click at [751, 61] on span at bounding box center [764, 55] width 113 height 11
click at [752, 56] on input "email" at bounding box center [764, 55] width 108 height 7
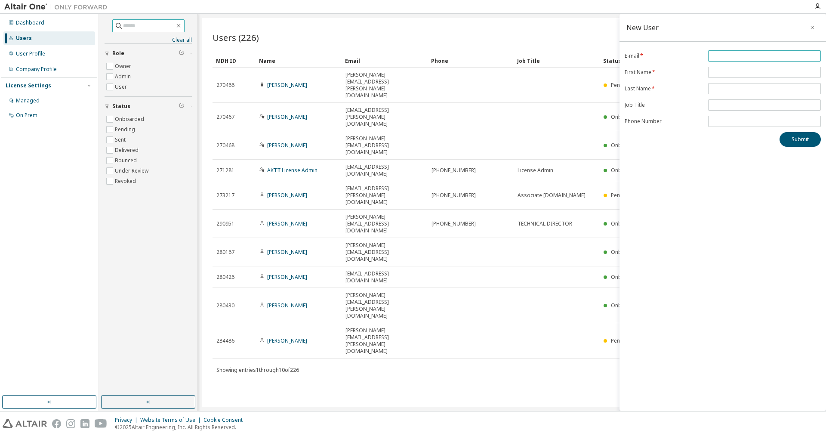
click at [752, 56] on input "email" at bounding box center [764, 55] width 108 height 7
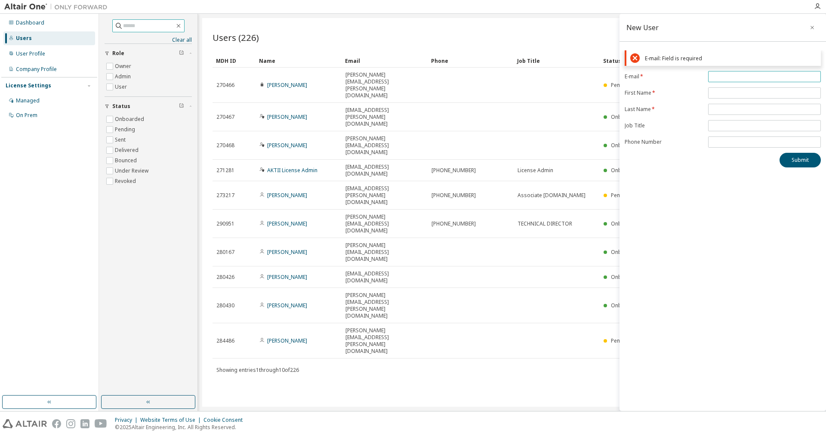
click at [720, 73] on span at bounding box center [764, 76] width 113 height 11
click at [723, 74] on input "email" at bounding box center [764, 76] width 108 height 7
paste input "**********"
type input "**********"
click at [726, 94] on input "text" at bounding box center [764, 92] width 108 height 7
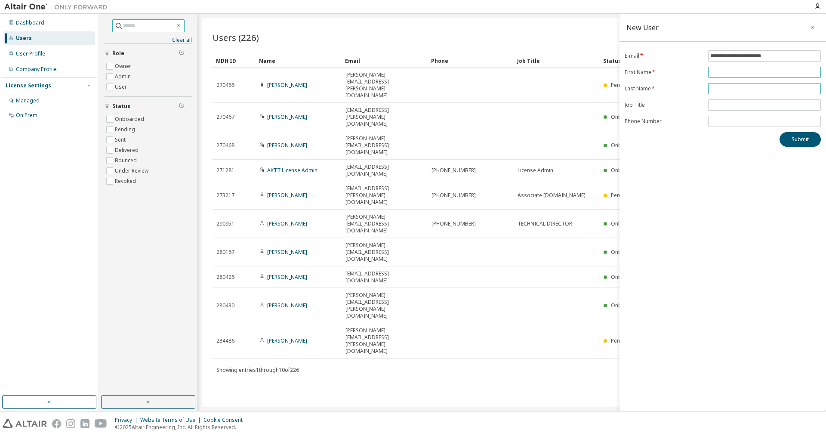
paste input "**********"
type input "**********"
click at [724, 91] on input "text" at bounding box center [764, 88] width 108 height 7
paste input "**********"
type input "**********"
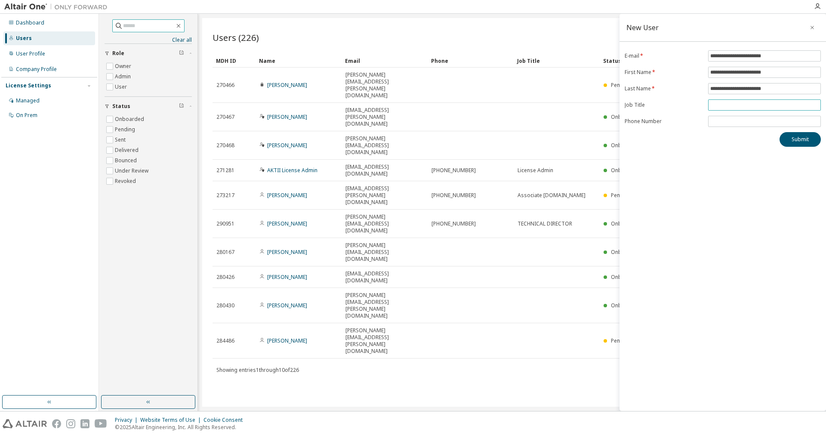
click at [721, 105] on input "text" at bounding box center [764, 105] width 108 height 7
drag, startPoint x: 779, startPoint y: 71, endPoint x: 762, endPoint y: 77, distance: 18.2
click at [736, 73] on input "**********" at bounding box center [764, 72] width 108 height 7
drag, startPoint x: 712, startPoint y: 75, endPoint x: 682, endPoint y: 74, distance: 30.1
click at [710, 74] on input "********" at bounding box center [764, 72] width 108 height 7
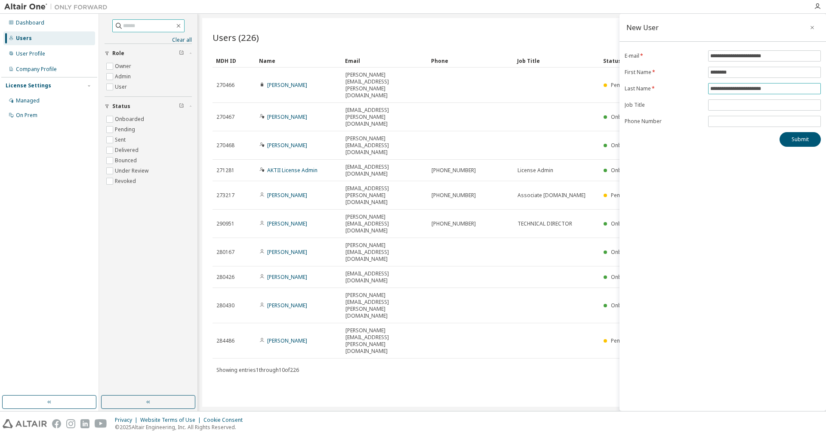
drag, startPoint x: 781, startPoint y: 89, endPoint x: 694, endPoint y: 91, distance: 86.9
click at [710, 91] on input "**********" at bounding box center [764, 88] width 108 height 7
click at [729, 73] on input "********" at bounding box center [764, 72] width 108 height 7
drag, startPoint x: 759, startPoint y: 74, endPoint x: 666, endPoint y: 71, distance: 92.9
click at [710, 71] on input "*******" at bounding box center [764, 72] width 108 height 7
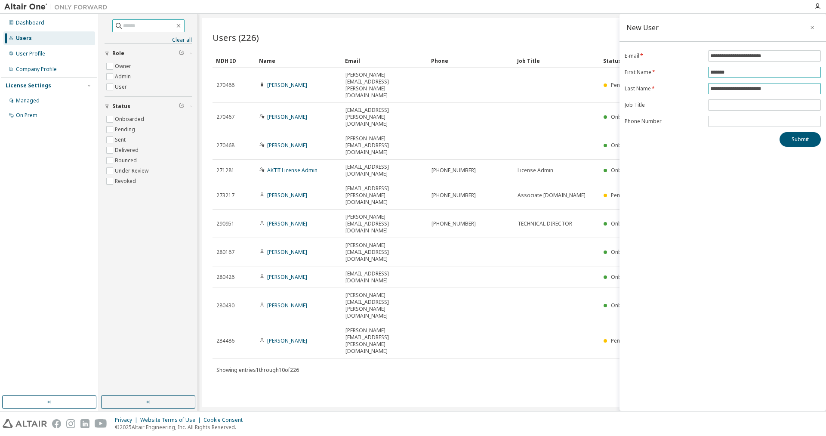
type input "*******"
click at [785, 91] on input "**********" at bounding box center [764, 88] width 108 height 7
drag, startPoint x: 790, startPoint y: 90, endPoint x: 653, endPoint y: 86, distance: 136.4
click at [710, 86] on input "**********" at bounding box center [764, 88] width 108 height 7
paste input "text"
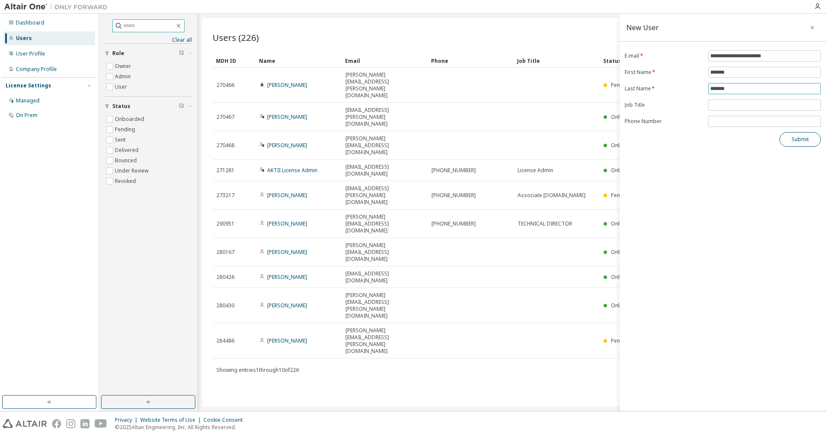
type input "*******"
click at [797, 141] on button "Submit" at bounding box center [799, 139] width 41 height 15
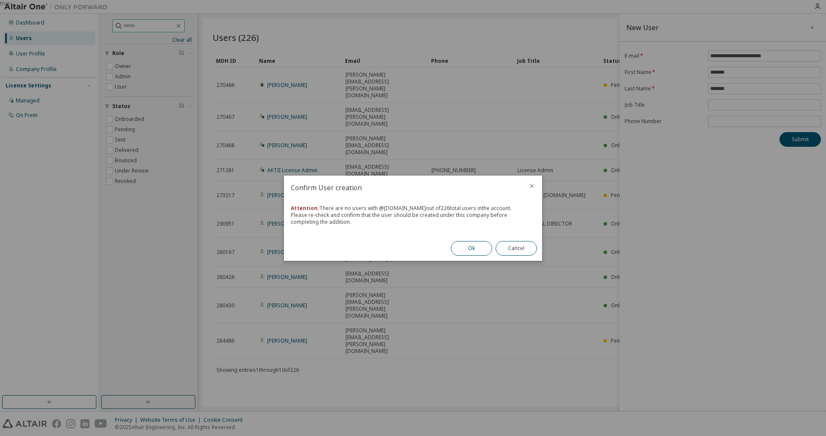
click at [479, 248] on button "Ok" at bounding box center [471, 248] width 41 height 15
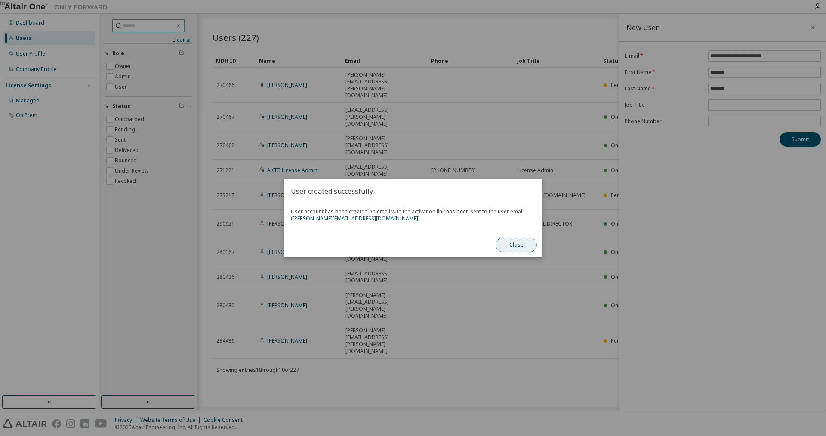
click at [511, 246] on button "Close" at bounding box center [515, 244] width 41 height 15
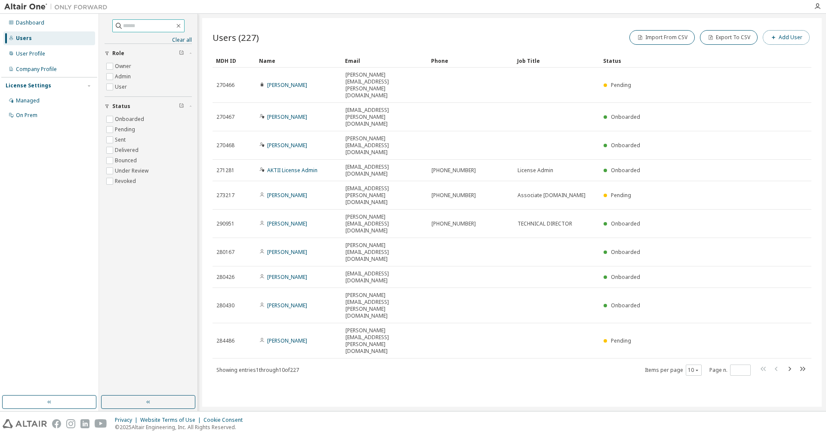
click at [798, 37] on button "Add User" at bounding box center [786, 37] width 47 height 15
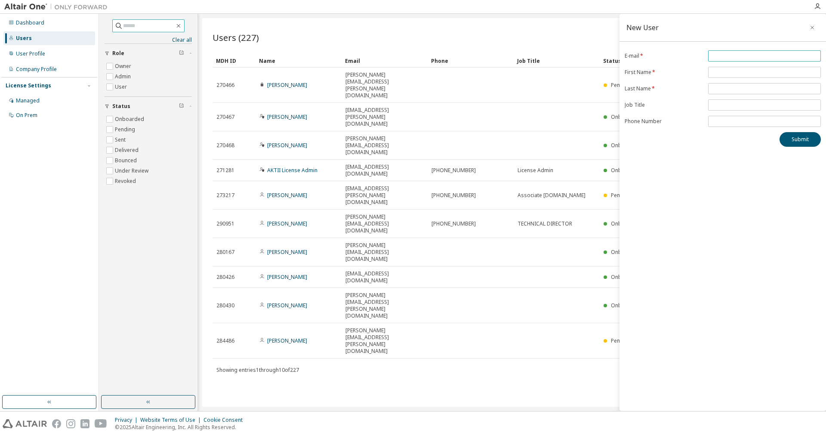
click at [754, 55] on input "email" at bounding box center [764, 55] width 108 height 7
paste input "**********"
type input "**********"
click at [735, 75] on input "text" at bounding box center [764, 72] width 108 height 7
paste input "**********"
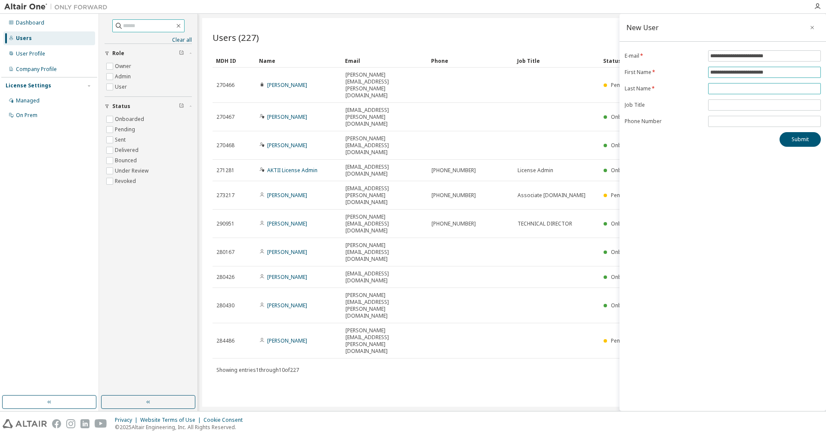
type input "**********"
click at [732, 86] on input "text" at bounding box center [764, 88] width 108 height 7
paste input "**********"
drag, startPoint x: 790, startPoint y: 88, endPoint x: 732, endPoint y: 89, distance: 57.2
click at [732, 89] on input "**********" at bounding box center [764, 88] width 108 height 7
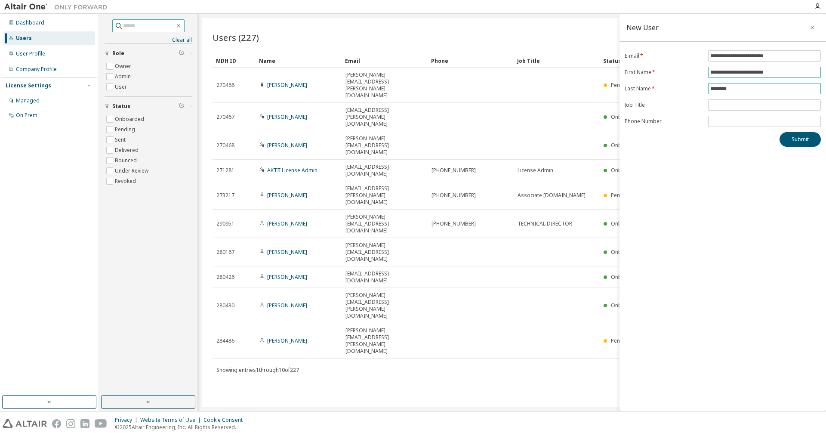
type input "********"
drag, startPoint x: 788, startPoint y: 72, endPoint x: 732, endPoint y: 69, distance: 56.9
click at [732, 69] on input "**********" at bounding box center [764, 72] width 108 height 7
drag, startPoint x: 711, startPoint y: 74, endPoint x: 720, endPoint y: 74, distance: 8.2
click at [714, 74] on input "********" at bounding box center [764, 72] width 108 height 7
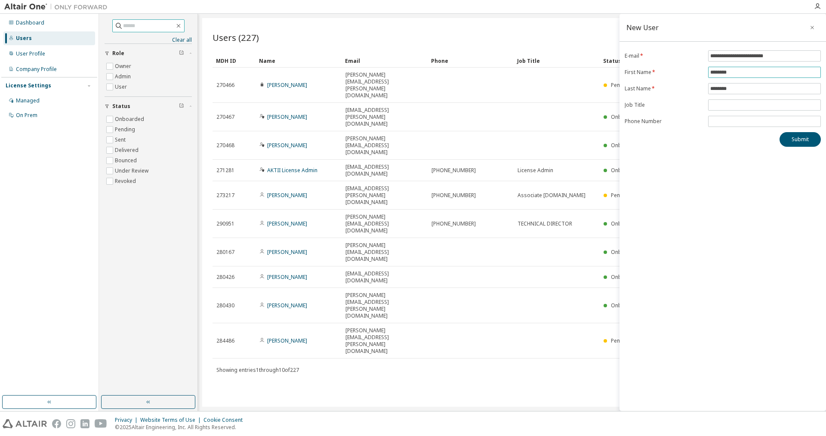
drag, startPoint x: 741, startPoint y: 73, endPoint x: 677, endPoint y: 73, distance: 63.7
click at [710, 73] on input "********" at bounding box center [764, 72] width 108 height 7
type input "********"
drag, startPoint x: 736, startPoint y: 88, endPoint x: 662, endPoint y: 87, distance: 74.0
click at [710, 87] on input "********" at bounding box center [764, 88] width 108 height 7
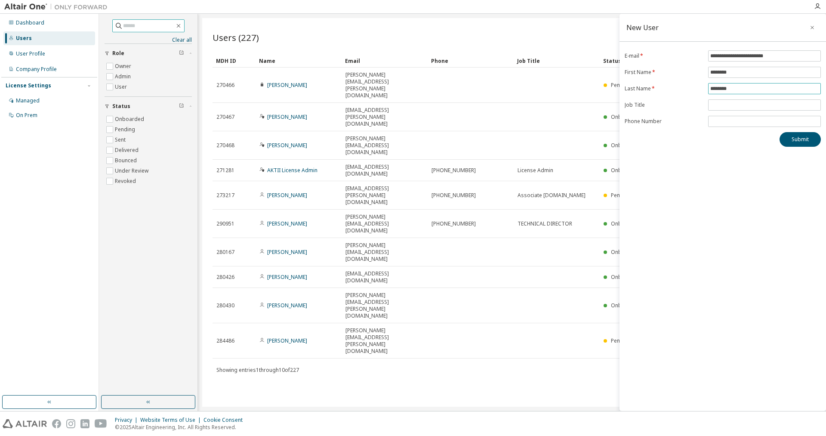
paste input "text"
type input "********"
click at [805, 144] on button "Submit" at bounding box center [799, 139] width 41 height 15
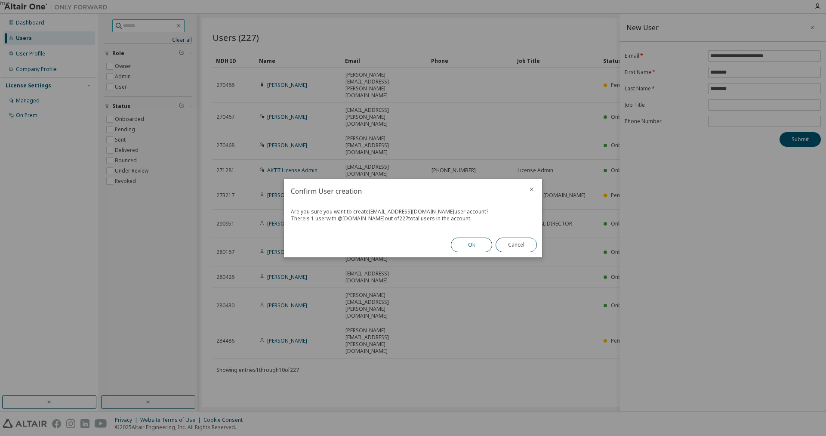
click at [462, 245] on button "Ok" at bounding box center [471, 244] width 41 height 15
click at [529, 244] on button "Close" at bounding box center [515, 244] width 41 height 15
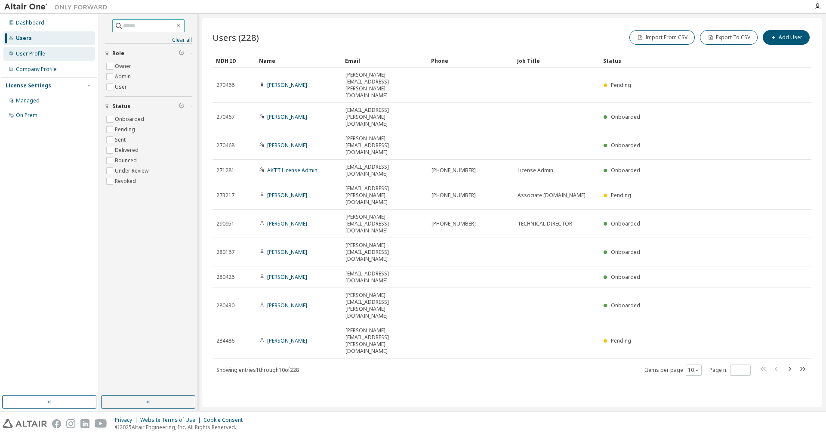
click at [34, 52] on div "User Profile" at bounding box center [30, 53] width 29 height 7
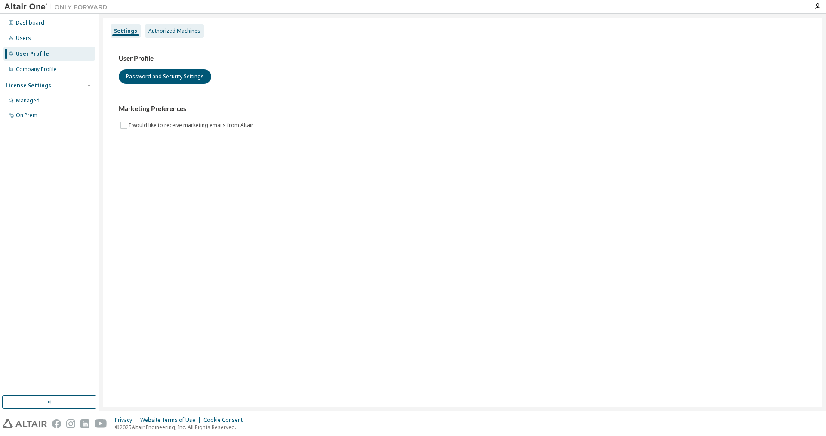
click at [172, 30] on div "Authorized Machines" at bounding box center [174, 31] width 52 height 7
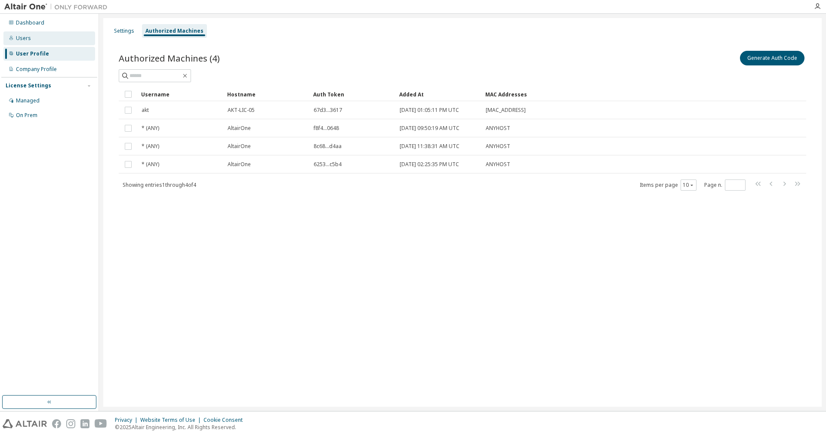
click at [22, 37] on div "Users" at bounding box center [23, 38] width 15 height 7
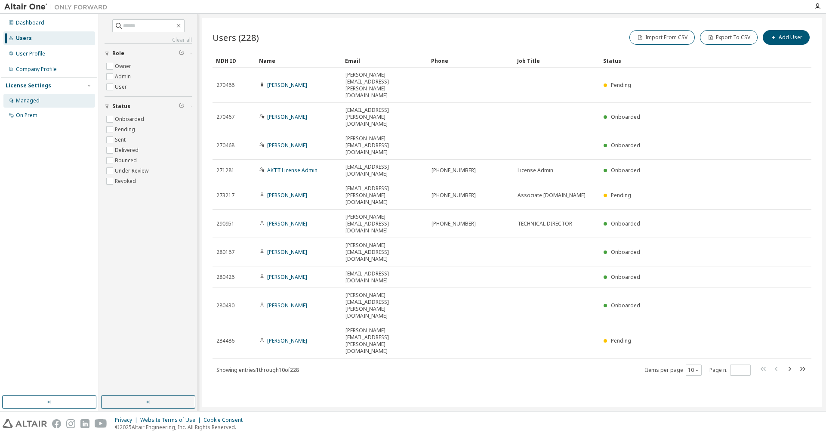
click at [25, 97] on div "Managed" at bounding box center [28, 100] width 24 height 7
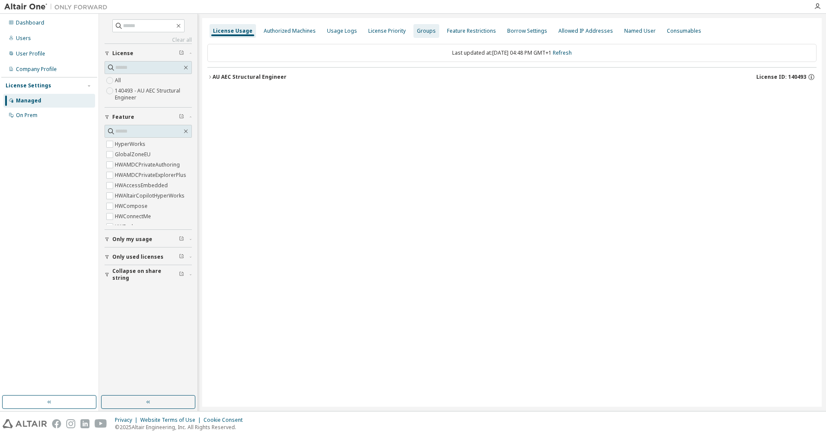
click at [418, 28] on div "Groups" at bounding box center [426, 31] width 19 height 7
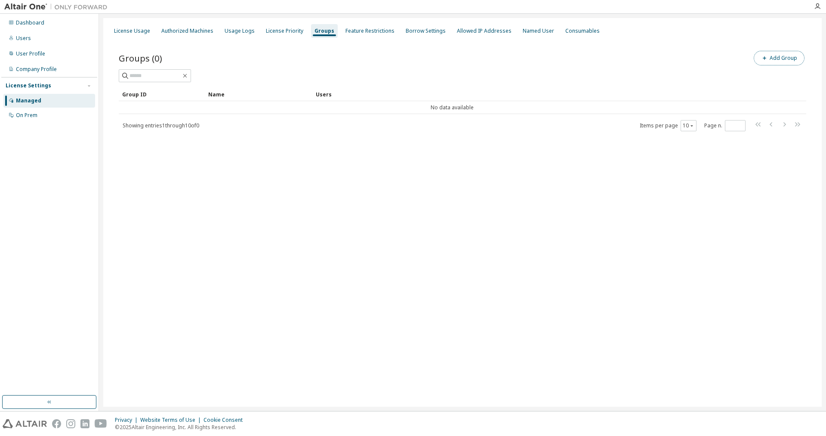
click at [783, 60] on button "Add Group" at bounding box center [779, 58] width 51 height 15
click at [639, 66] on input "text" at bounding box center [723, 65] width 192 height 7
click at [640, 66] on input "text" at bounding box center [723, 65] width 192 height 7
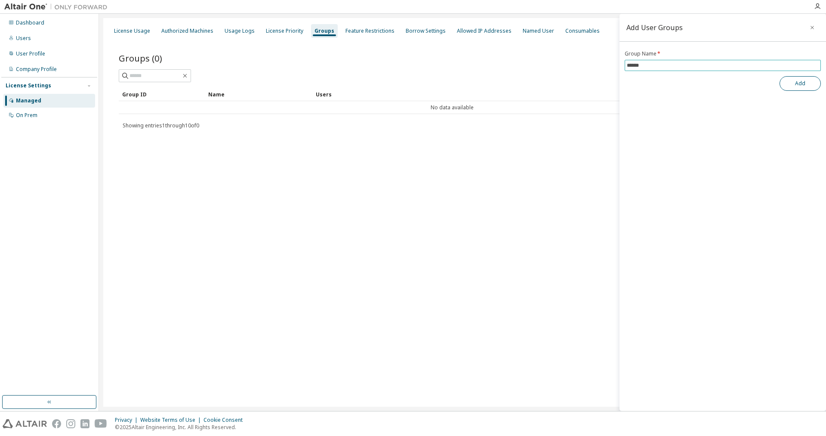
type input "******"
click at [803, 86] on button "Add" at bounding box center [799, 83] width 41 height 15
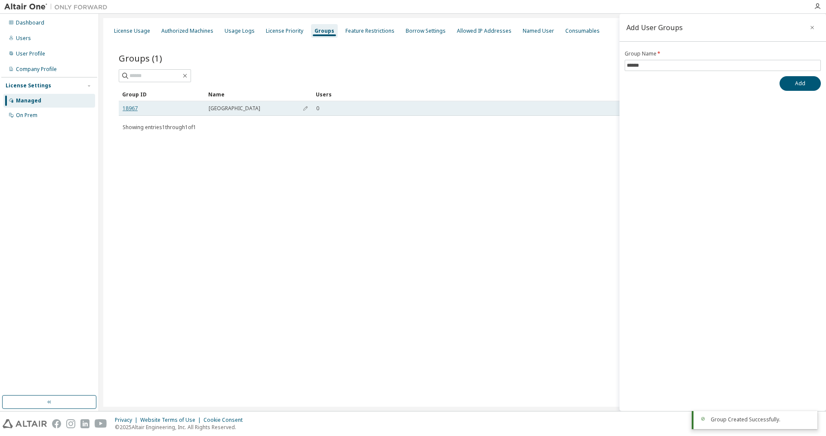
click at [127, 109] on link "18967" at bounding box center [130, 108] width 15 height 7
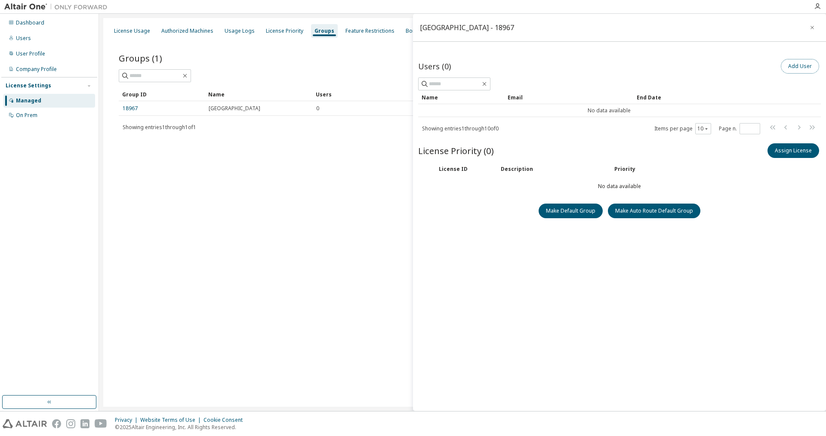
click at [797, 68] on button "Add User" at bounding box center [800, 66] width 38 height 15
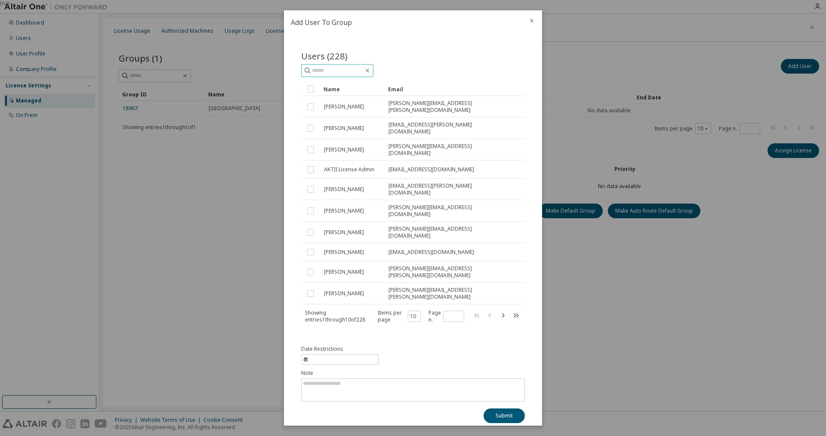
click at [357, 75] on input "text" at bounding box center [338, 70] width 52 height 9
paste input "********"
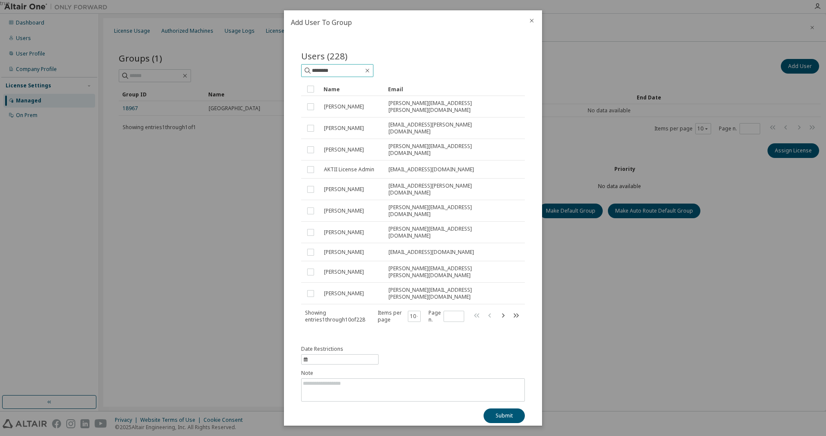
type input "********"
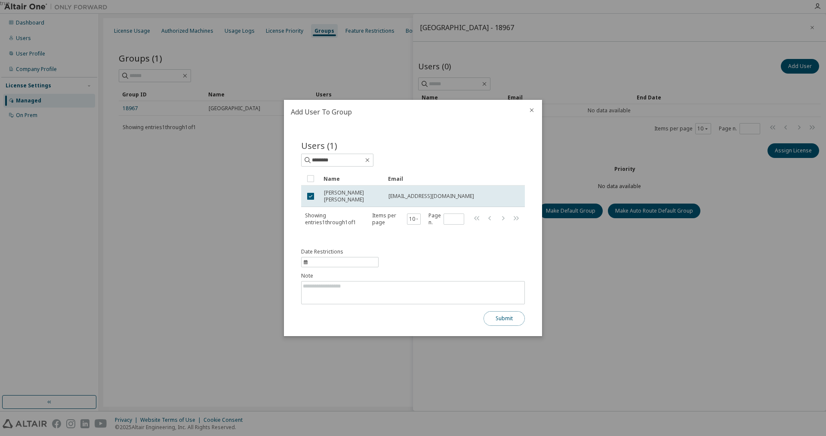
click at [498, 314] on button "Submit" at bounding box center [503, 318] width 41 height 15
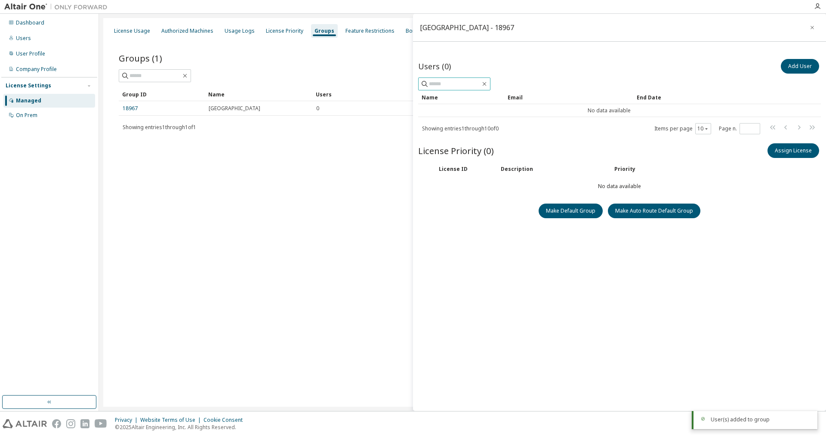
click at [446, 86] on input "text" at bounding box center [455, 84] width 52 height 9
type input "****"
click at [488, 83] on icon "button" at bounding box center [484, 83] width 7 height 7
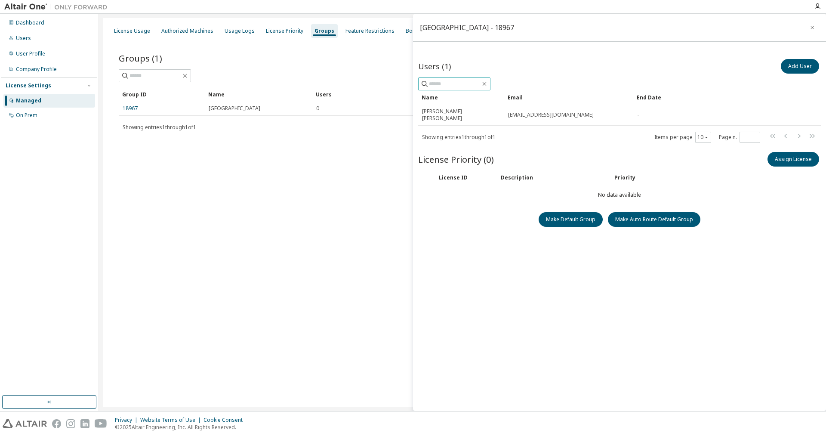
click at [470, 83] on input "text" at bounding box center [455, 84] width 52 height 9
click at [425, 86] on icon at bounding box center [424, 84] width 9 height 9
click at [432, 86] on input "text" at bounding box center [455, 84] width 52 height 9
click at [794, 152] on button "Assign License" at bounding box center [793, 159] width 52 height 15
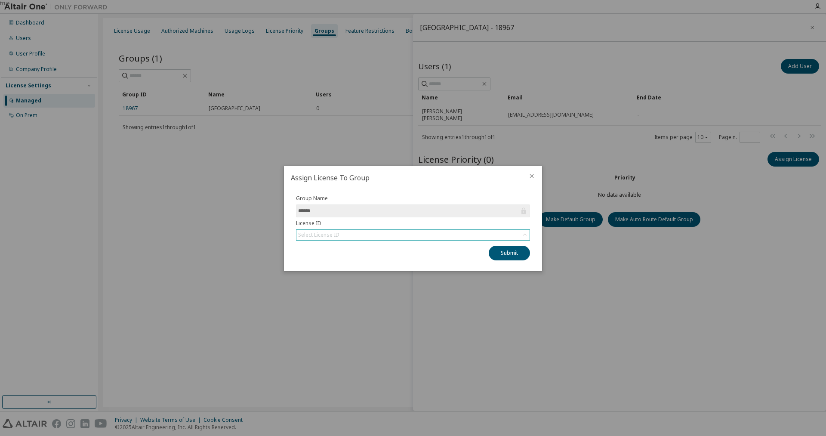
click at [416, 231] on div "Select License ID" at bounding box center [412, 235] width 233 height 10
click at [364, 258] on li "140493 - AU AEC Structural Engineer" at bounding box center [412, 258] width 231 height 11
click at [506, 251] on button "Submit" at bounding box center [509, 253] width 41 height 15
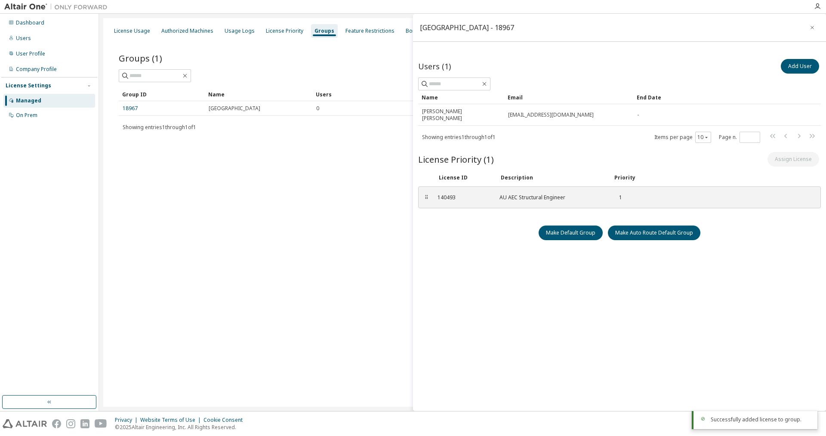
click at [639, 358] on div "Users (1) Add User Clear Load Save Save As Field Operator Value Select filter S…" at bounding box center [619, 231] width 403 height 348
click at [799, 64] on button "Add User" at bounding box center [800, 66] width 38 height 15
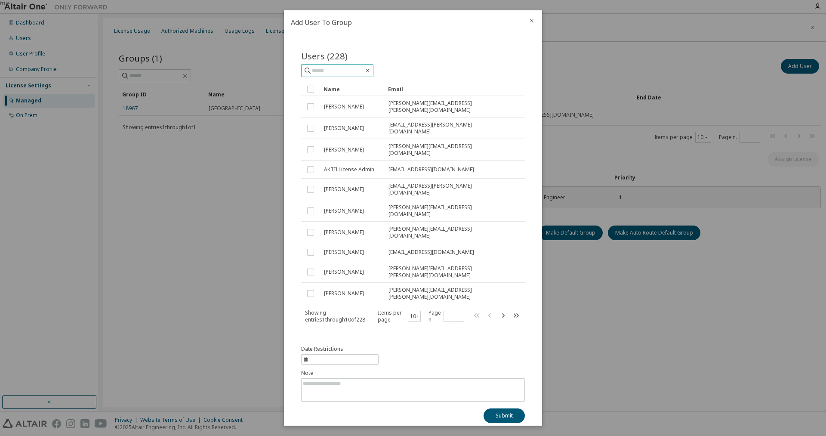
click at [343, 75] on input "text" at bounding box center [338, 70] width 52 height 9
type input "*****"
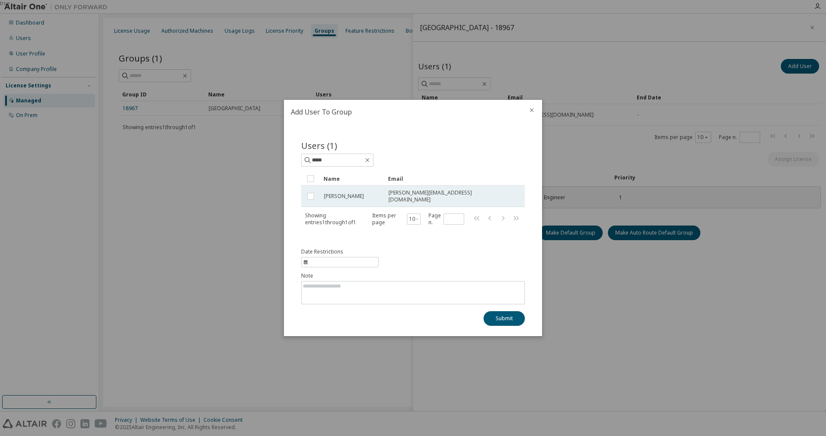
click at [333, 197] on span "[PERSON_NAME]" at bounding box center [344, 196] width 40 height 7
click at [352, 260] on span "information" at bounding box center [339, 262] width 77 height 10
select select "*"
select select "****"
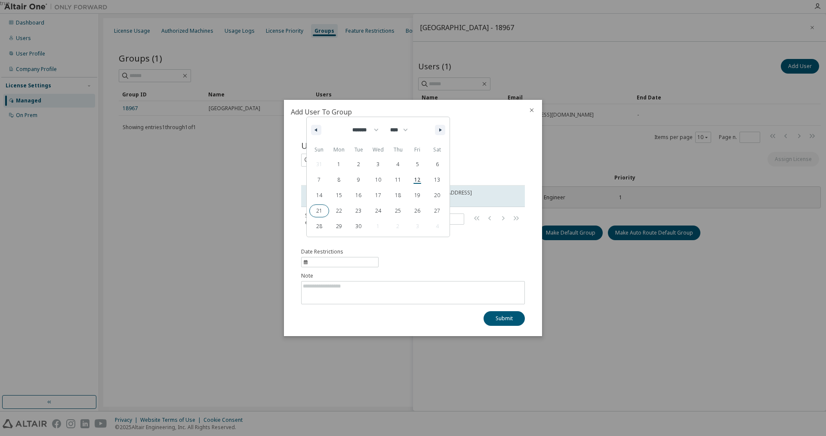
drag, startPoint x: 335, startPoint y: 211, endPoint x: 318, endPoint y: 213, distance: 17.3
click at [318, 213] on div "31 1 2 3 4 5 6 7 8 9 10 11 12 13 14 15 16 17 18 19 20 21 22 23 24 25 26 27 28 2…" at bounding box center [378, 195] width 138 height 77
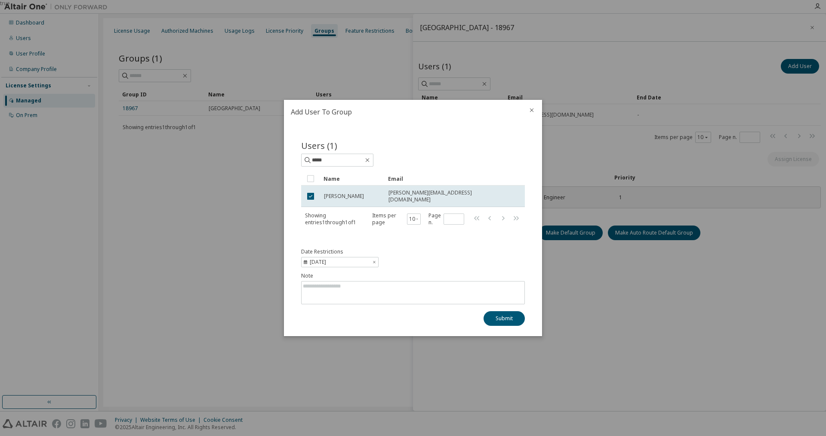
click at [456, 265] on div "Date Restrictions 2025-09-21 Note Submit" at bounding box center [413, 286] width 224 height 77
click at [374, 259] on icon "information" at bounding box center [374, 261] width 4 height 5
click at [511, 318] on button "Submit" at bounding box center [503, 318] width 41 height 15
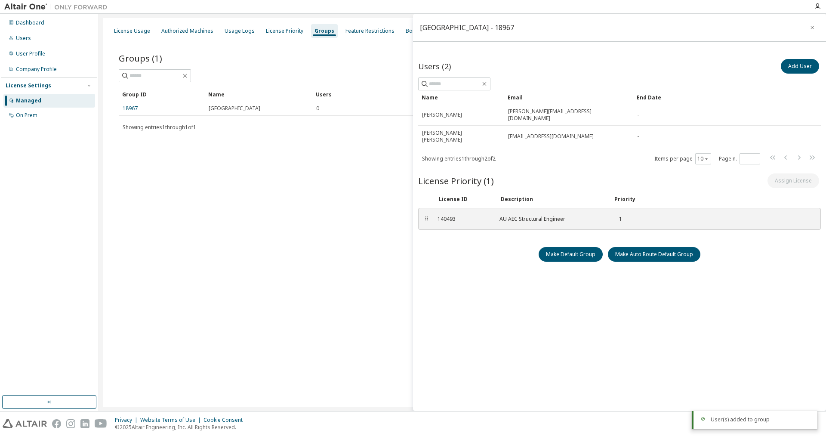
click at [723, 371] on div "Users (2) Add User Clear Load Save Save As Field Operator Value Select filter S…" at bounding box center [619, 231] width 403 height 348
click at [815, 28] on icon "button" at bounding box center [812, 27] width 6 height 7
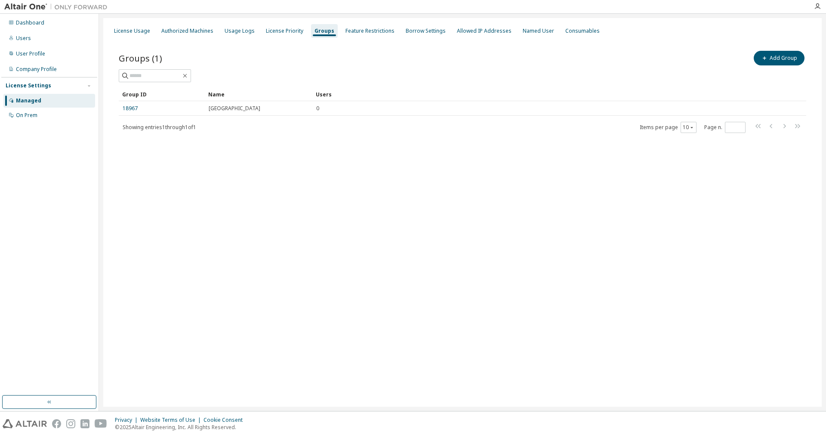
click at [417, 205] on div "License Usage Authorized Machines Usage Logs License Priority Groups Feature Re…" at bounding box center [462, 212] width 718 height 388
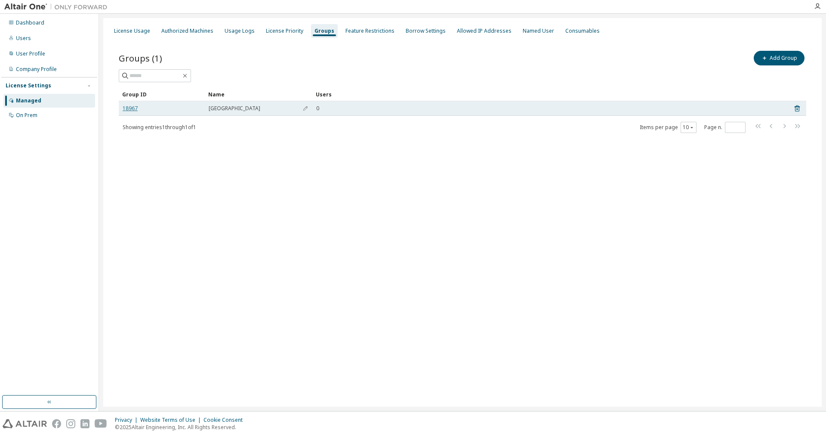
click at [130, 106] on link "18967" at bounding box center [130, 108] width 15 height 7
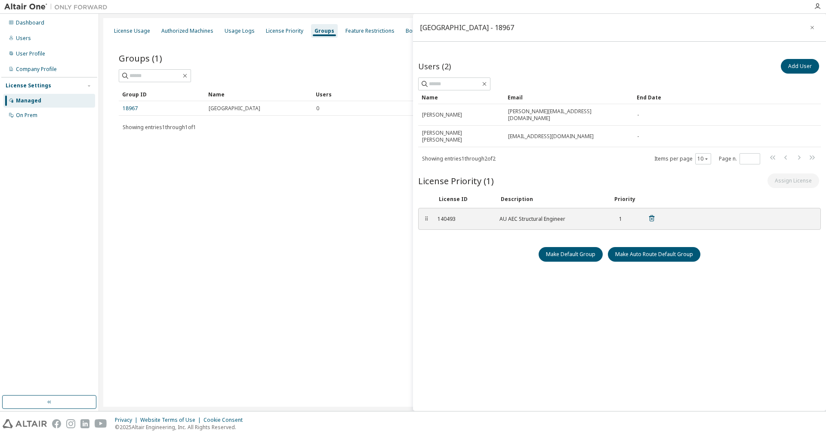
click at [422, 208] on div "⠿ 140493 AU AEC Structural Engineer 1" at bounding box center [619, 219] width 403 height 22
click at [426, 215] on div "⠿" at bounding box center [426, 218] width 5 height 7
click at [440, 215] on div "140493" at bounding box center [463, 218] width 52 height 7
click at [468, 215] on div "140493" at bounding box center [463, 218] width 52 height 7
click at [594, 215] on div "AU AEC Structural Engineer" at bounding box center [550, 218] width 103 height 7
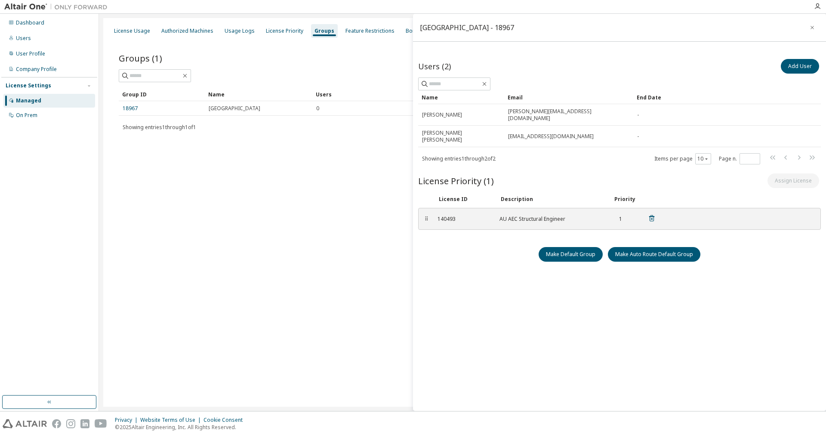
click at [619, 215] on div "1" at bounding box center [617, 218] width 9 height 7
click at [815, 25] on button "button" at bounding box center [812, 28] width 14 height 14
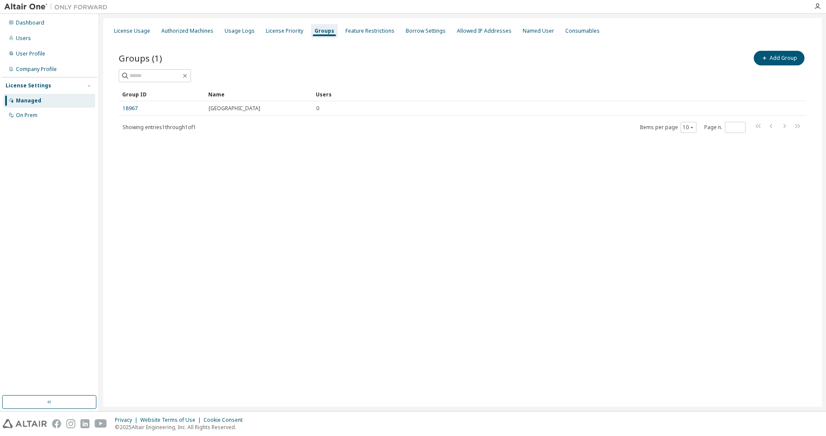
click at [306, 191] on div "License Usage Authorized Machines Usage Logs License Priority Groups Feature Re…" at bounding box center [462, 212] width 718 height 388
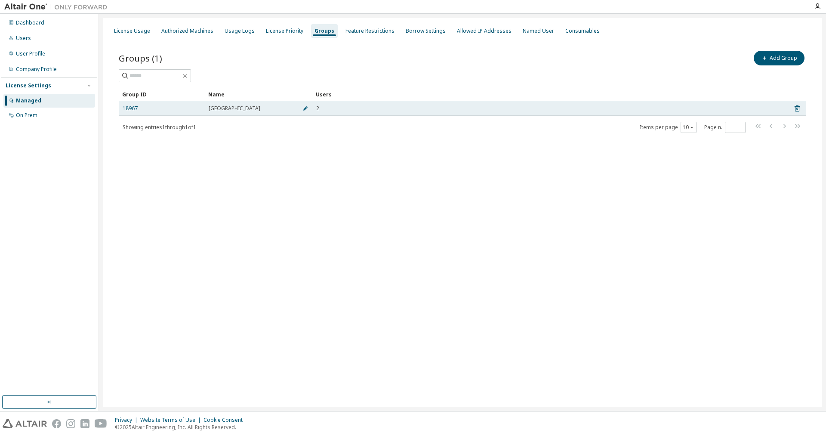
click at [304, 111] on icon "button" at bounding box center [305, 108] width 5 height 5
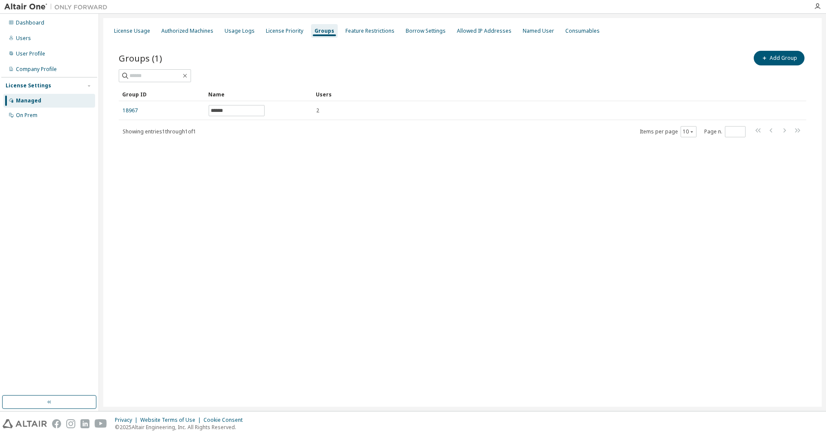
click at [314, 155] on div "Groups (1) Add Group Clear Load Save Save As Field Operator Value Select filter…" at bounding box center [462, 99] width 708 height 121
click at [466, 31] on div "Allowed IP Addresses" at bounding box center [484, 31] width 55 height 7
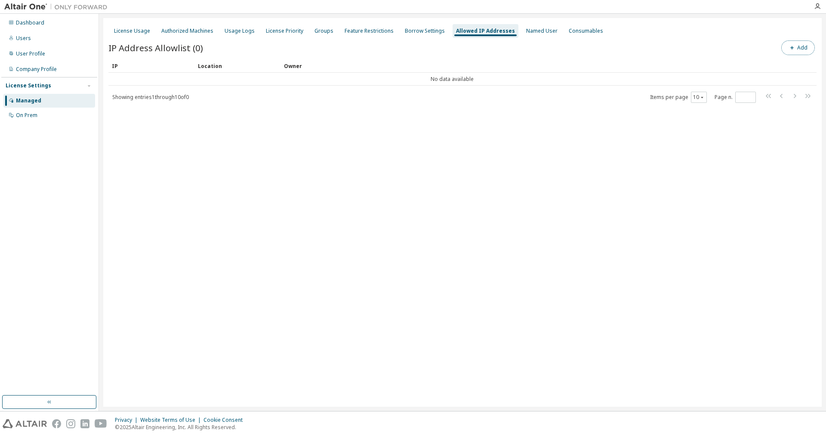
click at [800, 48] on button "Add" at bounding box center [798, 47] width 34 height 15
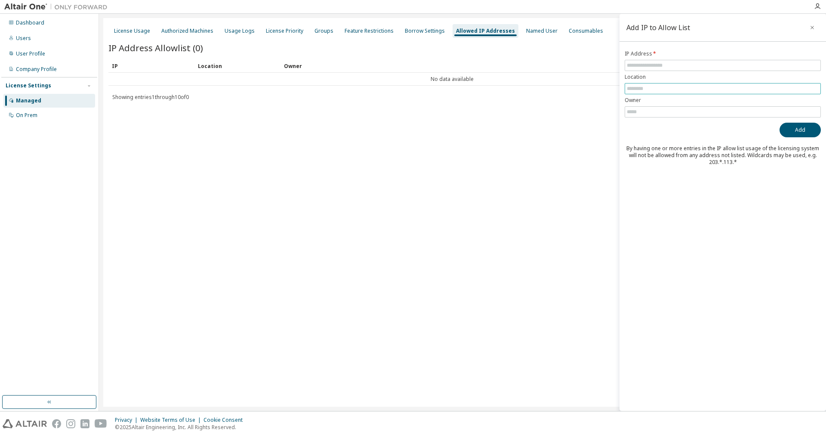
click at [669, 87] on input "text" at bounding box center [723, 88] width 192 height 7
click at [812, 26] on icon "button" at bounding box center [812, 27] width 6 height 7
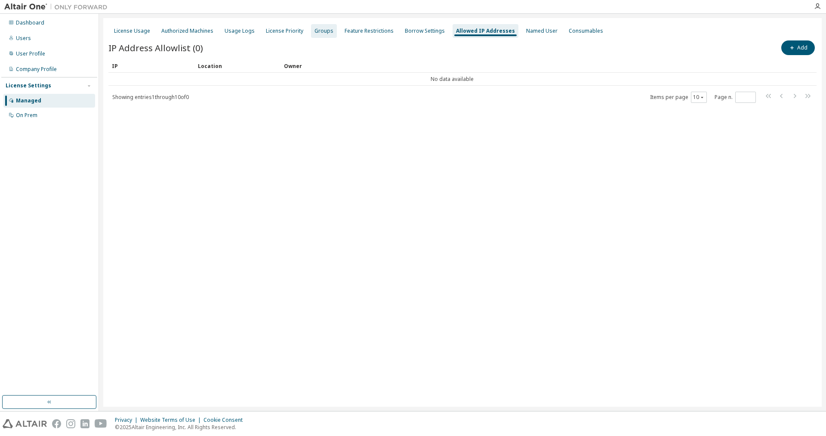
click at [322, 33] on div "Groups" at bounding box center [323, 31] width 19 height 7
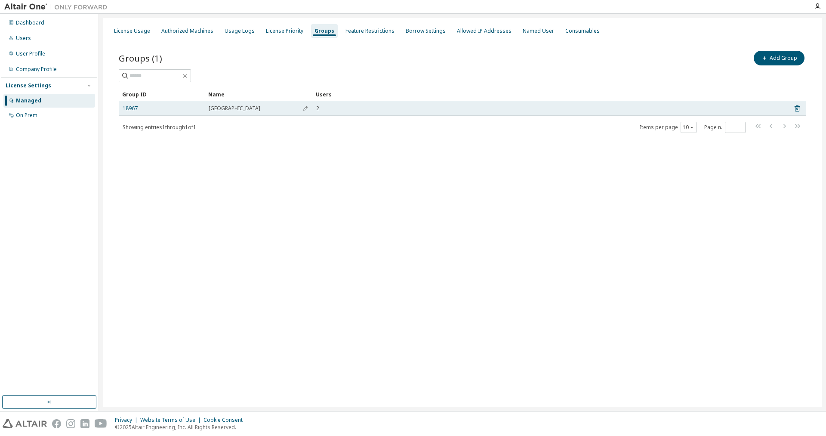
click at [160, 109] on div "18967" at bounding box center [162, 108] width 78 height 7
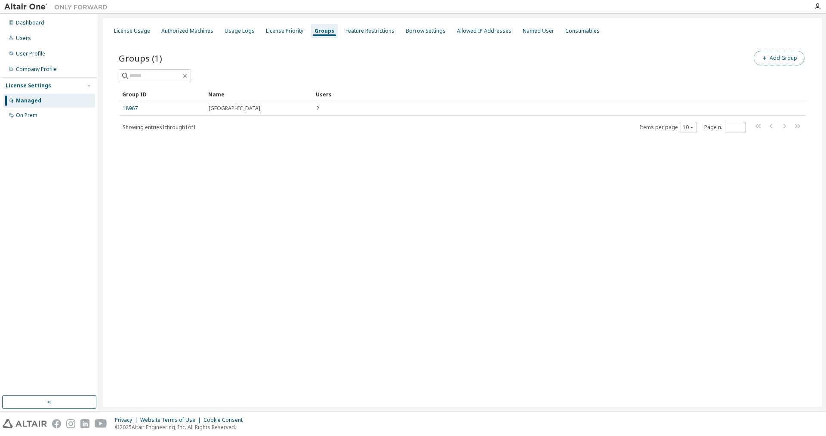
click at [784, 58] on button "Add Group" at bounding box center [779, 58] width 51 height 15
click at [686, 68] on input "text" at bounding box center [723, 65] width 192 height 7
type input "***"
click at [812, 30] on icon "button" at bounding box center [812, 27] width 6 height 7
drag, startPoint x: 370, startPoint y: 286, endPoint x: 292, endPoint y: 170, distance: 139.8
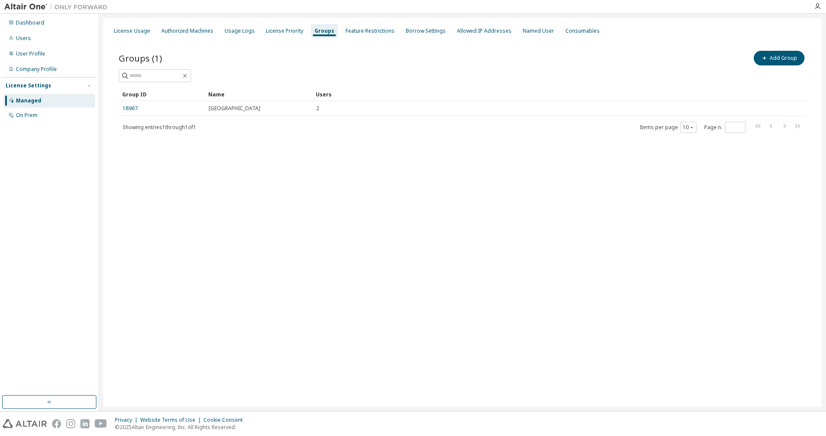
click at [367, 283] on div "License Usage Authorized Machines Usage Logs License Priority Groups Feature Re…" at bounding box center [462, 212] width 718 height 388
click at [144, 31] on div "License Usage" at bounding box center [132, 31] width 36 height 7
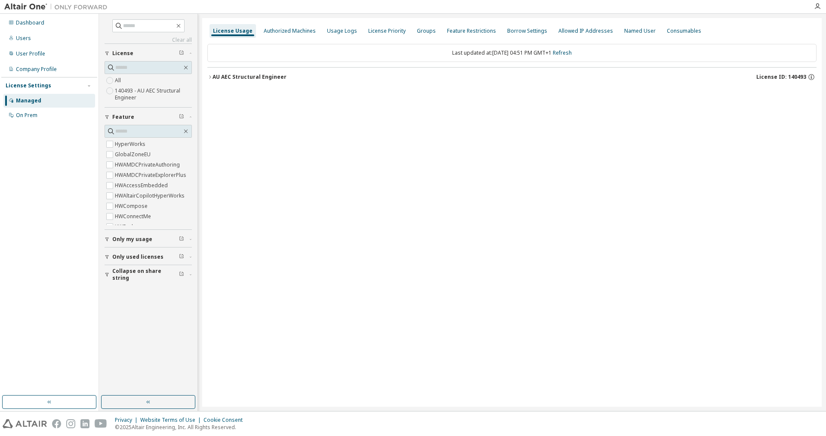
click at [249, 81] on button "AU AEC Structural Engineer License ID: 140493" at bounding box center [511, 77] width 609 height 19
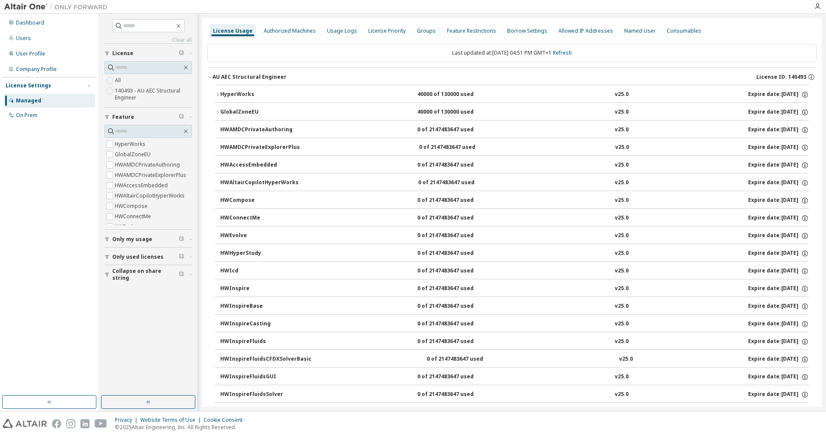
click at [247, 81] on button "AU AEC Structural Engineer License ID: 140493" at bounding box center [511, 77] width 609 height 19
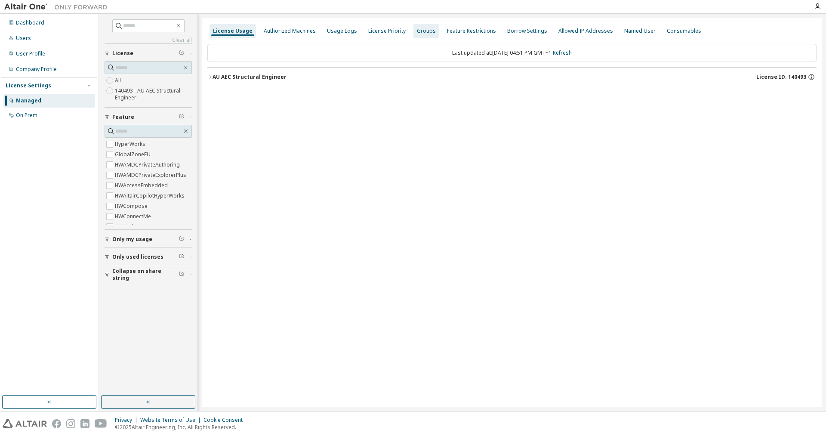
click at [419, 31] on div "Groups" at bounding box center [426, 31] width 19 height 7
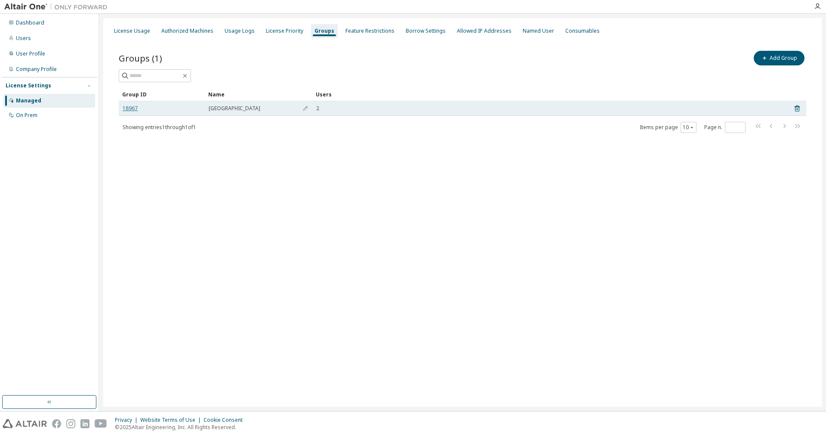
click at [129, 108] on link "18967" at bounding box center [130, 108] width 15 height 7
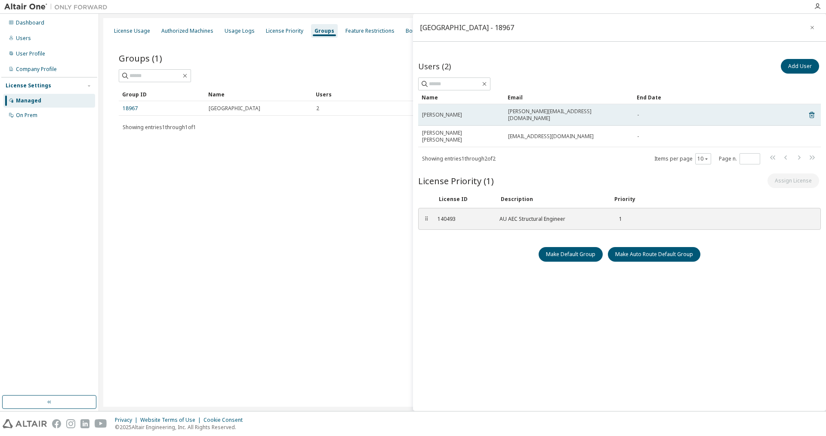
drag, startPoint x: 576, startPoint y: 112, endPoint x: 476, endPoint y: 114, distance: 100.2
click at [476, 114] on tr "[PERSON_NAME] [PERSON_NAME][EMAIL_ADDRESS][DOMAIN_NAME] -" at bounding box center [619, 115] width 403 height 22
copy tr "[PERSON_NAME][EMAIL_ADDRESS][DOMAIN_NAME]"
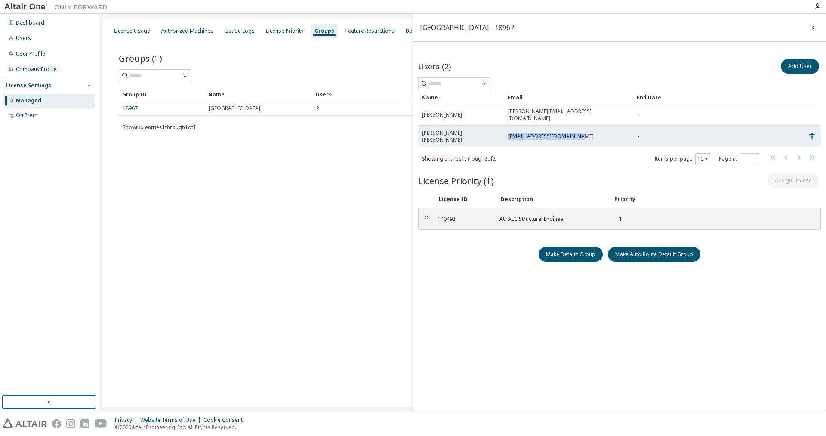
drag, startPoint x: 581, startPoint y: 128, endPoint x: 508, endPoint y: 126, distance: 73.1
click at [508, 133] on div "[EMAIL_ADDRESS][DOMAIN_NAME]" at bounding box center [568, 136] width 121 height 7
copy span "[EMAIL_ADDRESS][DOMAIN_NAME]"
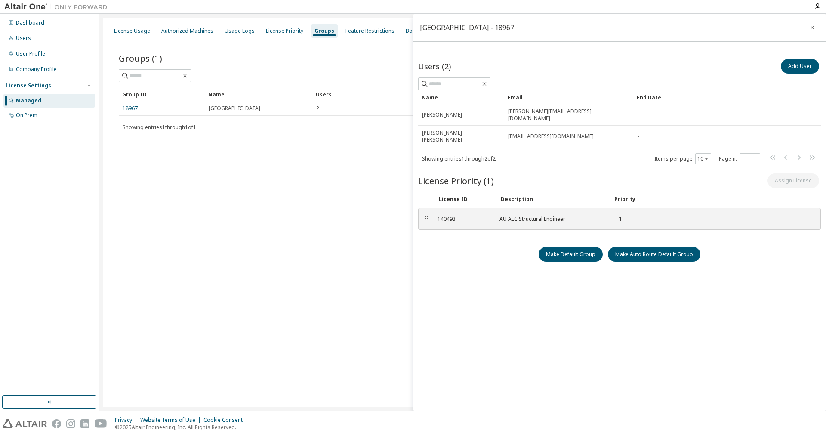
click at [652, 346] on div "Users (2) Add User Clear Load Save Save As Field Operator Value Select filter S…" at bounding box center [619, 231] width 403 height 348
